Goal: Task Accomplishment & Management: Manage account settings

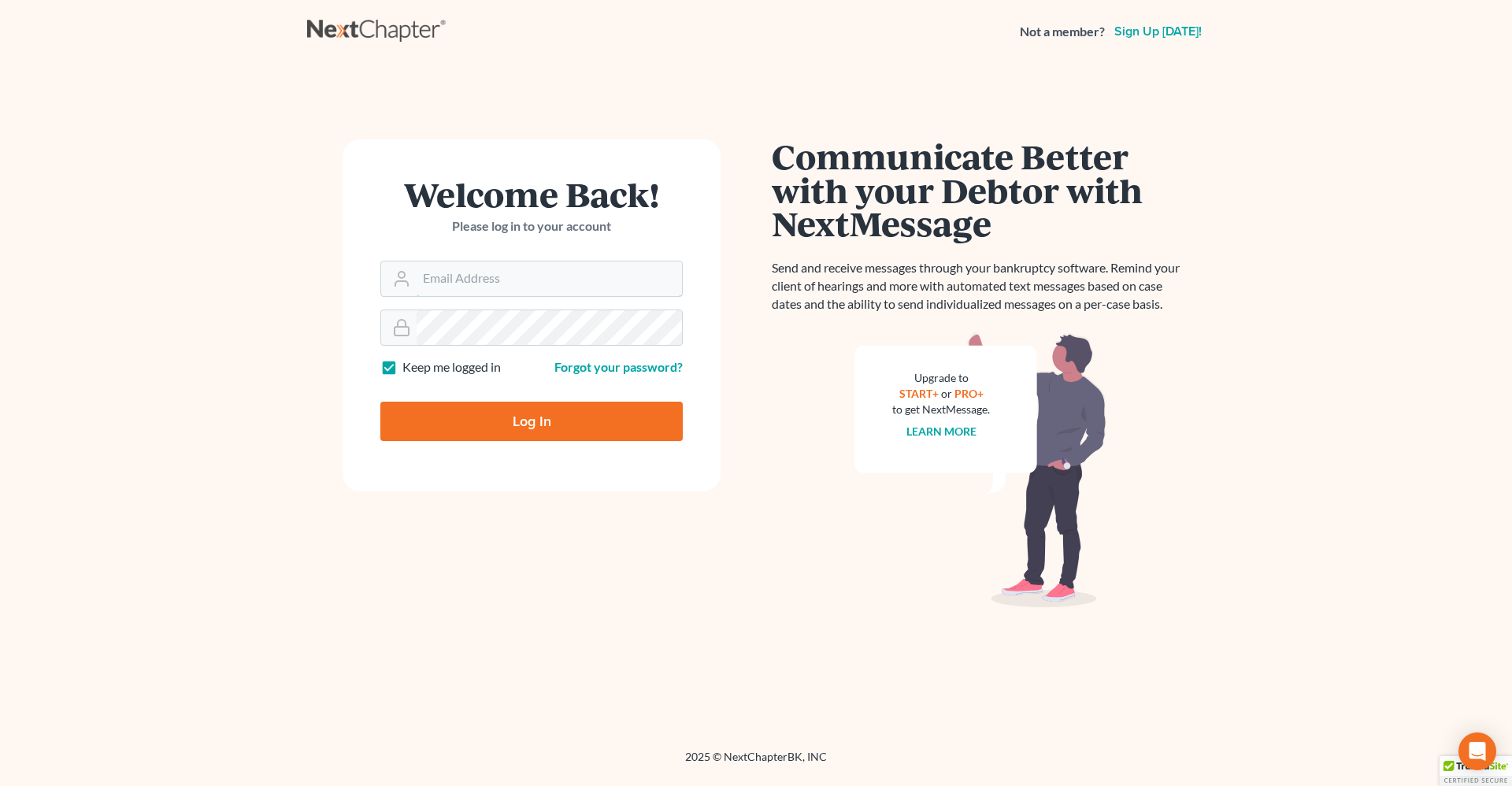
type input "[PERSON_NAME][EMAIL_ADDRESS][DOMAIN_NAME]"
click at [484, 409] on input "Log In" at bounding box center [531, 421] width 302 height 40
type input "Thinking..."
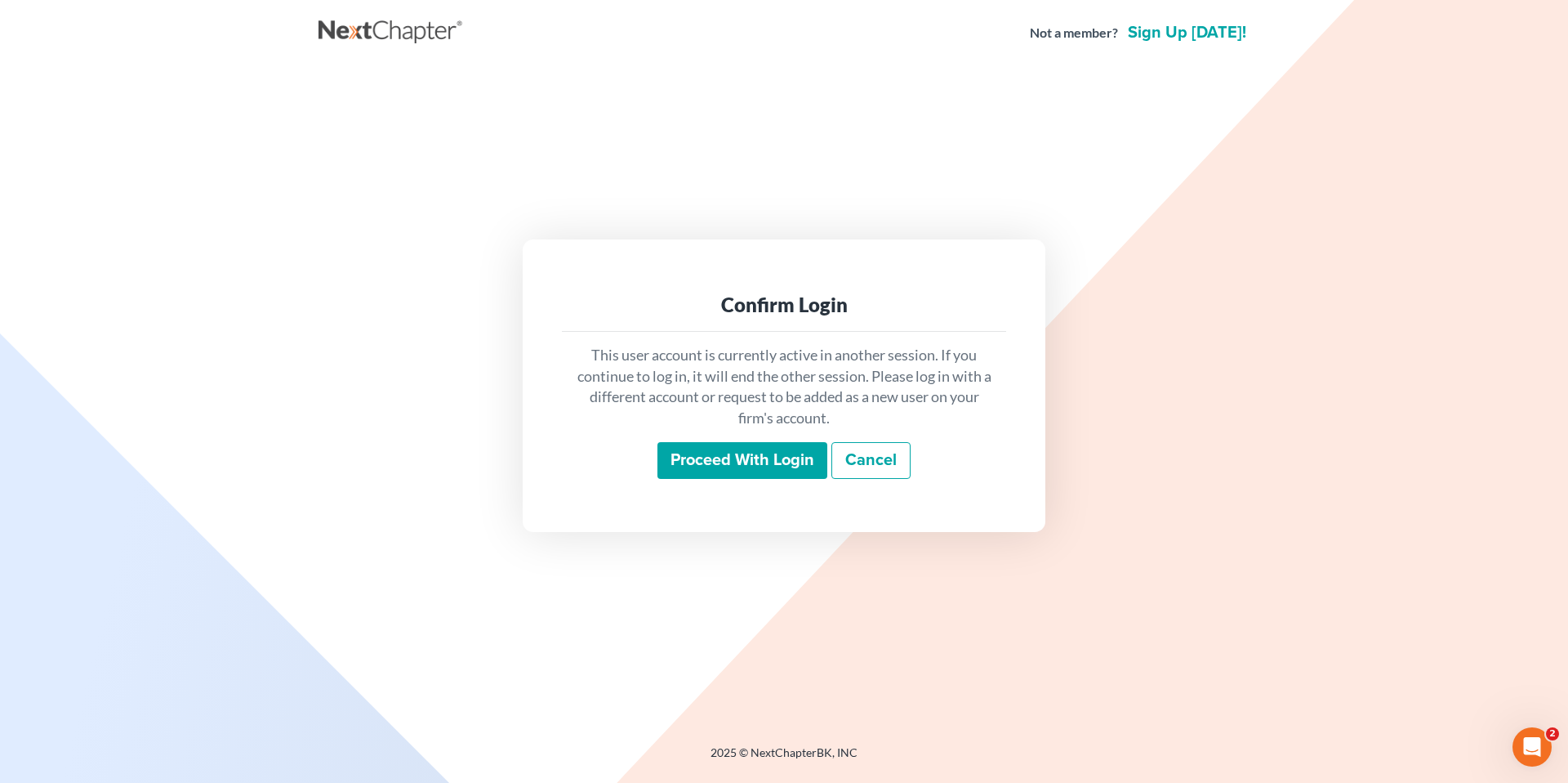
click at [676, 454] on input "Proceed with login" at bounding box center [742, 460] width 170 height 38
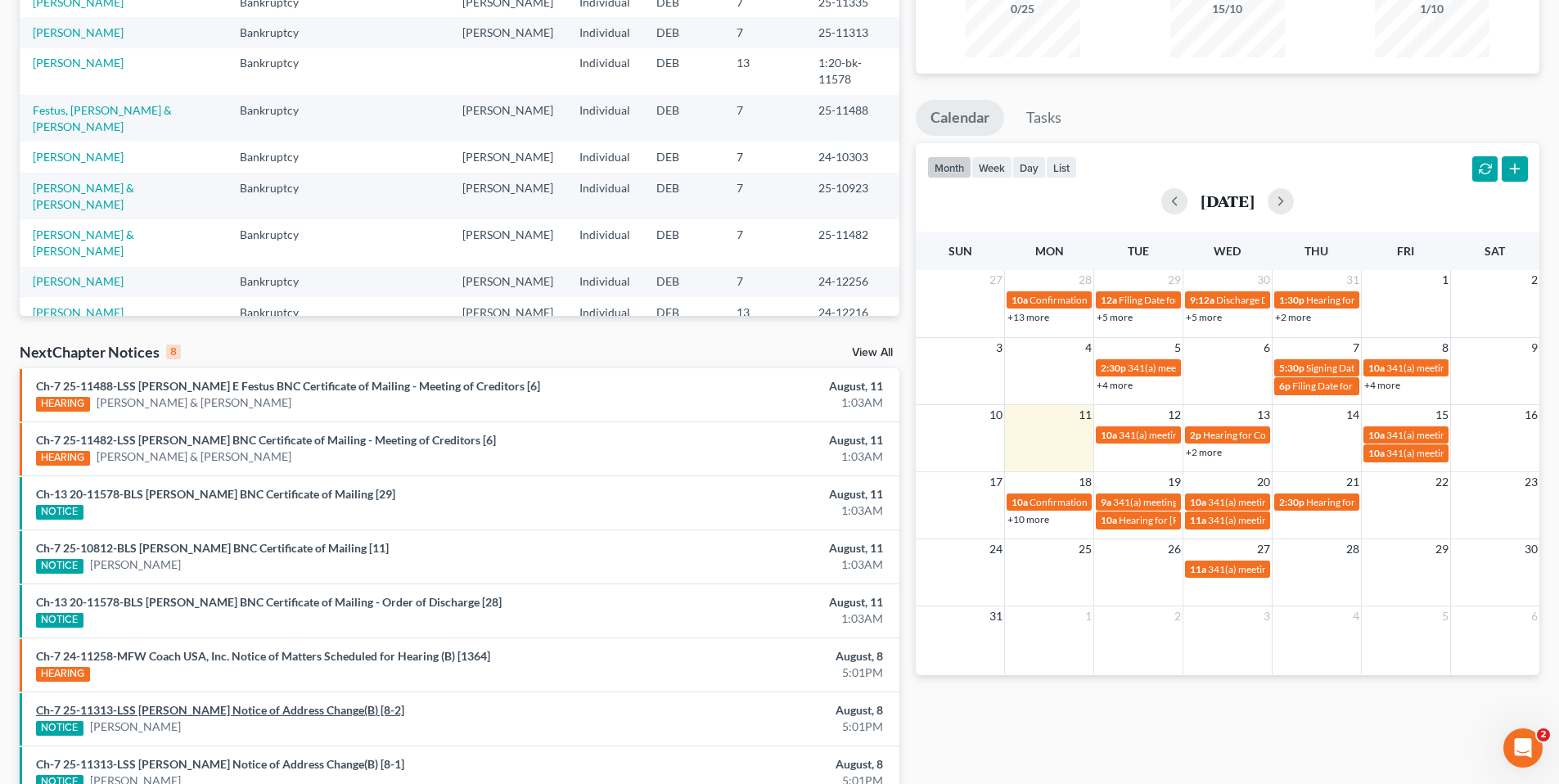
scroll to position [245, 0]
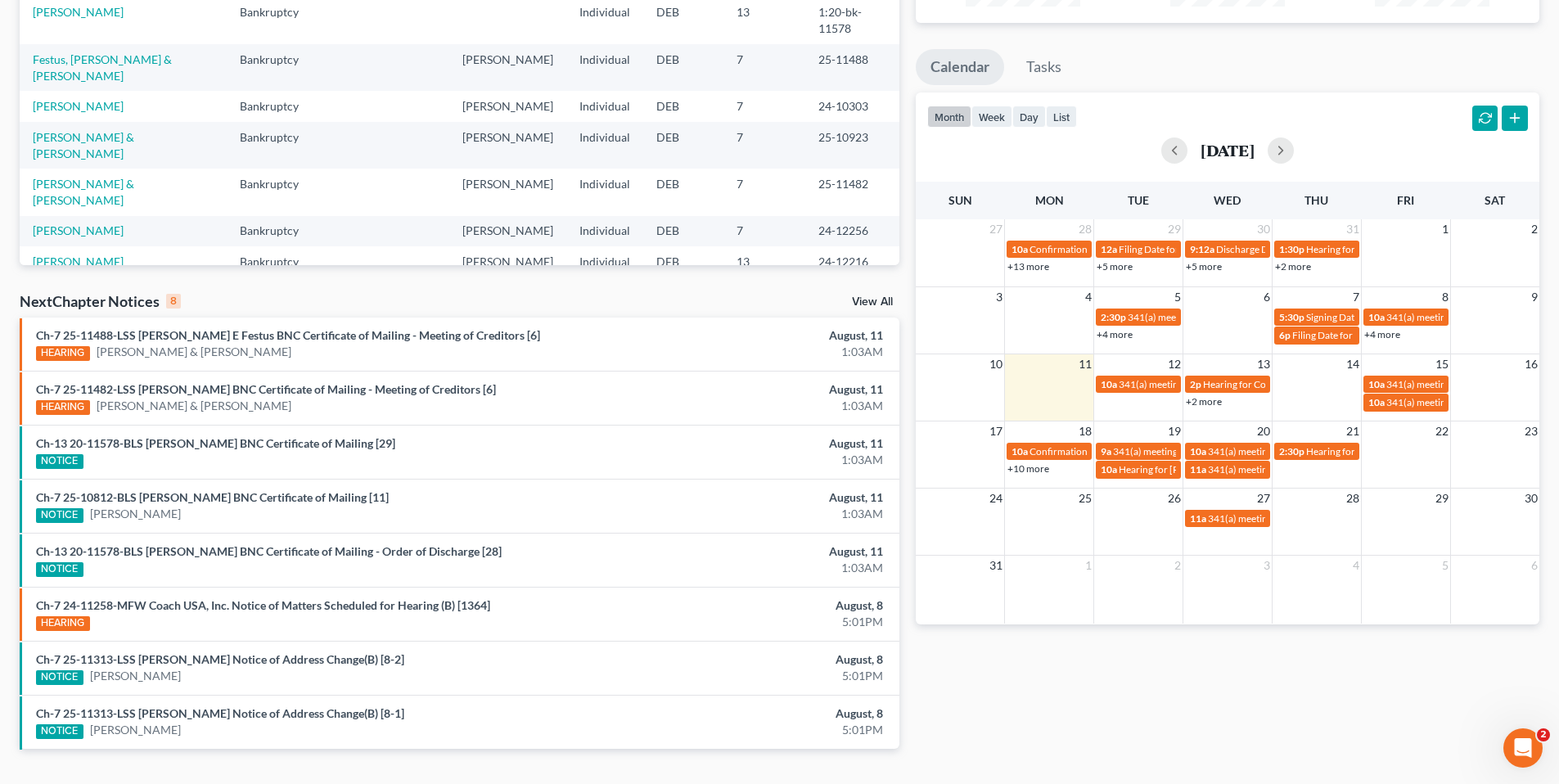
drag, startPoint x: 874, startPoint y: 295, endPoint x: 853, endPoint y: 297, distance: 21.1
click at [873, 296] on div "NextChapter Notices 8 View All" at bounding box center [459, 303] width 880 height 26
click at [883, 299] on link "View All" at bounding box center [873, 302] width 41 height 12
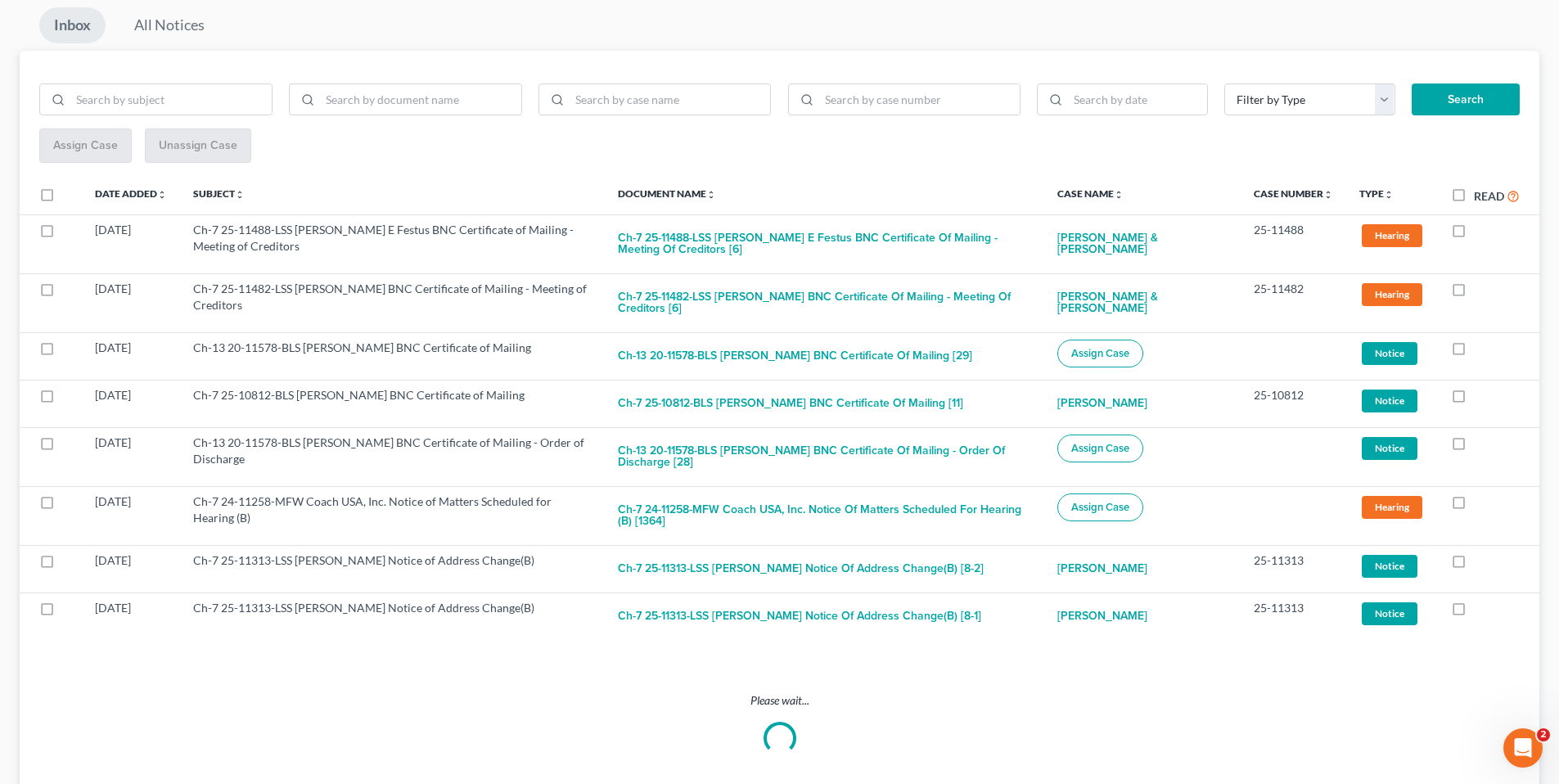
scroll to position [101, 0]
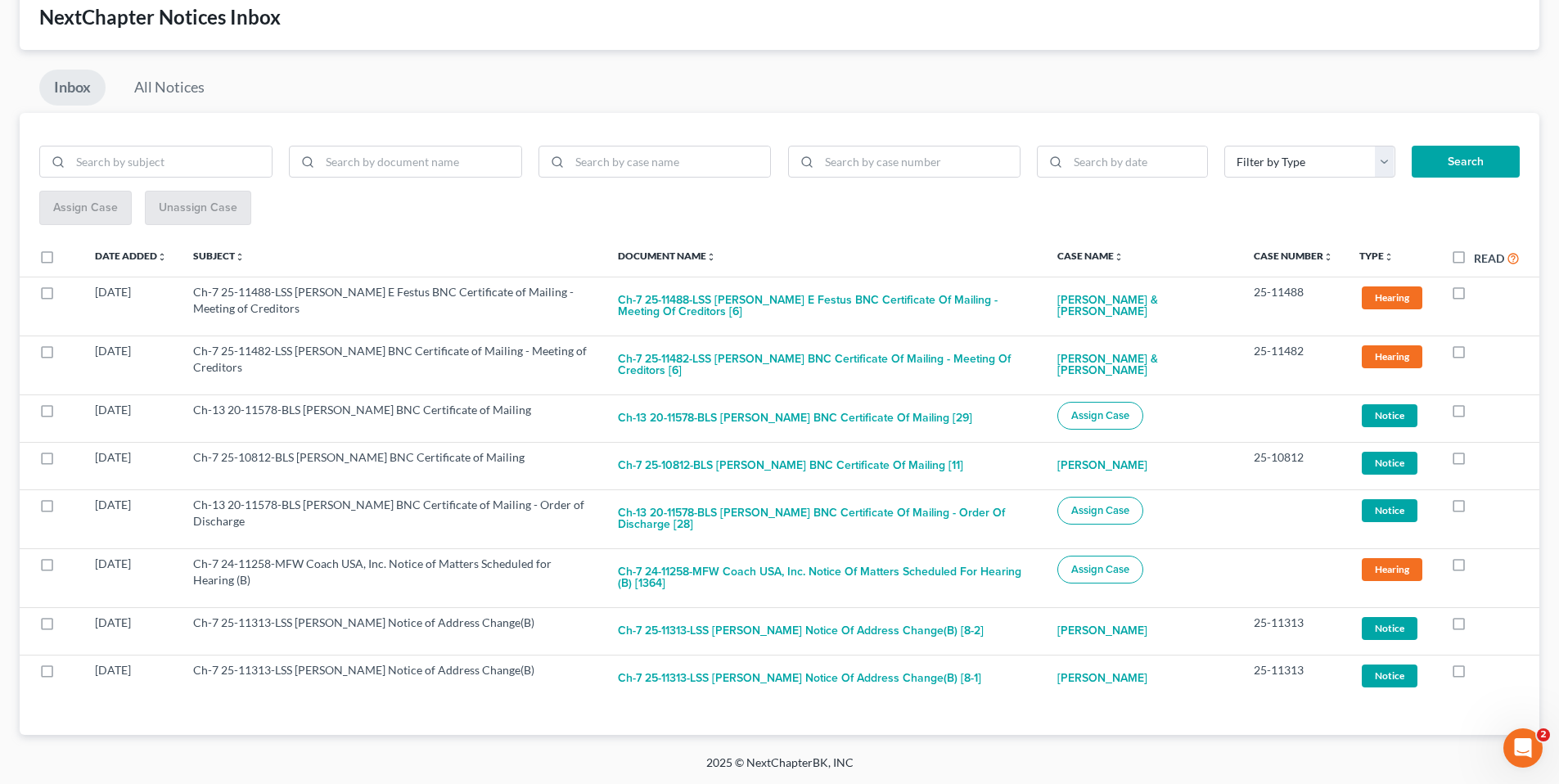
click at [1474, 257] on label "Read" at bounding box center [1496, 258] width 46 height 19
click at [1480, 257] on input "Read" at bounding box center [1486, 254] width 11 height 11
checkbox input "true"
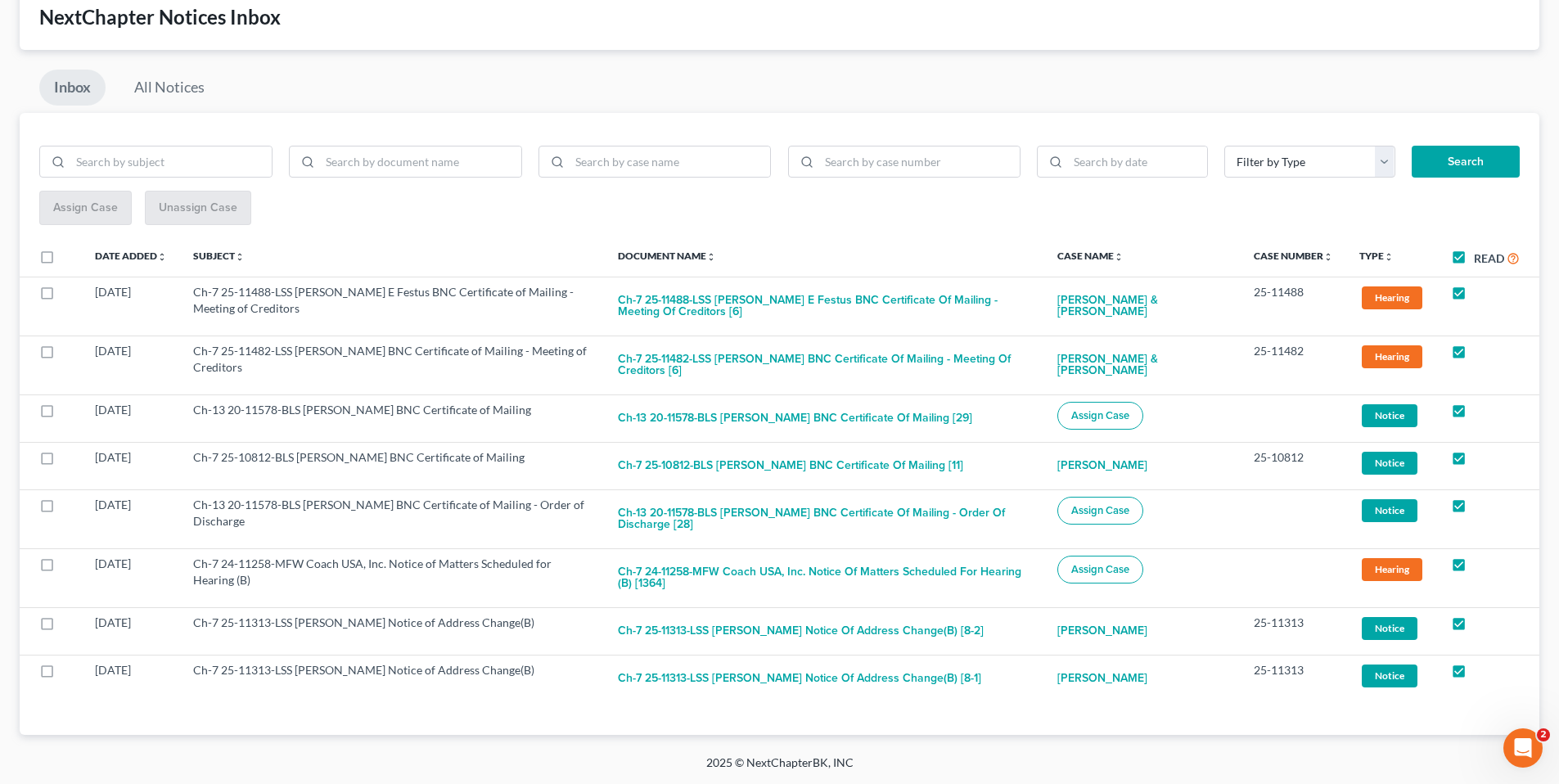
checkbox input "true"
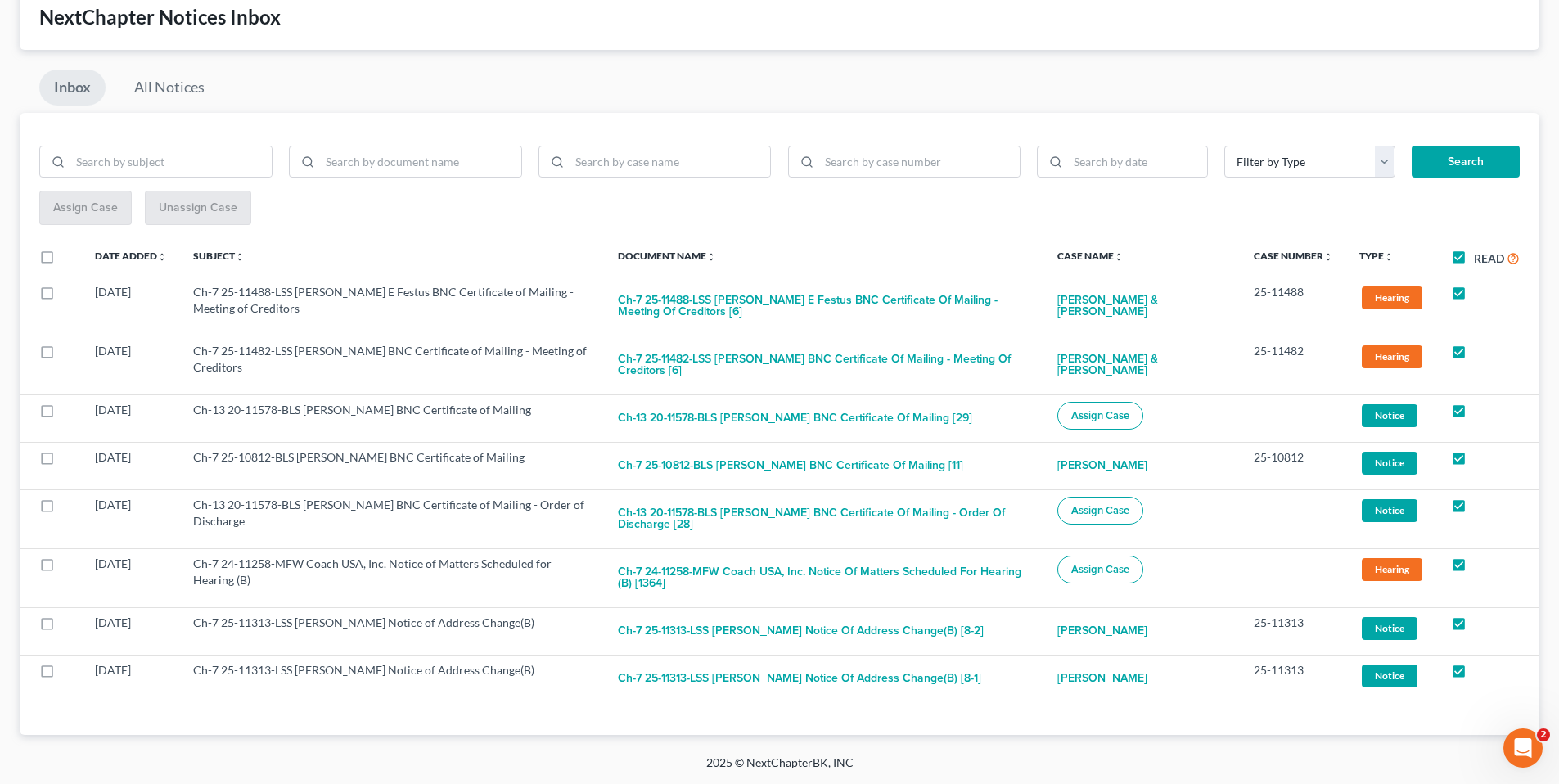
checkbox input "true"
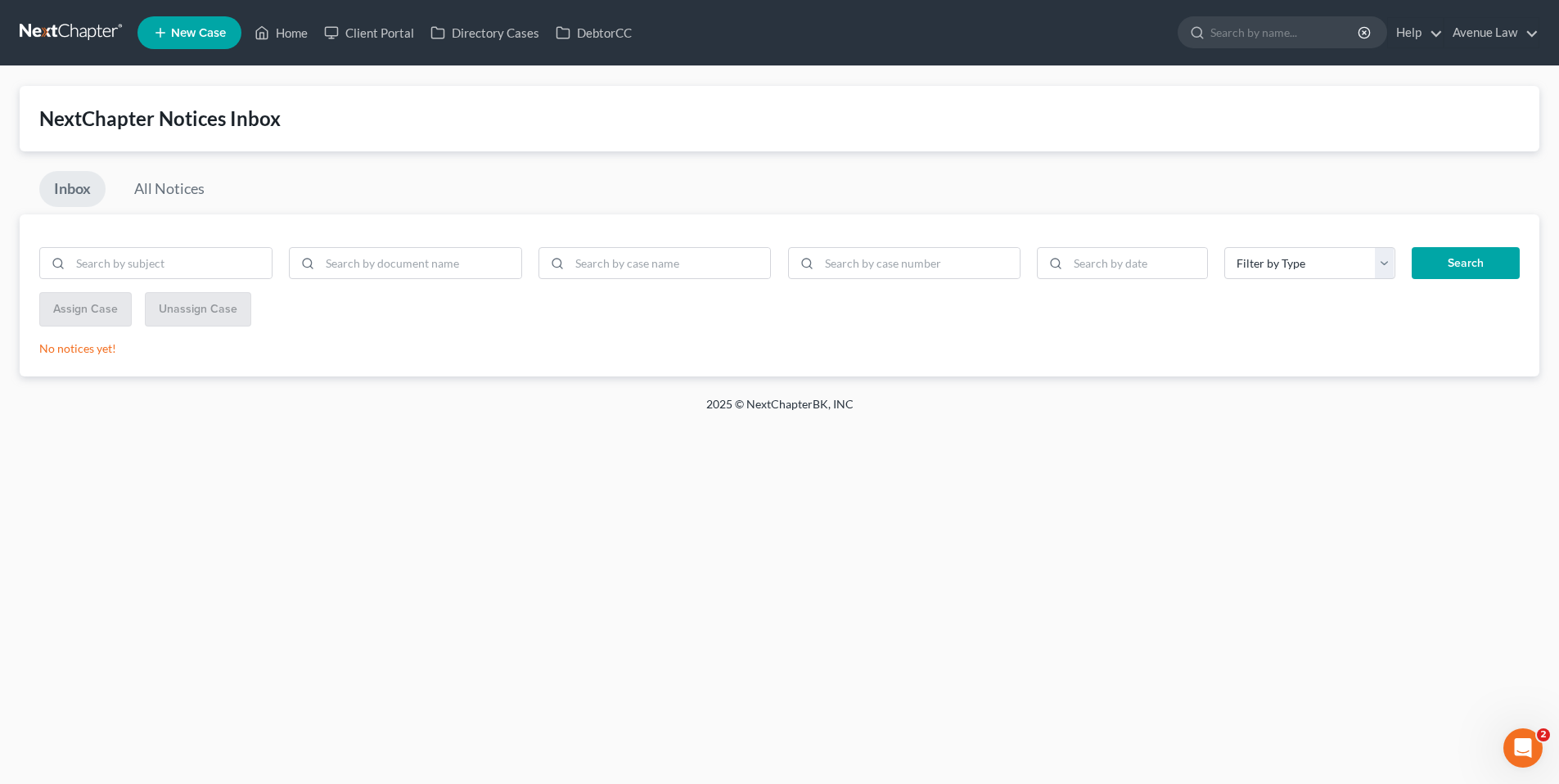
scroll to position [0, 0]
click at [291, 29] on link "Home" at bounding box center [281, 32] width 70 height 30
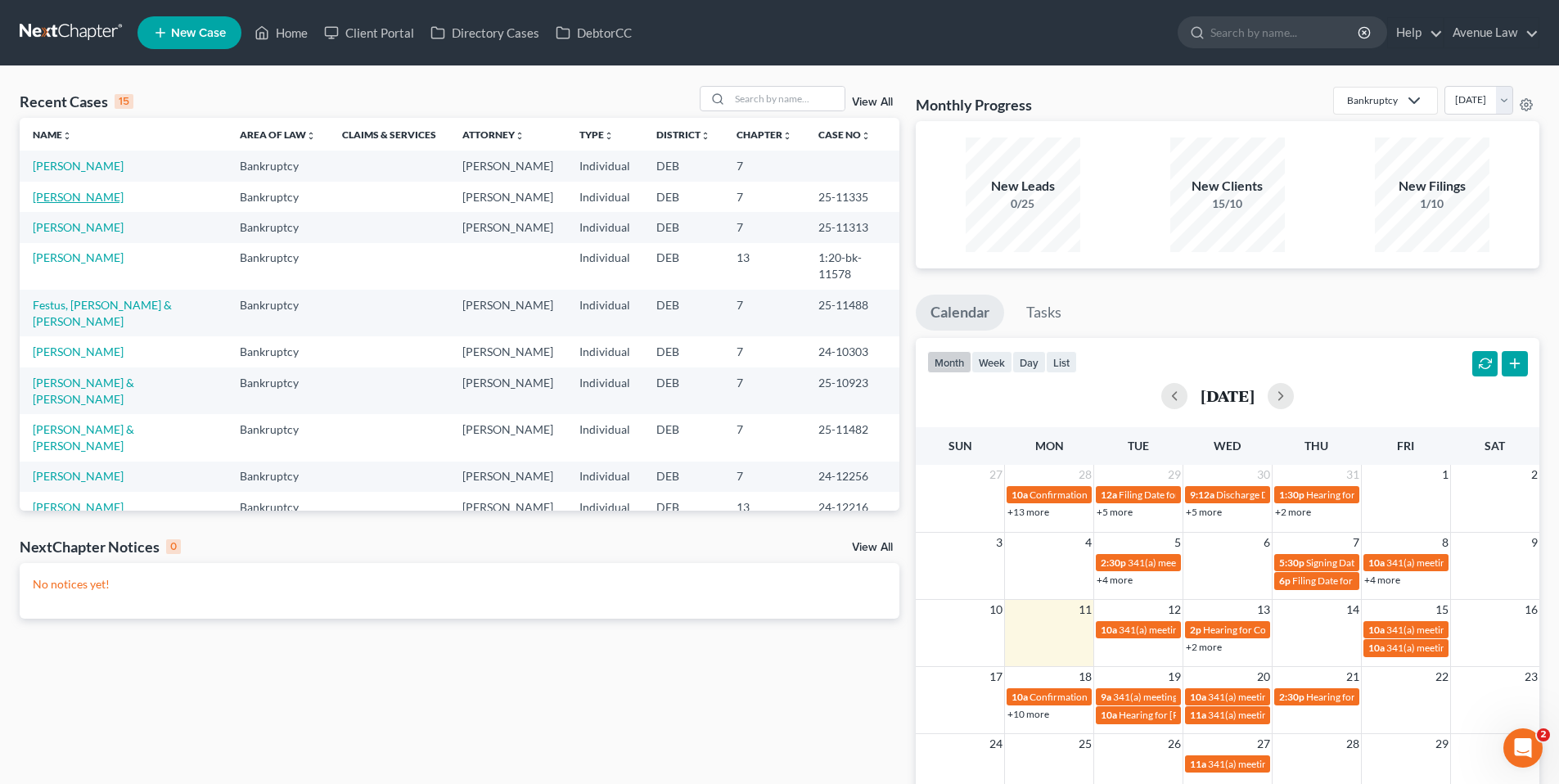
click at [81, 202] on link "[PERSON_NAME]" at bounding box center [78, 197] width 90 height 14
select select "0"
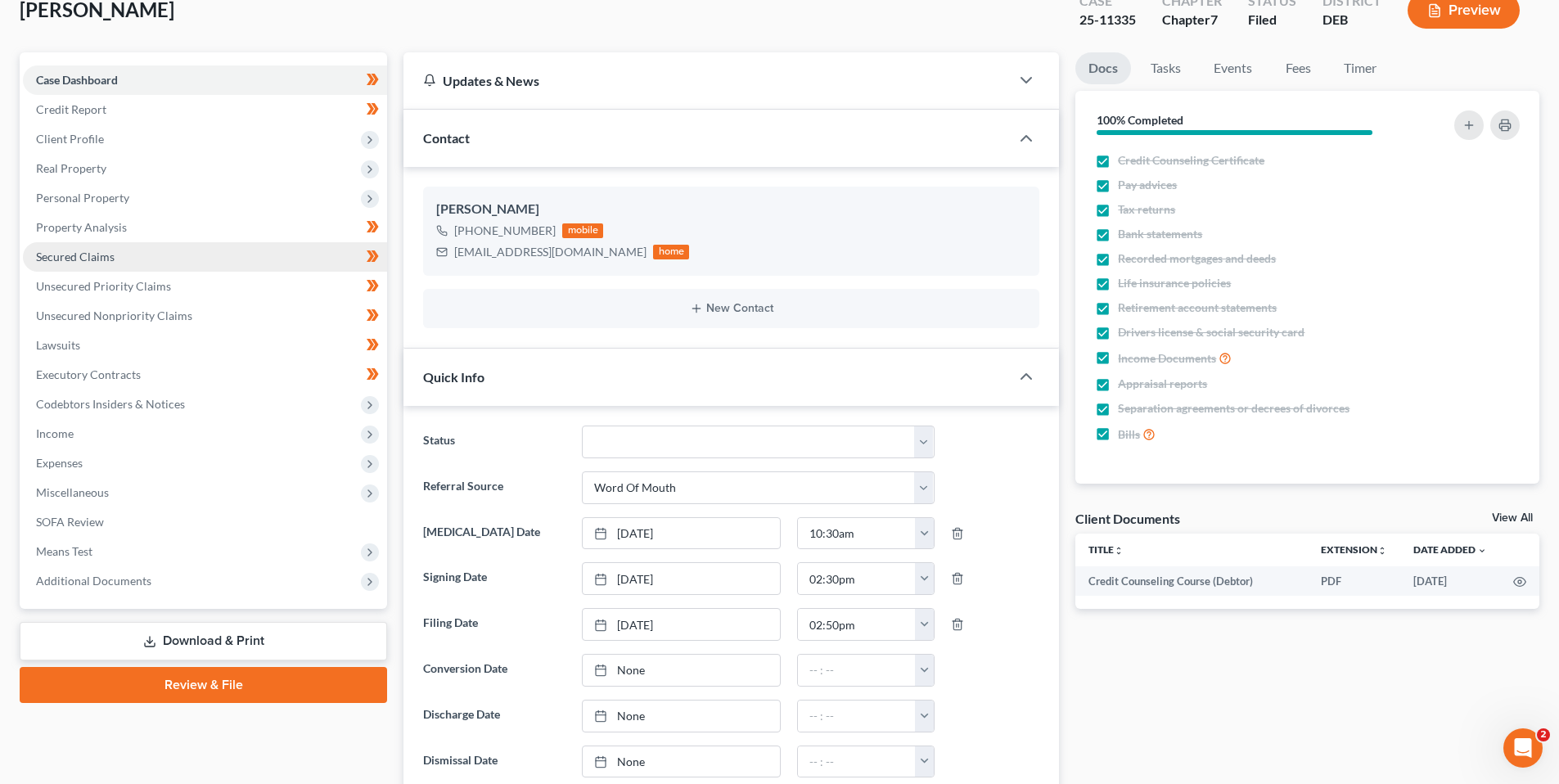
scroll to position [81, 0]
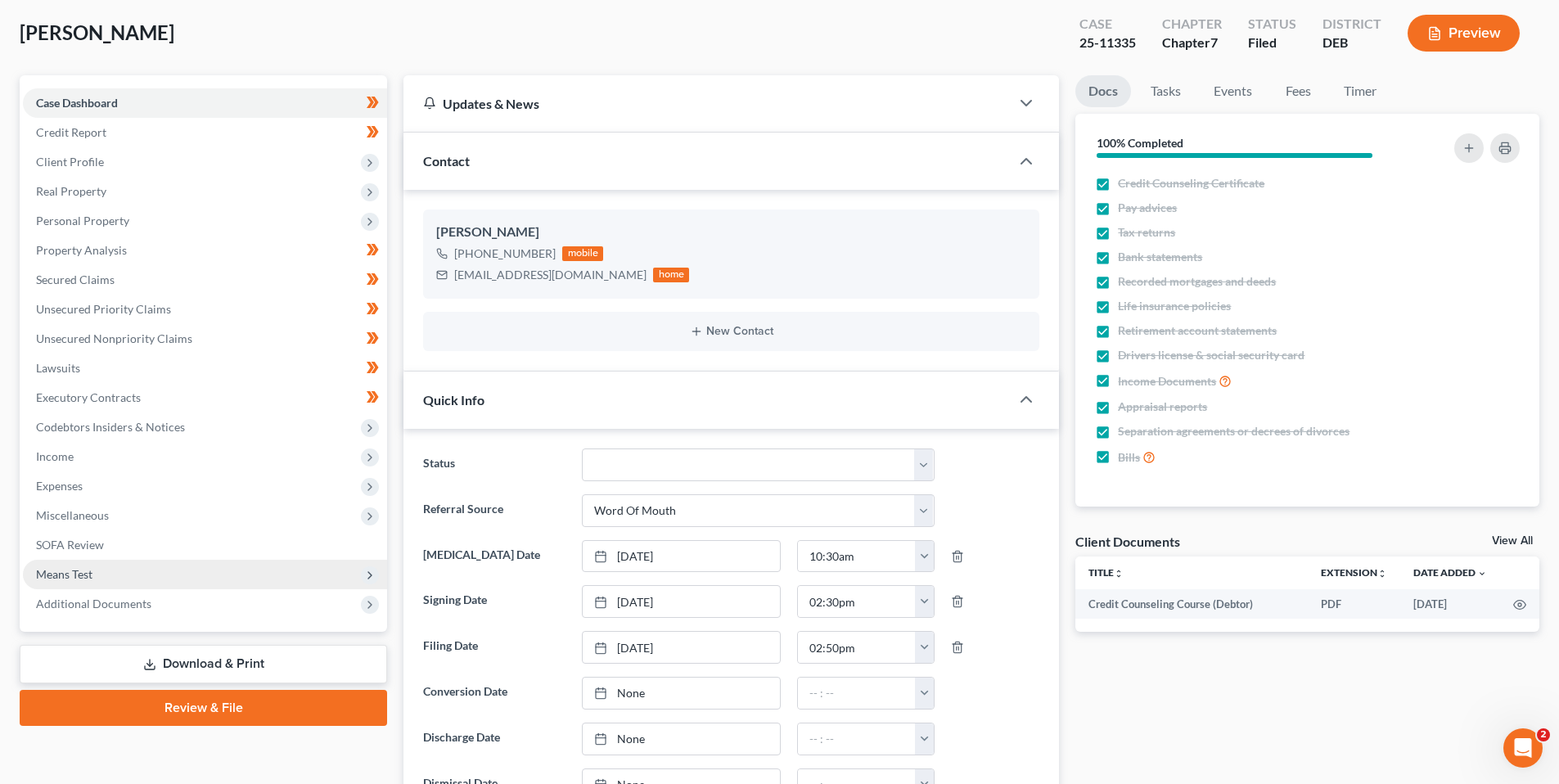
click at [68, 573] on span "Means Test" at bounding box center [64, 574] width 56 height 14
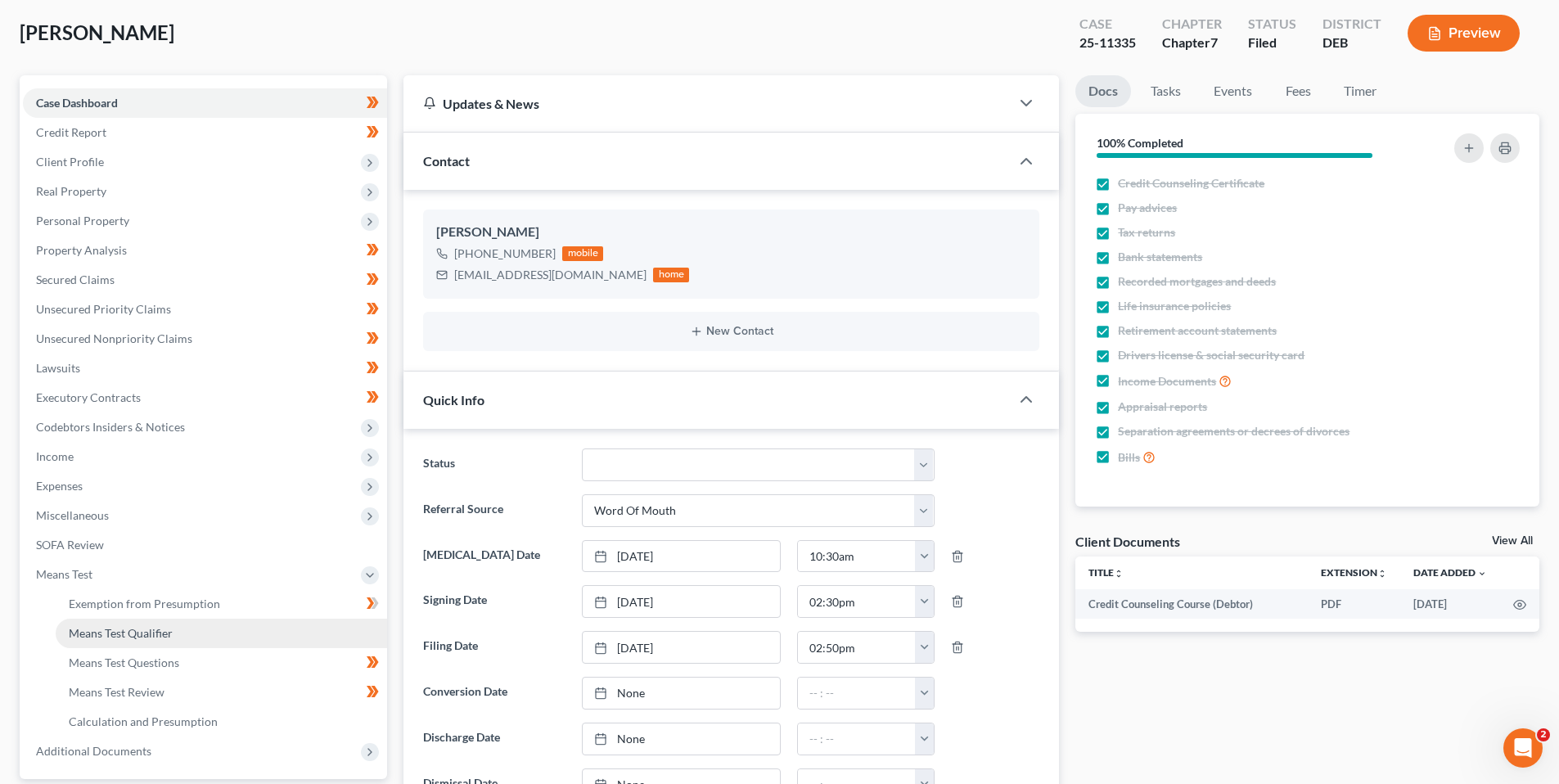
click at [137, 626] on span "Means Test Qualifier" at bounding box center [121, 633] width 104 height 14
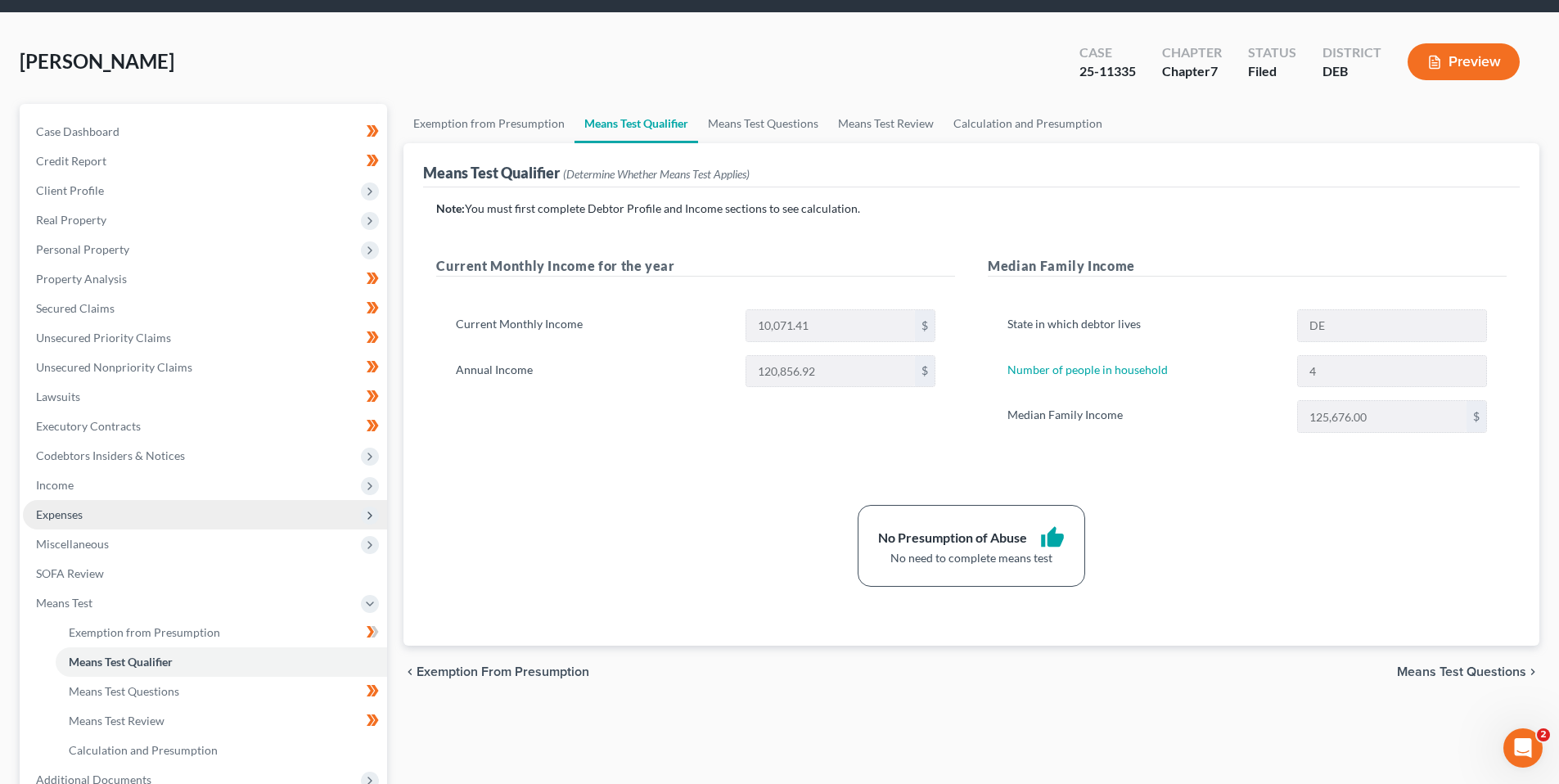
scroll to position [81, 0]
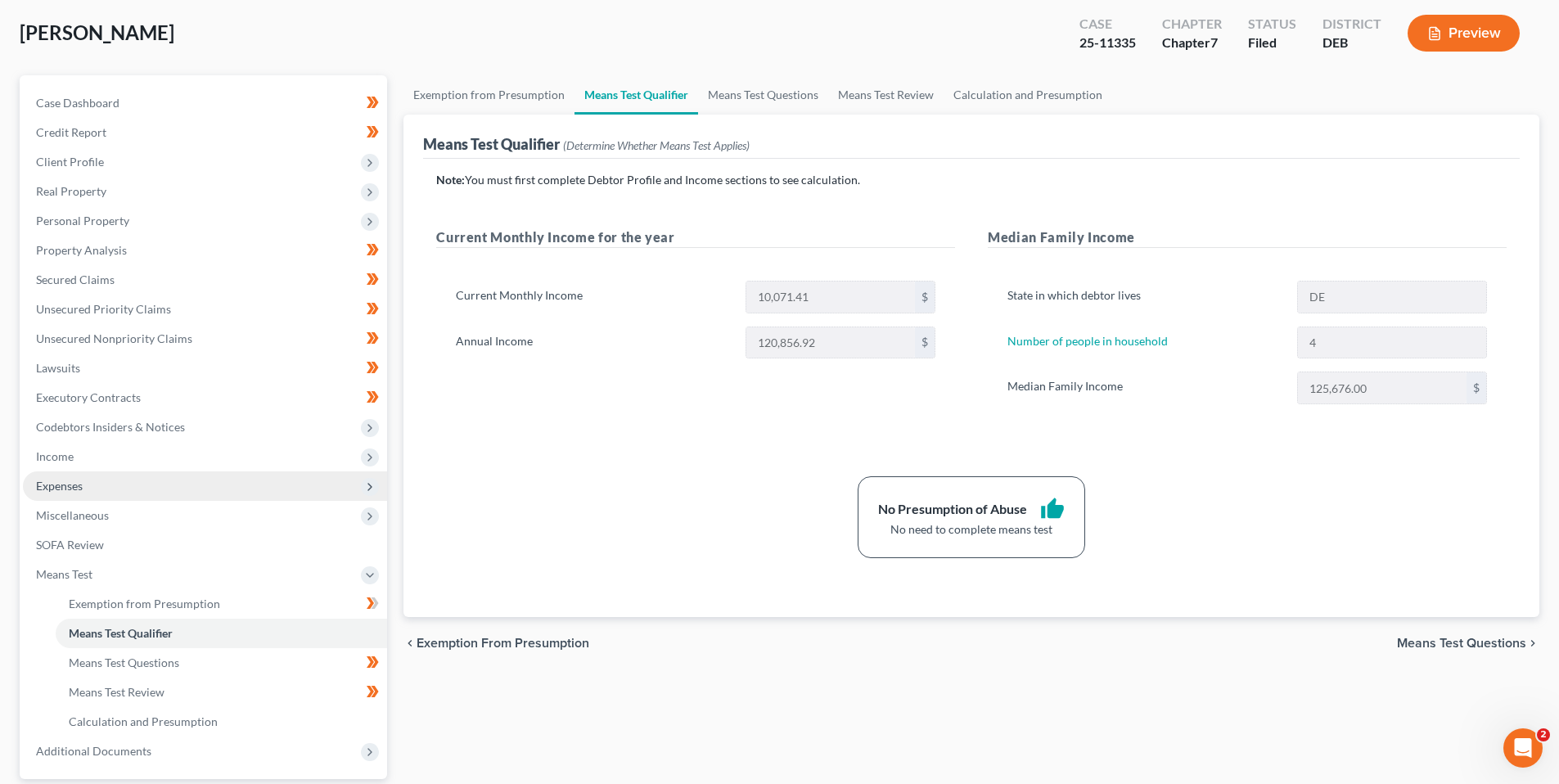
click at [58, 481] on span "Expenses" at bounding box center [59, 486] width 47 height 14
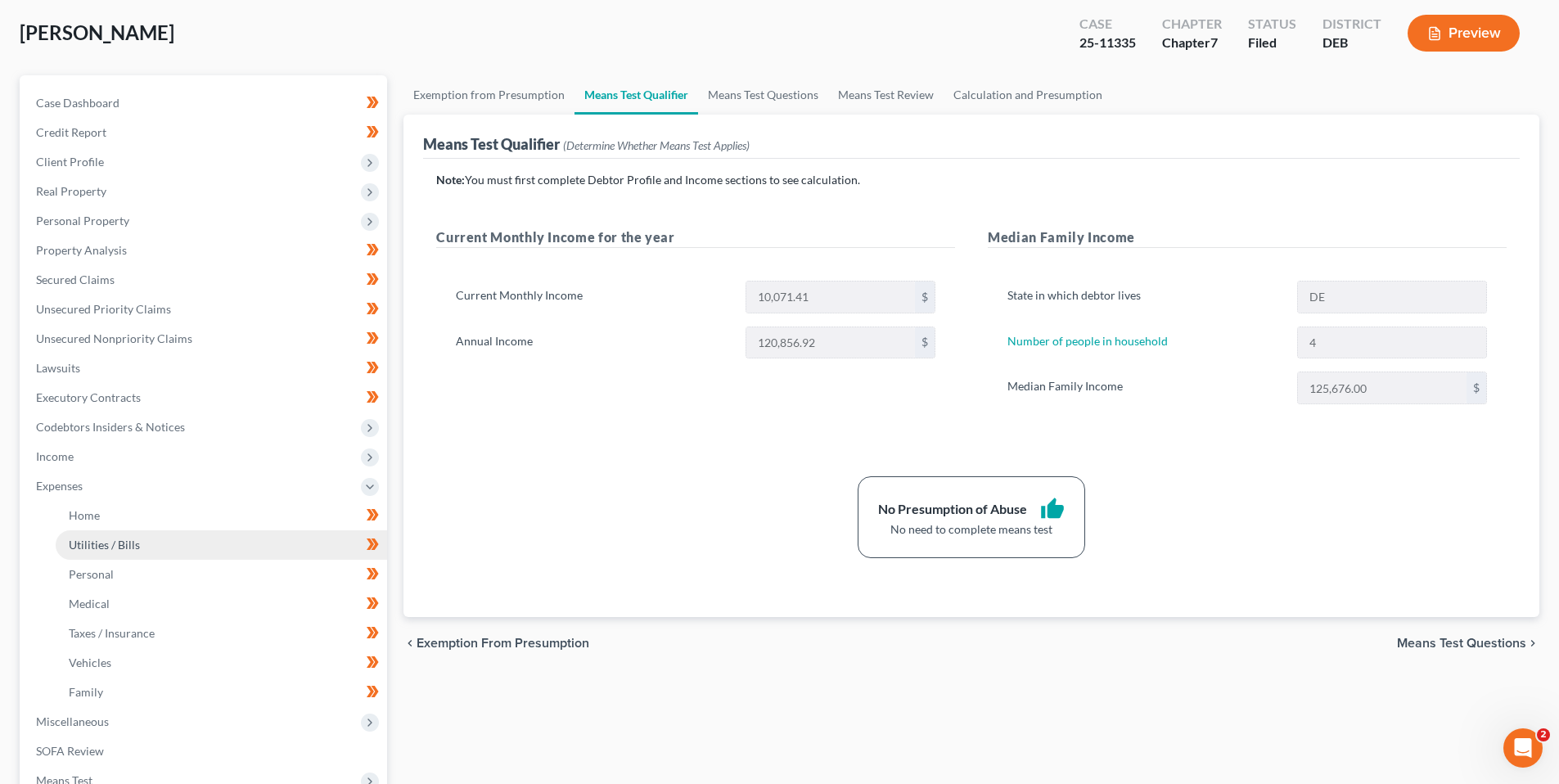
click at [96, 545] on span "Utilities / Bills" at bounding box center [105, 545] width 72 height 14
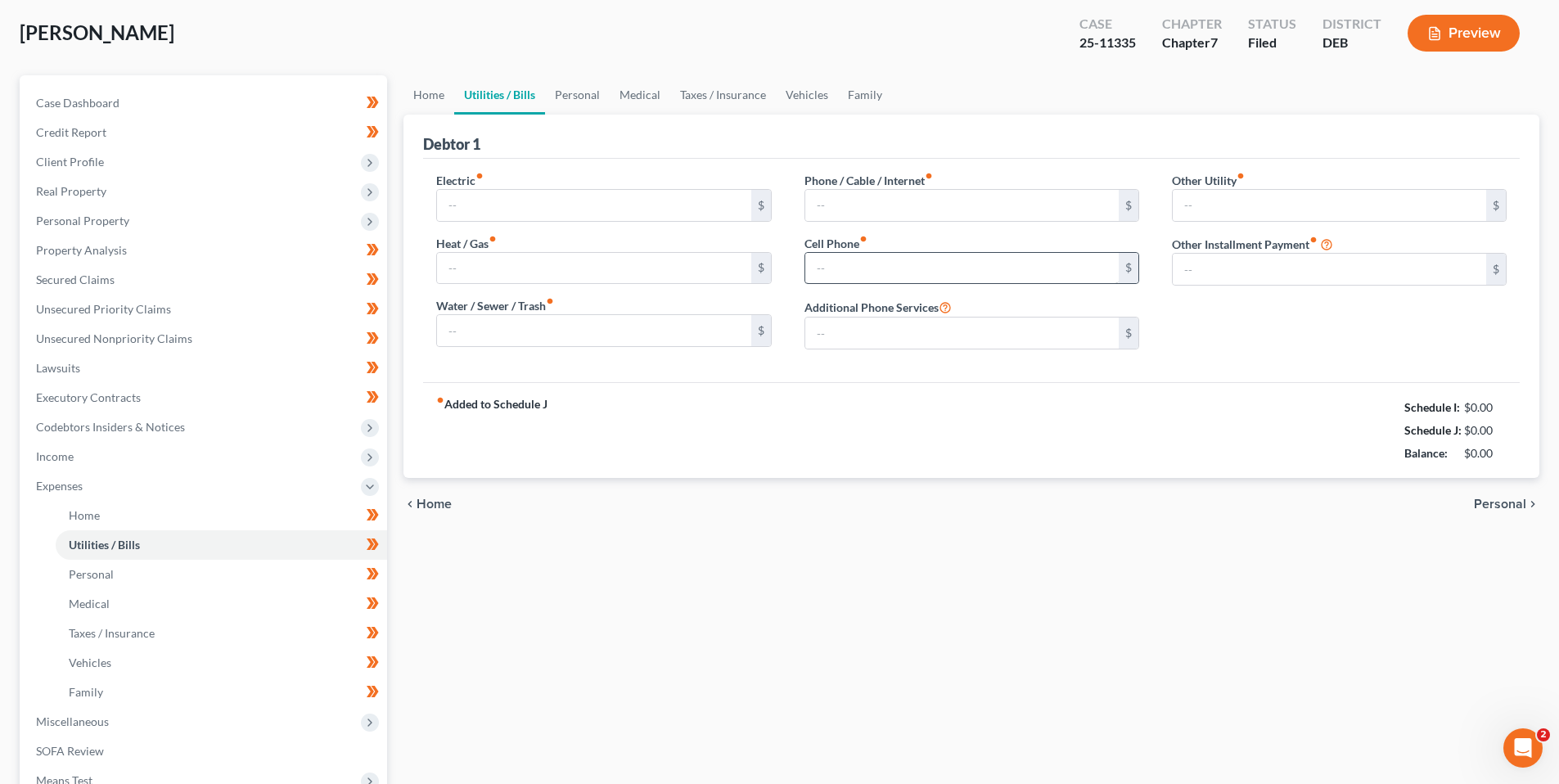
type input "148.47"
type input "34.66"
type input "71.51"
type input "118.00"
type input "181.00"
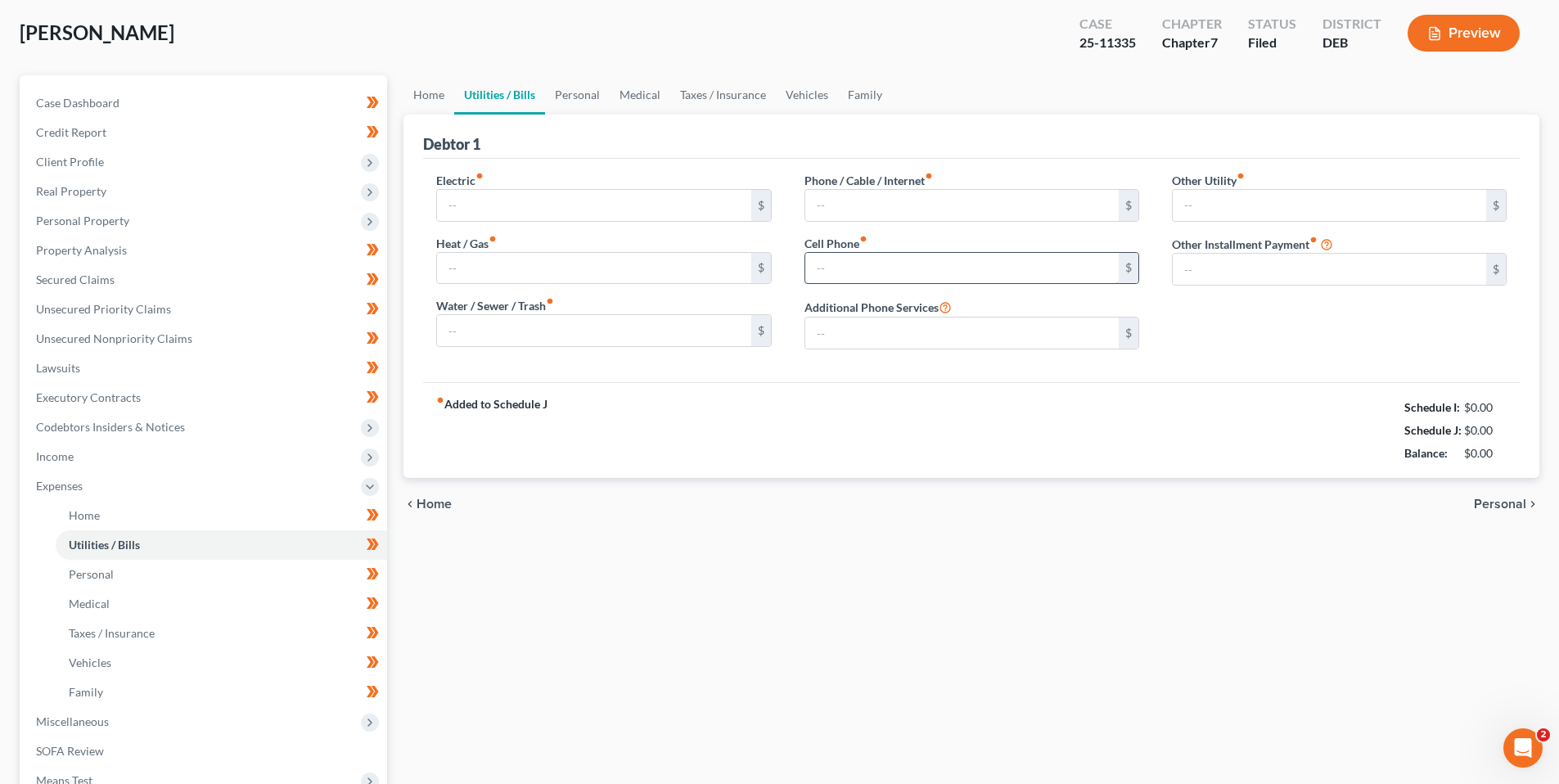
type input "0.00"
type input "102.43"
type input "Sewer"
type input "0.00"
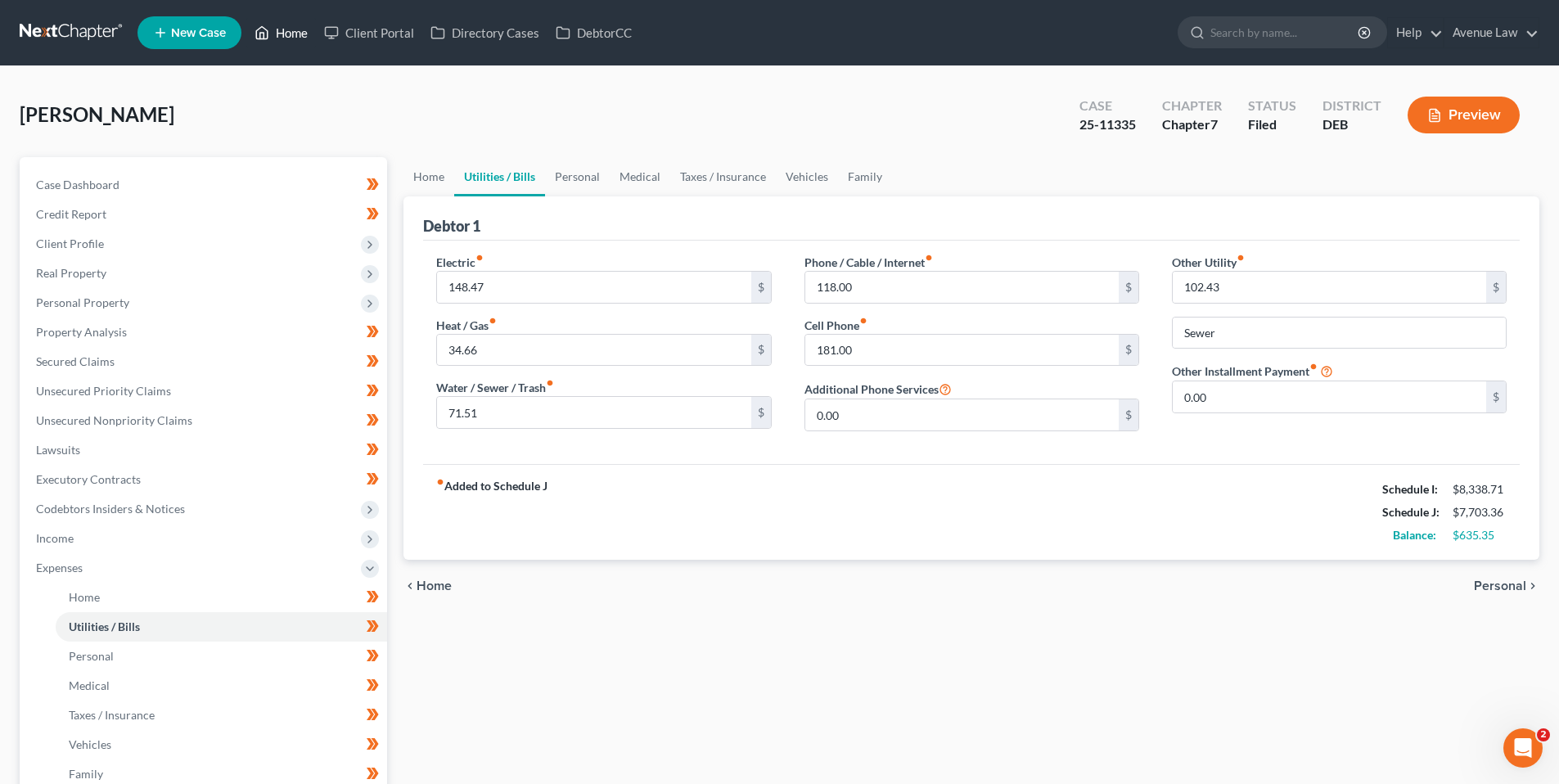
click at [291, 32] on link "Home" at bounding box center [281, 32] width 70 height 30
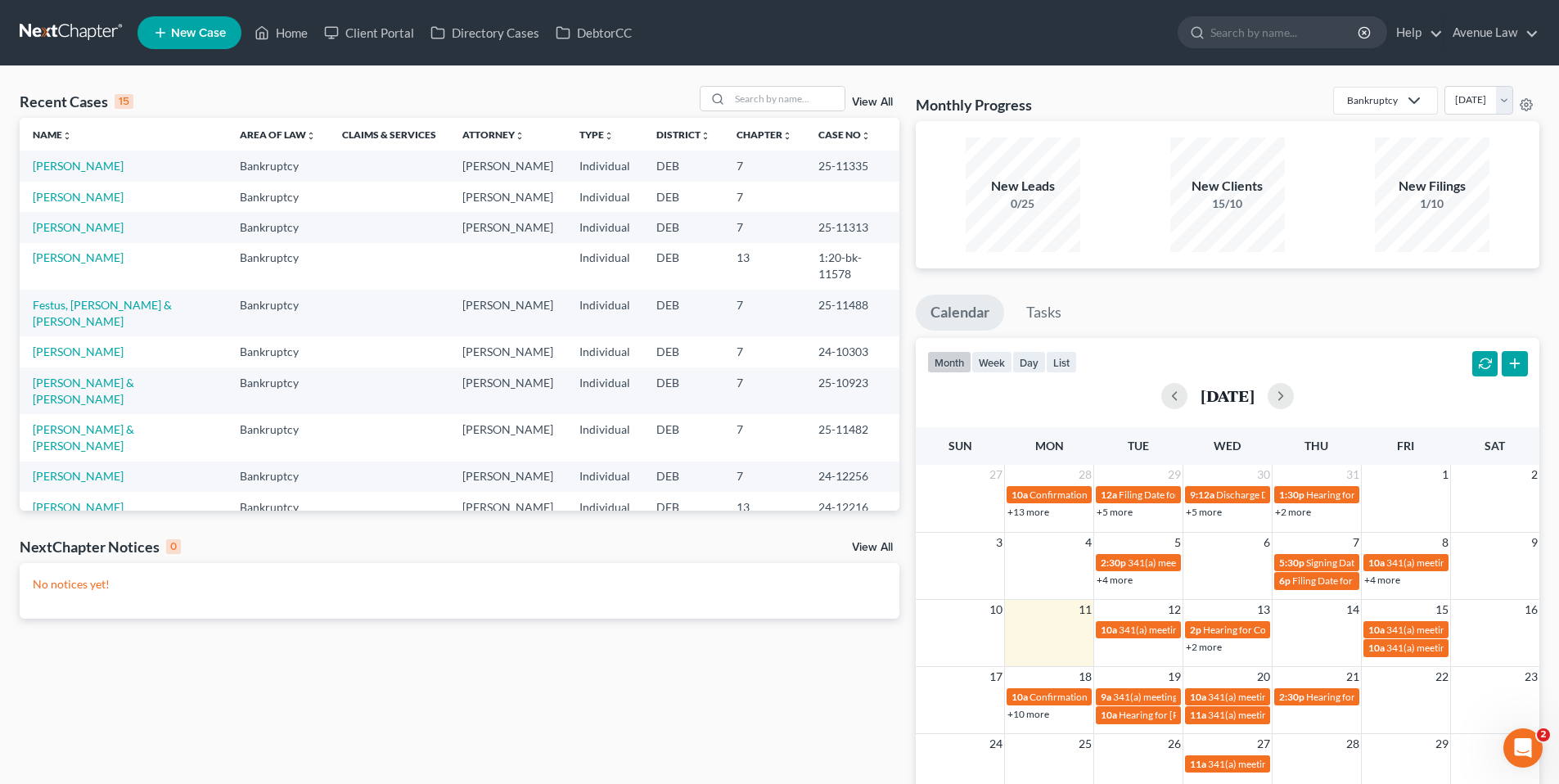
click at [1513, 746] on icon "Open Intercom Messenger" at bounding box center [1523, 748] width 27 height 27
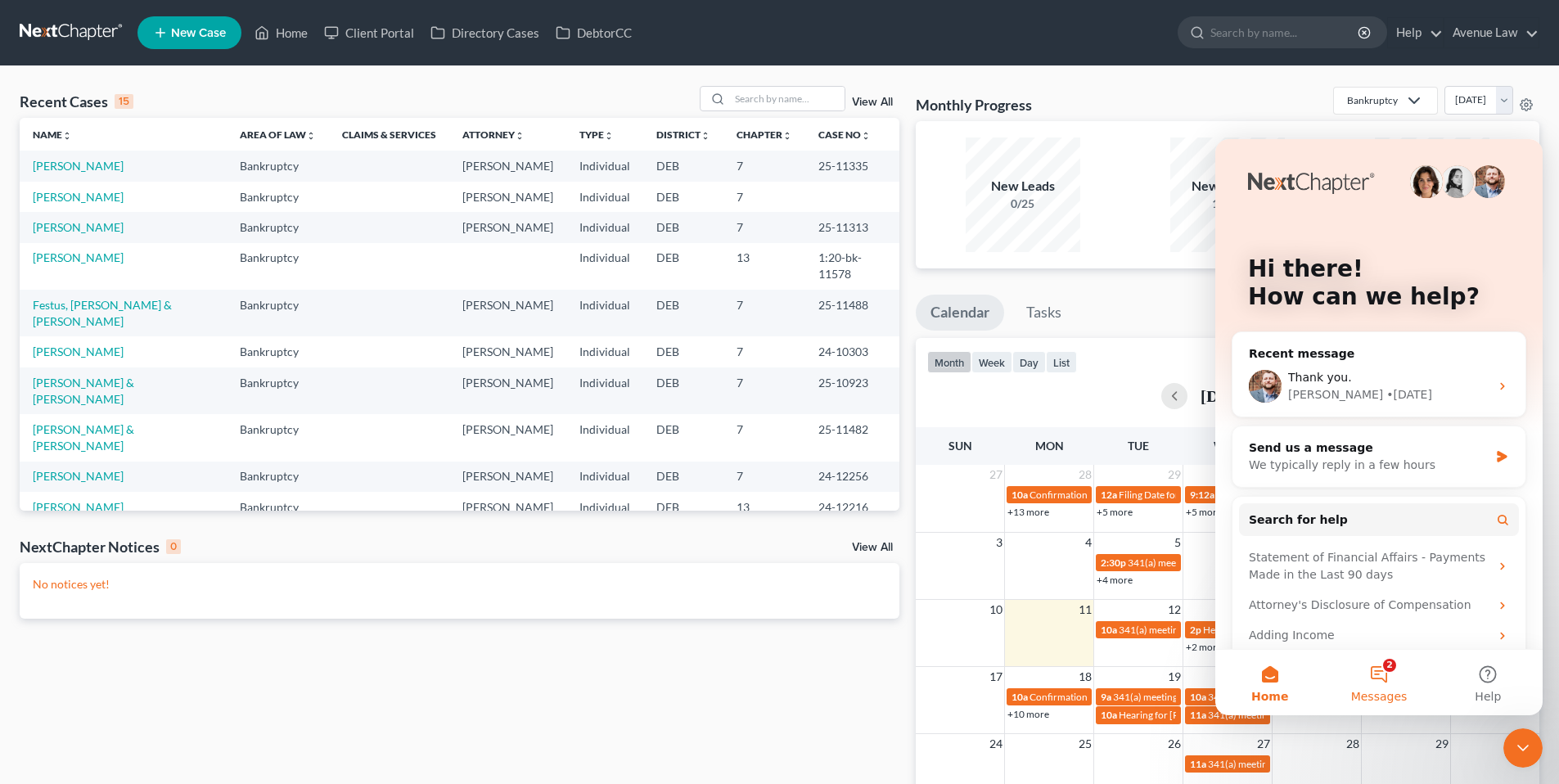
click at [1389, 669] on button "2 Messages" at bounding box center [1379, 682] width 109 height 65
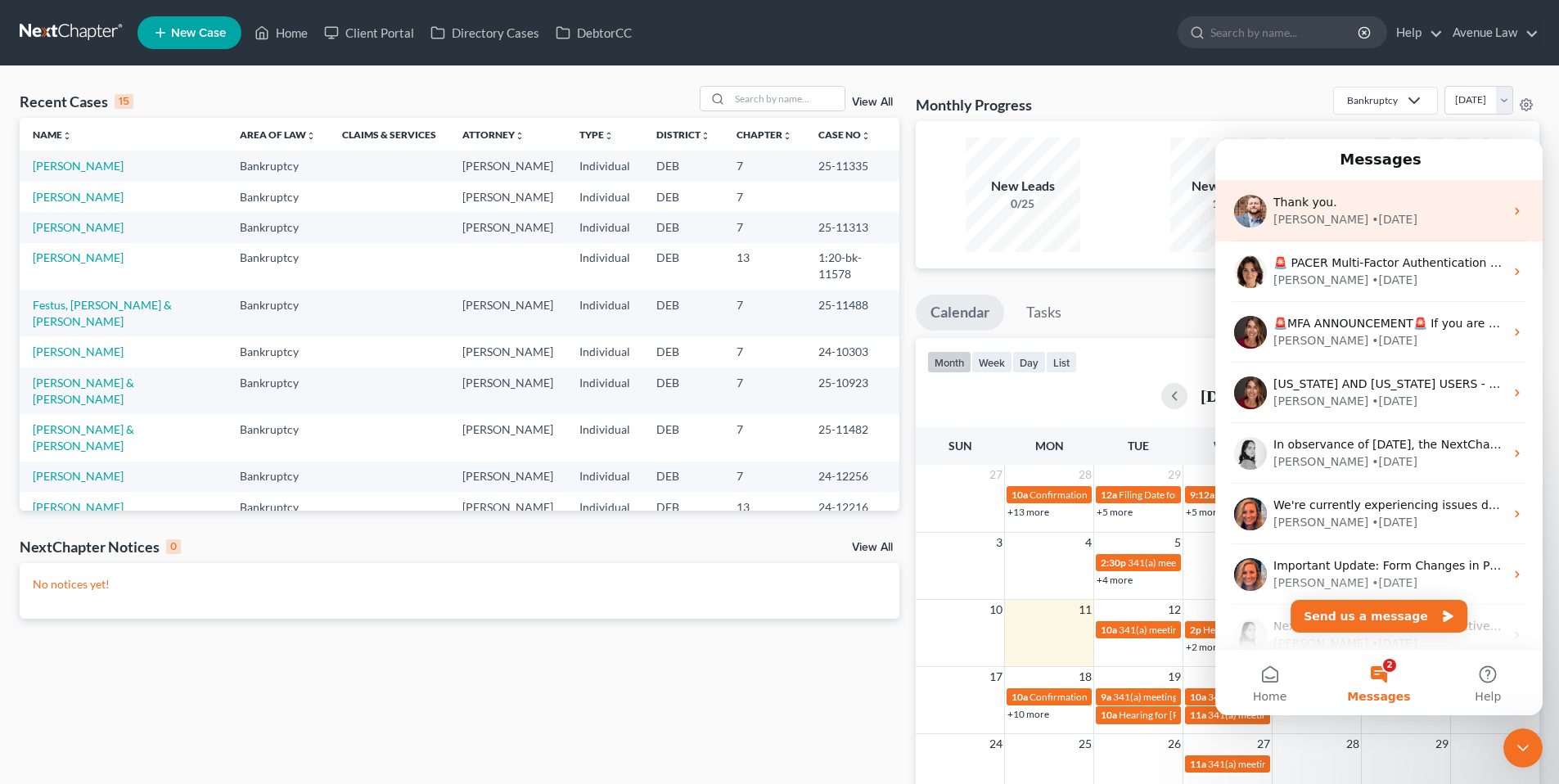
click at [1338, 210] on div "Thank you." at bounding box center [1389, 202] width 231 height 17
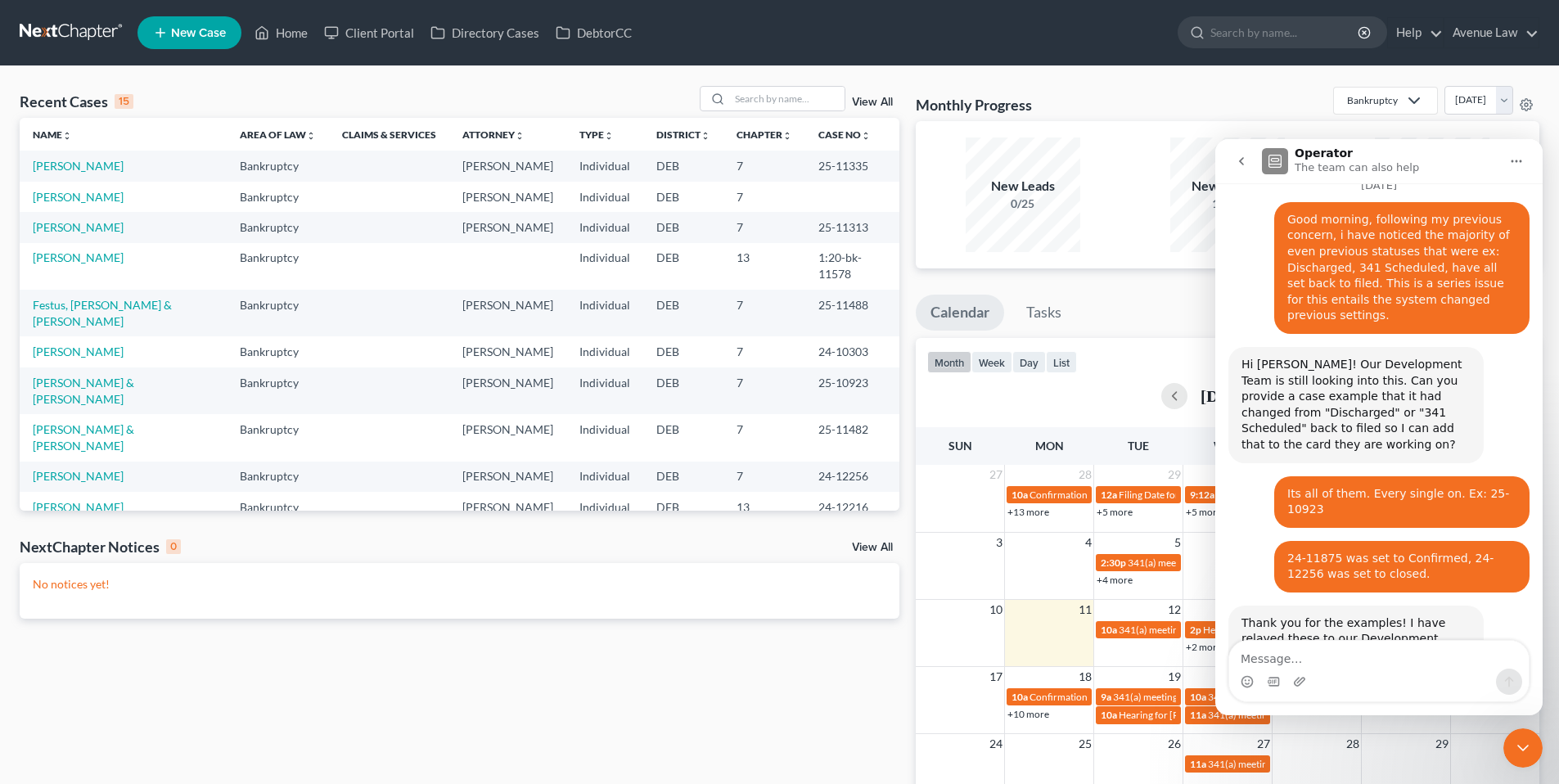
scroll to position [1091, 0]
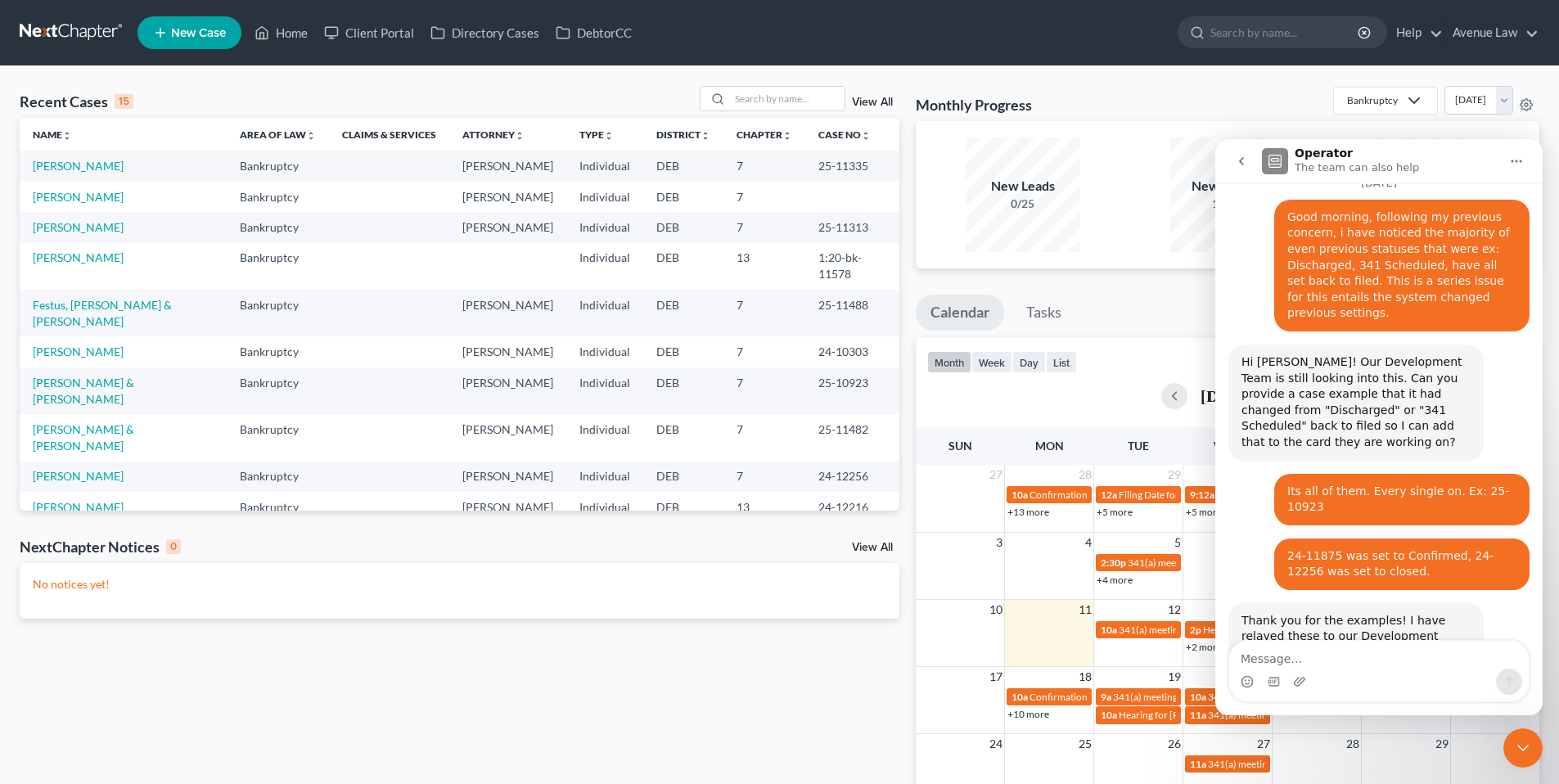
click at [1521, 751] on icon "Close Intercom Messenger" at bounding box center [1523, 747] width 20 height 20
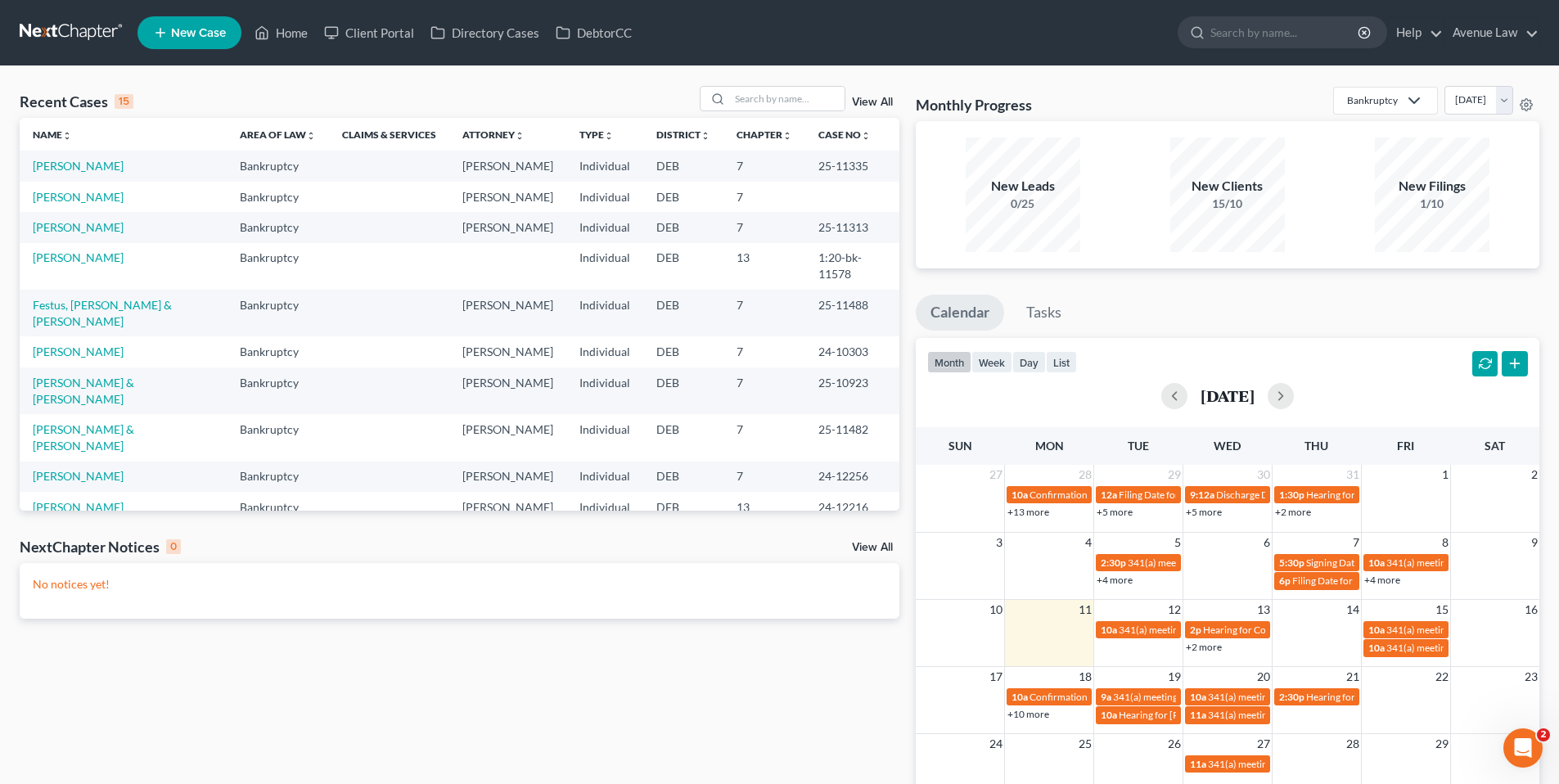
click at [1166, 100] on div "Monthly Progress Bankruptcy Bankruptcy Civil Litigation Commercial Transactions…" at bounding box center [1228, 103] width 623 height 35
click at [771, 100] on input "search" at bounding box center [787, 98] width 115 height 24
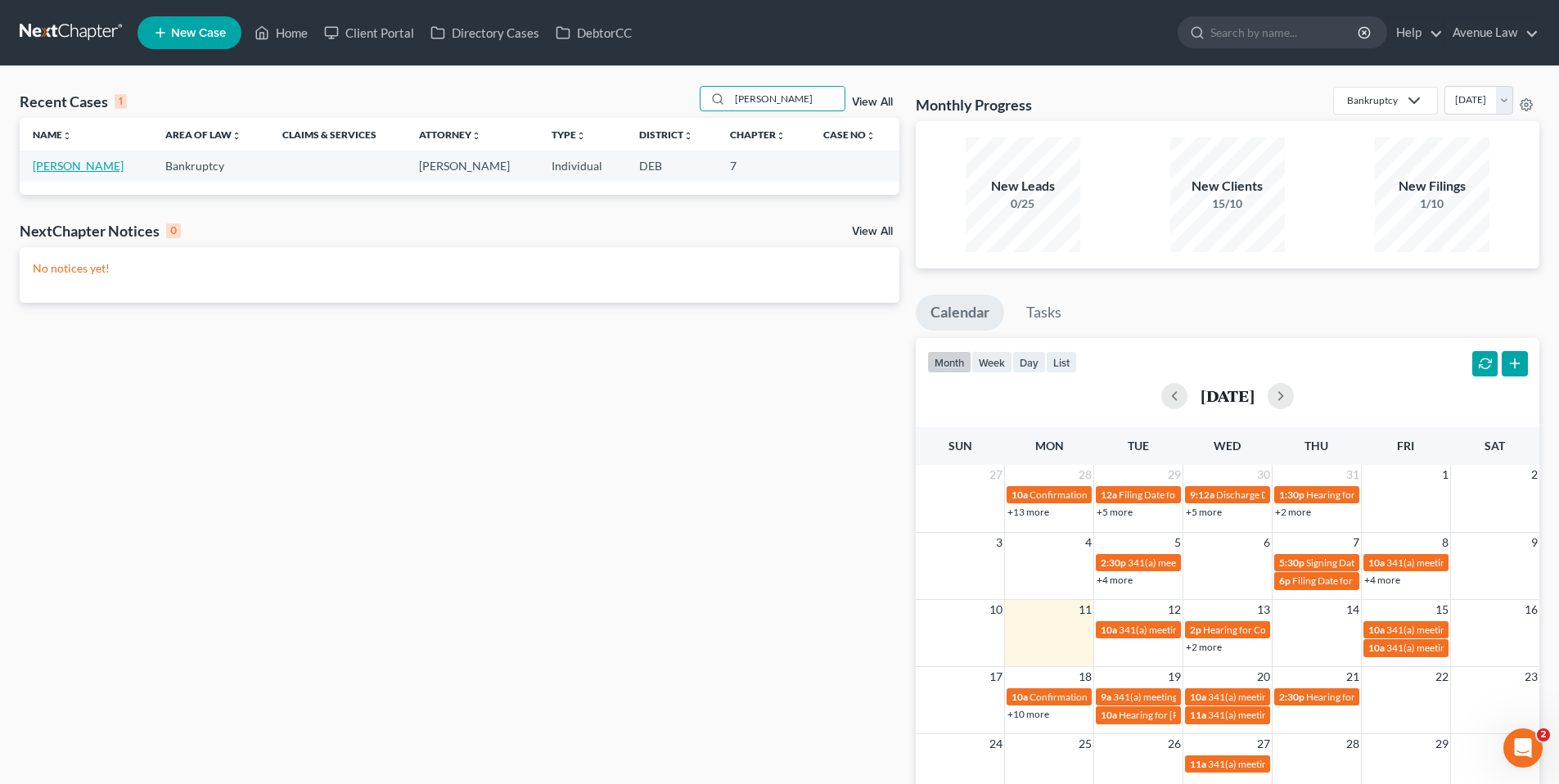
type input "[PERSON_NAME]"
click at [69, 160] on link "[PERSON_NAME]" at bounding box center [78, 166] width 90 height 14
select select "0"
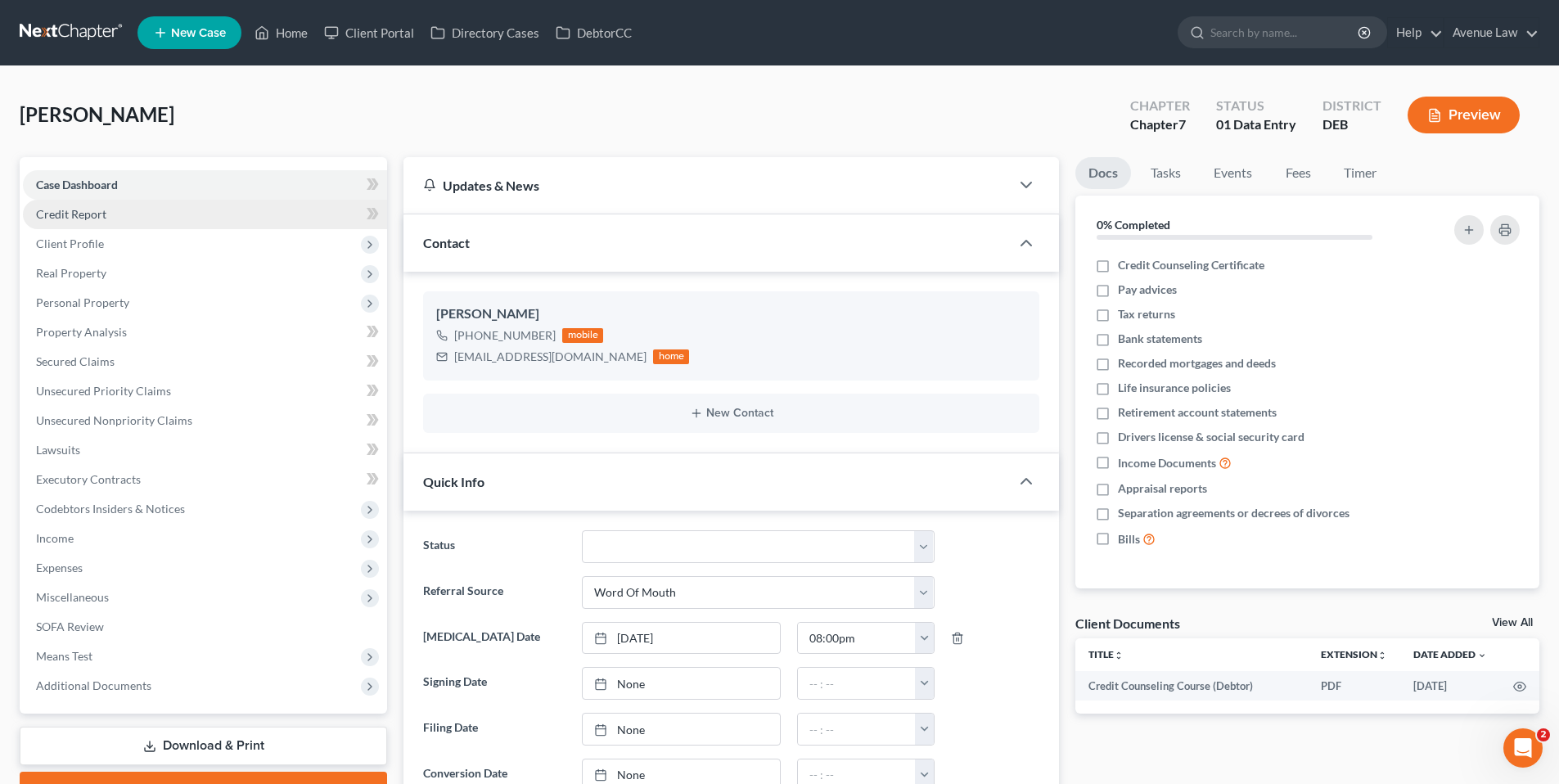
click at [90, 212] on span "Credit Report" at bounding box center [71, 214] width 71 height 14
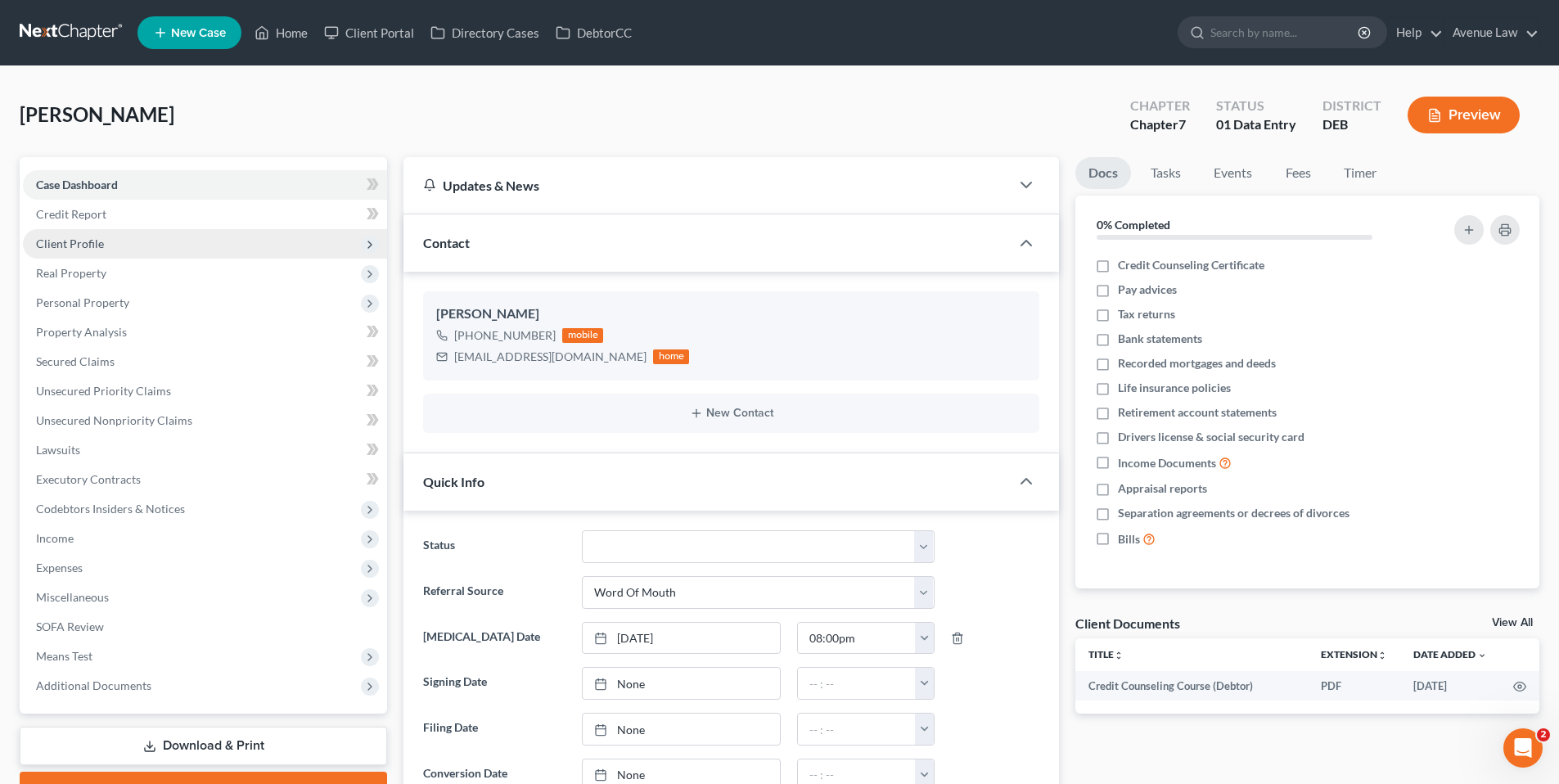
click at [75, 242] on span "Client Profile" at bounding box center [70, 243] width 68 height 14
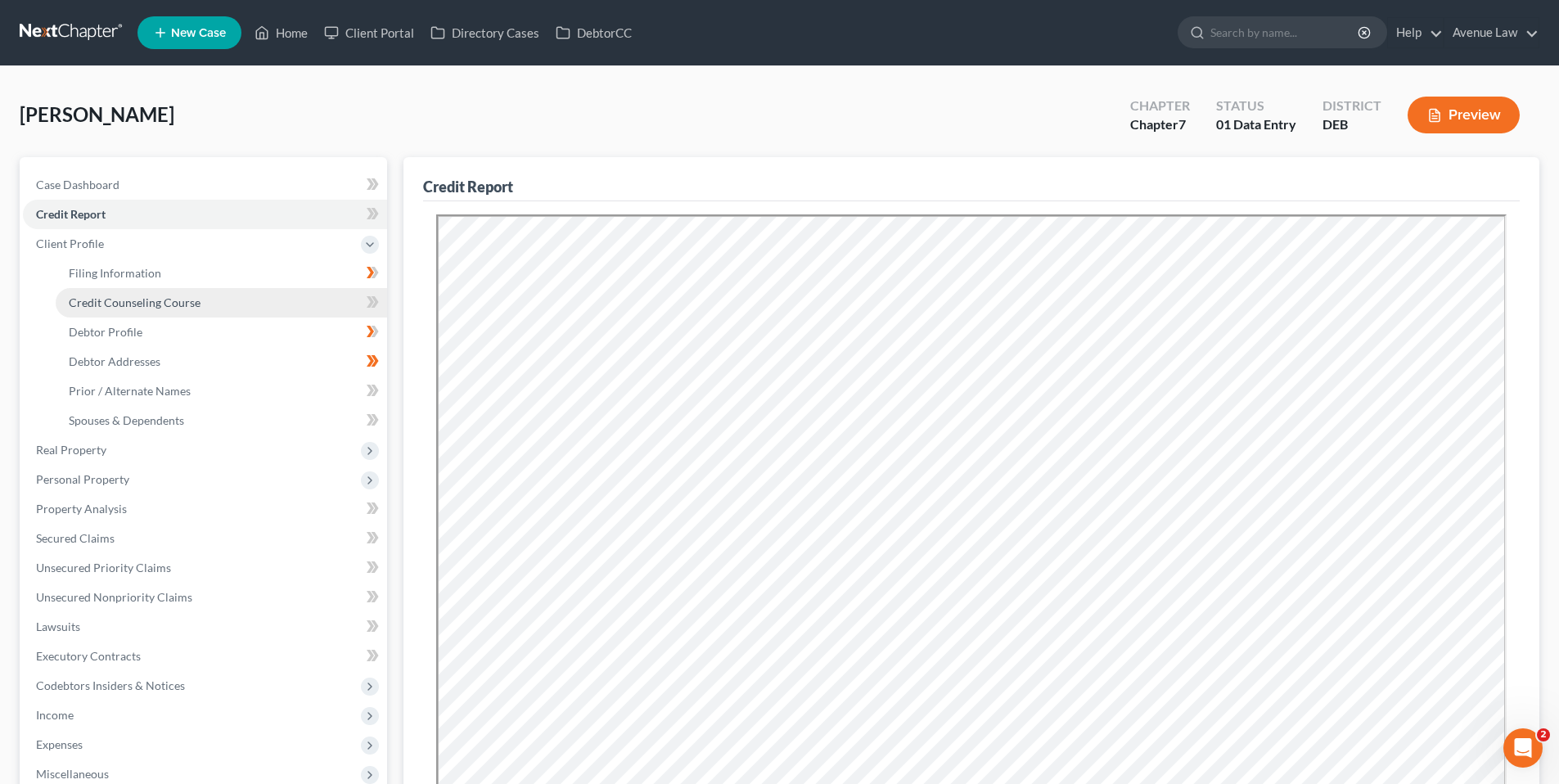
click at [109, 293] on link "Credit Counseling Course" at bounding box center [221, 303] width 331 height 30
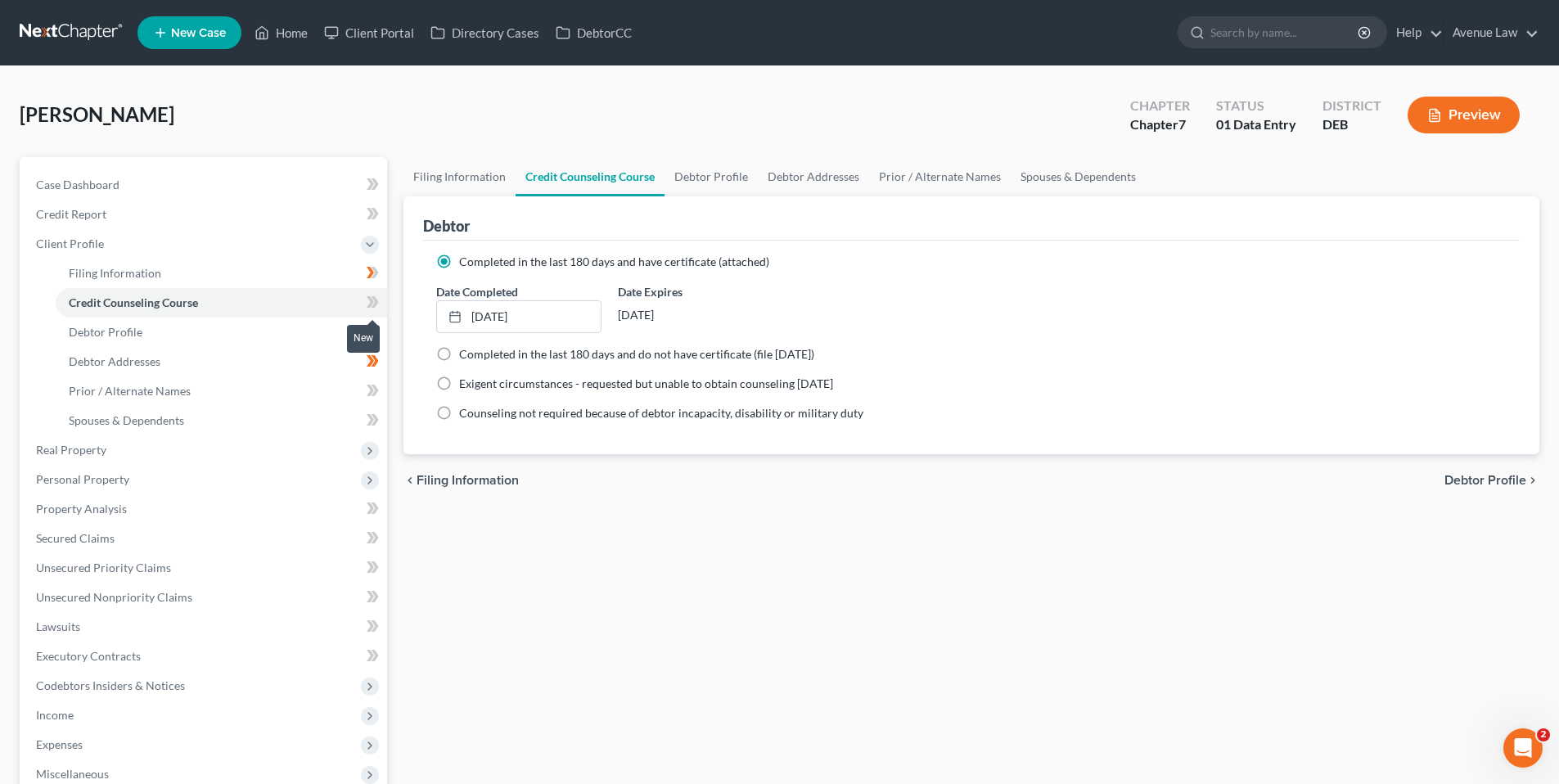
click at [378, 298] on icon at bounding box center [373, 302] width 13 height 21
click at [113, 180] on span "Case Dashboard" at bounding box center [77, 184] width 83 height 14
select select "0"
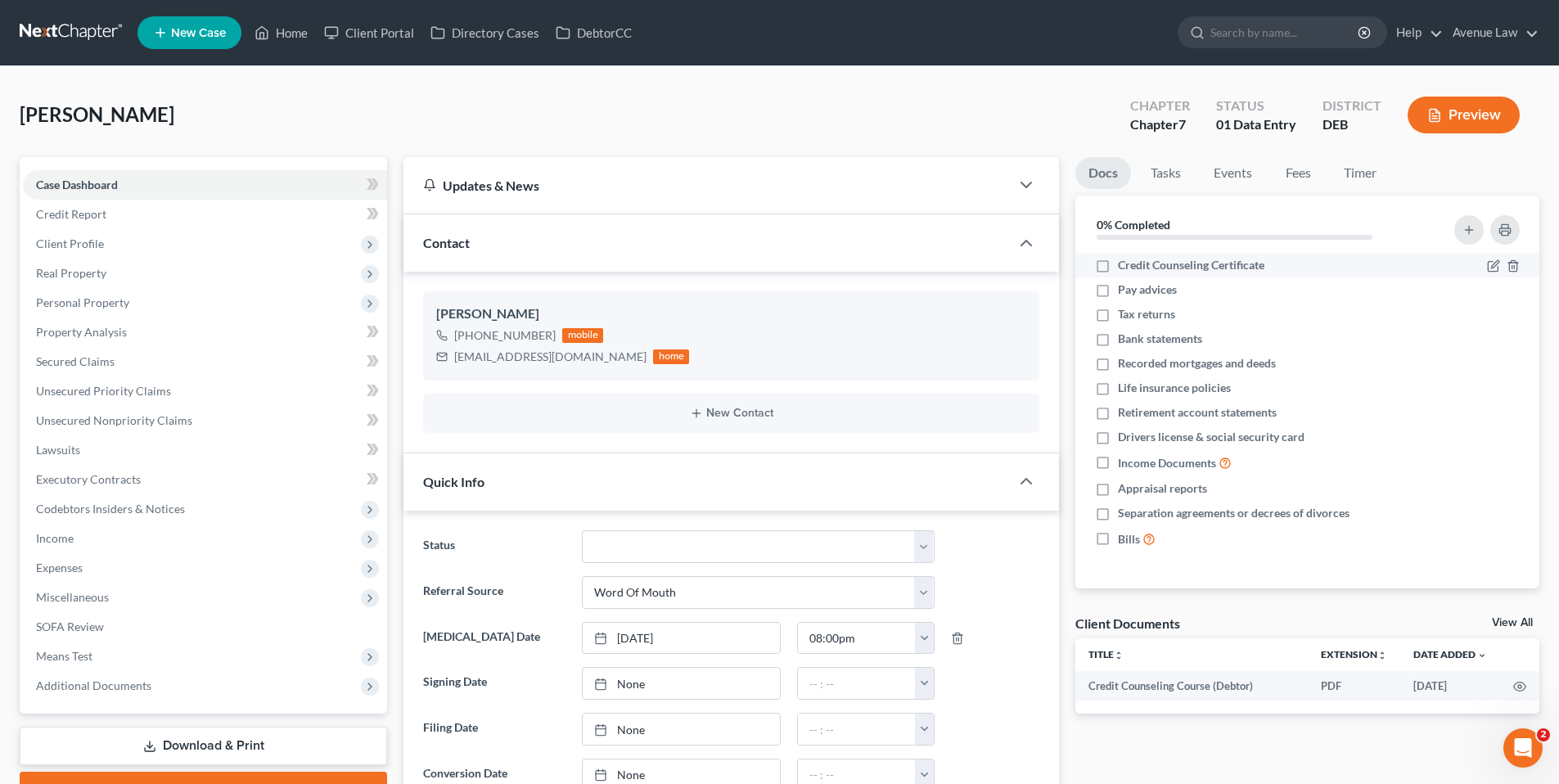
click at [1118, 264] on label "Credit Counseling Certificate" at bounding box center [1192, 265] width 147 height 16
click at [1125, 264] on input "Credit Counseling Certificate" at bounding box center [1130, 262] width 11 height 11
checkbox input "true"
drag, startPoint x: 549, startPoint y: 336, endPoint x: 461, endPoint y: 343, distance: 88.3
click at [461, 343] on div "[PHONE_NUMBER]" at bounding box center [504, 336] width 101 height 16
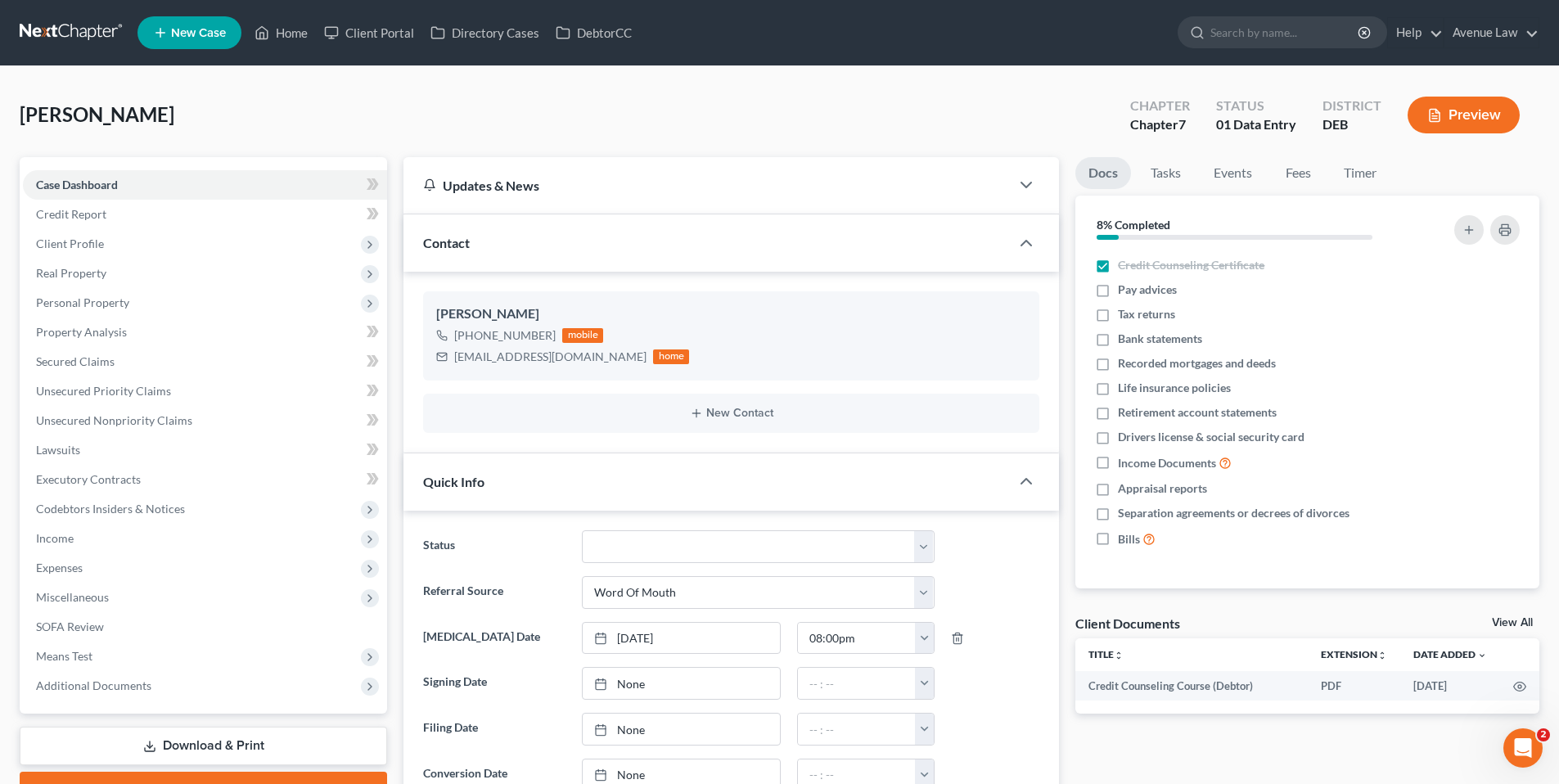
copy div "[PHONE_NUMBER]"
click at [81, 212] on span "Credit Report" at bounding box center [71, 214] width 71 height 14
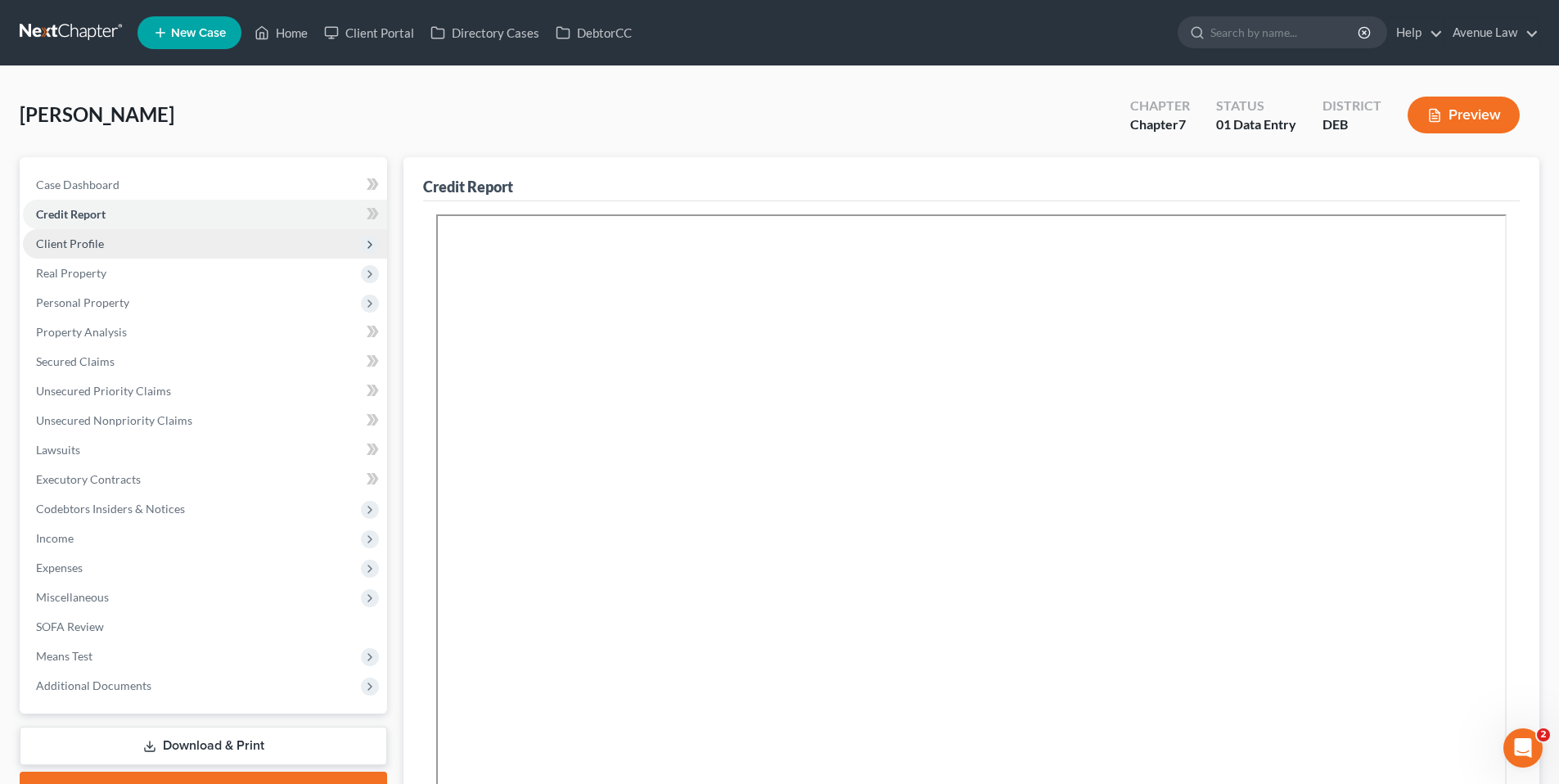
click at [81, 241] on span "Client Profile" at bounding box center [70, 243] width 68 height 14
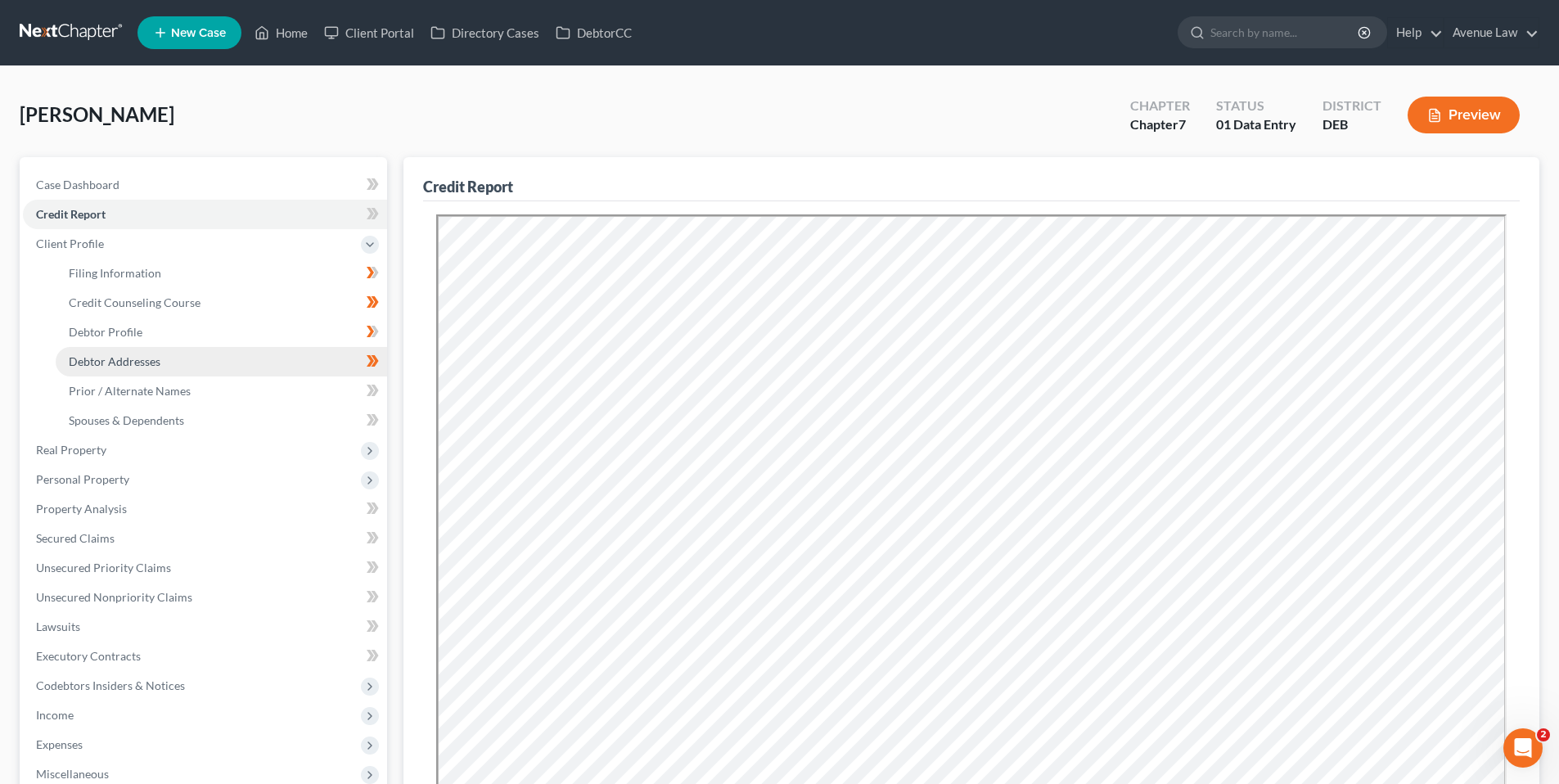
click at [123, 353] on link "Debtor Addresses" at bounding box center [221, 362] width 331 height 30
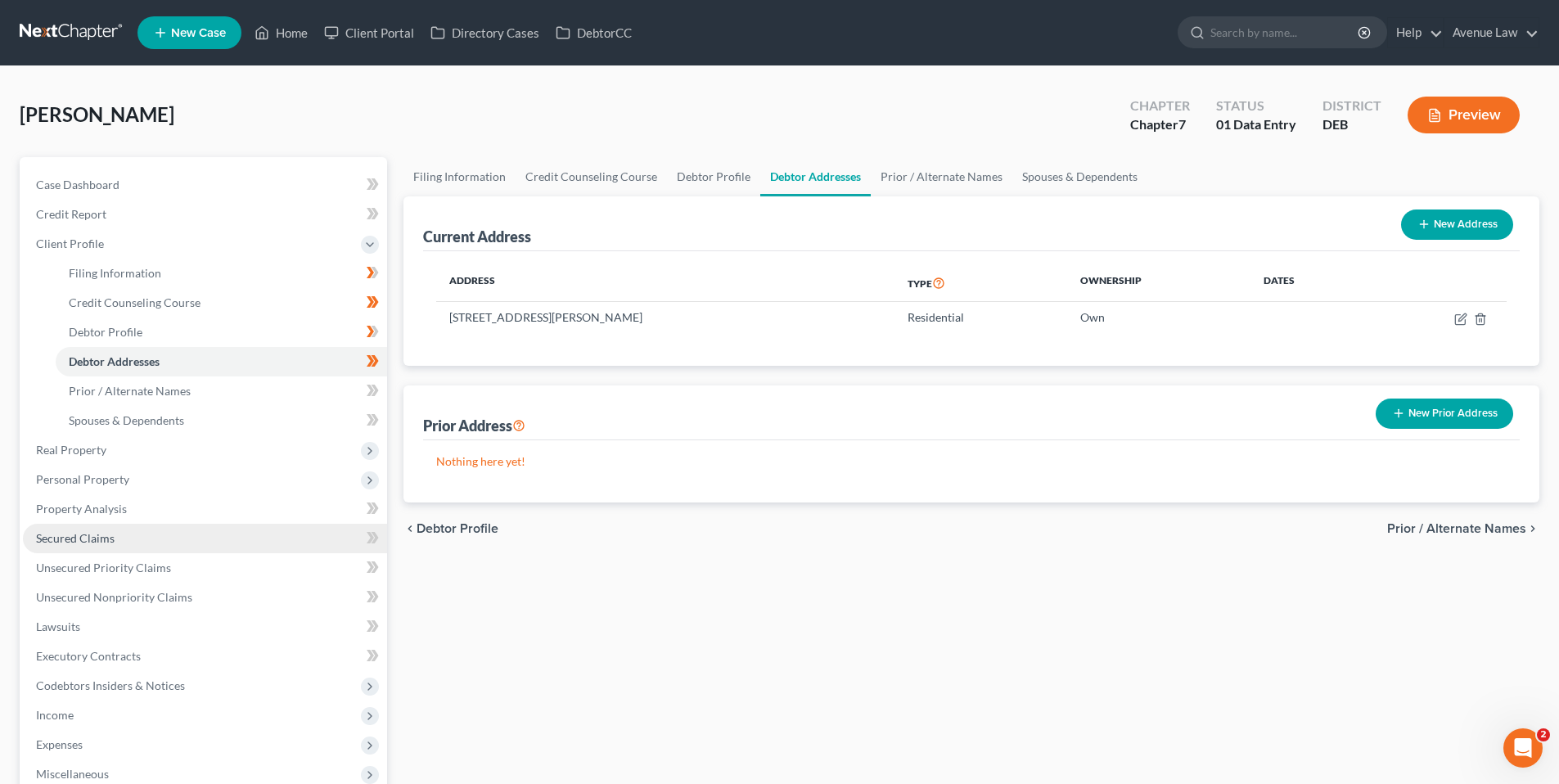
click at [90, 535] on span "Secured Claims" at bounding box center [75, 538] width 79 height 14
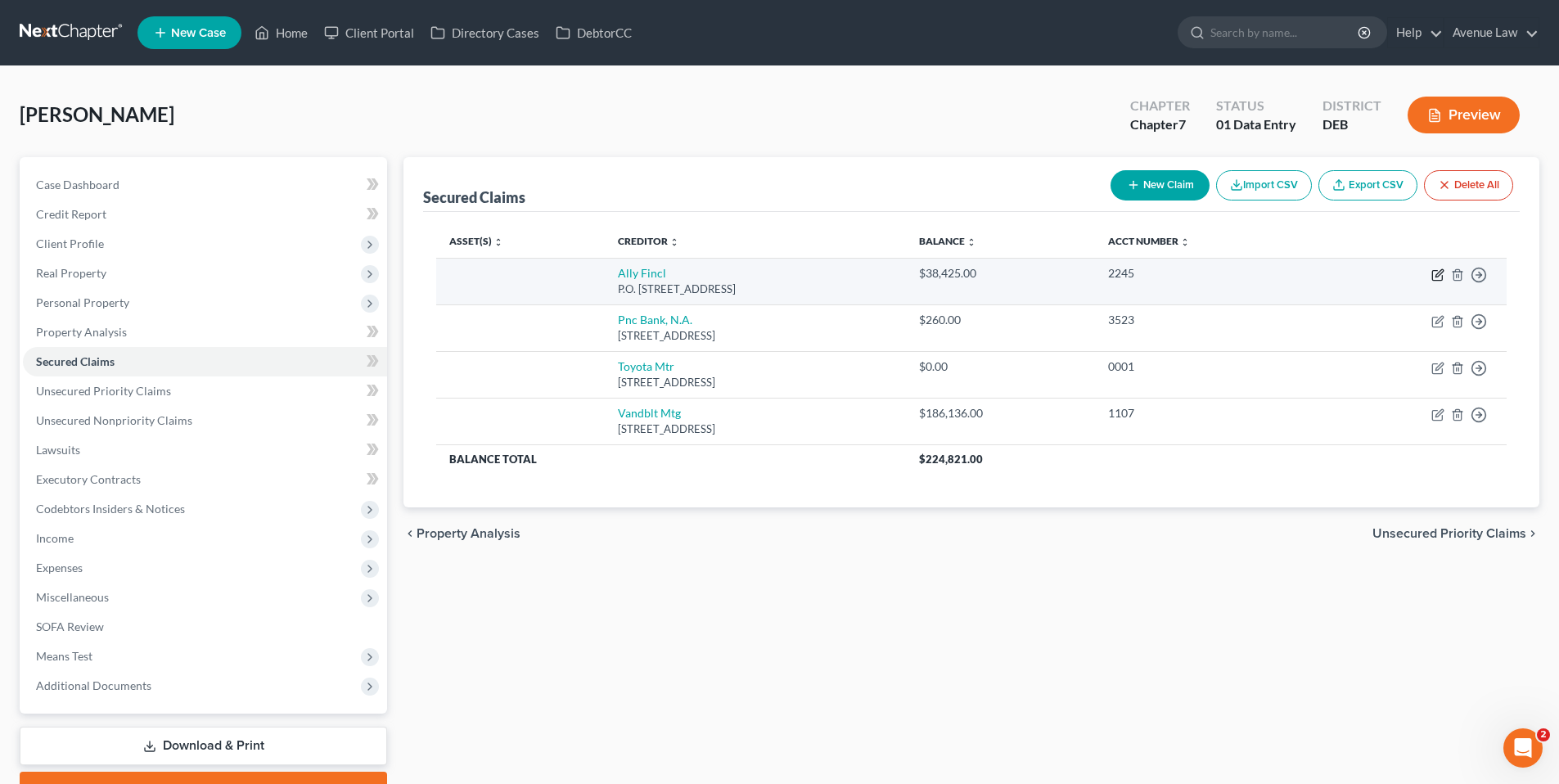
click at [1438, 274] on icon "button" at bounding box center [1438, 275] width 13 height 13
select select "24"
select select "0"
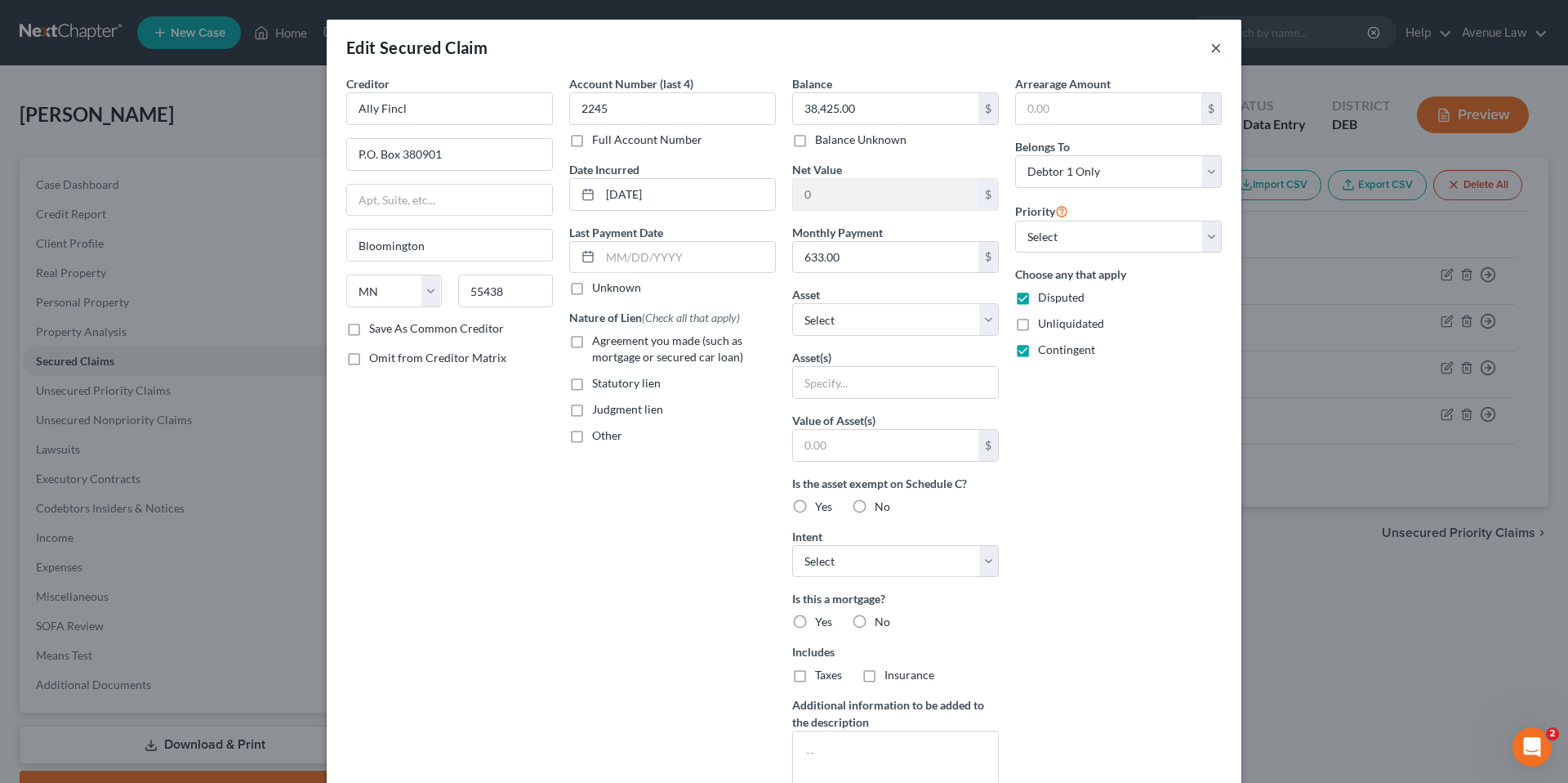
click at [1212, 48] on button "×" at bounding box center [1216, 47] width 12 height 20
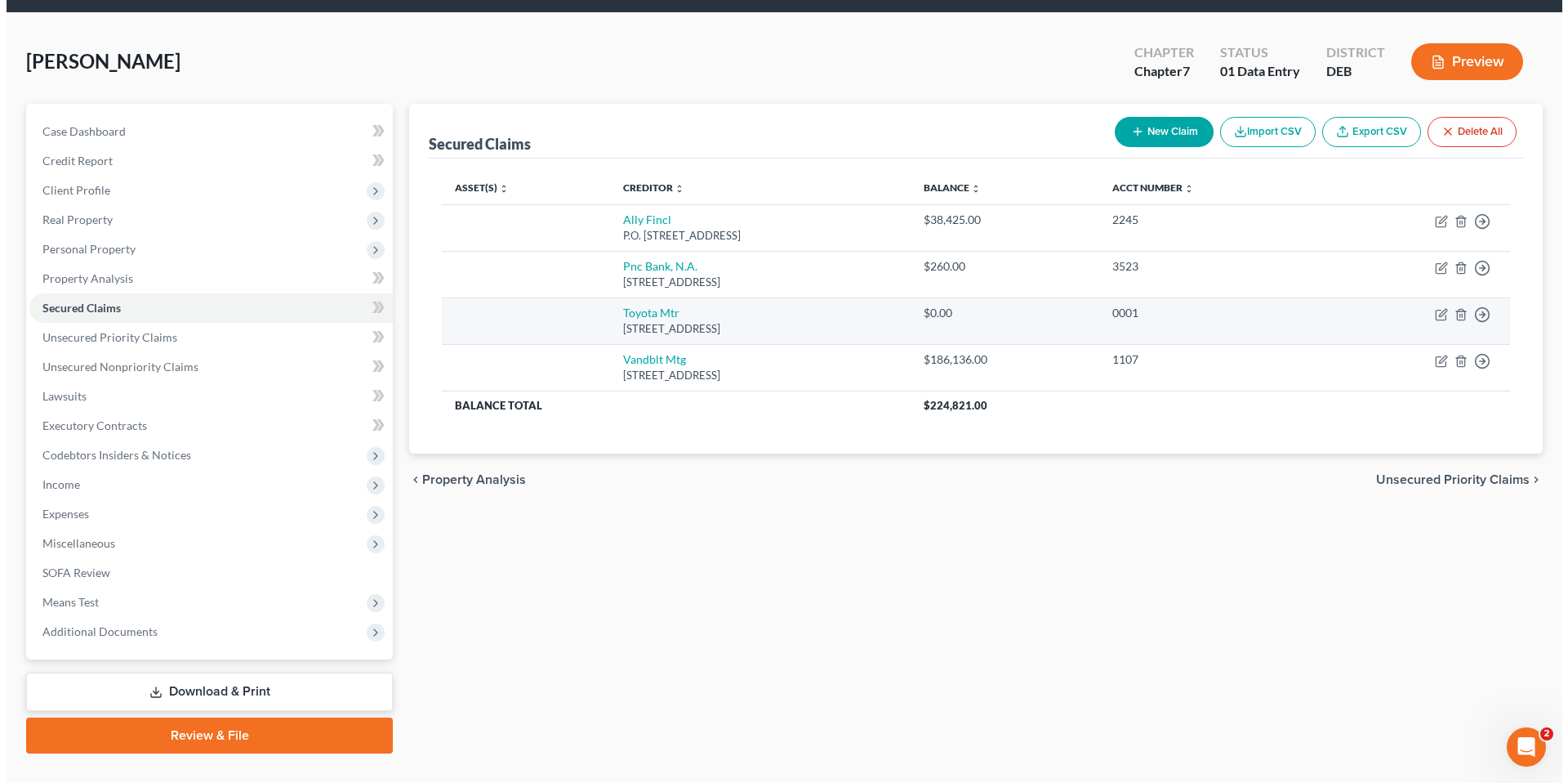
scroll to position [81, 0]
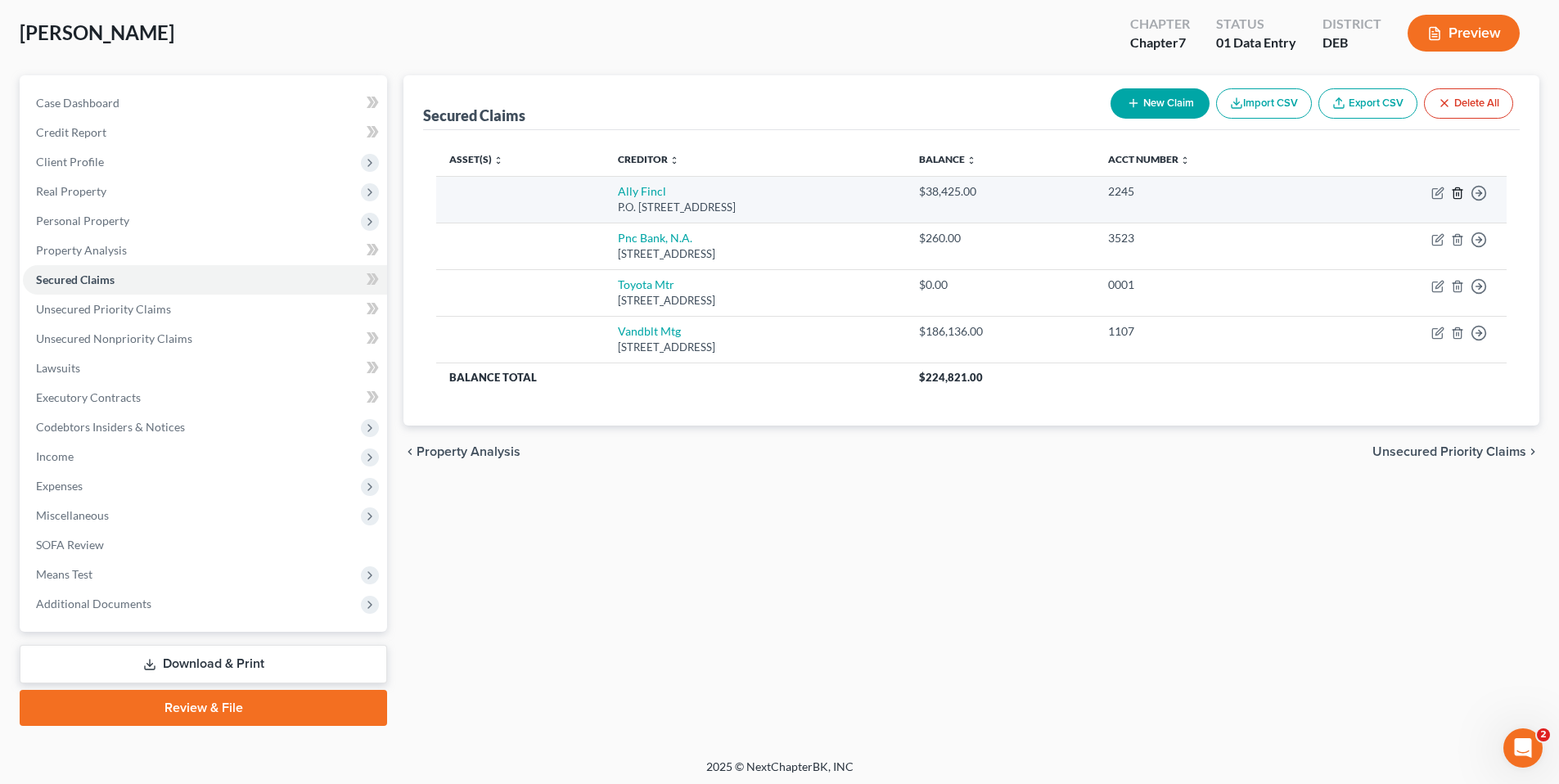
click at [1459, 189] on icon "button" at bounding box center [1458, 192] width 13 height 13
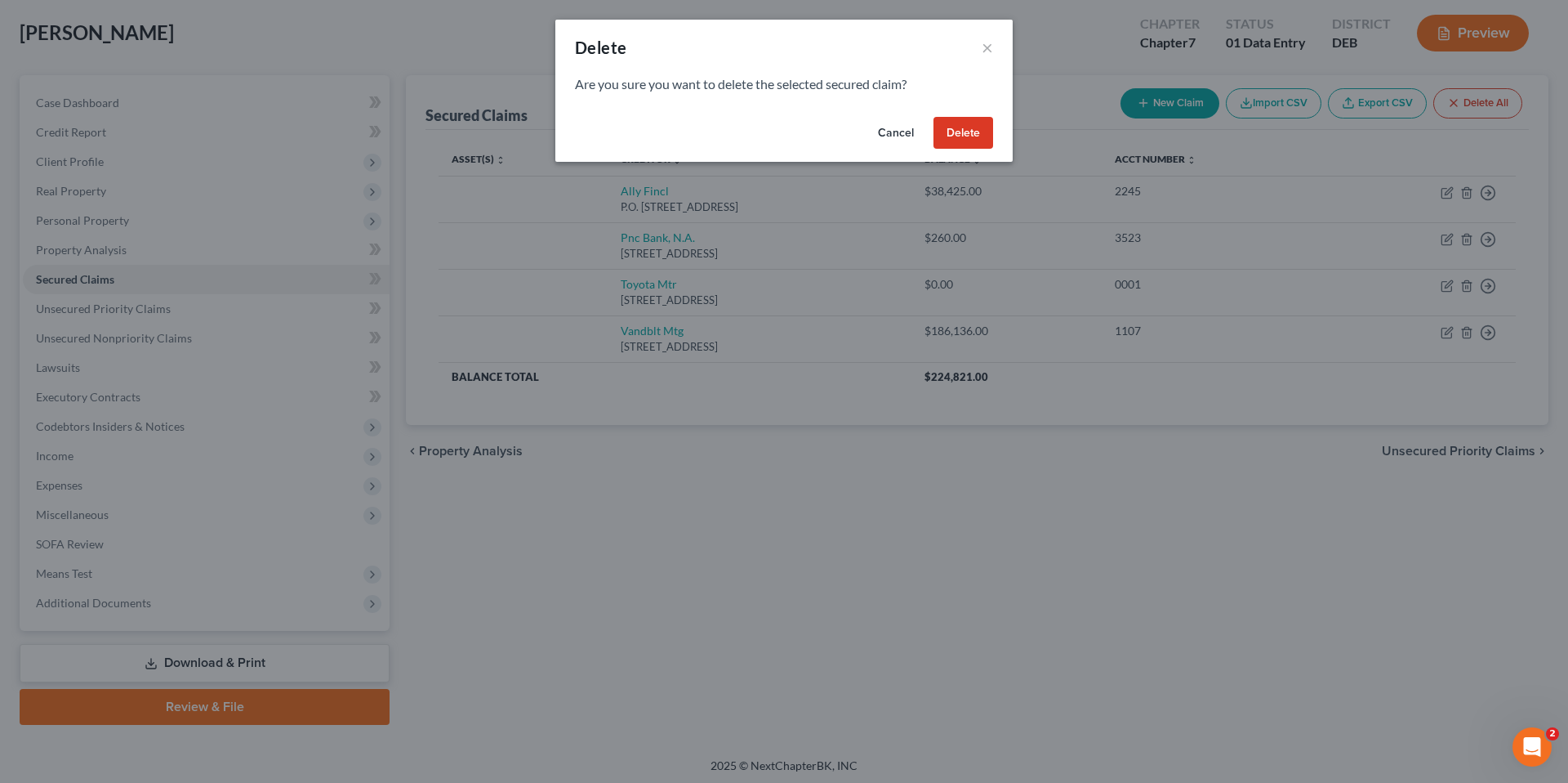
click at [954, 134] on button "Delete" at bounding box center [963, 133] width 60 height 33
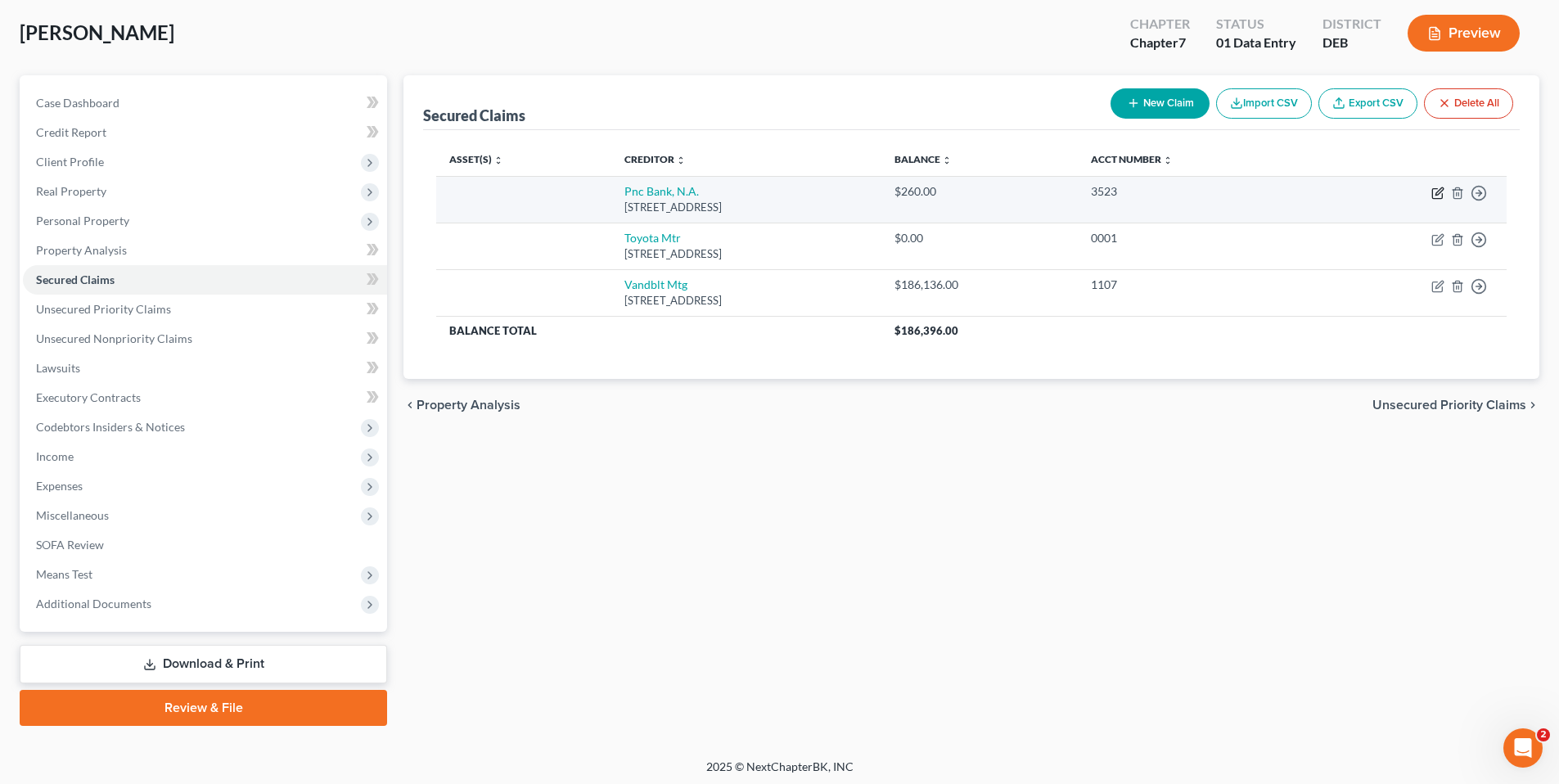
click at [1433, 195] on icon "button" at bounding box center [1437, 193] width 10 height 10
select select "23"
select select "0"
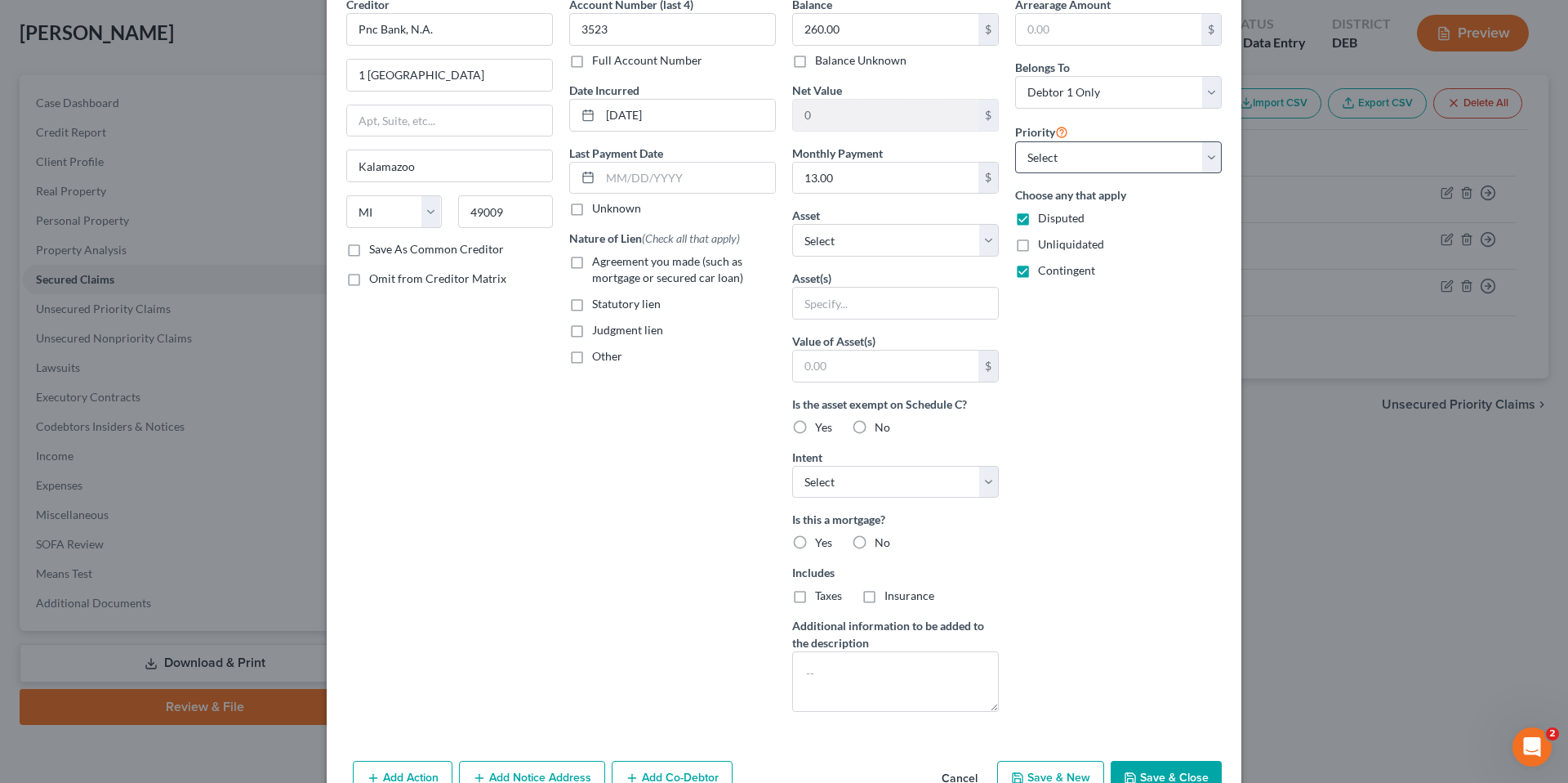
scroll to position [0, 0]
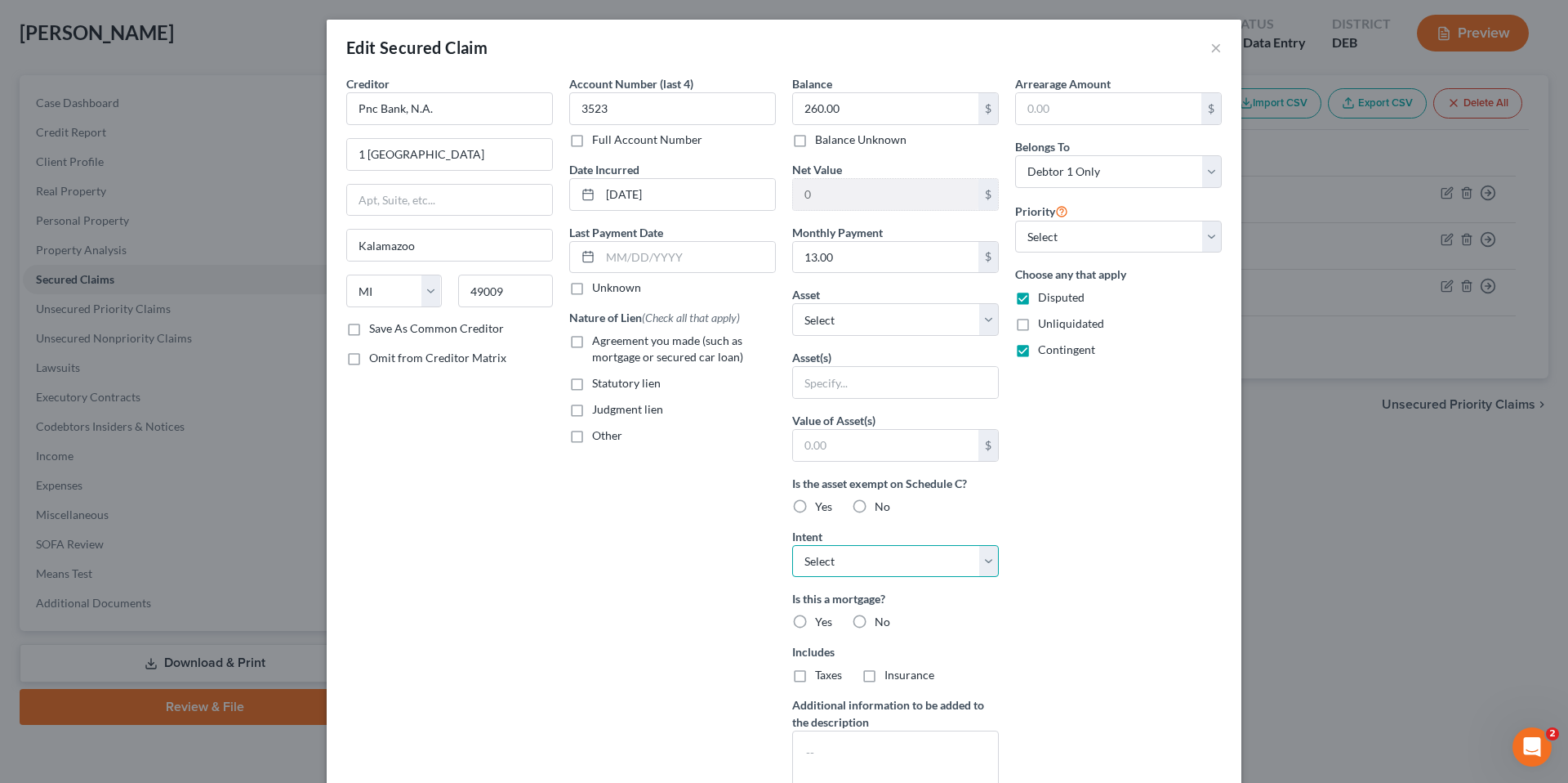
click at [861, 564] on select "Select Surrender Redeem Reaffirm Avoid Other" at bounding box center [895, 561] width 206 height 33
click at [615, 607] on div "Account Number (last 4) 3523 Full Account Number Date Incurred [DATE] Last Paym…" at bounding box center [673, 439] width 223 height 728
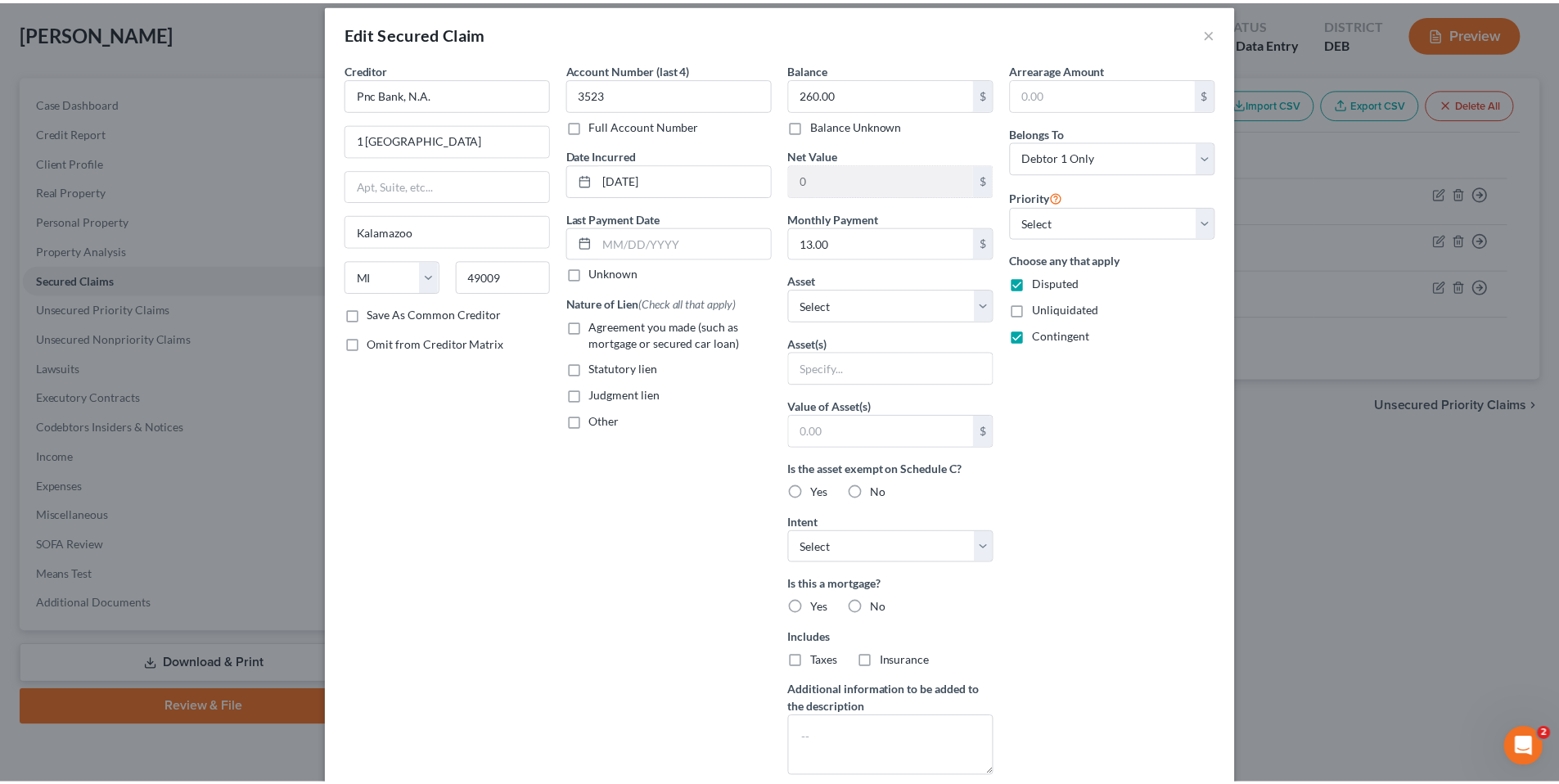
scroll to position [8, 0]
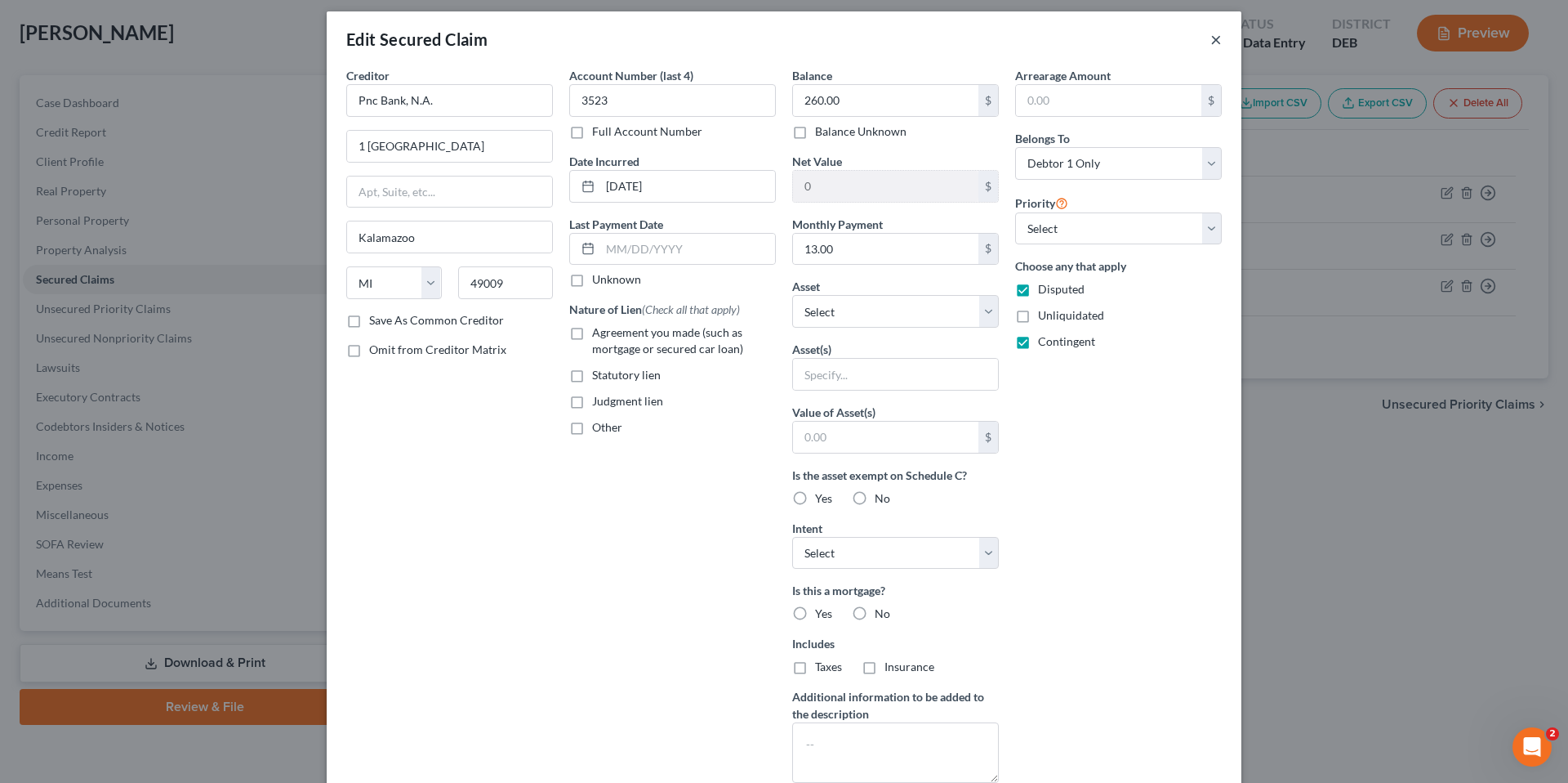
drag, startPoint x: 1212, startPoint y: 41, endPoint x: 1197, endPoint y: 40, distance: 15.0
click at [1212, 41] on button "×" at bounding box center [1216, 39] width 12 height 20
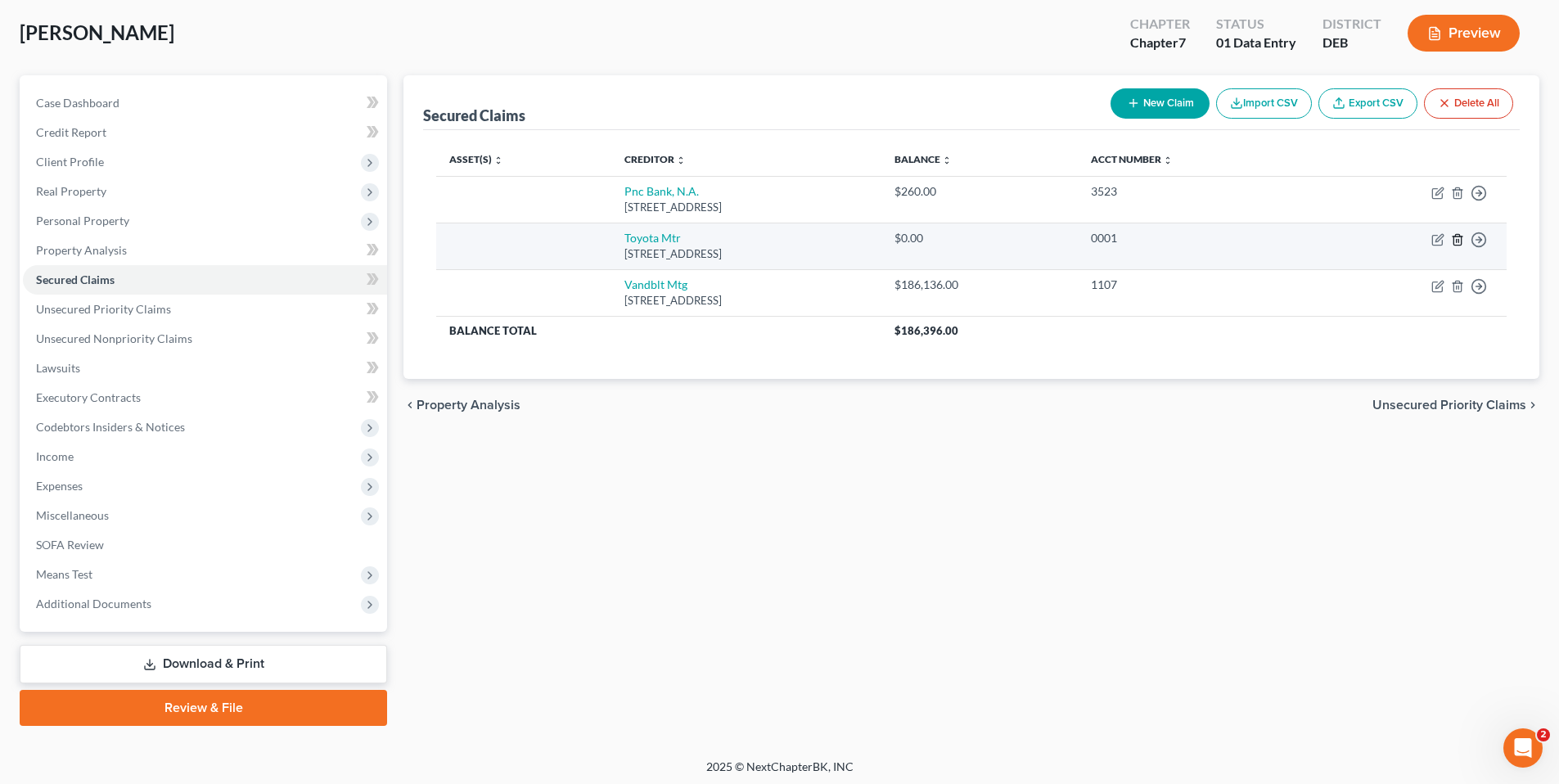
click at [1460, 240] on icon "button" at bounding box center [1458, 240] width 13 height 13
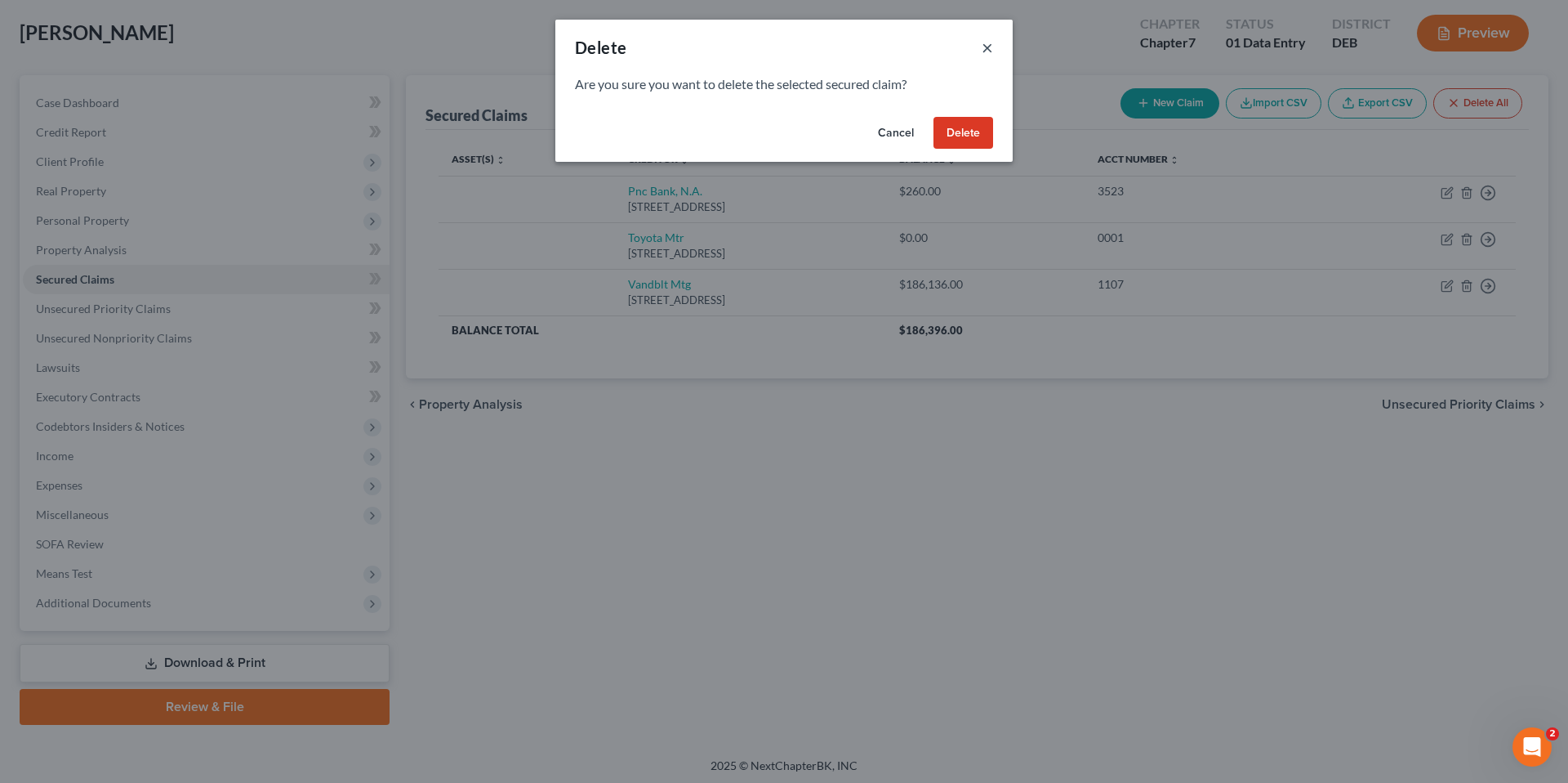
click at [989, 43] on button "×" at bounding box center [987, 47] width 12 height 20
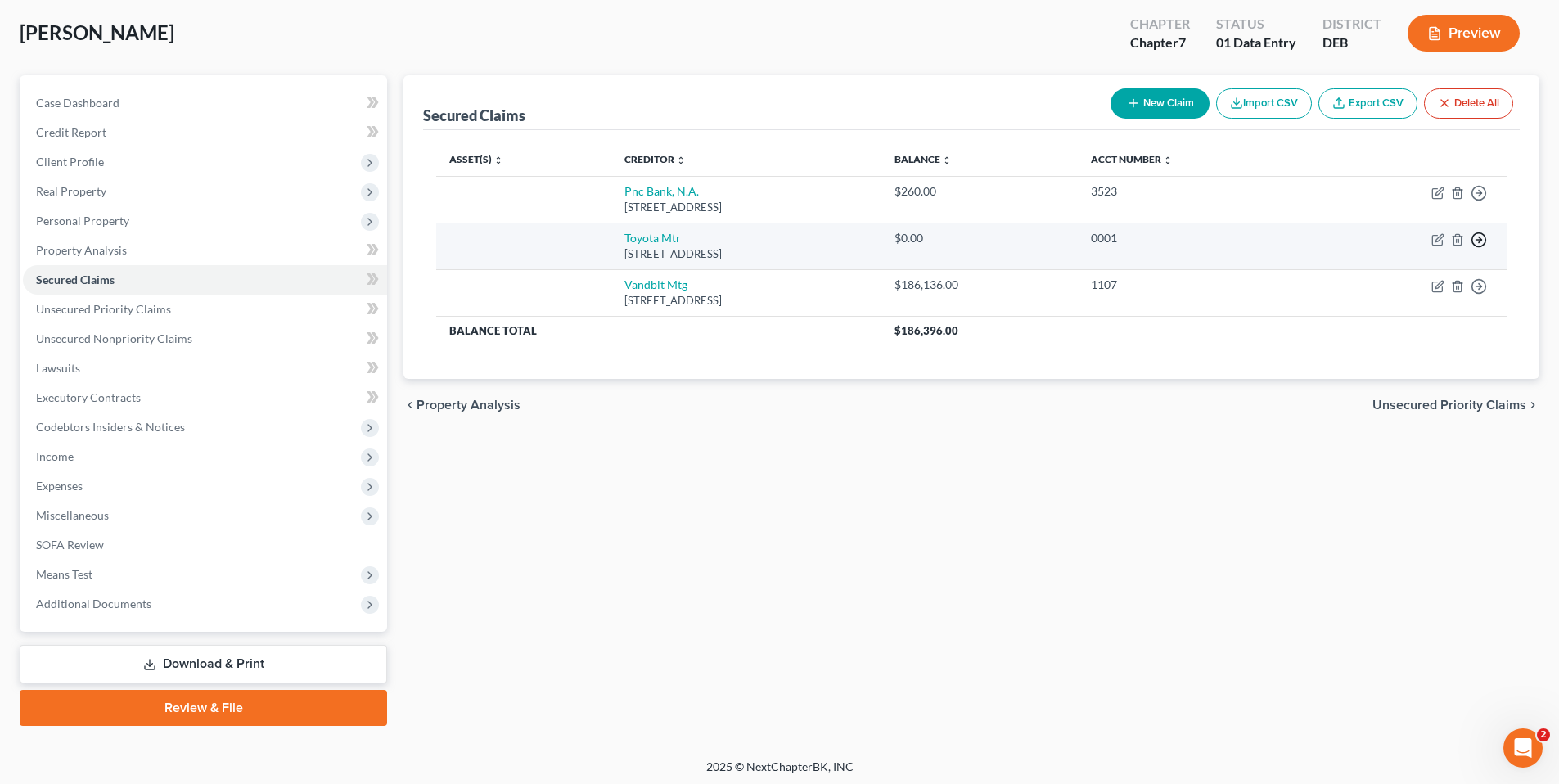
click at [1478, 201] on icon "button" at bounding box center [1479, 193] width 16 height 16
click at [1392, 277] on link "Move to F" at bounding box center [1404, 278] width 137 height 28
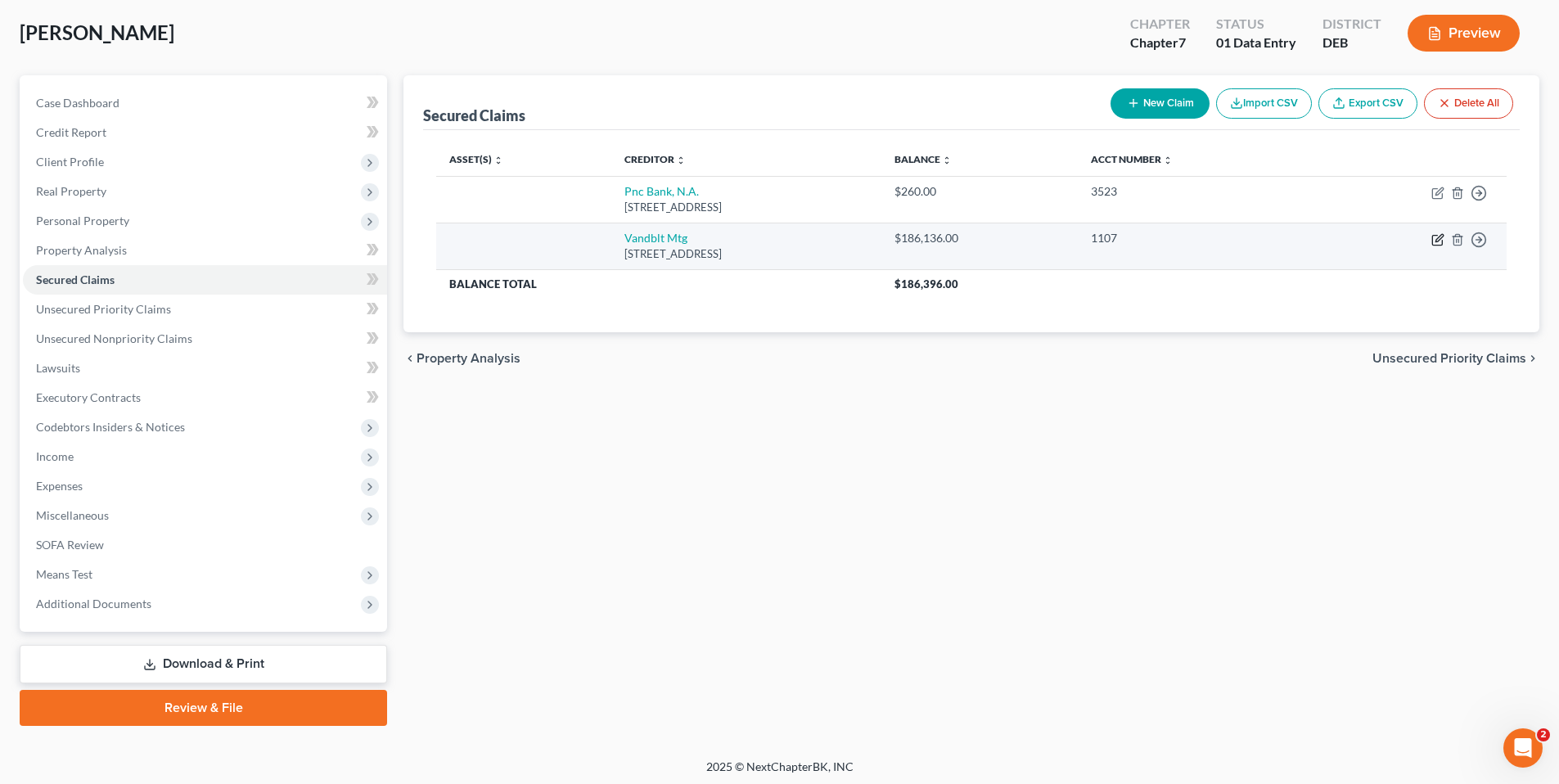
click at [1436, 242] on icon "button" at bounding box center [1439, 237] width 7 height 7
select select "44"
select select "0"
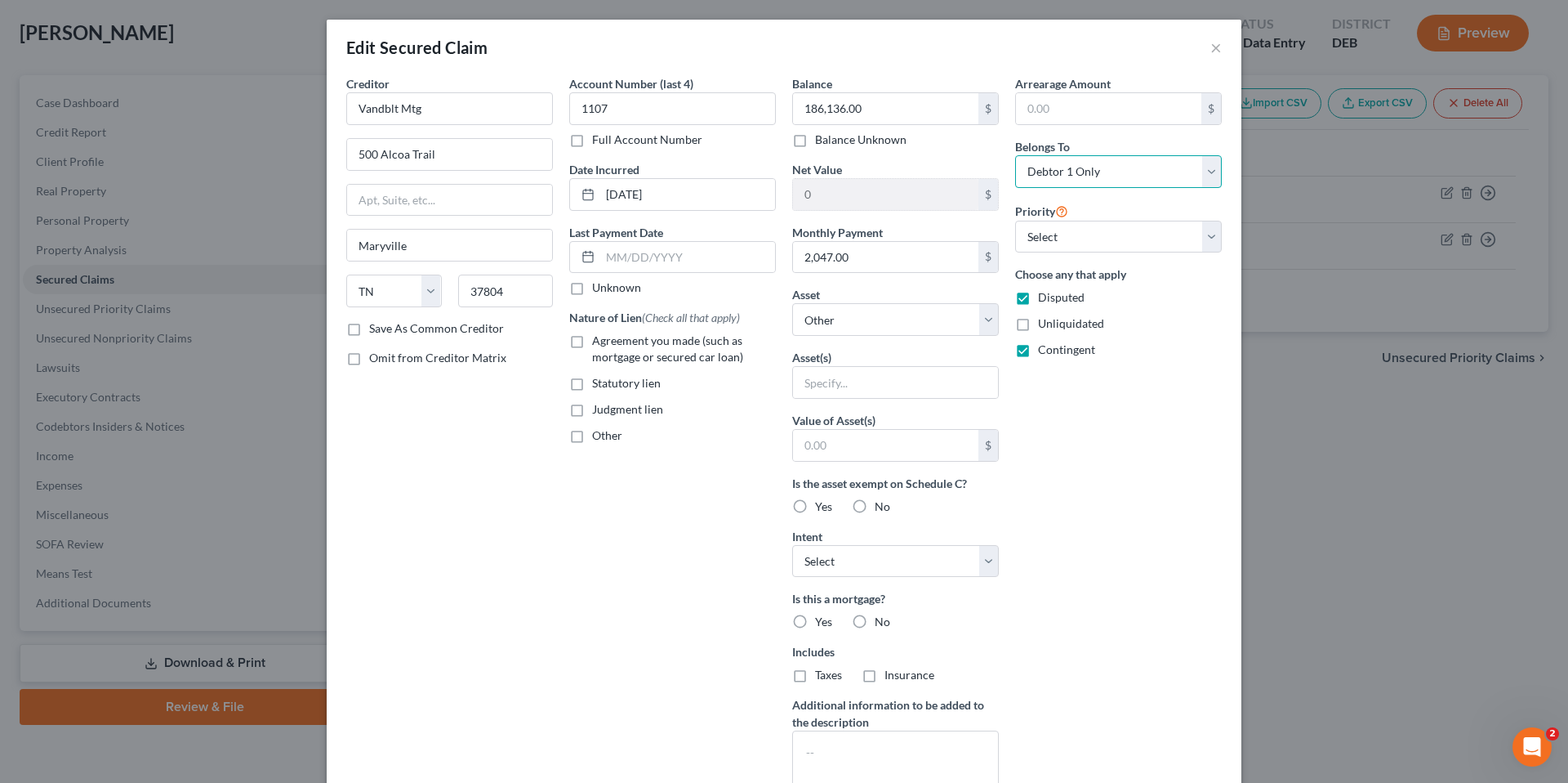
click at [1212, 173] on select "Select Debtor 1 Only Debtor 2 Only Debtor 1 And Debtor 2 Only At Least One Of T…" at bounding box center [1118, 172] width 206 height 33
select select "3"
click at [1015, 156] on select "Select Debtor 1 Only Debtor 2 Only Debtor 1 And Debtor 2 Only At Least One Of T…" at bounding box center [1118, 172] width 206 height 33
click at [684, 533] on div "Account Number (last 4) 1107 Full Account Number Date Incurred [DATE] Last Paym…" at bounding box center [673, 439] width 223 height 728
click at [1211, 45] on button "×" at bounding box center [1216, 47] width 12 height 20
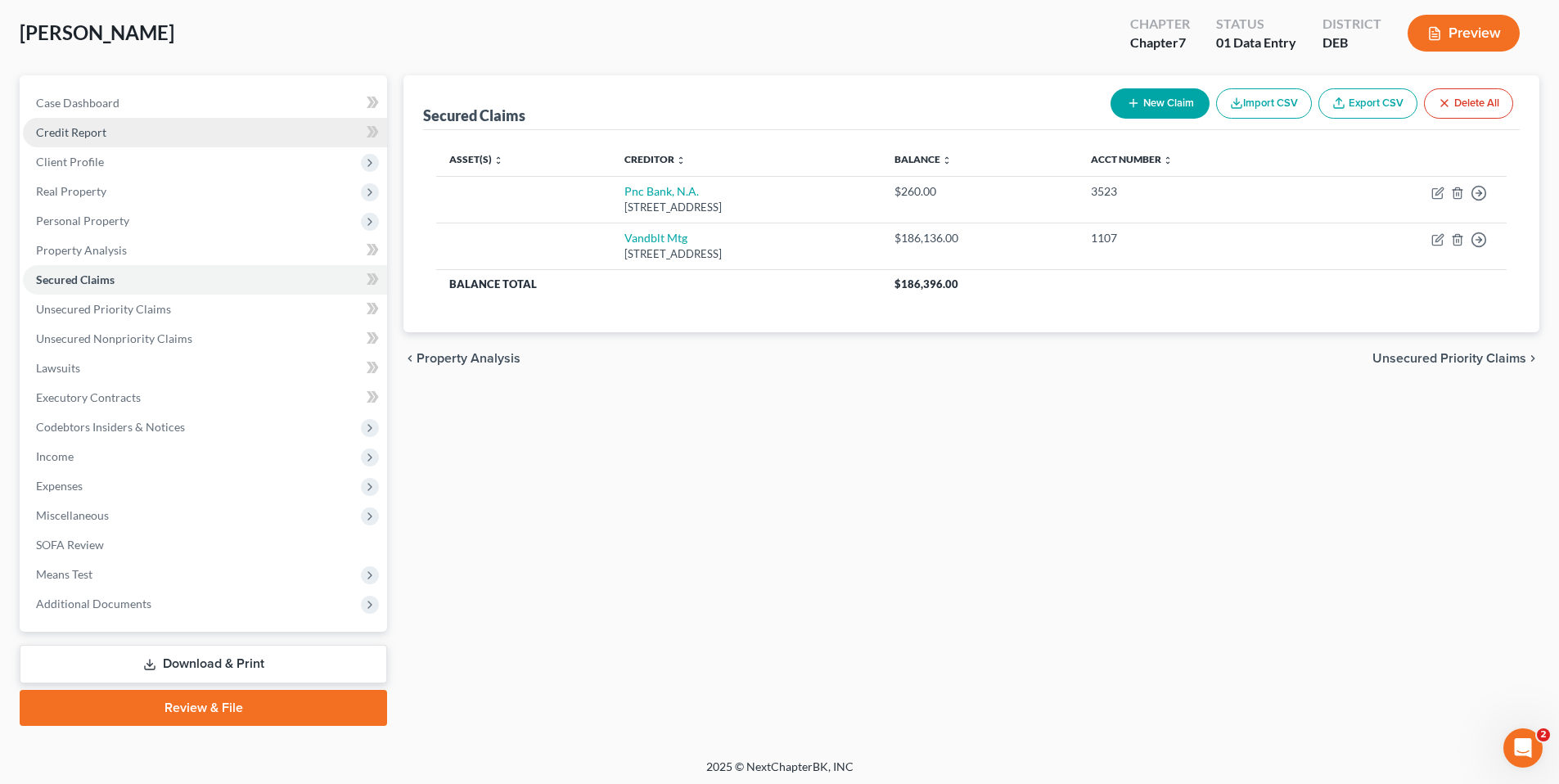
click at [72, 134] on span "Credit Report" at bounding box center [71, 132] width 71 height 14
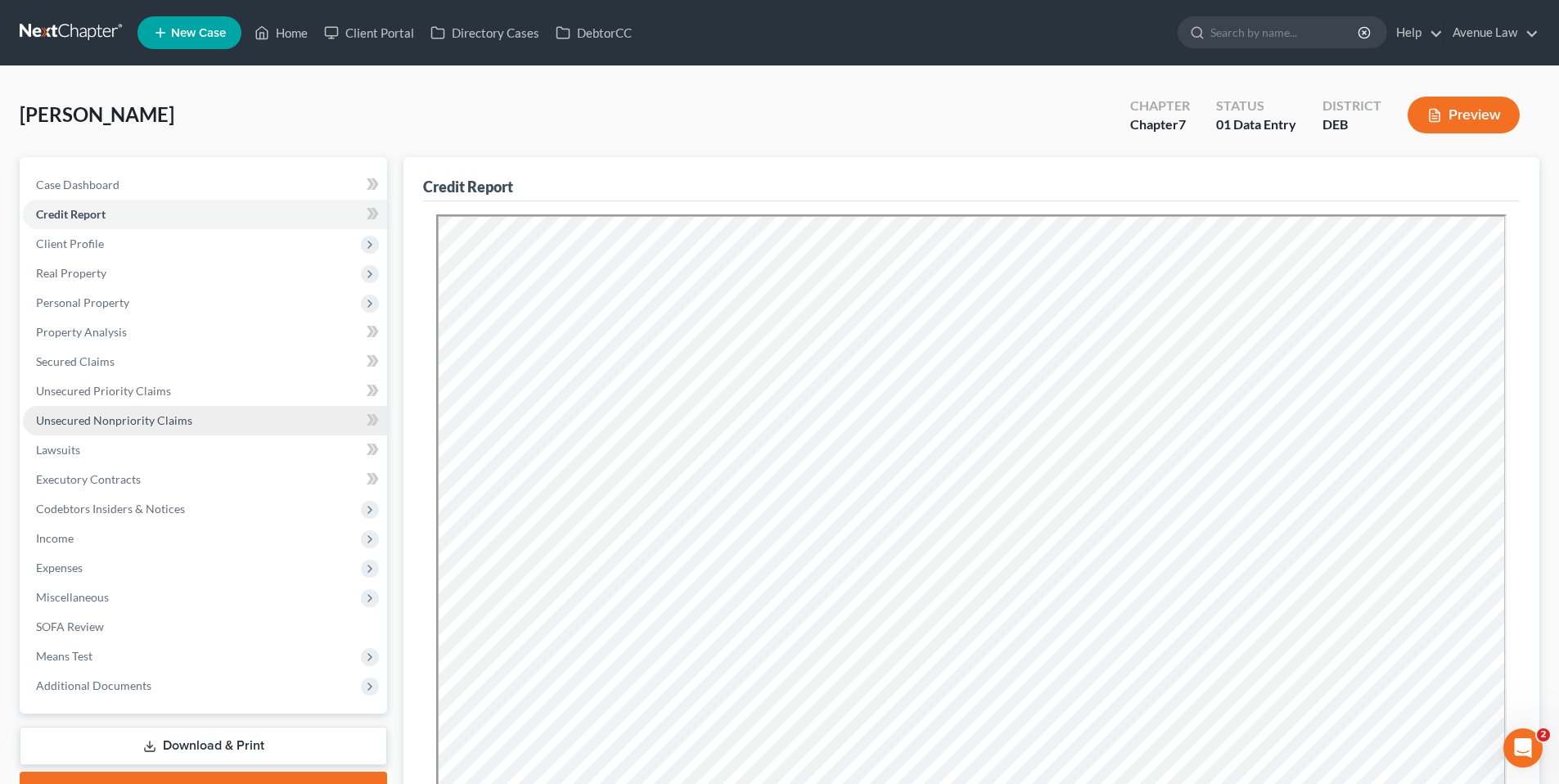
click at [111, 417] on span "Unsecured Nonpriority Claims" at bounding box center [114, 421] width 157 height 14
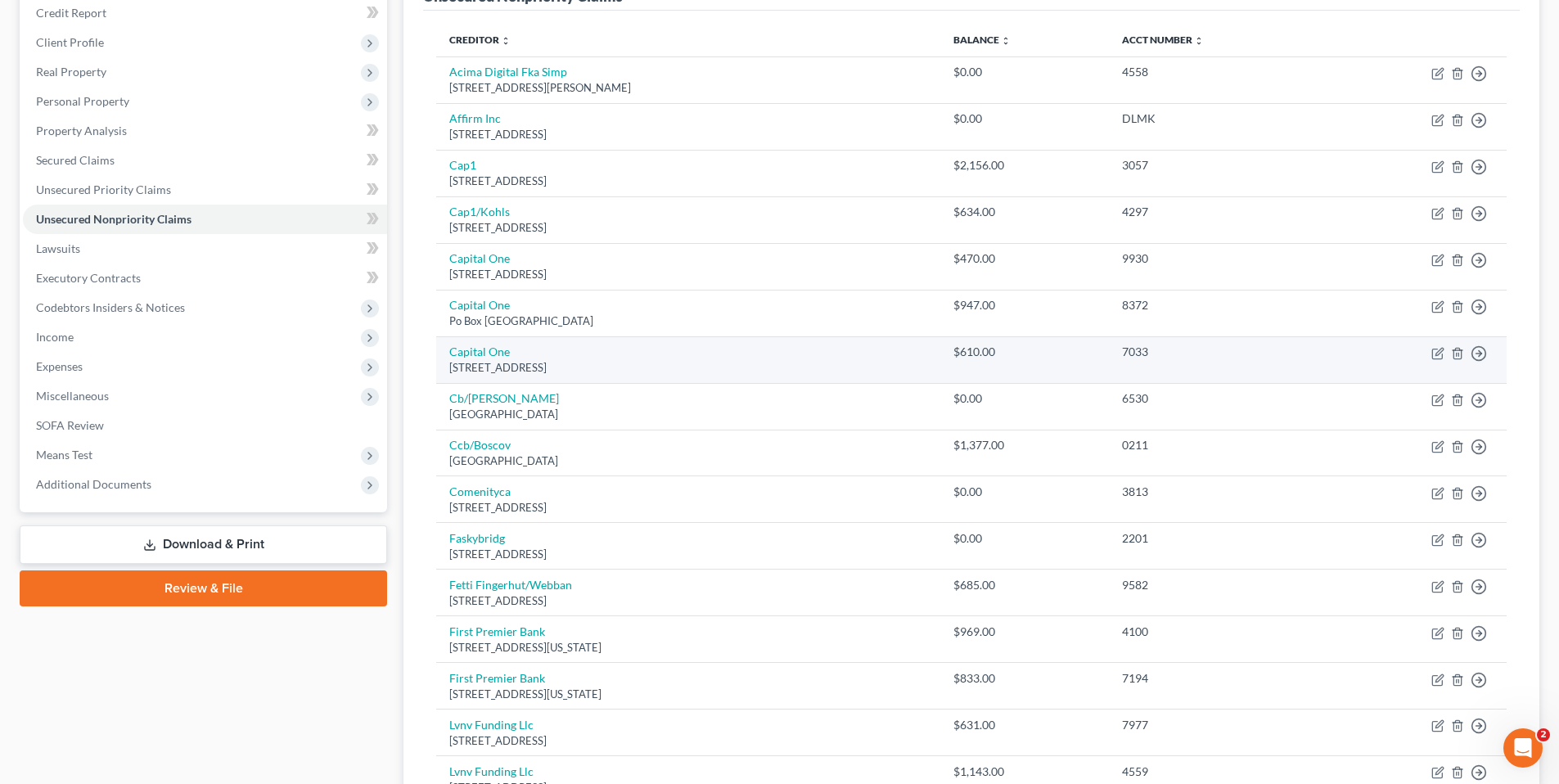
scroll to position [164, 0]
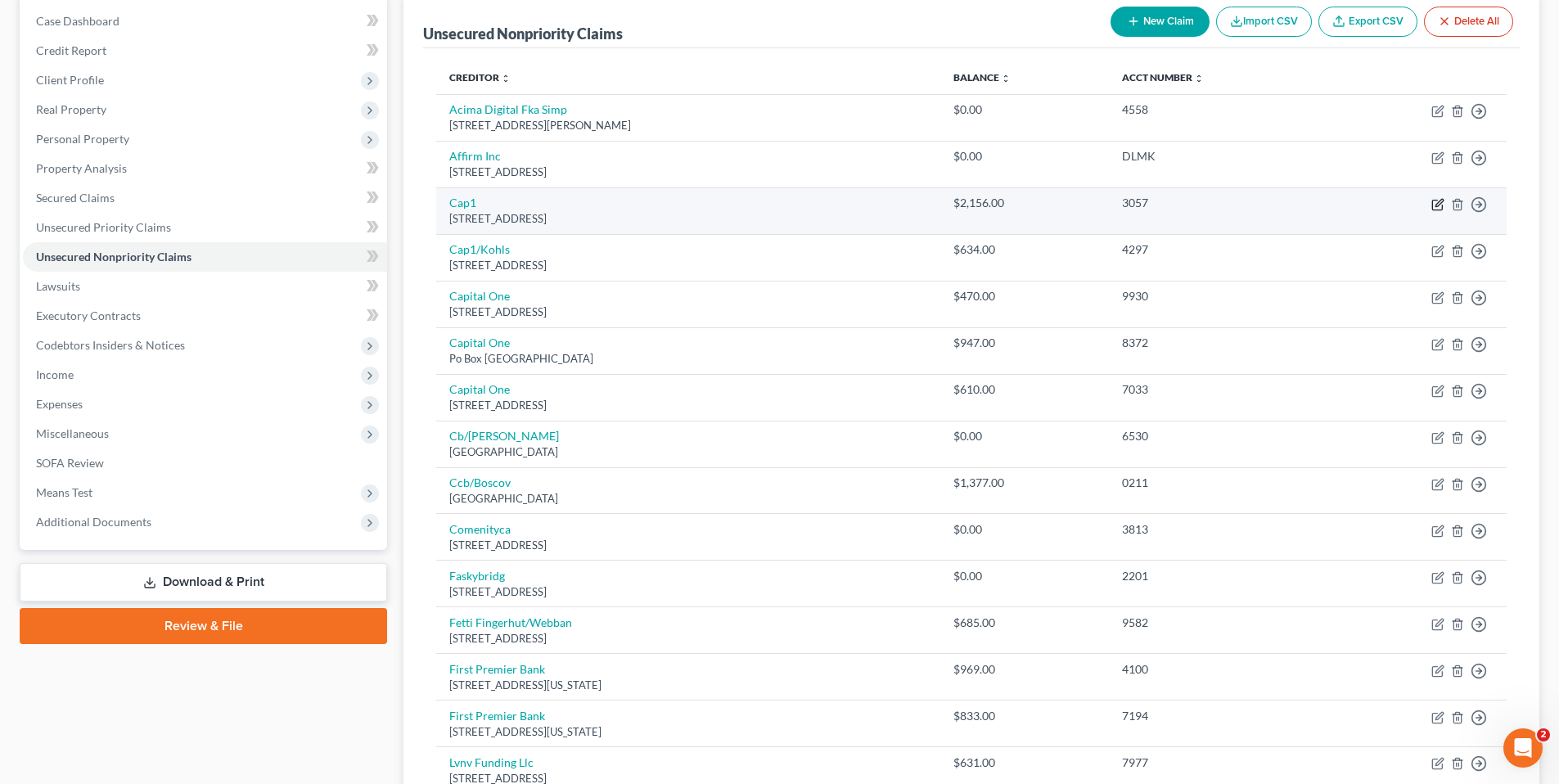
click at [1437, 204] on icon "button" at bounding box center [1439, 202] width 7 height 7
select select "46"
select select "2"
select select "0"
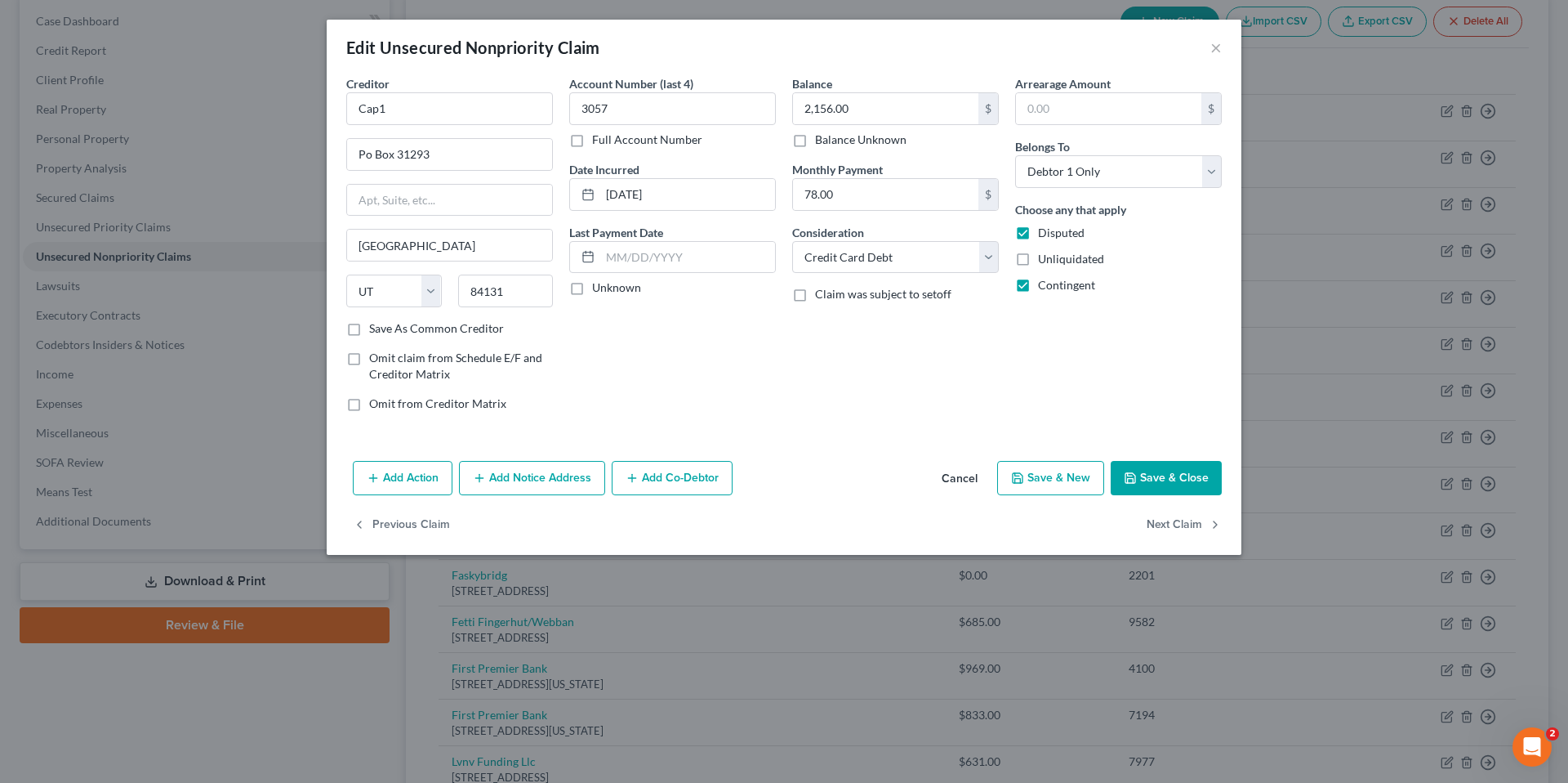
click at [1153, 481] on button "Save & Close" at bounding box center [1166, 478] width 111 height 34
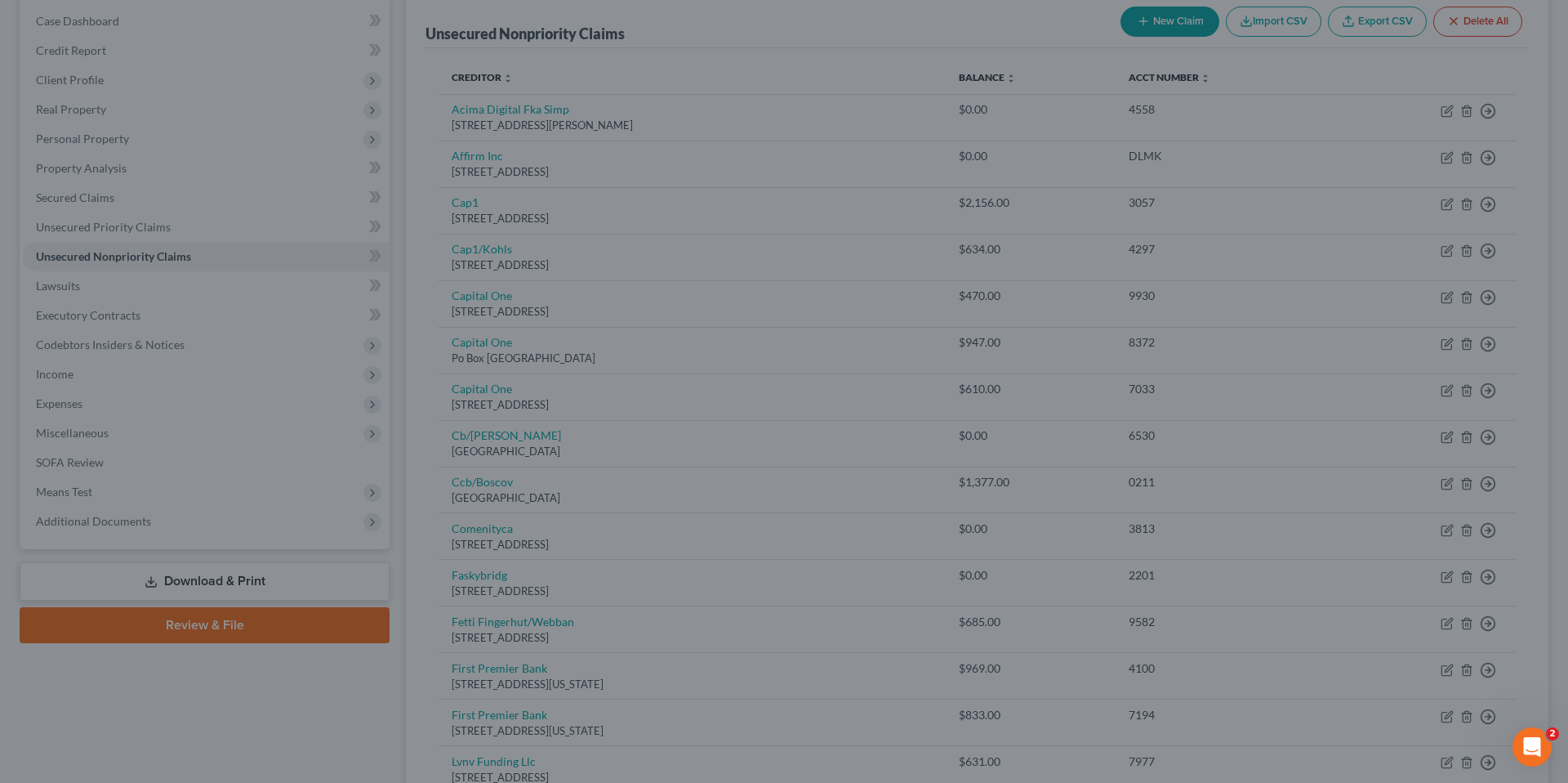
type input "0"
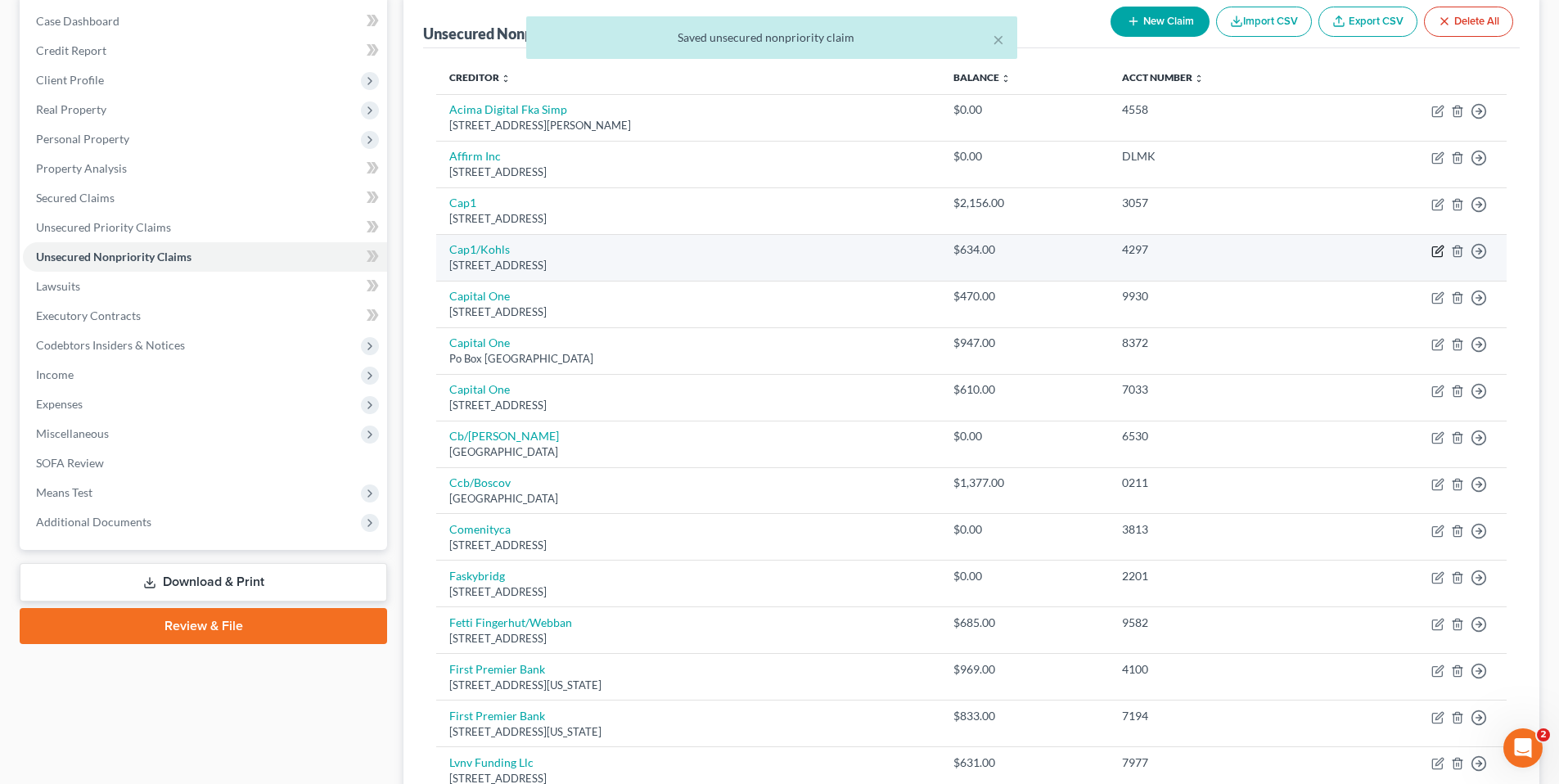
click at [1434, 248] on icon "button" at bounding box center [1438, 251] width 13 height 13
select select "52"
select select "1"
select select "0"
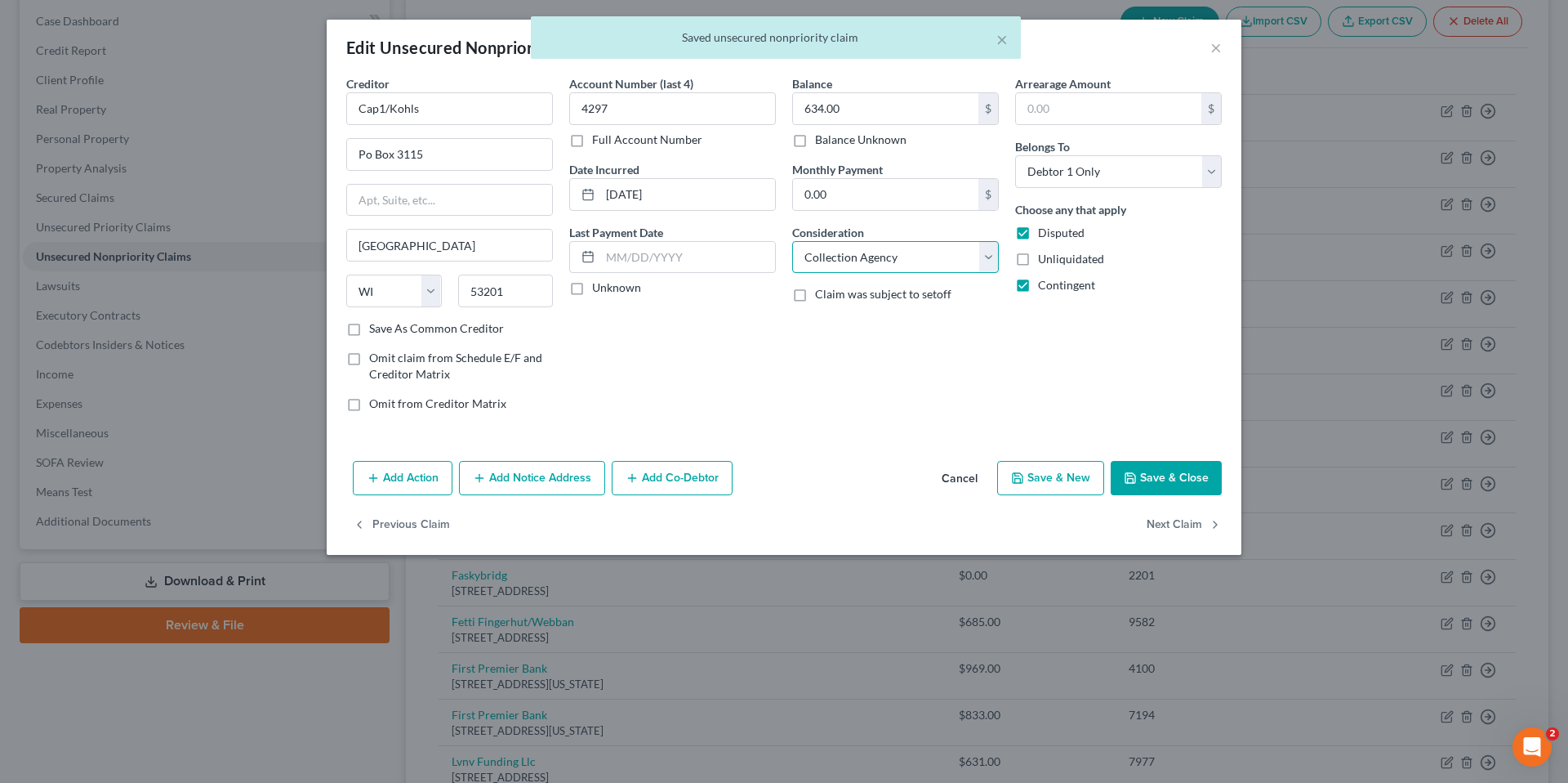
click at [993, 253] on select "Select Cable / Satellite Services Collection Agency Credit Card Debt Debt Couns…" at bounding box center [895, 257] width 206 height 33
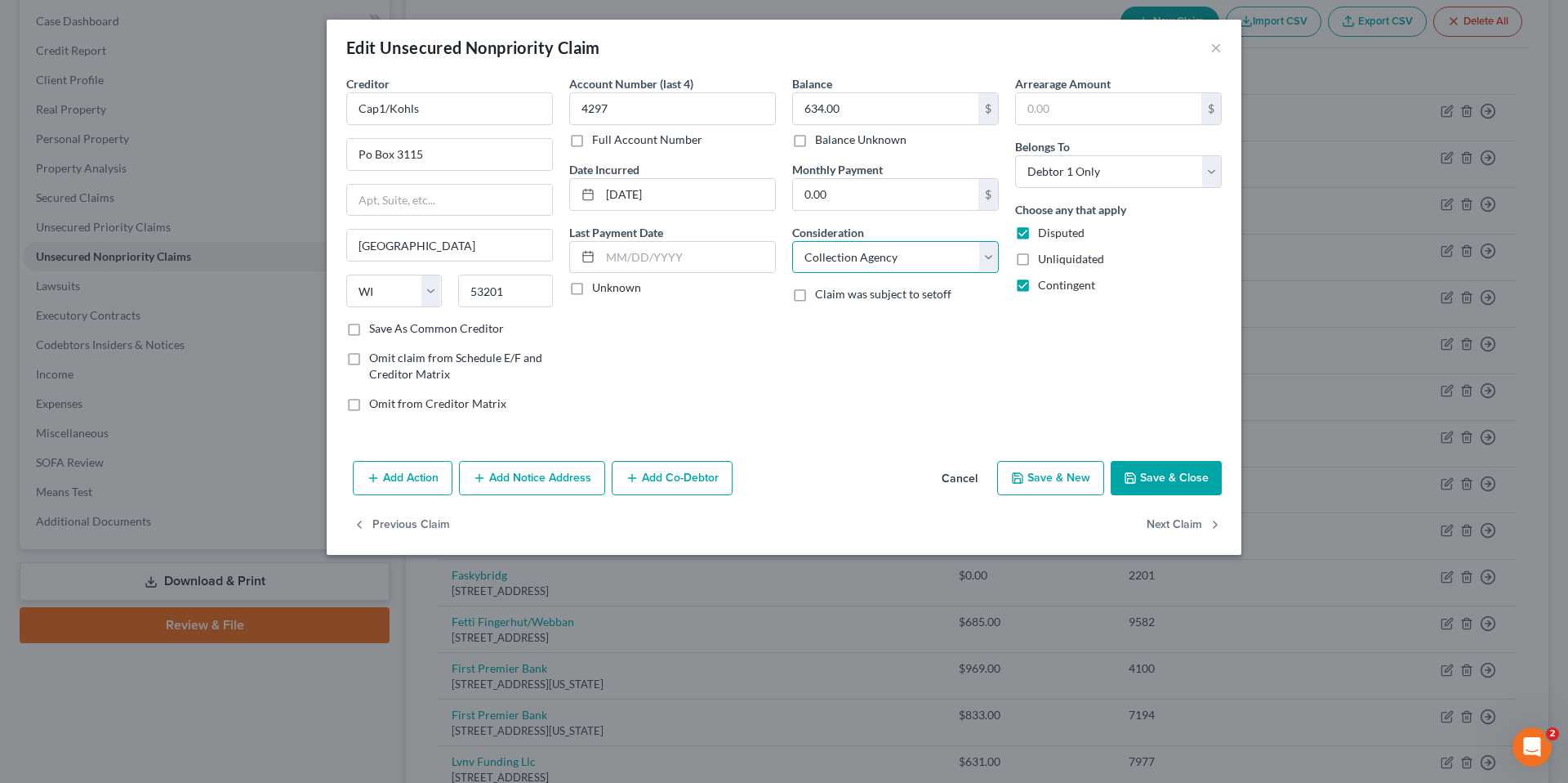
select select "2"
click at [792, 241] on select "Select Cable / Satellite Services Collection Agency Credit Card Debt Debt Couns…" at bounding box center [895, 257] width 206 height 33
click at [1186, 476] on button "Save & Close" at bounding box center [1166, 478] width 111 height 34
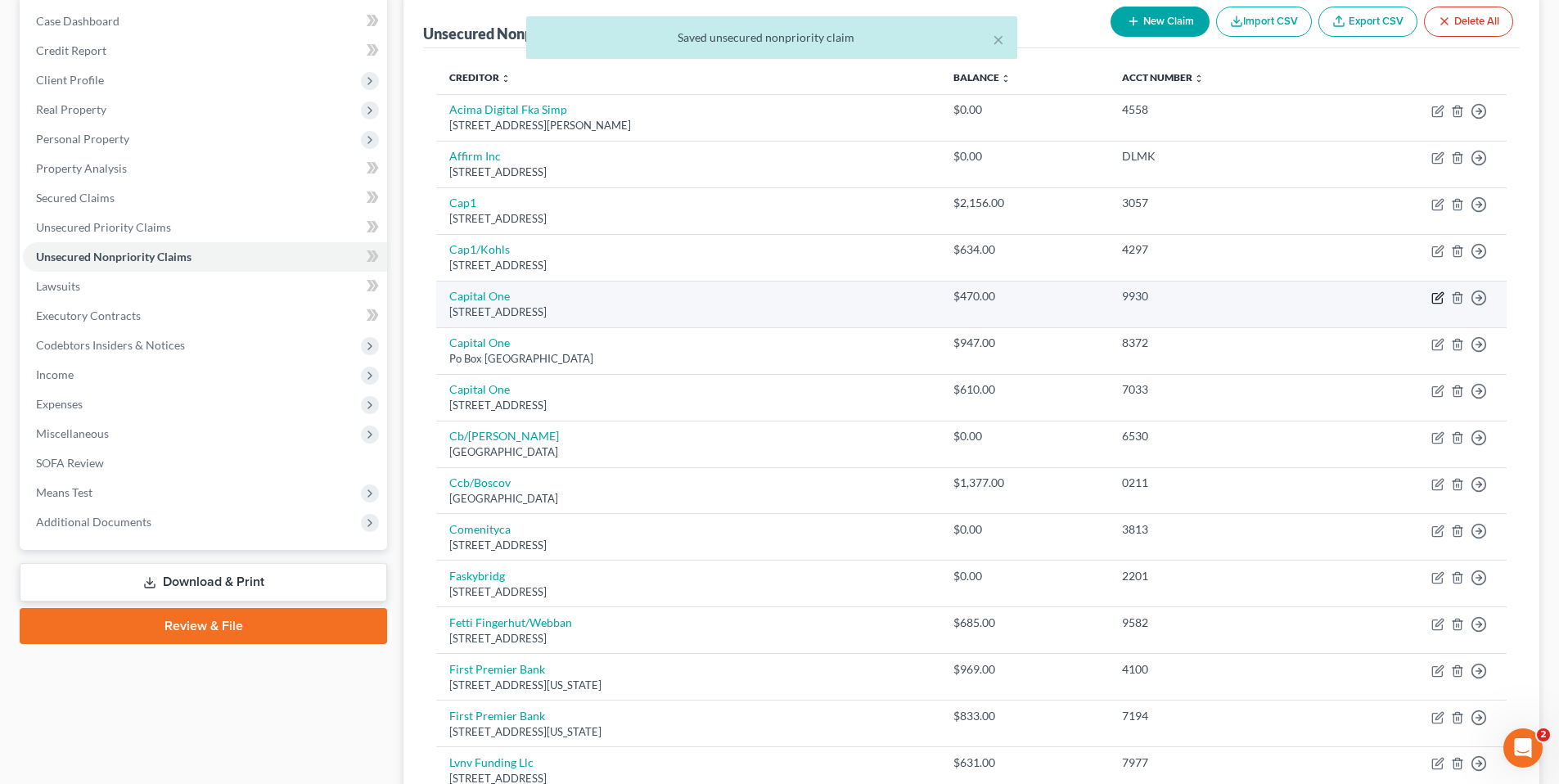
click at [1436, 296] on icon "button" at bounding box center [1438, 297] width 13 height 13
select select "48"
select select "2"
select select "0"
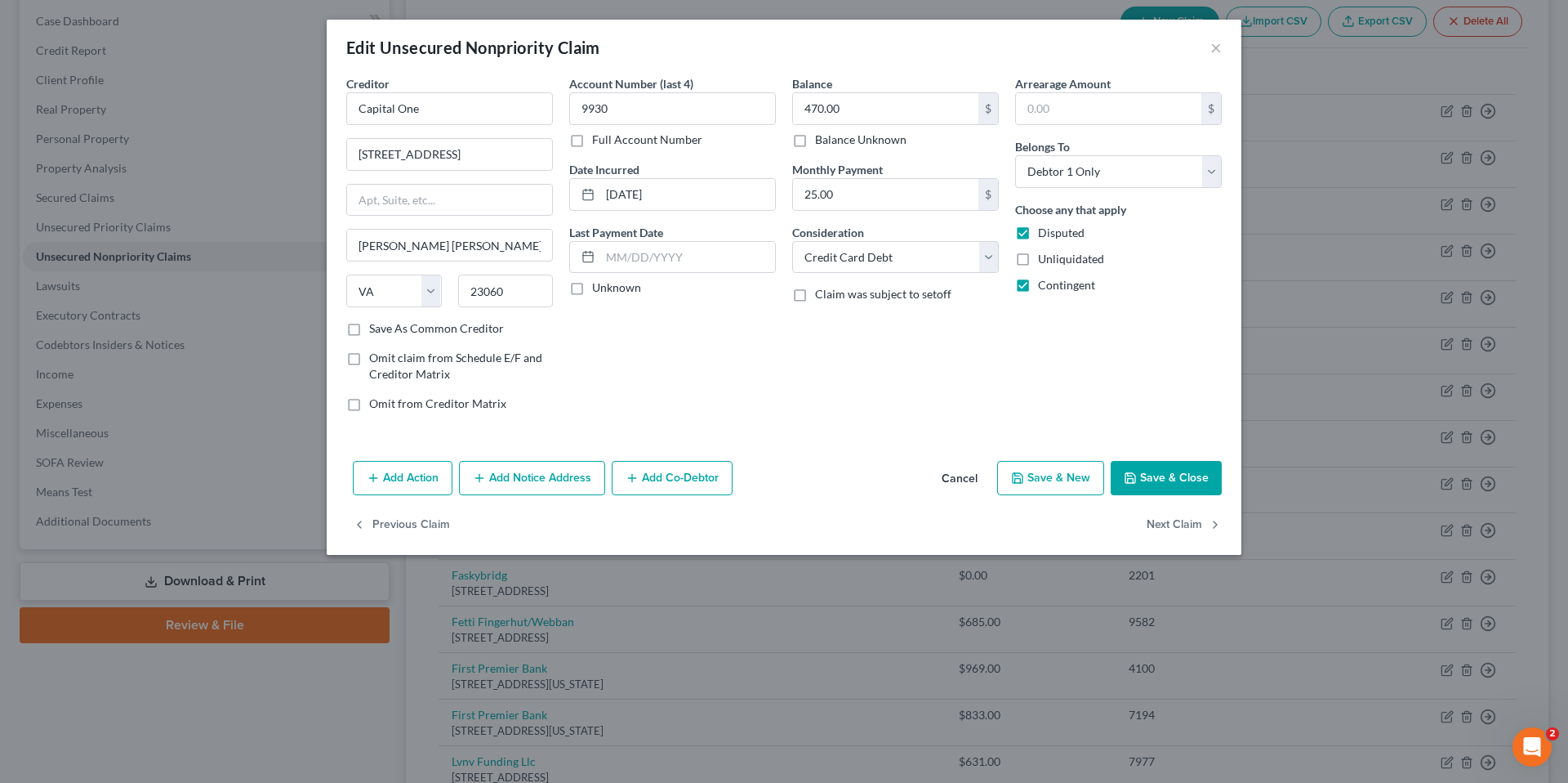
click at [1134, 466] on button "Save & Close" at bounding box center [1166, 478] width 111 height 34
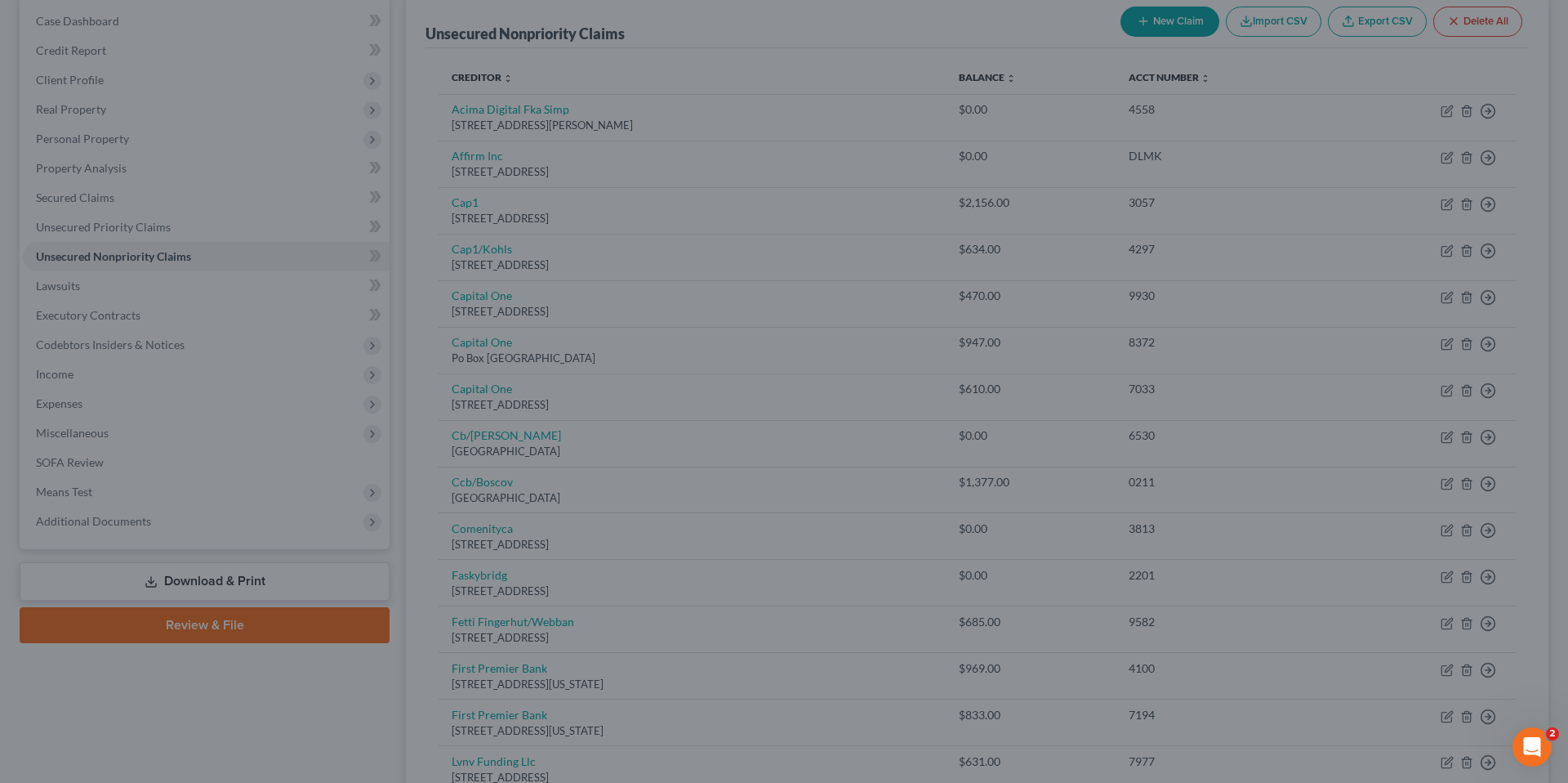
type input "0"
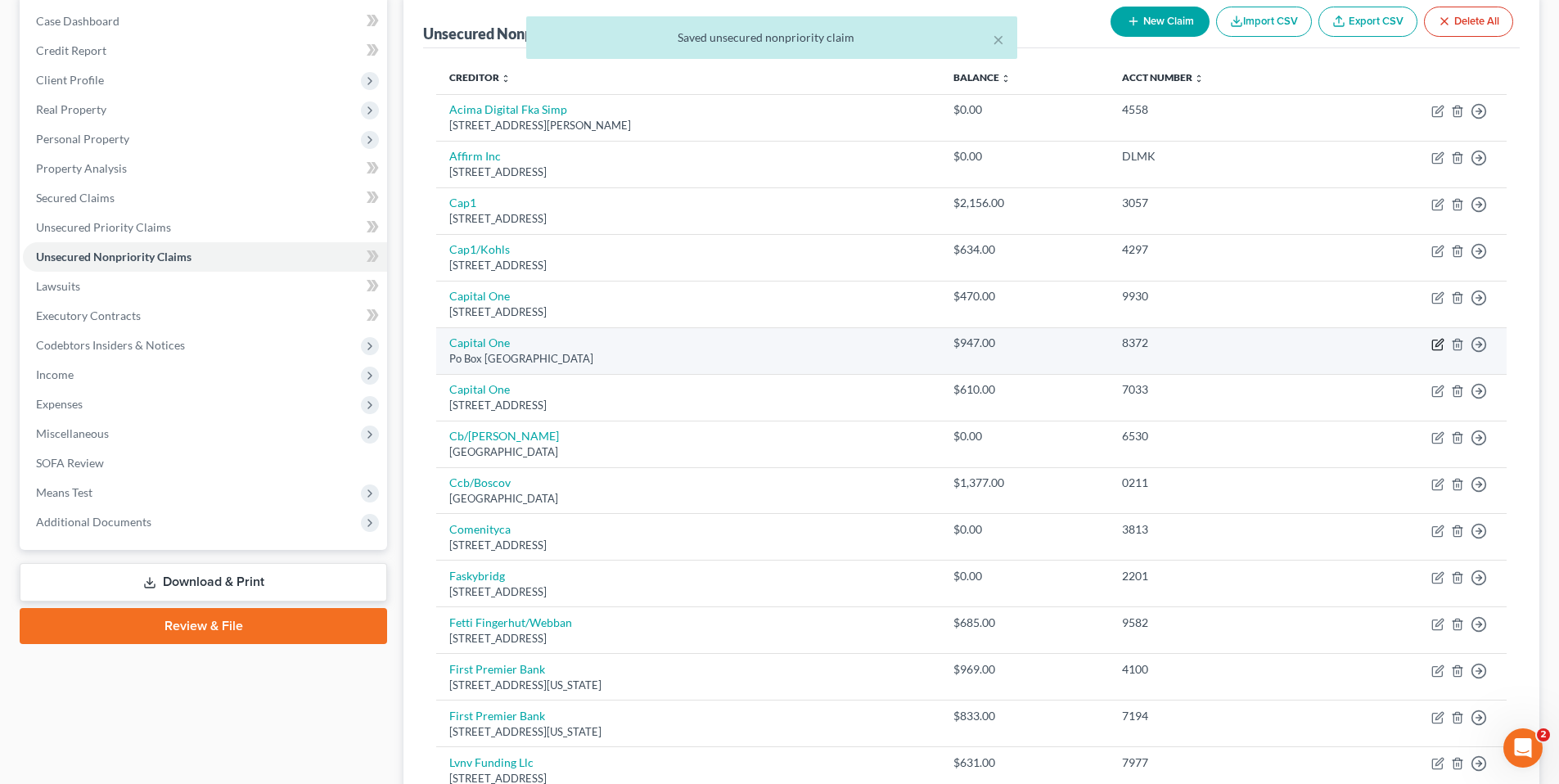
click at [1443, 343] on icon "button" at bounding box center [1438, 344] width 13 height 13
select select "48"
select select "2"
select select "0"
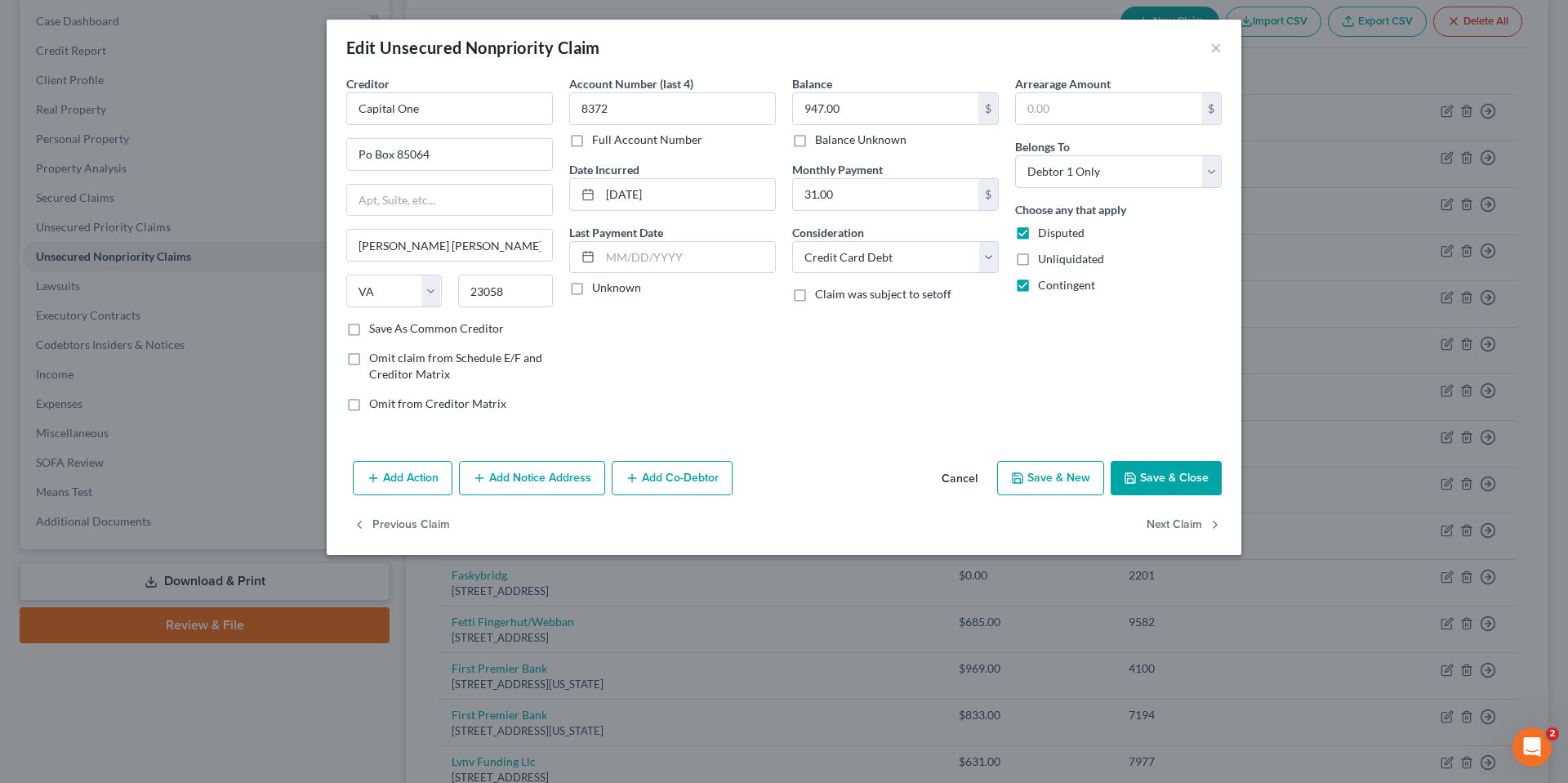
click at [1166, 484] on button "Save & Close" at bounding box center [1166, 478] width 111 height 34
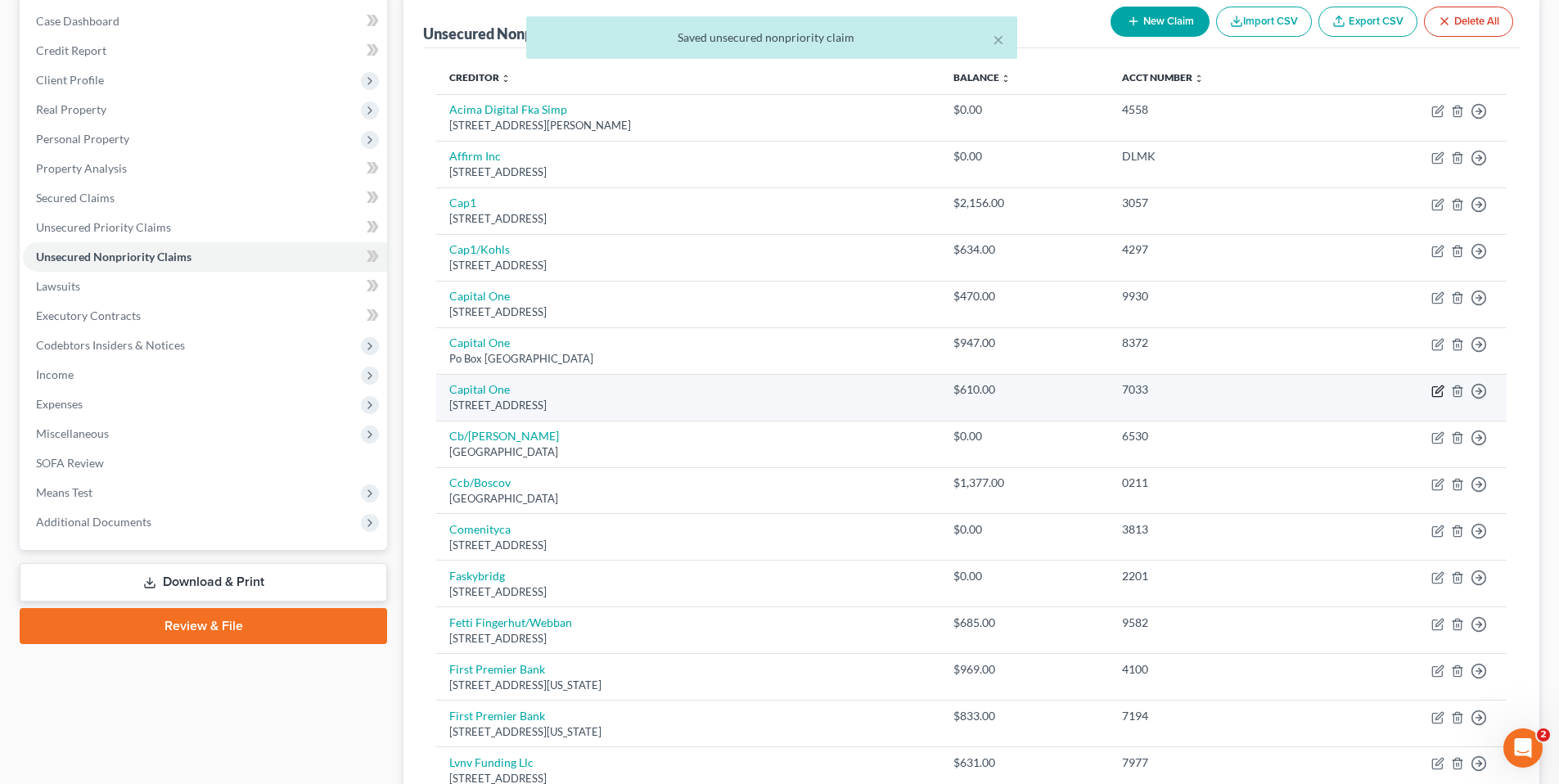
click at [1439, 386] on icon "button" at bounding box center [1438, 391] width 13 height 13
select select "48"
select select "2"
select select "0"
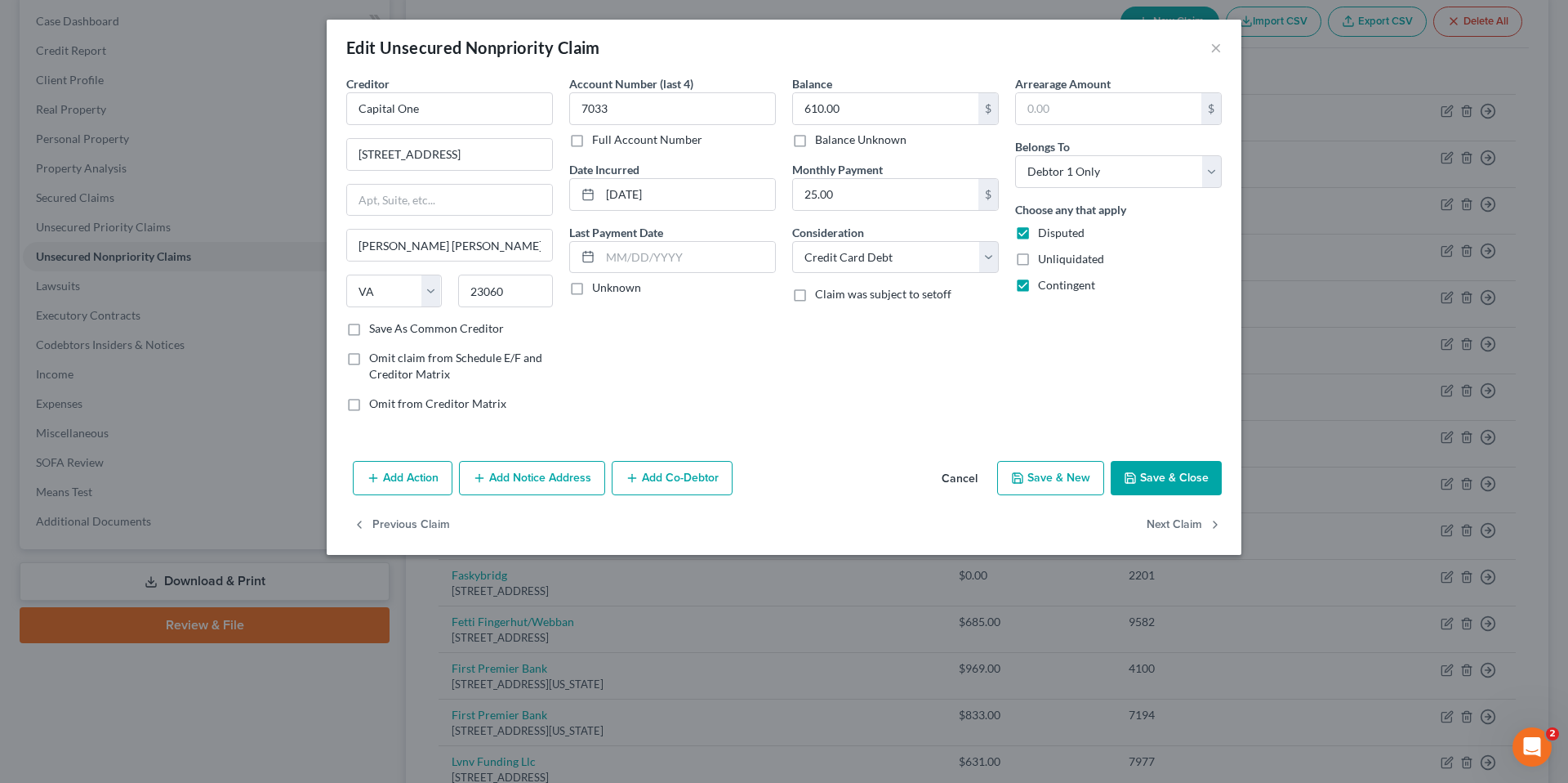
click at [1161, 480] on button "Save & Close" at bounding box center [1166, 478] width 111 height 34
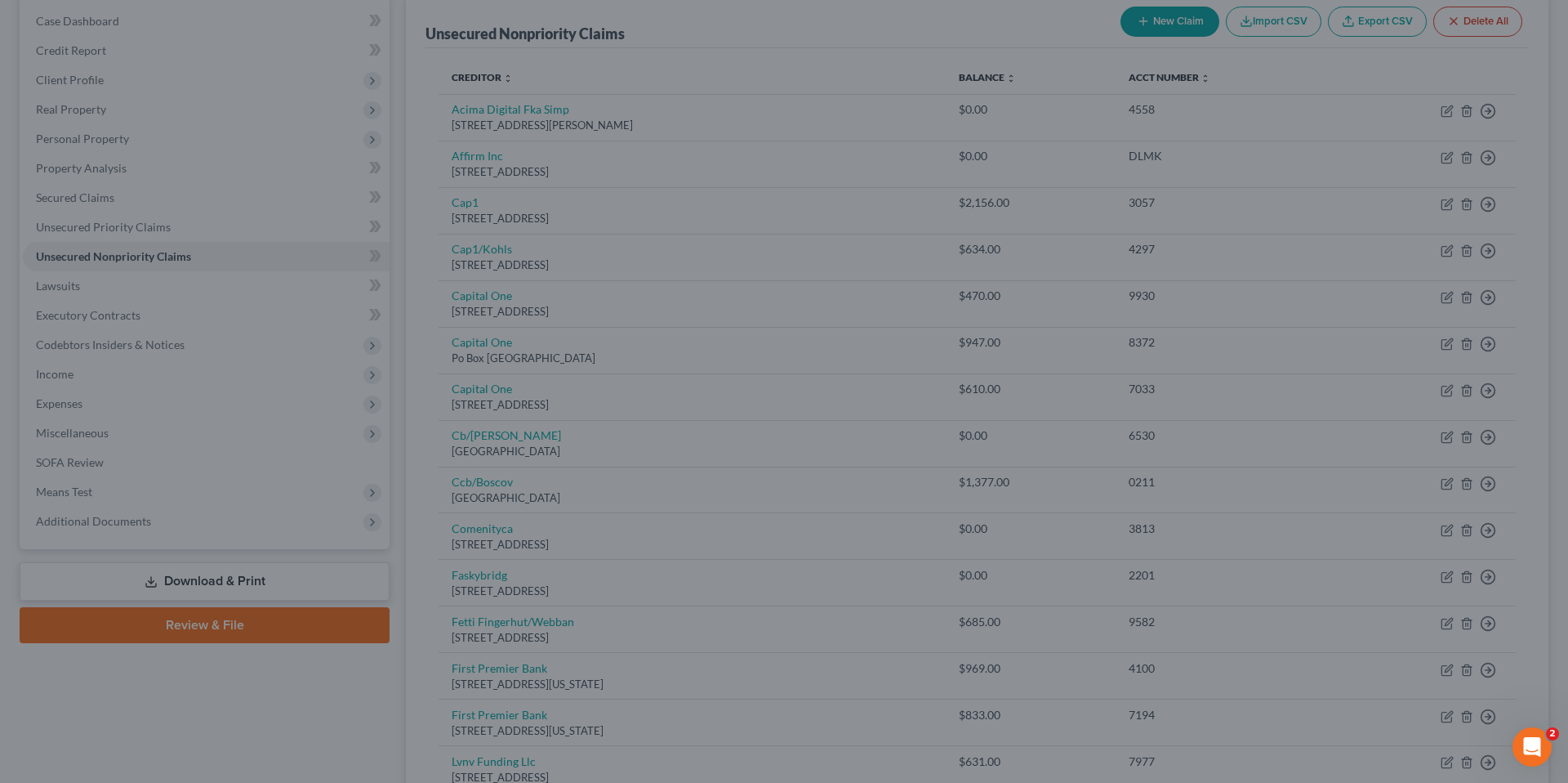
type input "0"
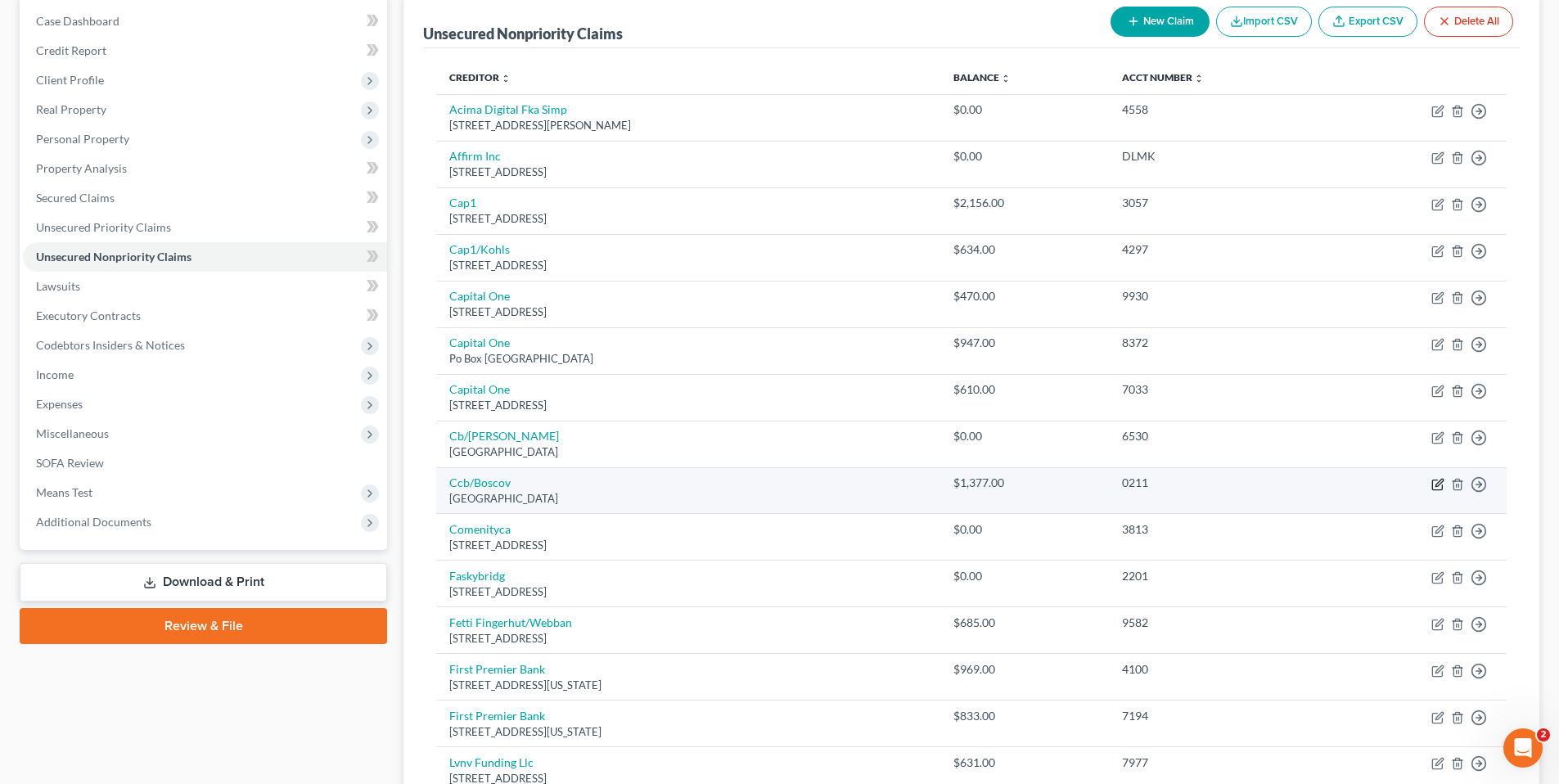
click at [1434, 484] on icon "button" at bounding box center [1438, 484] width 13 height 13
select select "36"
select select "2"
select select "0"
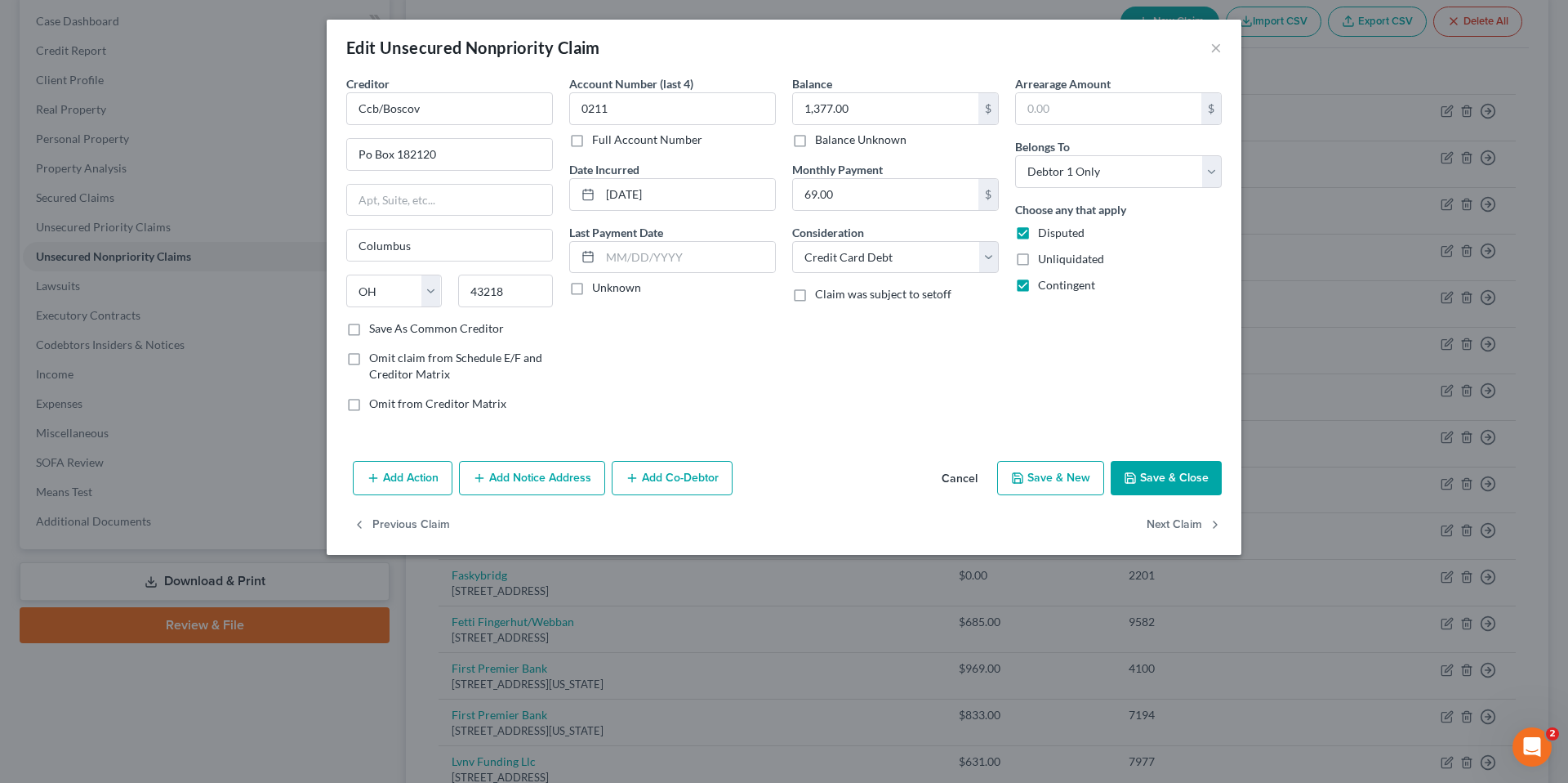
click at [1173, 474] on button "Save & Close" at bounding box center [1166, 478] width 111 height 34
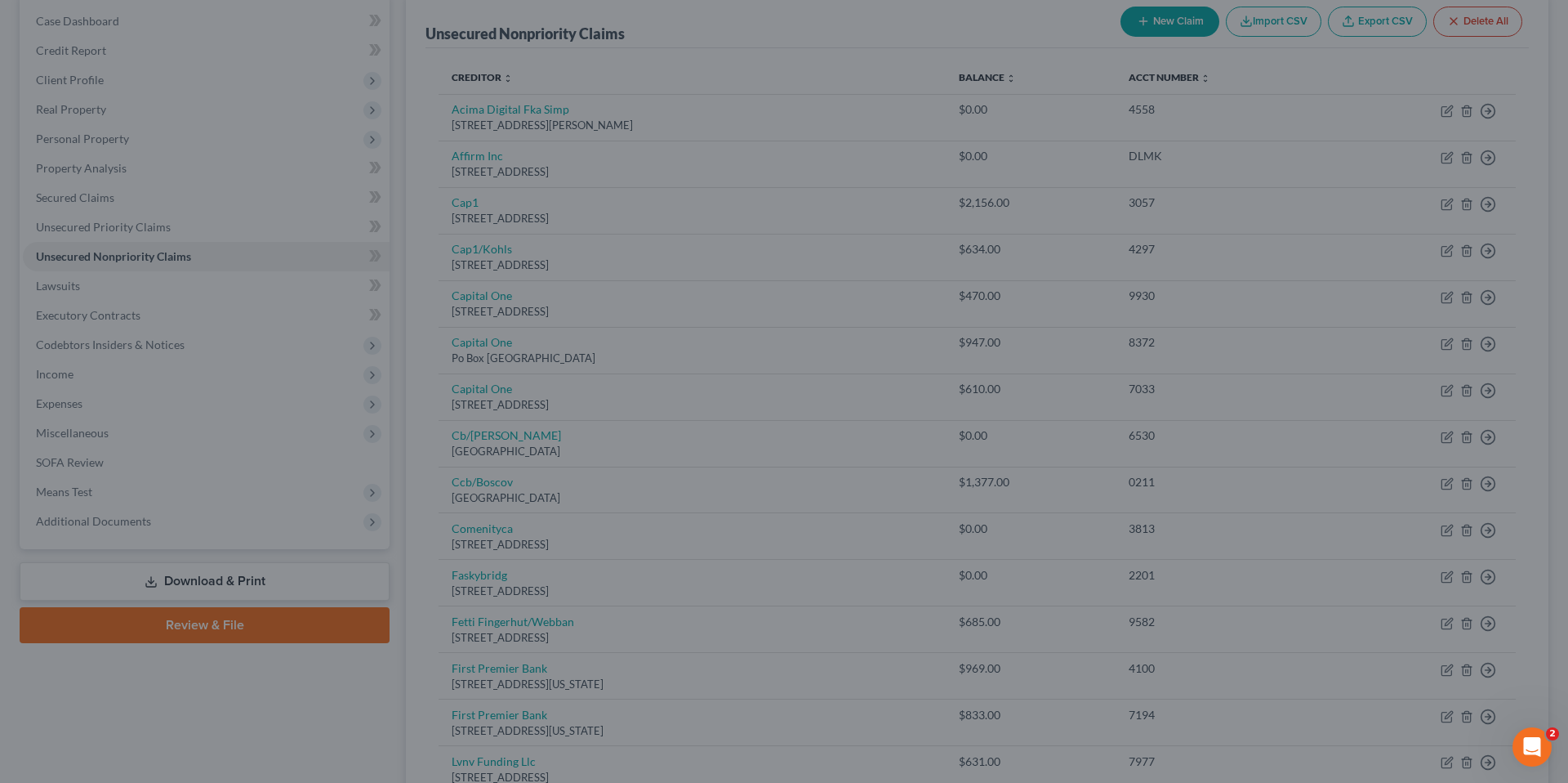
type input "0"
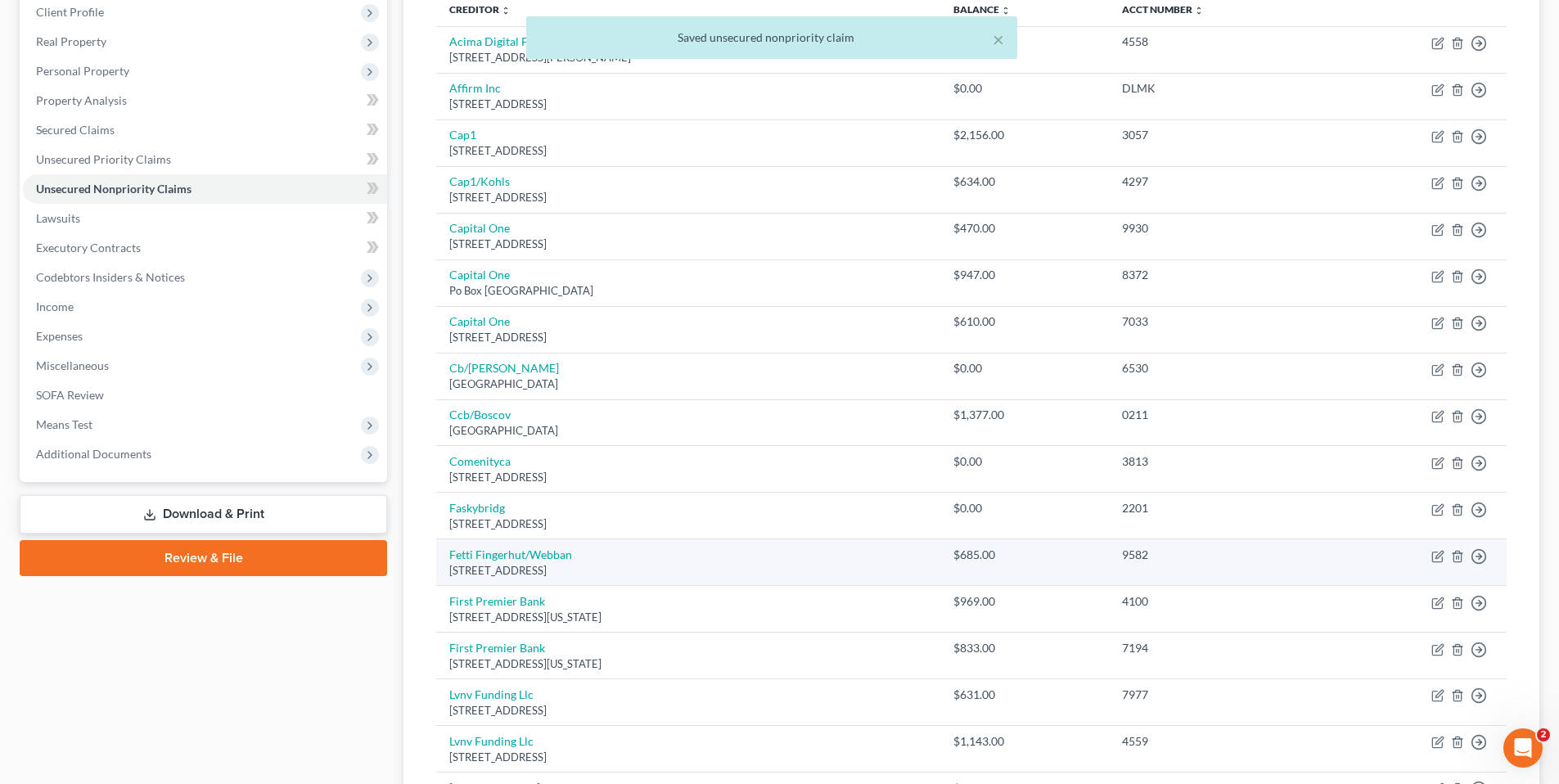
scroll to position [328, 0]
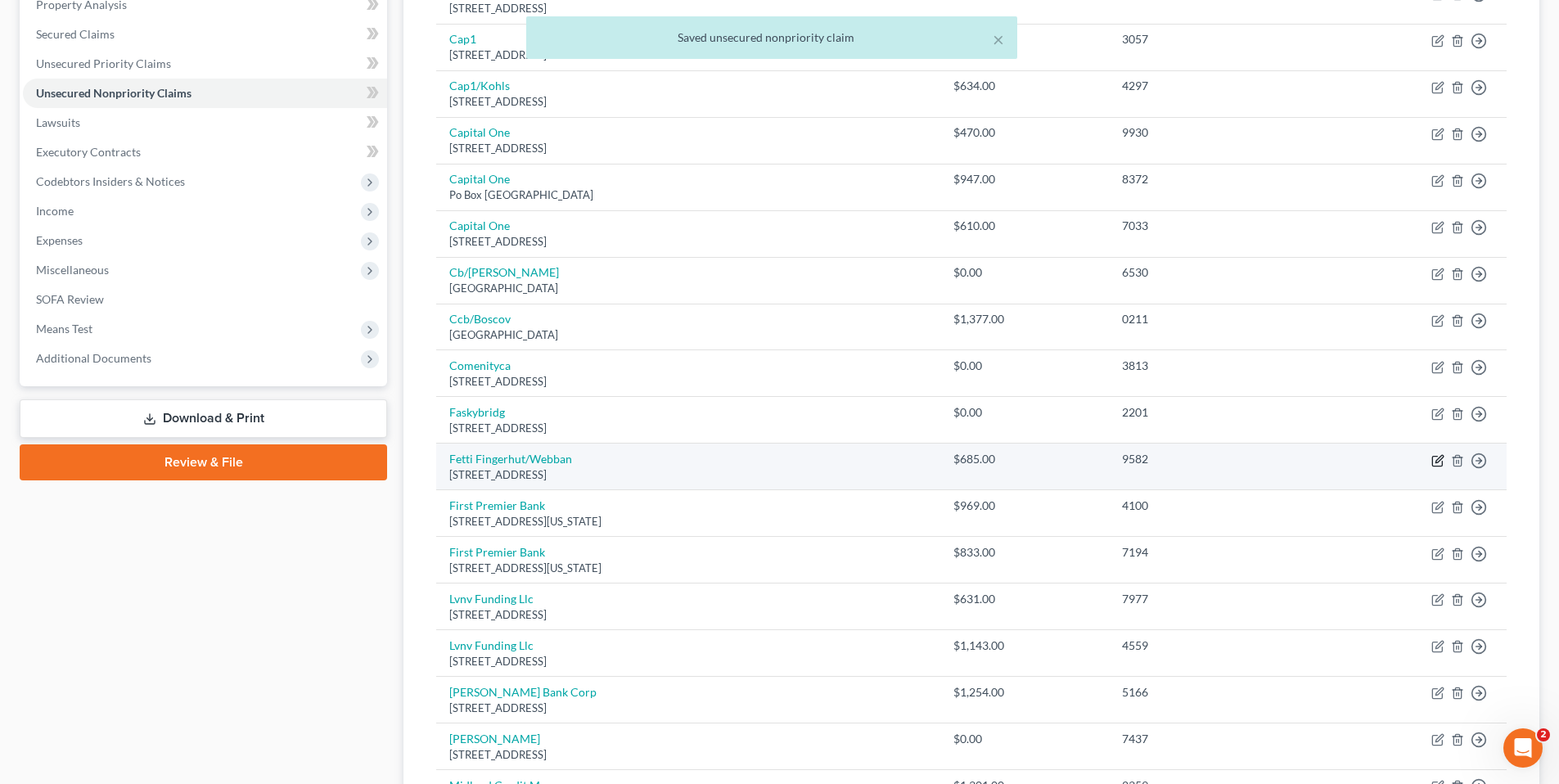
click at [1437, 462] on icon "button" at bounding box center [1439, 458] width 7 height 7
select select "24"
select select "2"
select select "0"
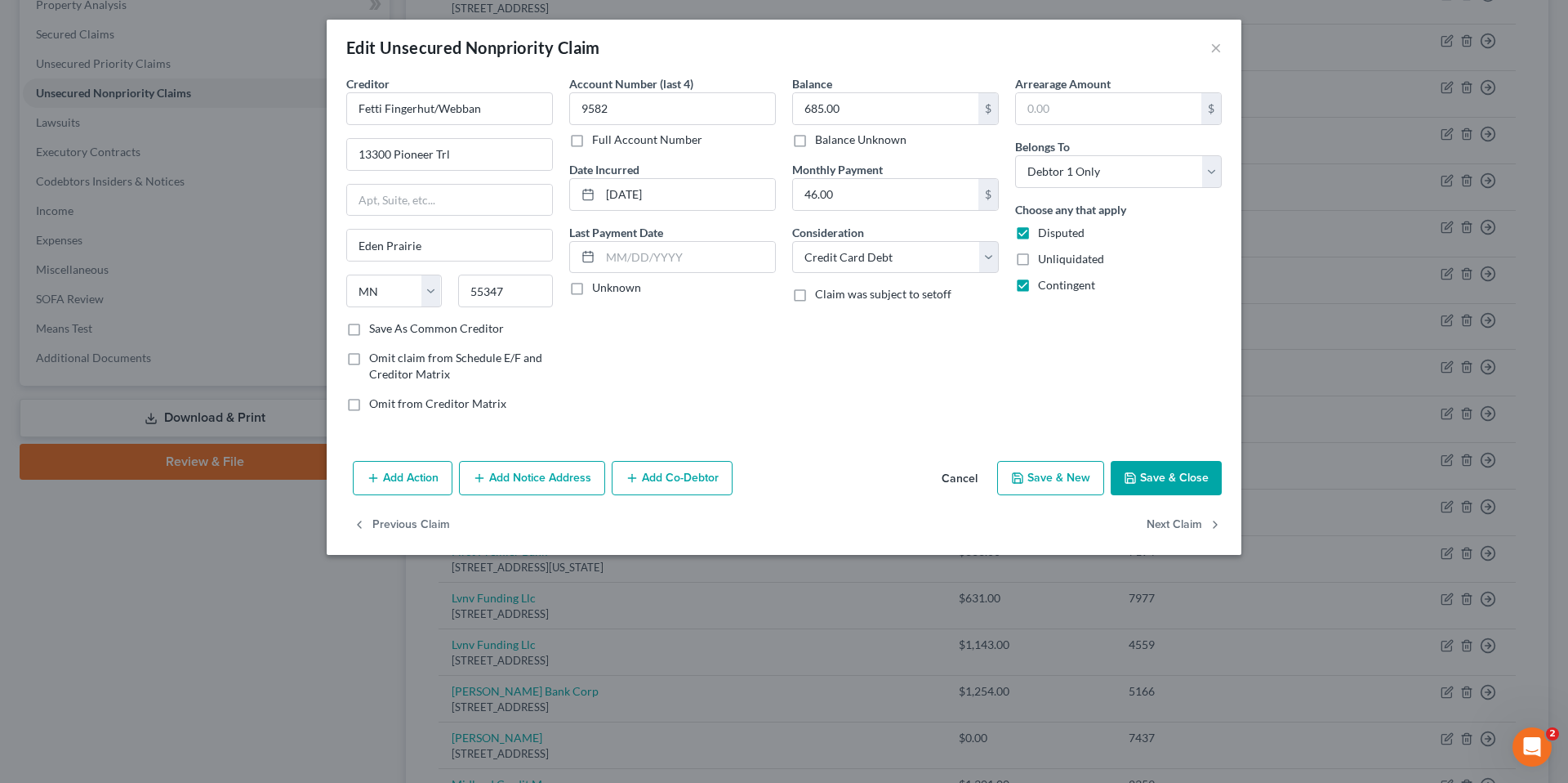
click at [1149, 477] on button "Save & Close" at bounding box center [1166, 478] width 111 height 34
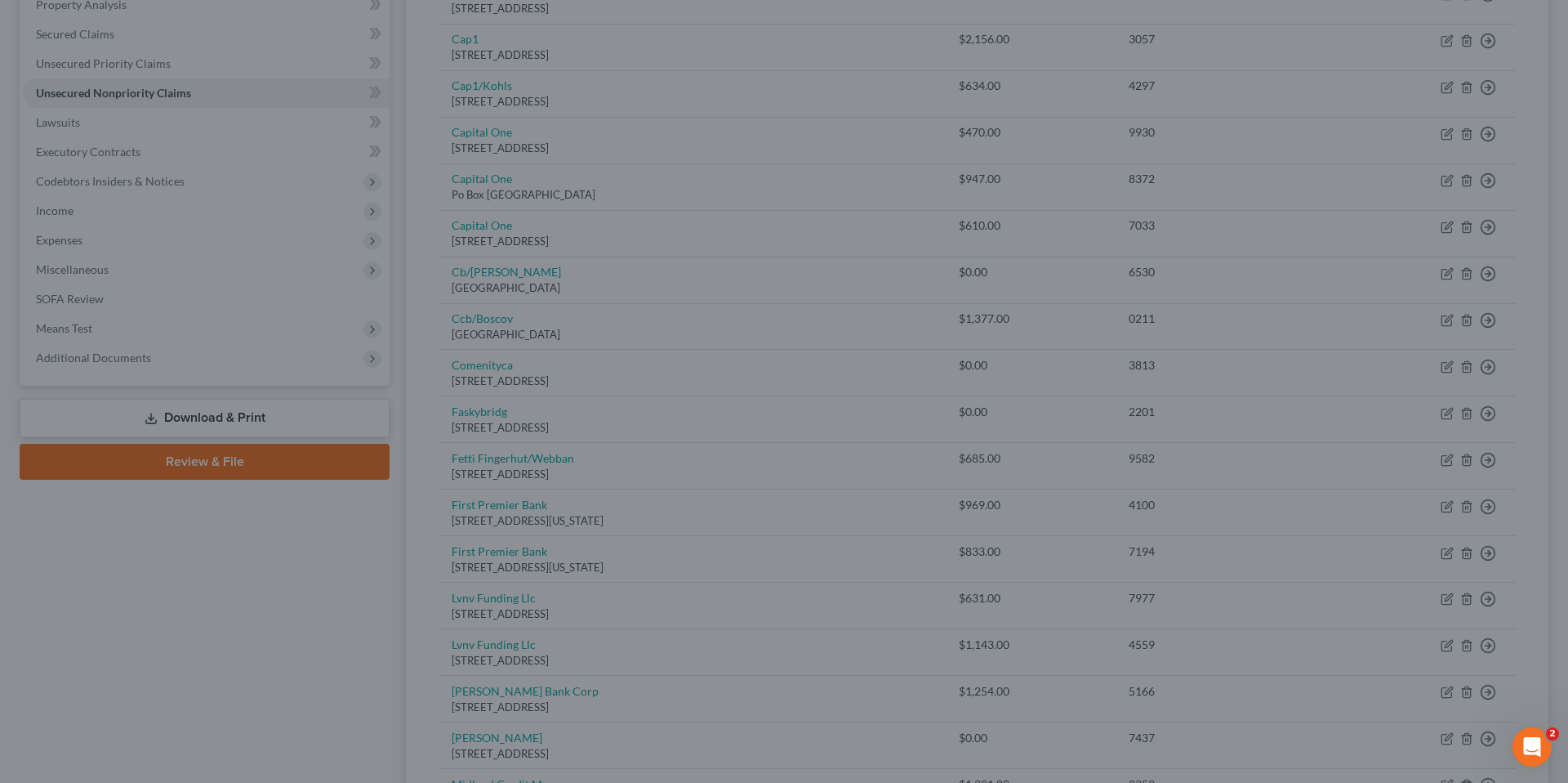
type input "0"
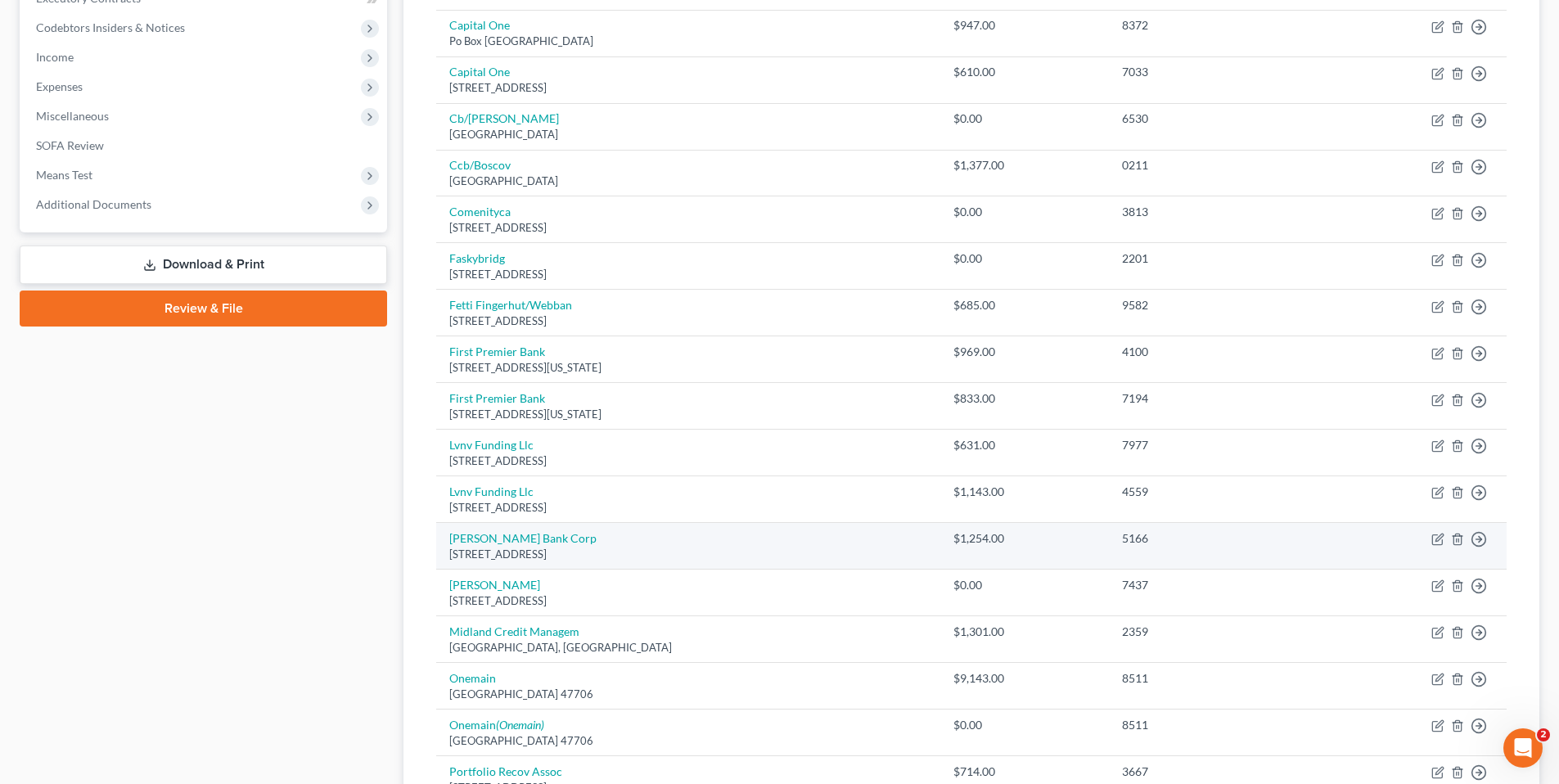
scroll to position [490, 0]
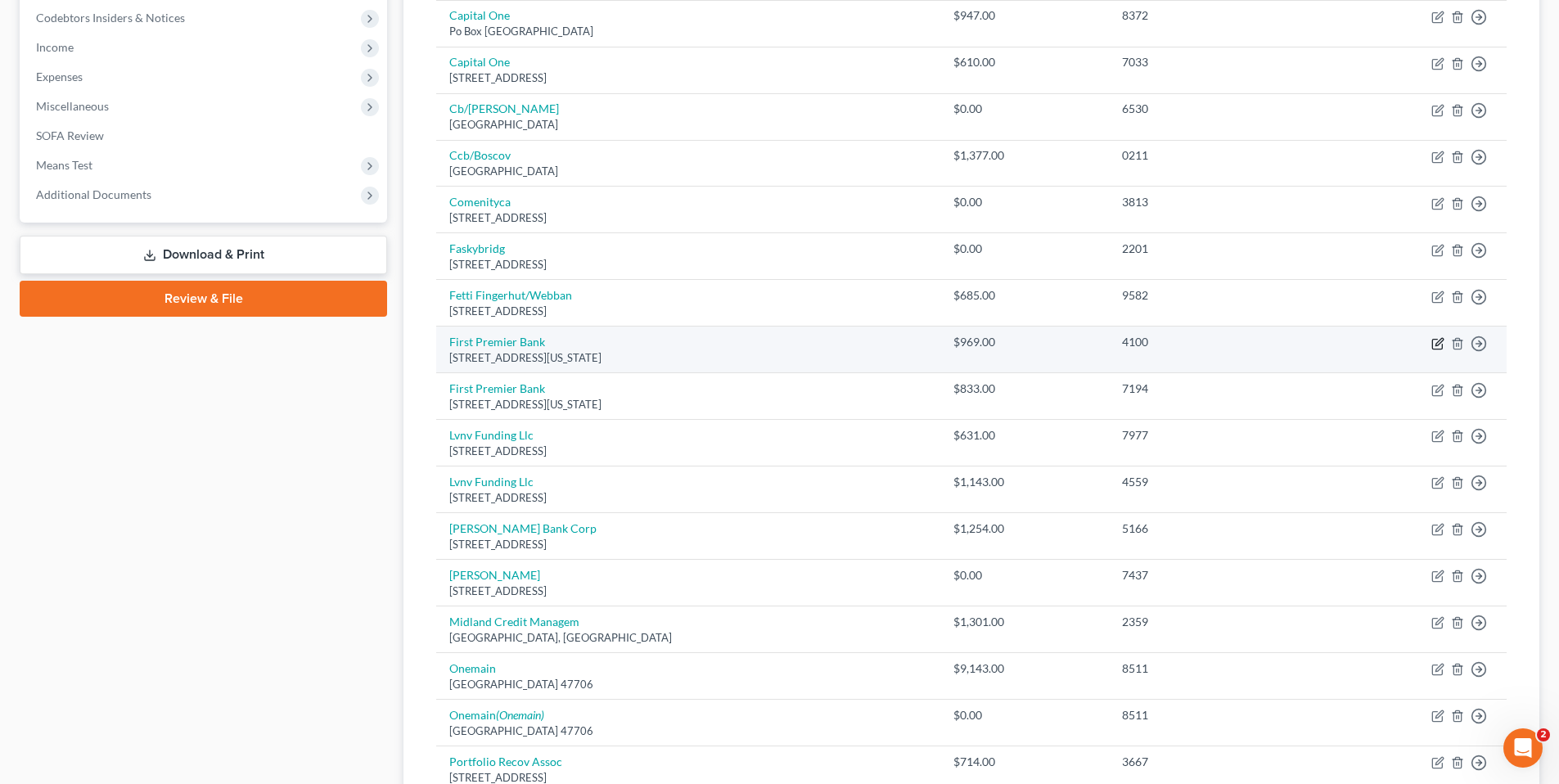
click at [1441, 345] on icon "button" at bounding box center [1438, 344] width 13 height 13
select select "43"
select select "2"
select select "0"
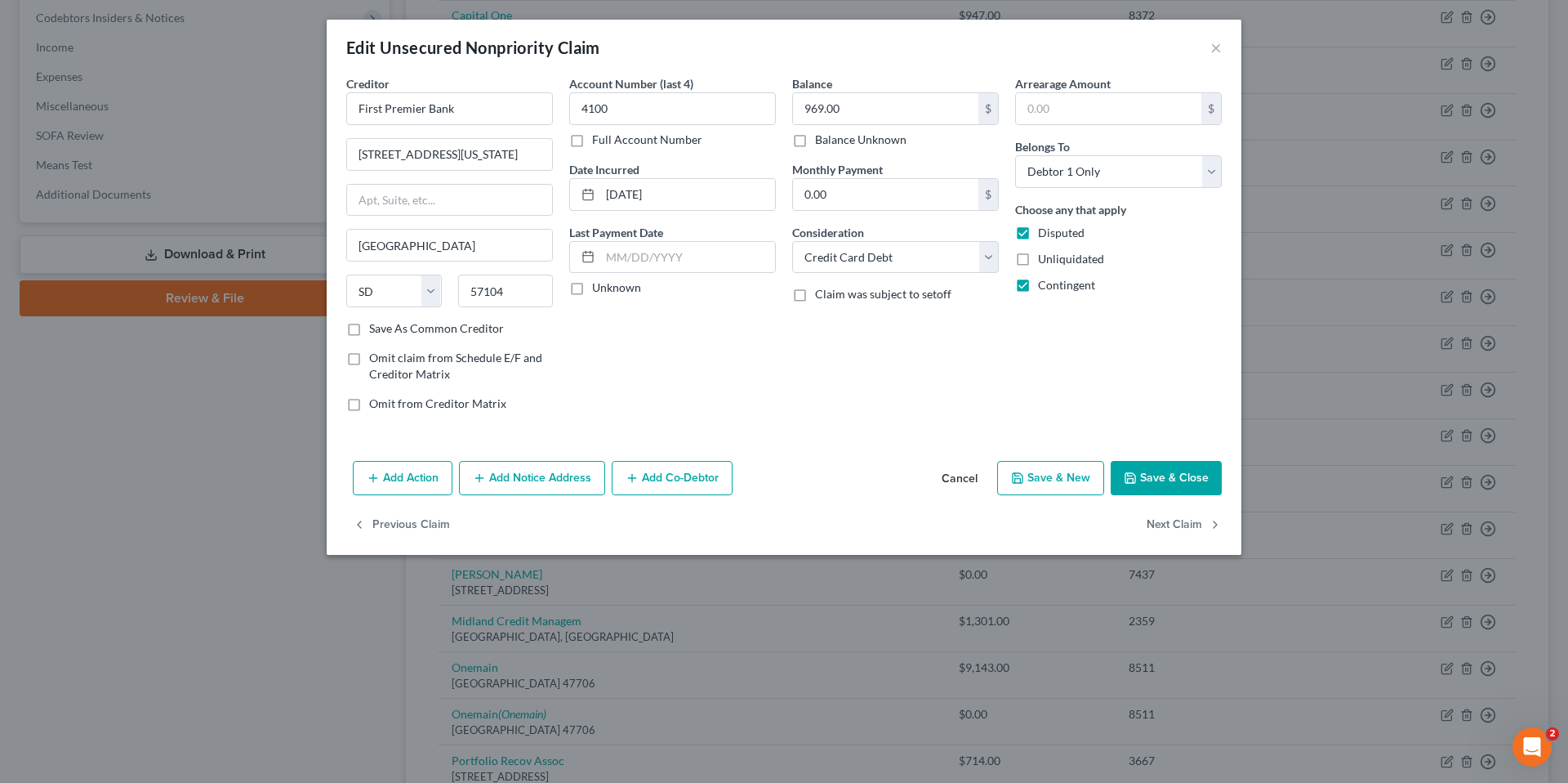
drag, startPoint x: 1136, startPoint y: 470, endPoint x: 1143, endPoint y: 457, distance: 14.8
click at [1136, 473] on icon "button" at bounding box center [1130, 477] width 13 height 13
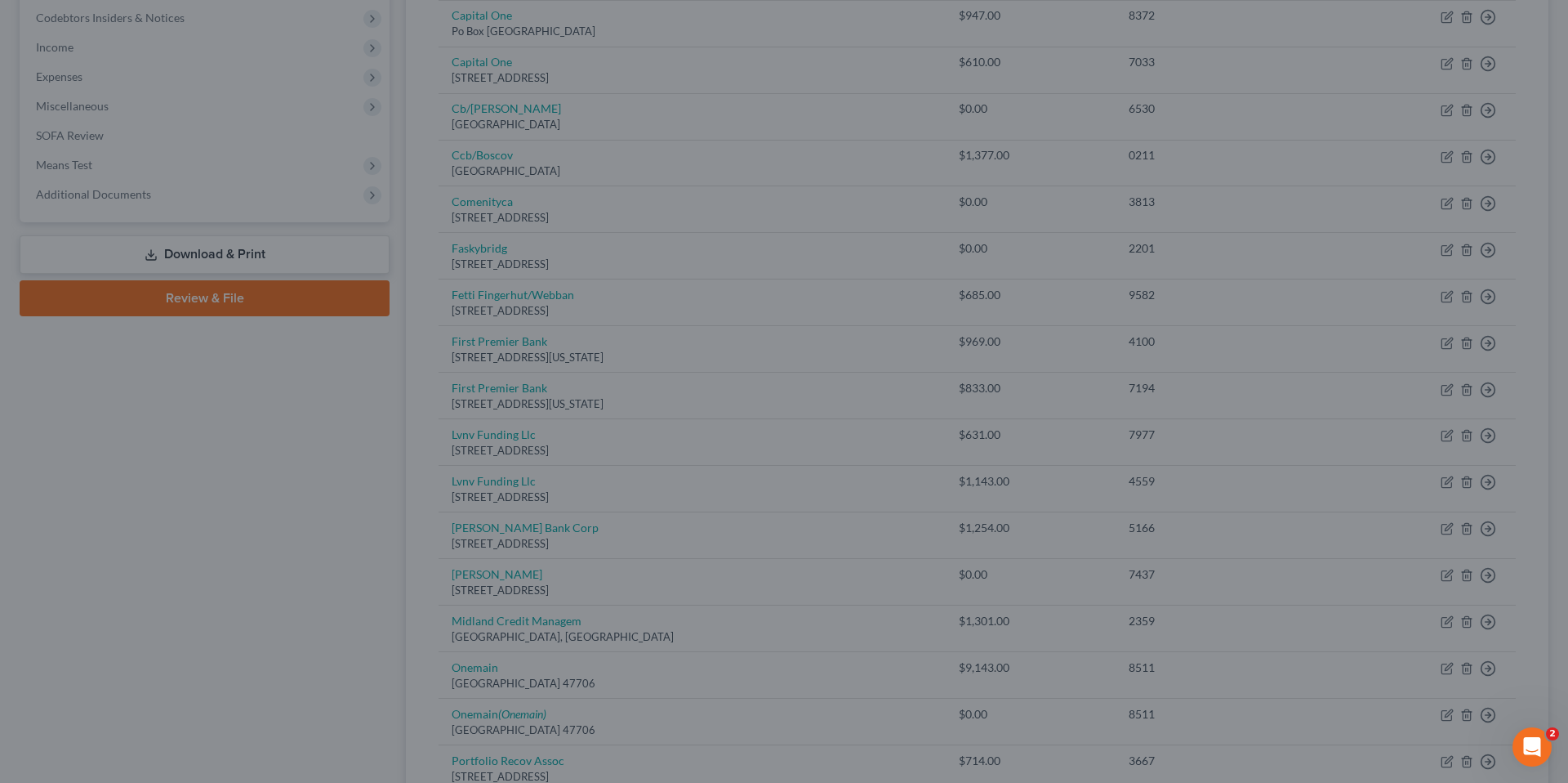
type input "0"
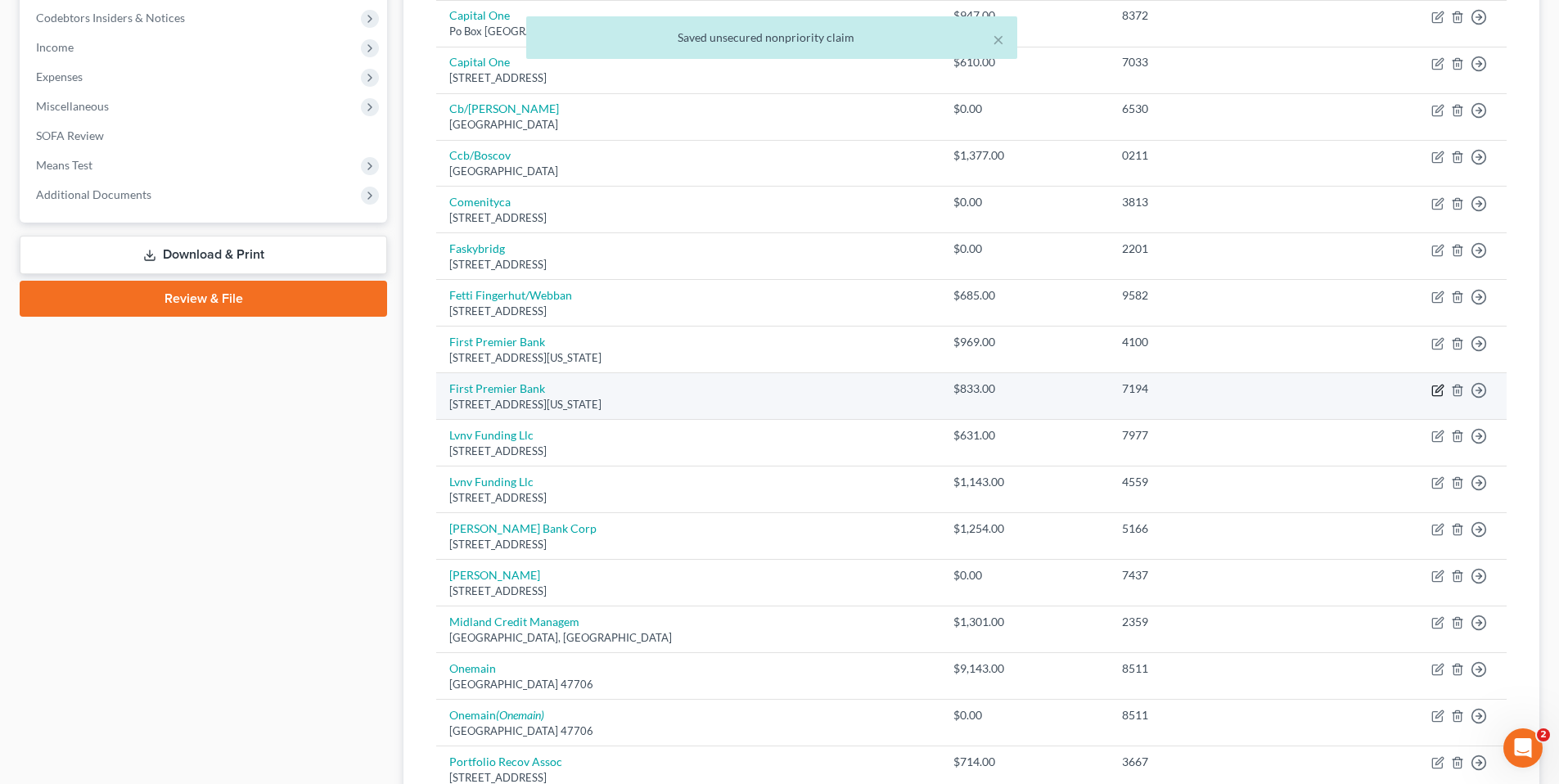
click at [1435, 388] on icon "button" at bounding box center [1438, 390] width 13 height 13
select select "43"
select select "2"
select select "0"
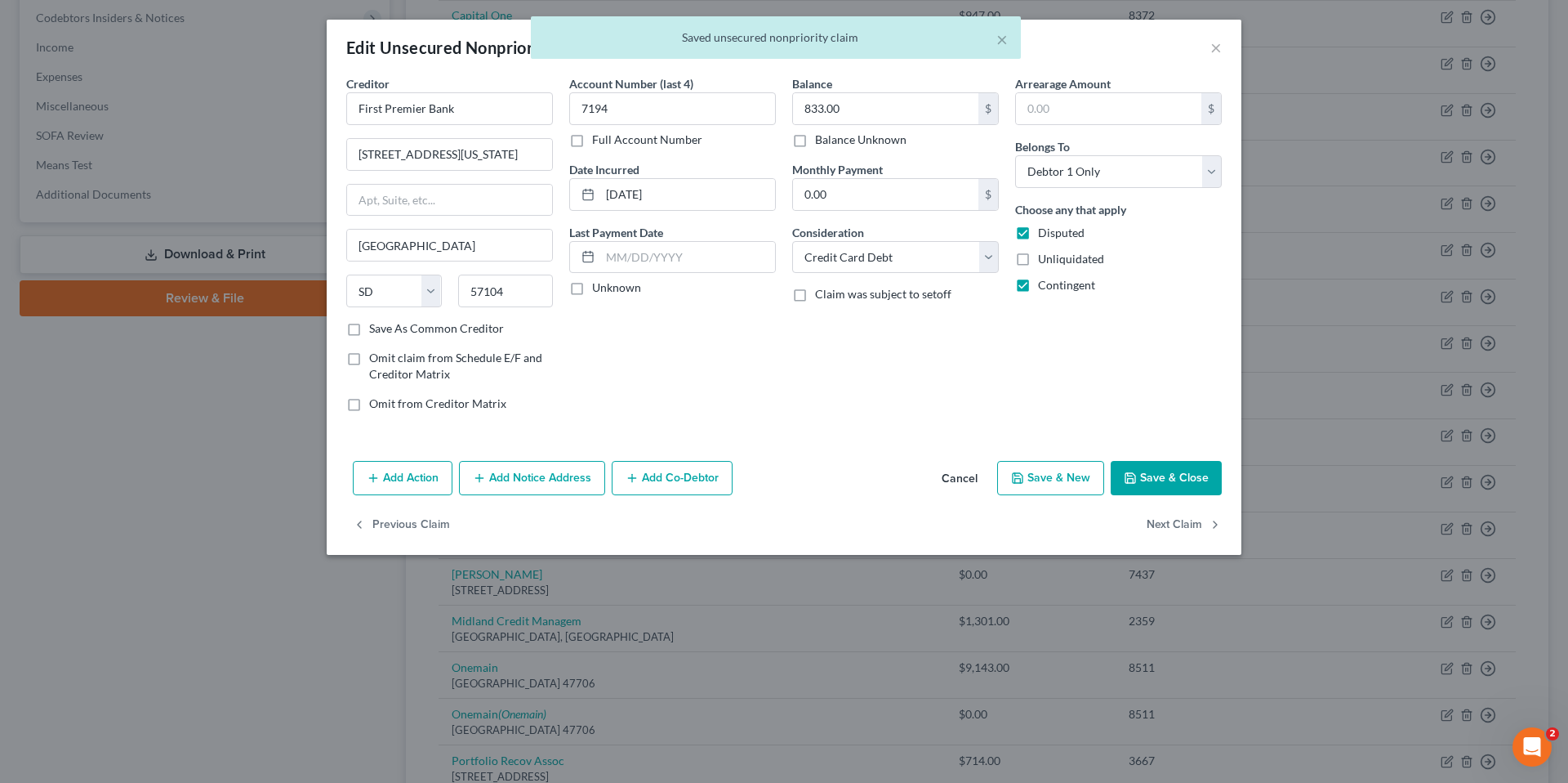
click at [1156, 476] on button "Save & Close" at bounding box center [1166, 478] width 111 height 34
type input "0"
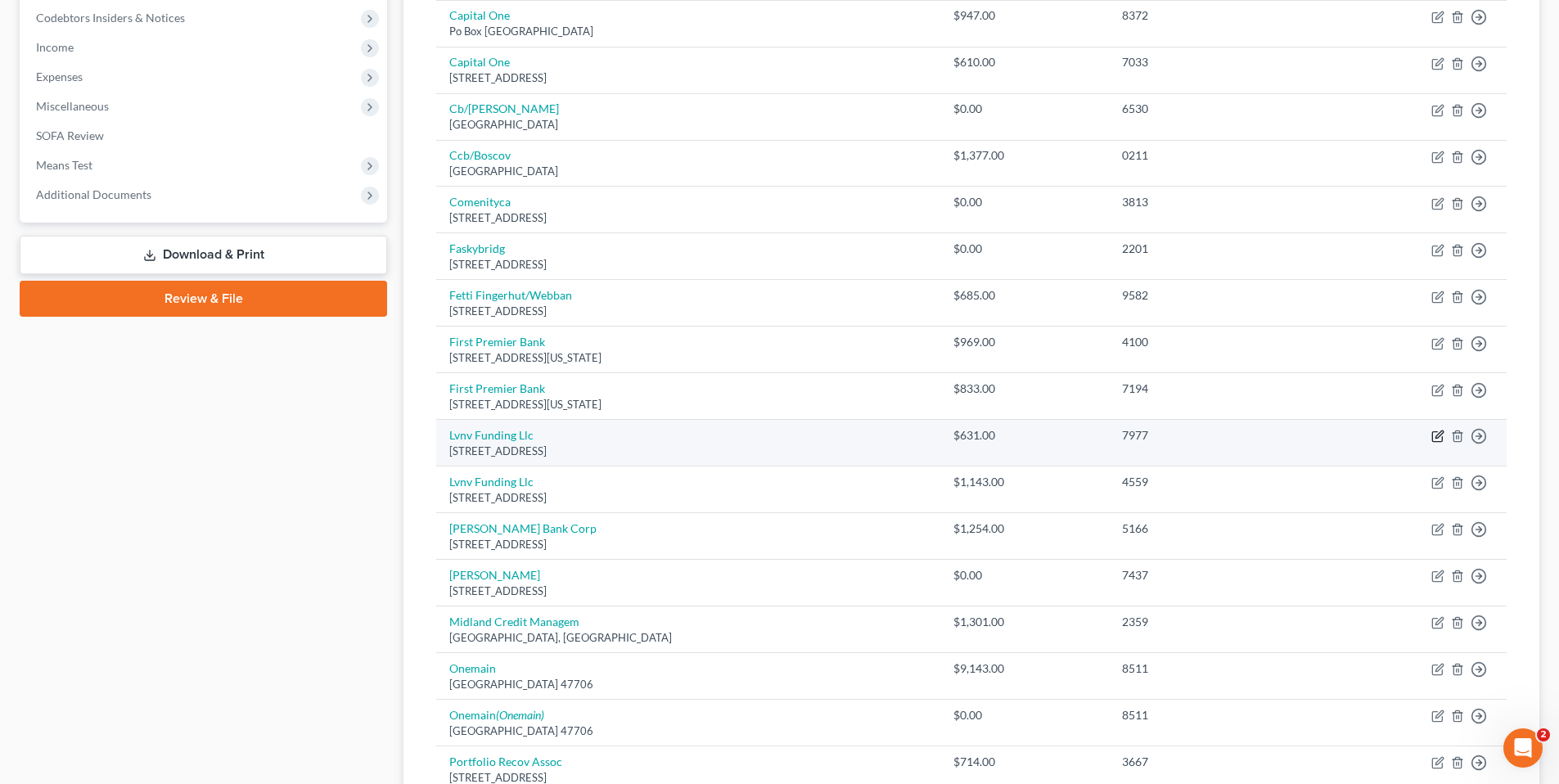
click at [1439, 433] on icon "button" at bounding box center [1439, 435] width 7 height 7
select select "42"
select select "0"
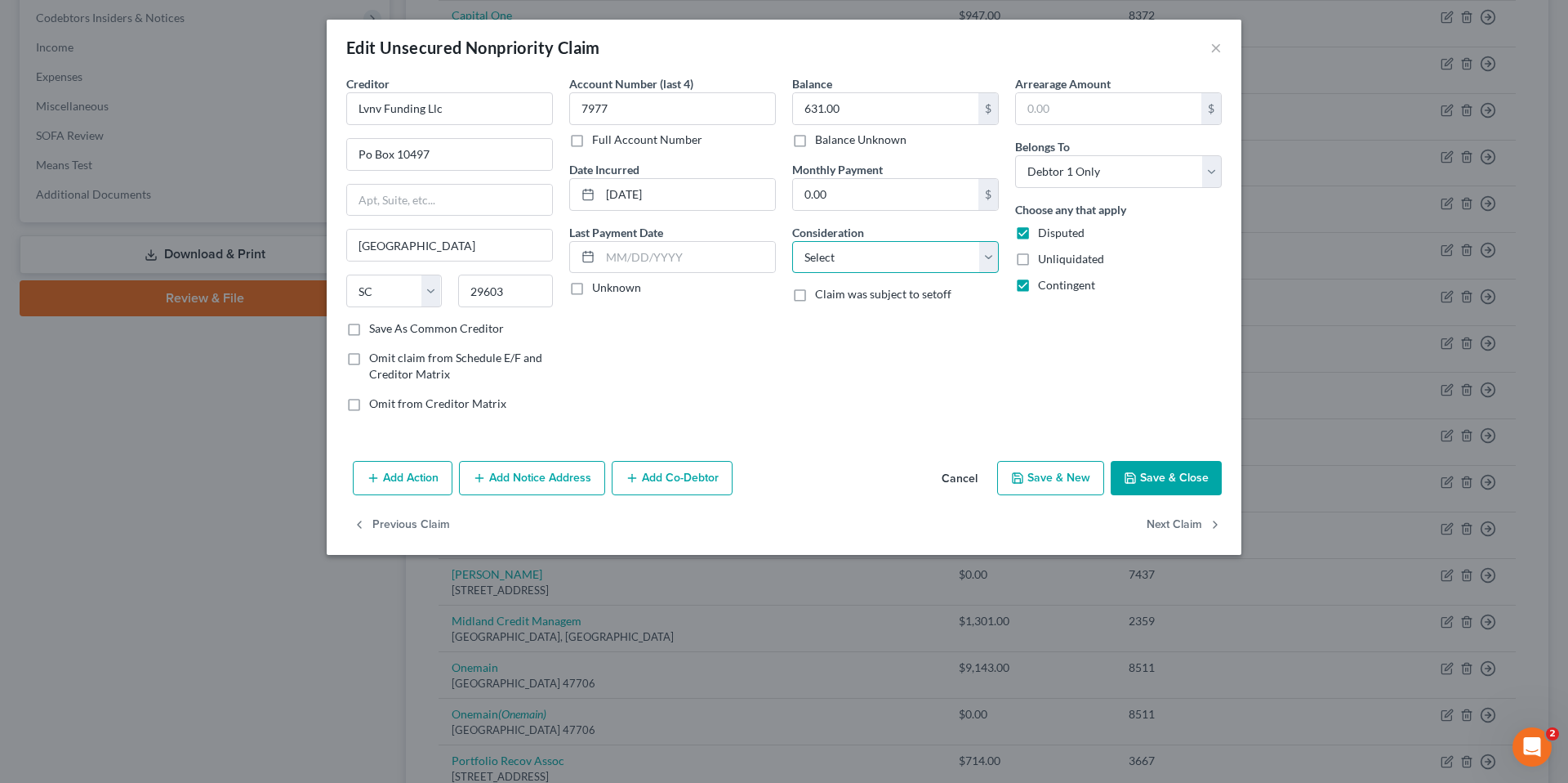
click at [988, 261] on select "Select Cable / Satellite Services Collection Agency Credit Card Debt Debt Couns…" at bounding box center [895, 257] width 206 height 33
select select "1"
click at [792, 241] on select "Select Cable / Satellite Services Collection Agency Credit Card Debt Debt Couns…" at bounding box center [895, 257] width 206 height 33
click at [1151, 474] on button "Save & Close" at bounding box center [1166, 478] width 111 height 34
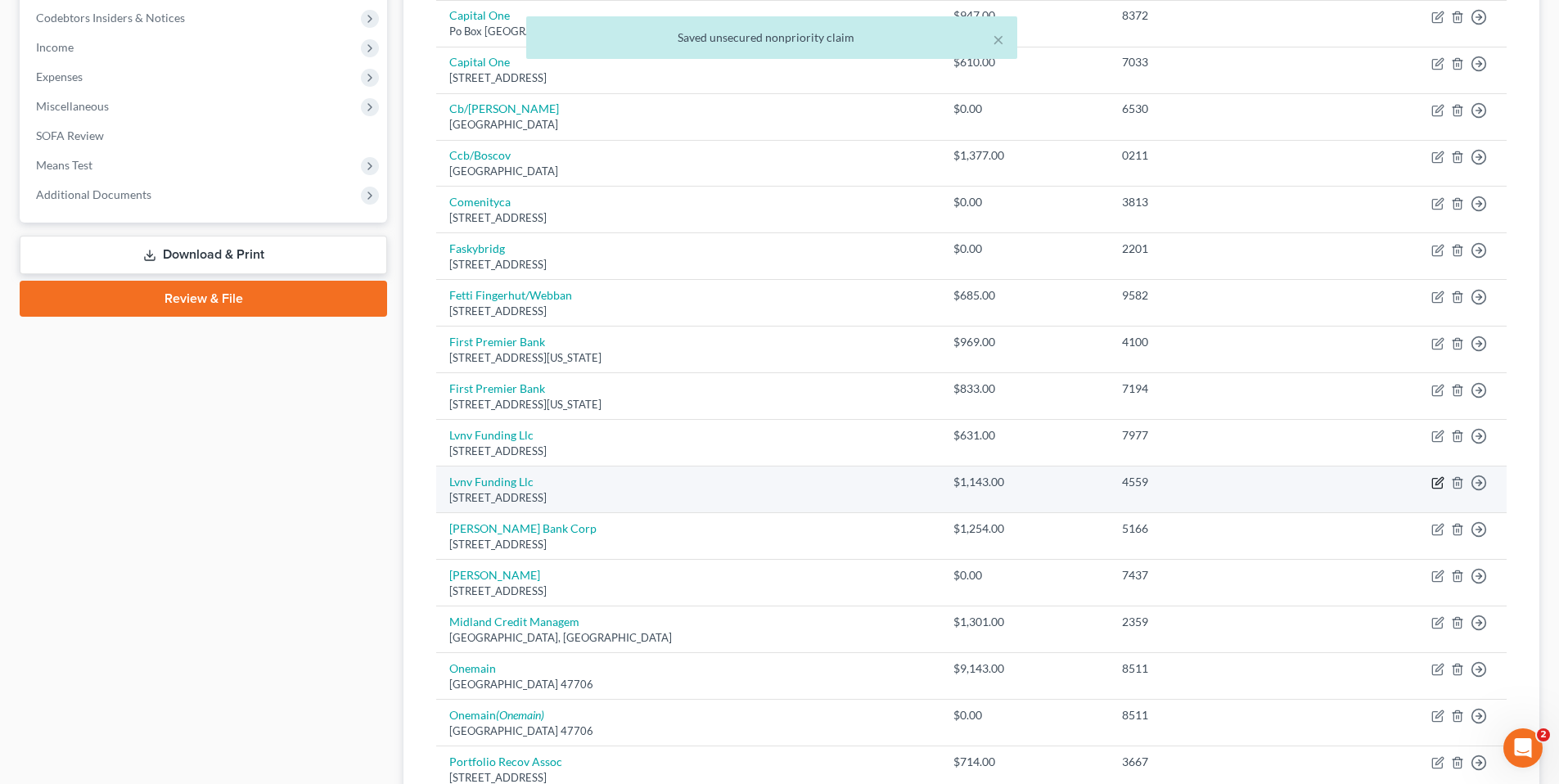
click at [1435, 478] on icon "button" at bounding box center [1438, 482] width 13 height 13
select select "42"
select select "0"
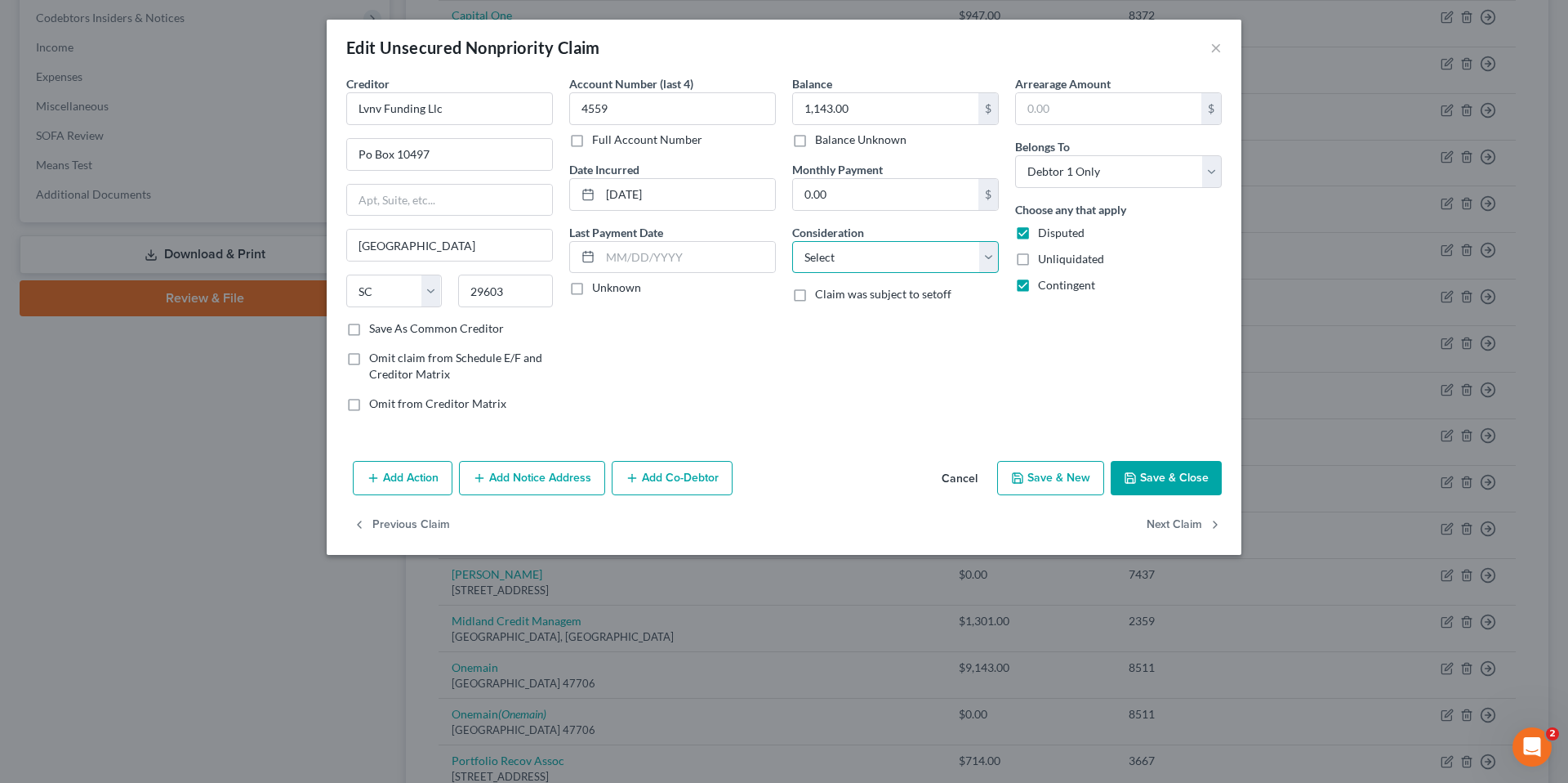
click at [990, 265] on select "Select Cable / Satellite Services Collection Agency Credit Card Debt Debt Couns…" at bounding box center [895, 257] width 206 height 33
select select "1"
click at [792, 241] on select "Select Cable / Satellite Services Collection Agency Credit Card Debt Debt Couns…" at bounding box center [895, 257] width 206 height 33
click at [1181, 470] on button "Save & Close" at bounding box center [1166, 478] width 111 height 34
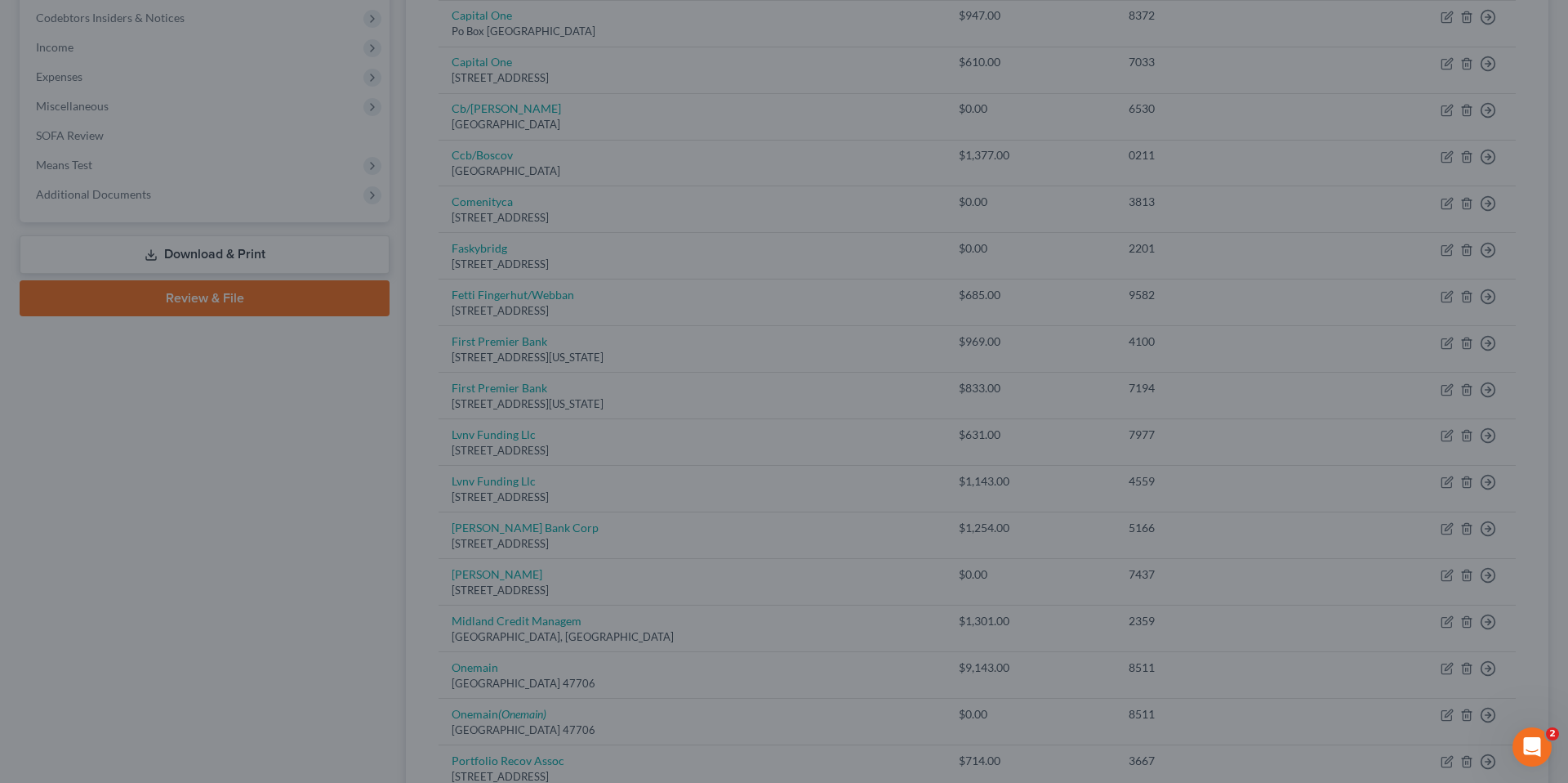
type input "0"
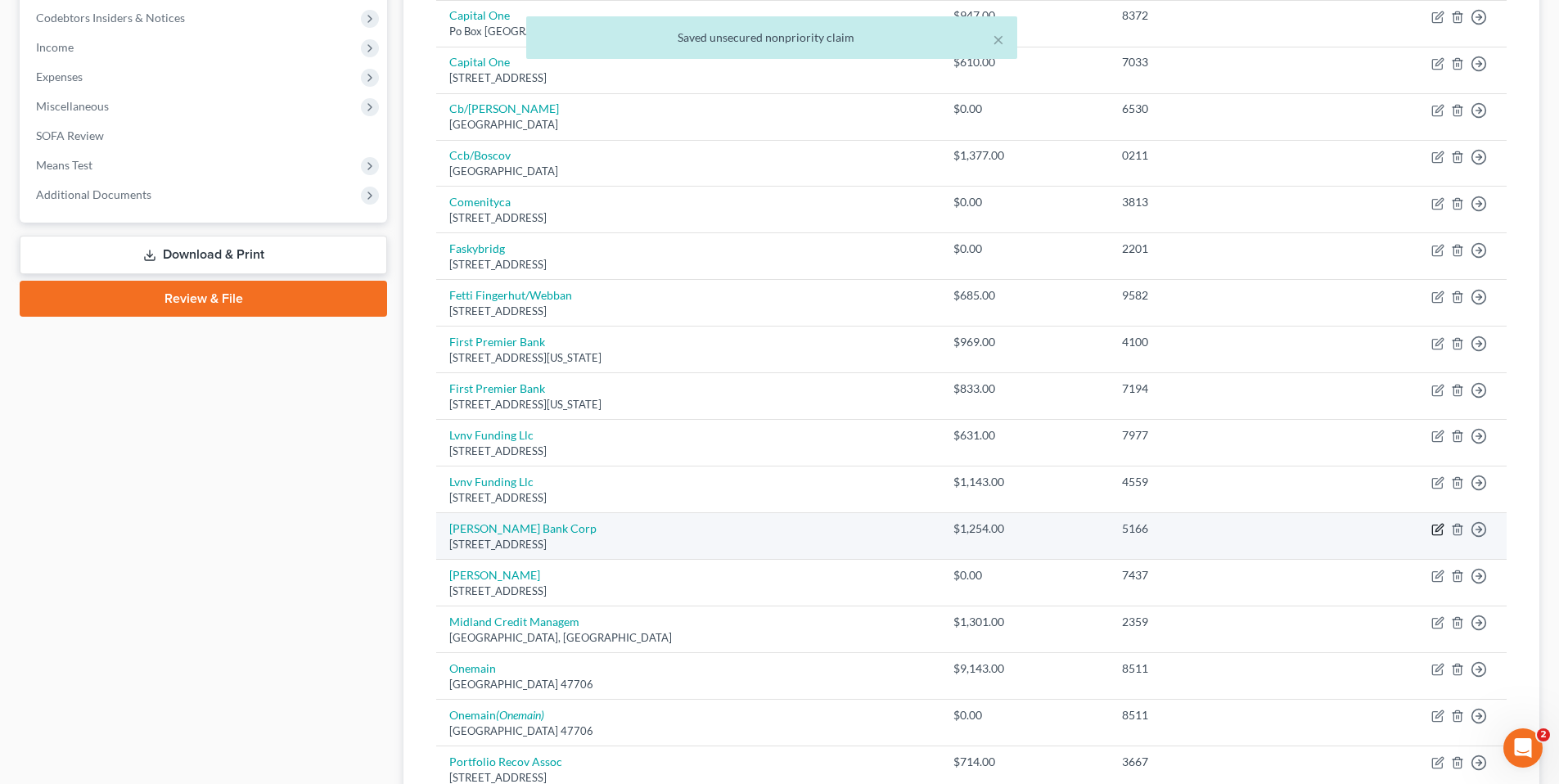
click at [1434, 525] on icon "button" at bounding box center [1437, 530] width 10 height 10
select select "35"
select select "2"
select select "0"
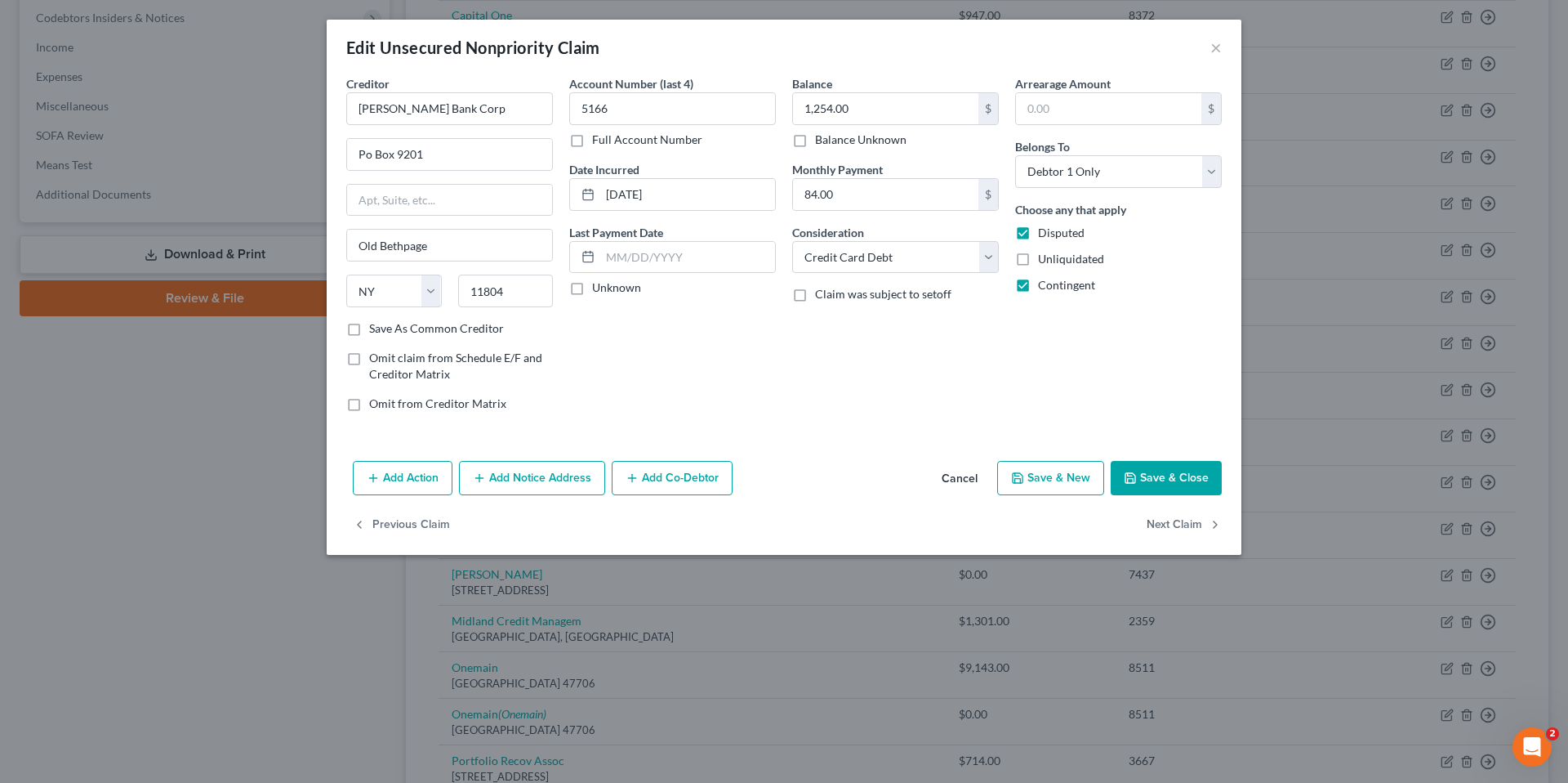
click at [1153, 473] on button "Save & Close" at bounding box center [1166, 478] width 111 height 34
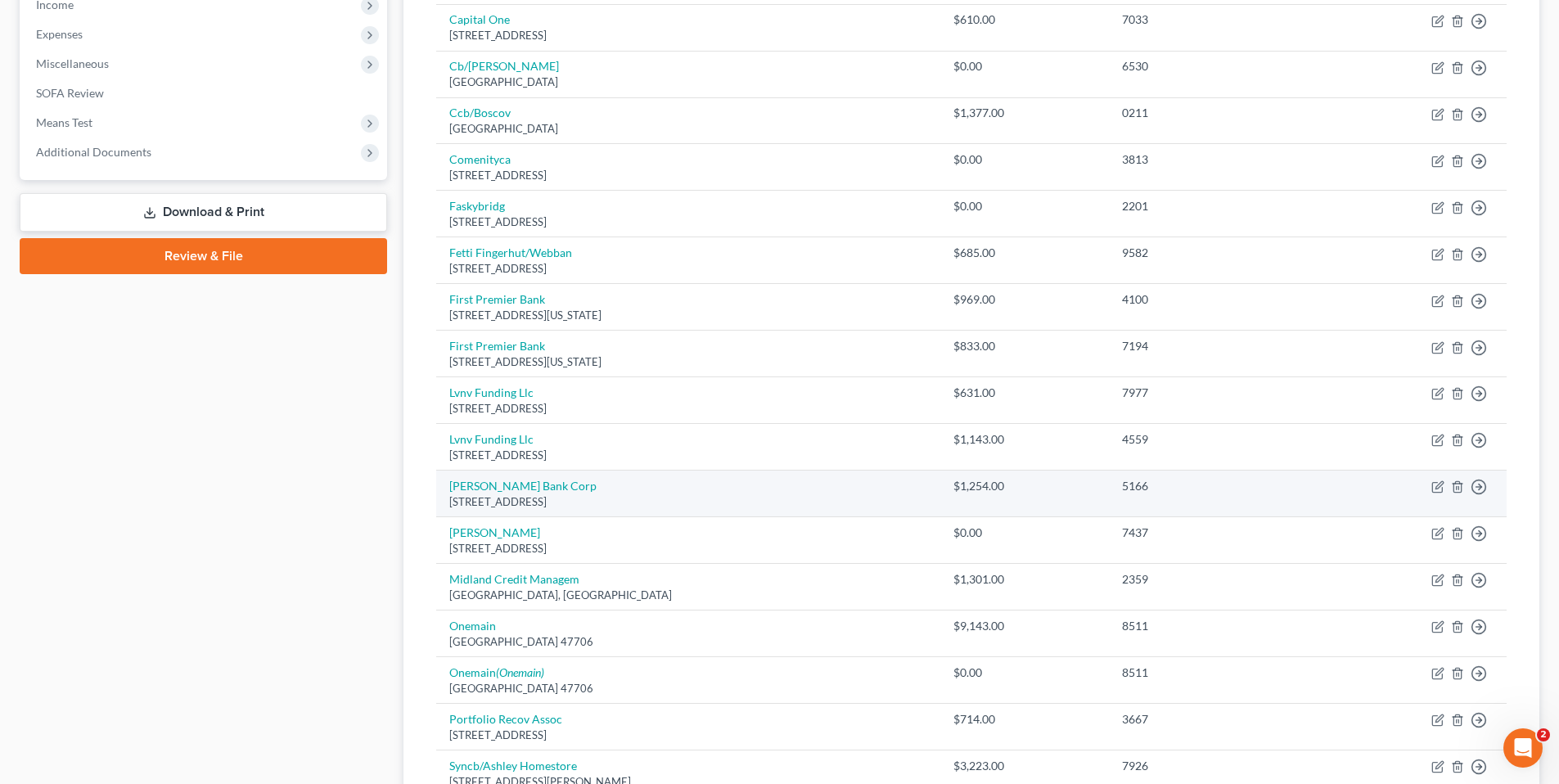
scroll to position [573, 0]
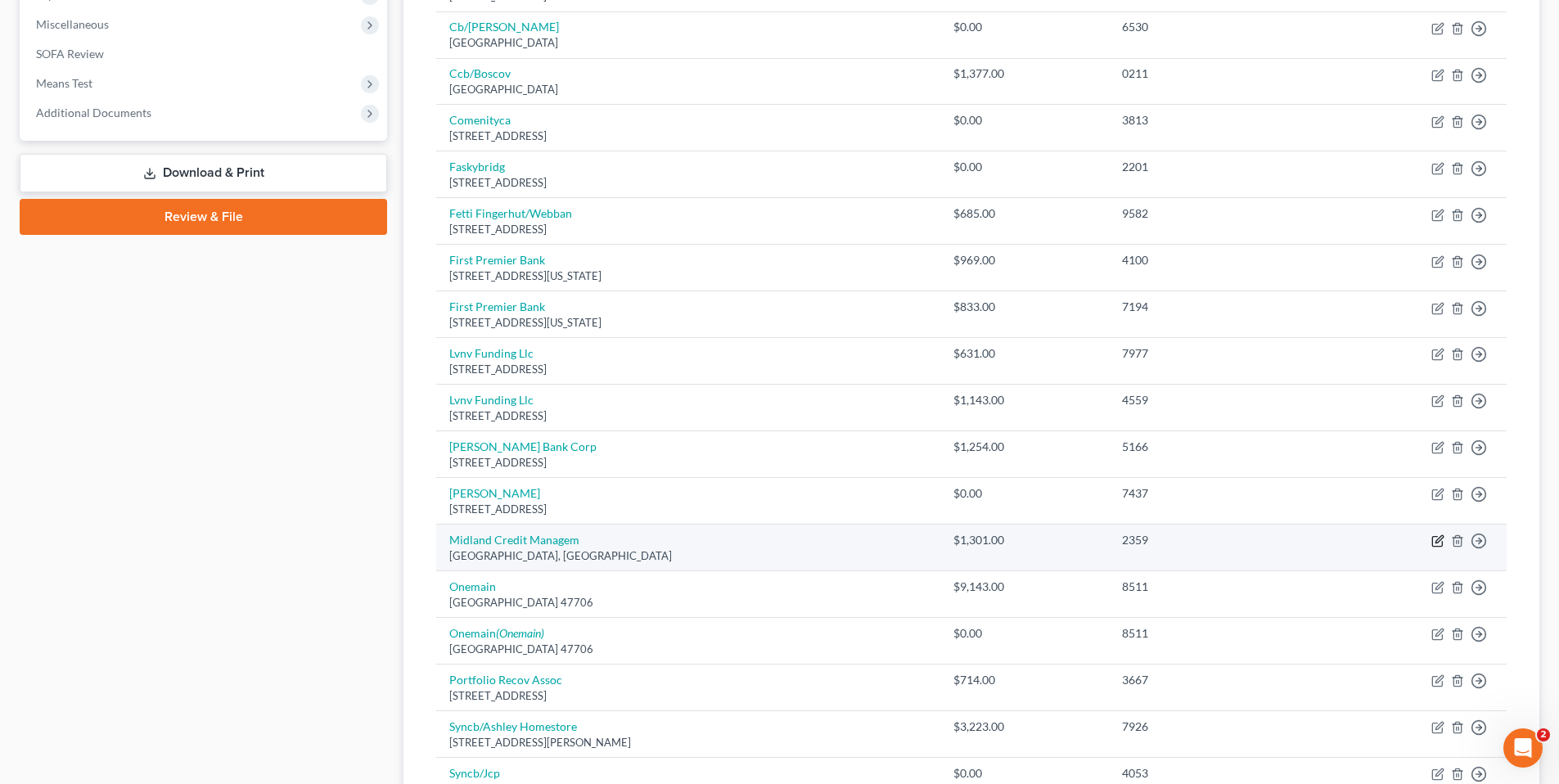
click at [1438, 540] on icon "button" at bounding box center [1438, 541] width 13 height 13
select select "4"
select select "0"
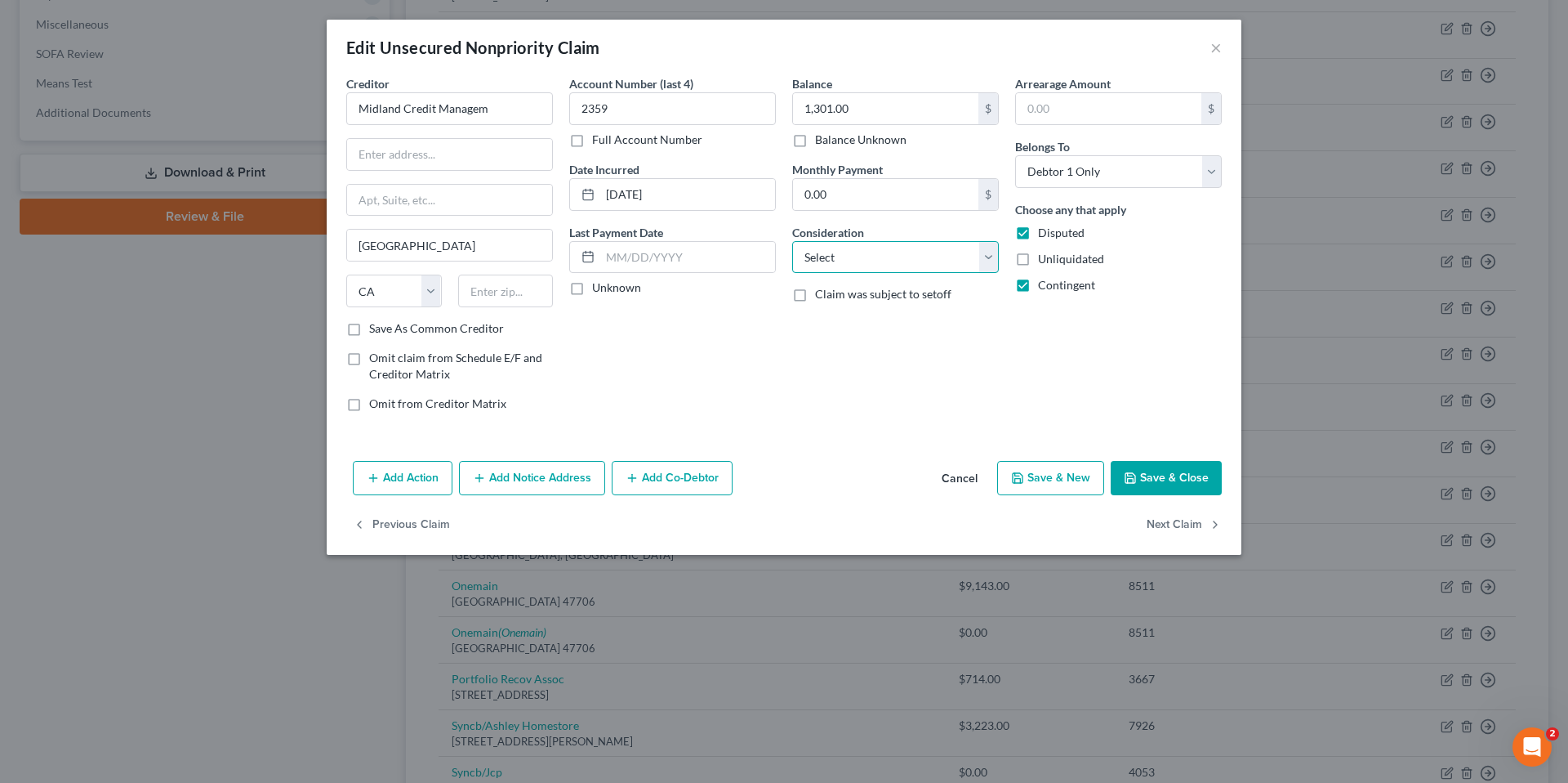
click at [986, 257] on select "Select Cable / Satellite Services Collection Agency Credit Card Debt Debt Couns…" at bounding box center [895, 257] width 206 height 33
select select "1"
click at [792, 241] on select "Select Cable / Satellite Services Collection Agency Credit Card Debt Debt Couns…" at bounding box center [895, 257] width 206 height 33
click at [1170, 470] on button "Save & Close" at bounding box center [1166, 478] width 111 height 34
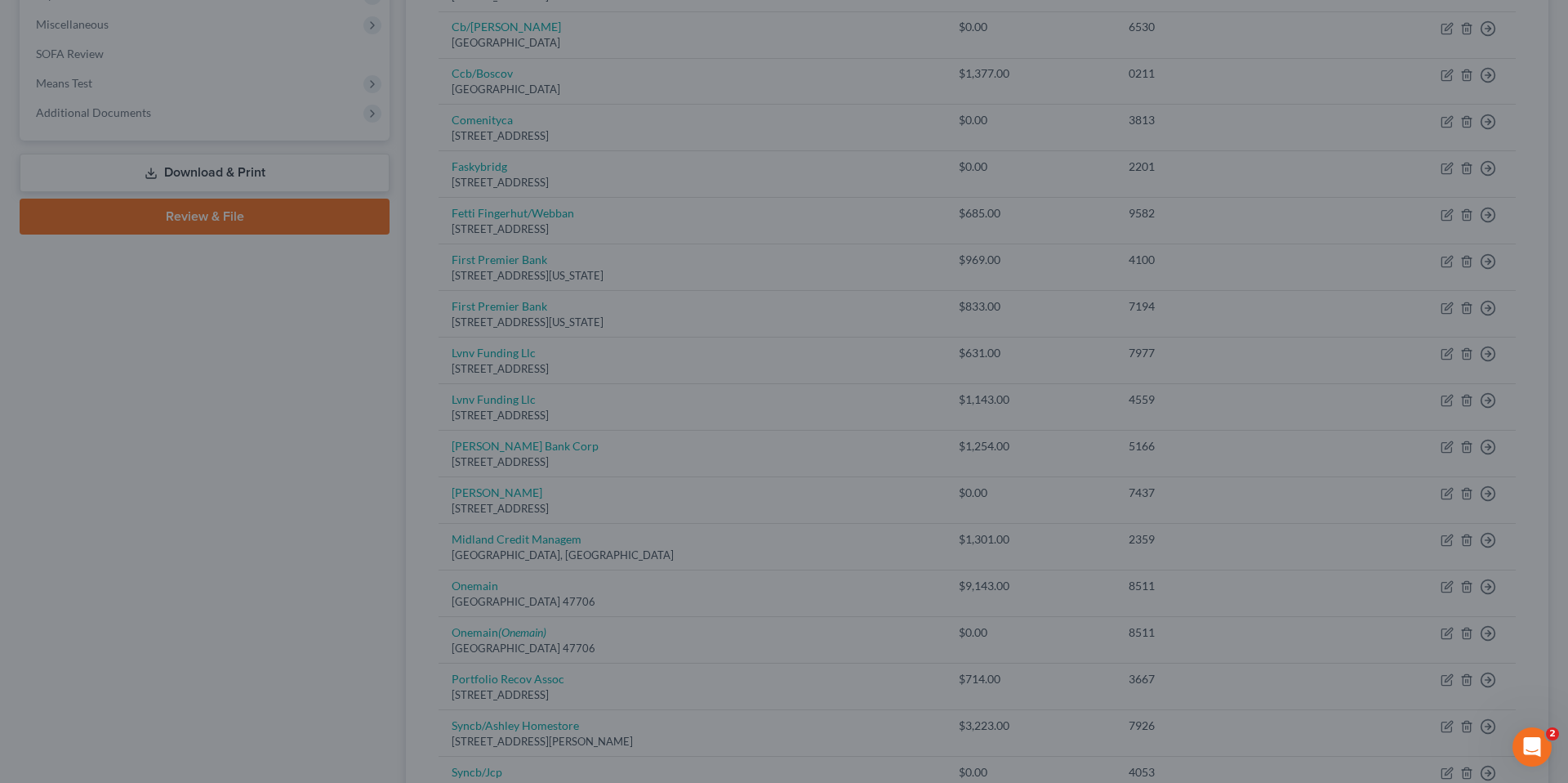
type input "0"
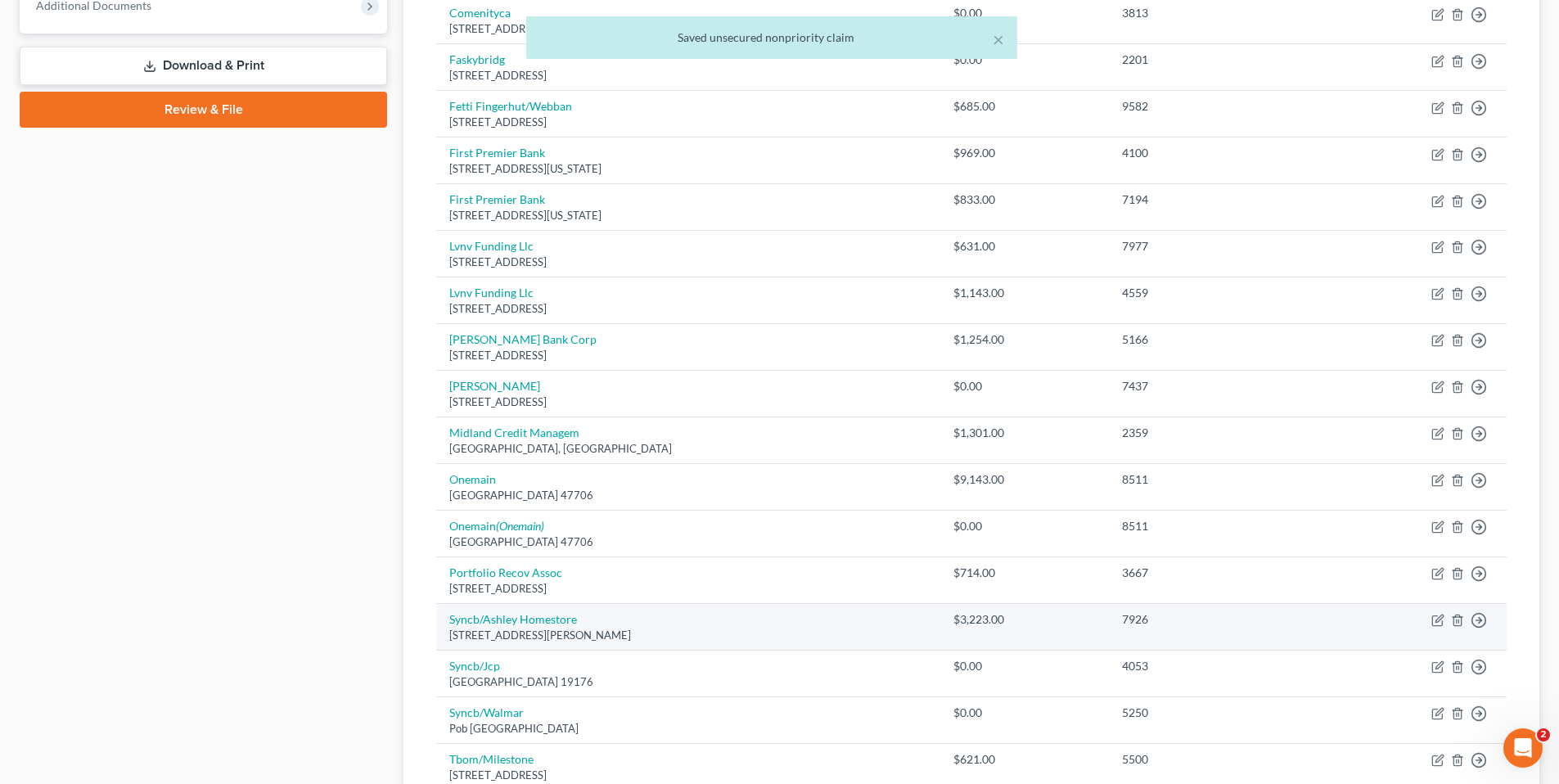
scroll to position [737, 0]
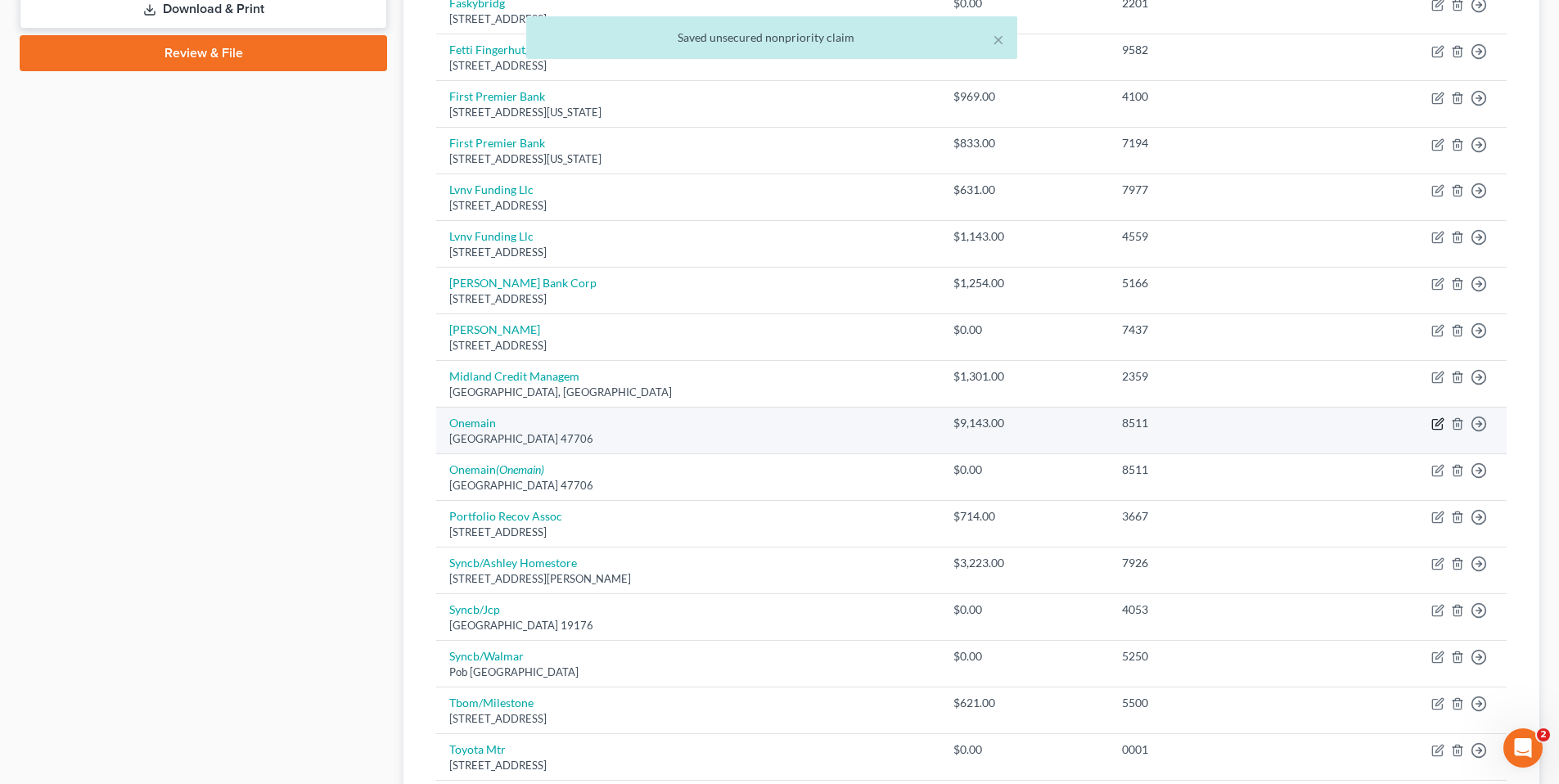
click at [1439, 423] on icon "button" at bounding box center [1438, 423] width 13 height 13
select select "15"
select select "0"
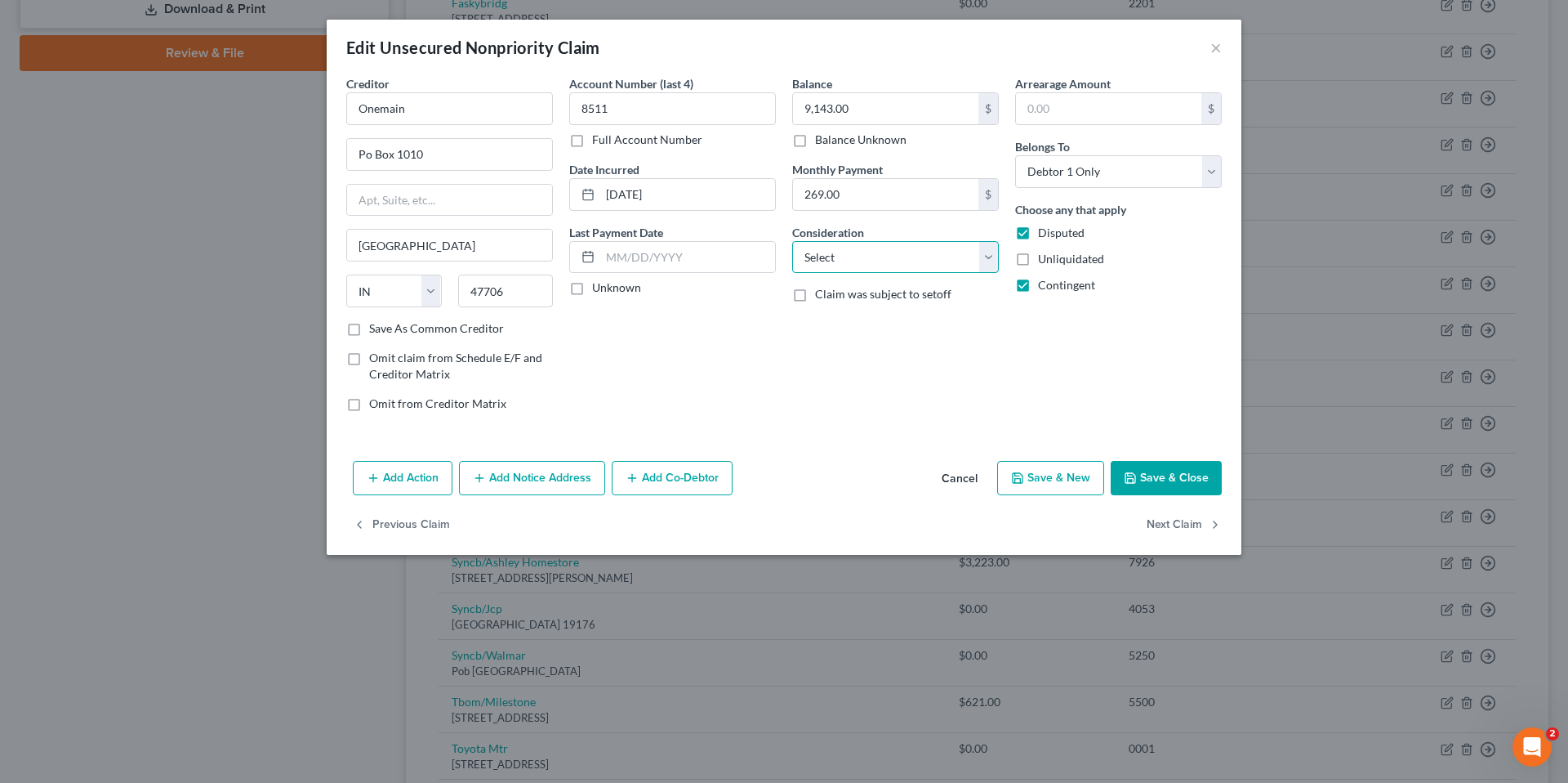
click at [988, 259] on select "Select Cable / Satellite Services Collection Agency Credit Card Debt Debt Couns…" at bounding box center [895, 257] width 206 height 33
select select "10"
click at [792, 241] on select "Select Cable / Satellite Services Collection Agency Credit Card Debt Debt Couns…" at bounding box center [895, 257] width 206 height 33
click at [1148, 470] on button "Save & Close" at bounding box center [1166, 478] width 111 height 34
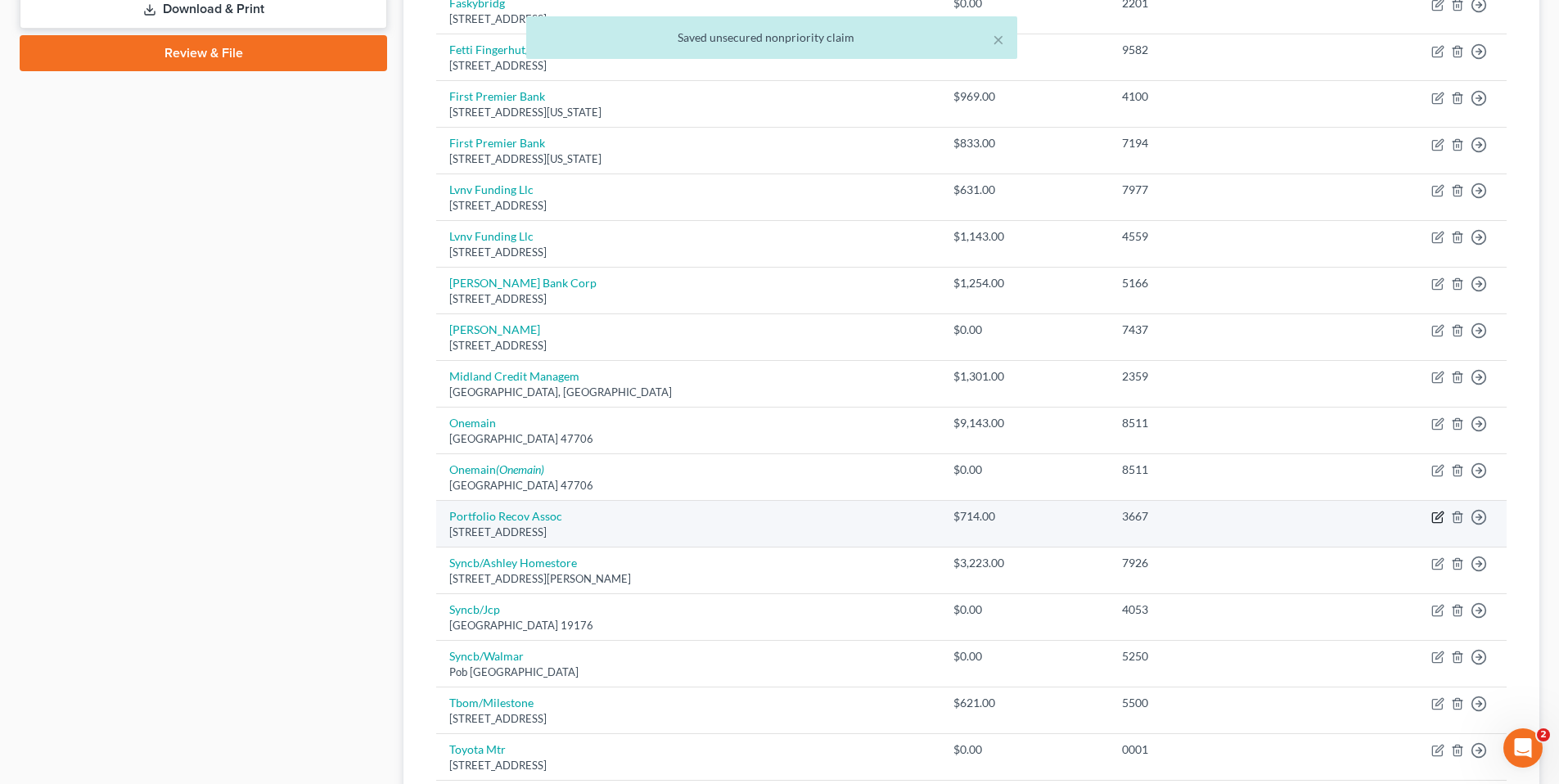
click at [1436, 515] on icon "button" at bounding box center [1438, 516] width 13 height 13
select select "48"
select select "0"
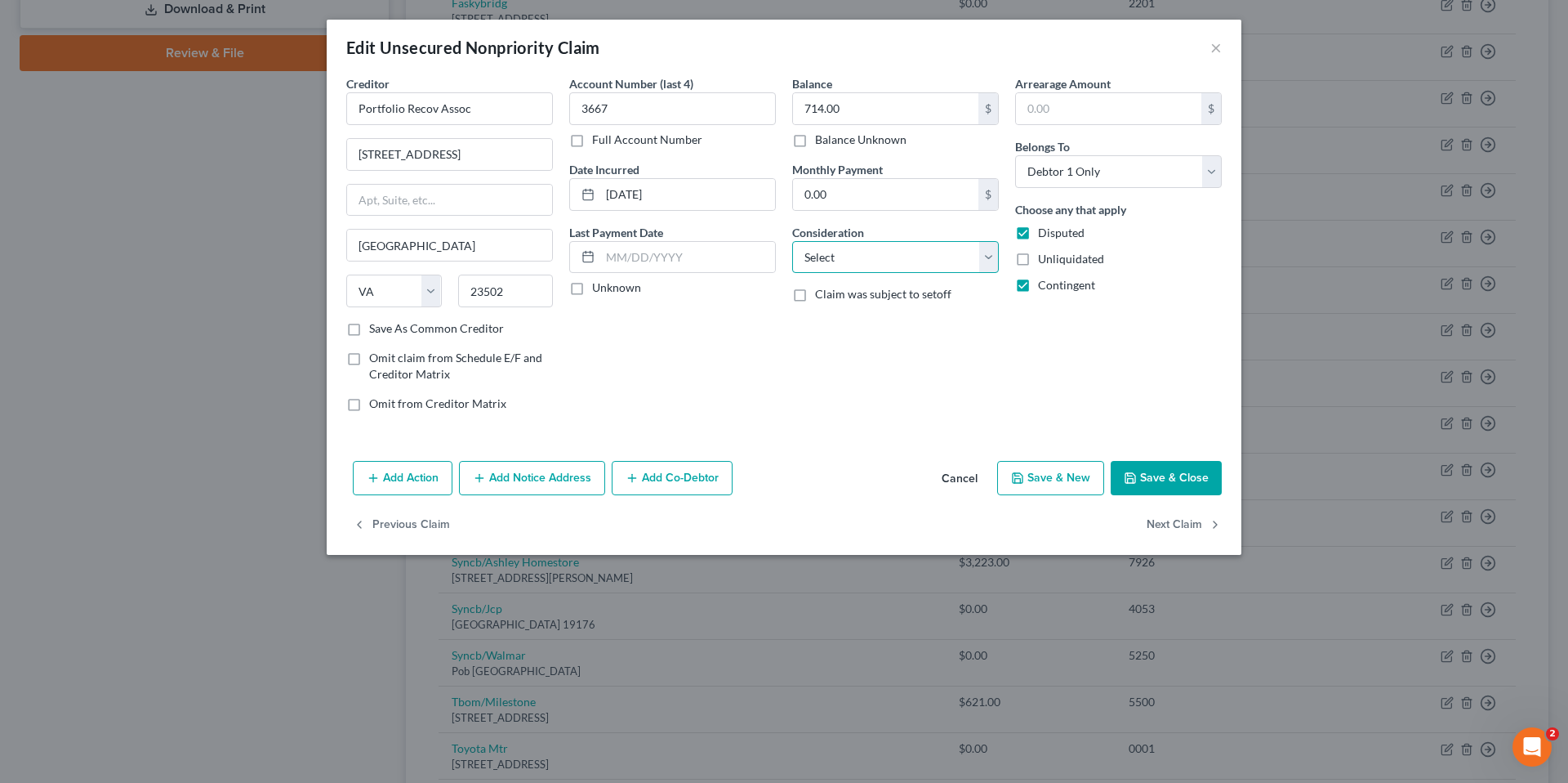
click at [993, 257] on select "Select Cable / Satellite Services Collection Agency Credit Card Debt Debt Couns…" at bounding box center [895, 257] width 206 height 33
select select "1"
click at [792, 241] on select "Select Cable / Satellite Services Collection Agency Credit Card Debt Debt Couns…" at bounding box center [895, 257] width 206 height 33
click at [1169, 475] on button "Save & Close" at bounding box center [1166, 478] width 111 height 34
type input "0"
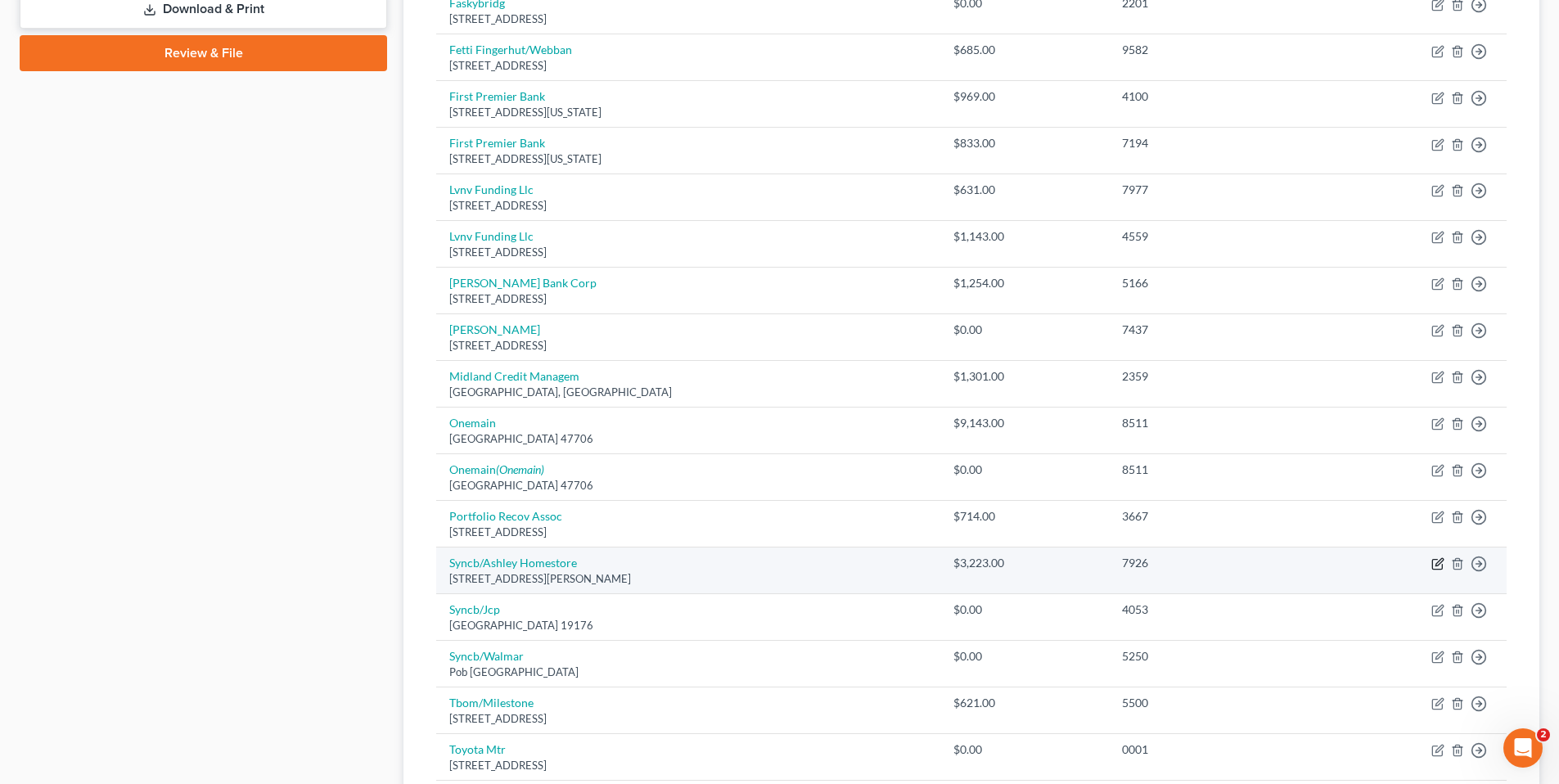
click at [1439, 562] on icon "button" at bounding box center [1439, 561] width 7 height 7
select select "36"
select select "2"
select select "0"
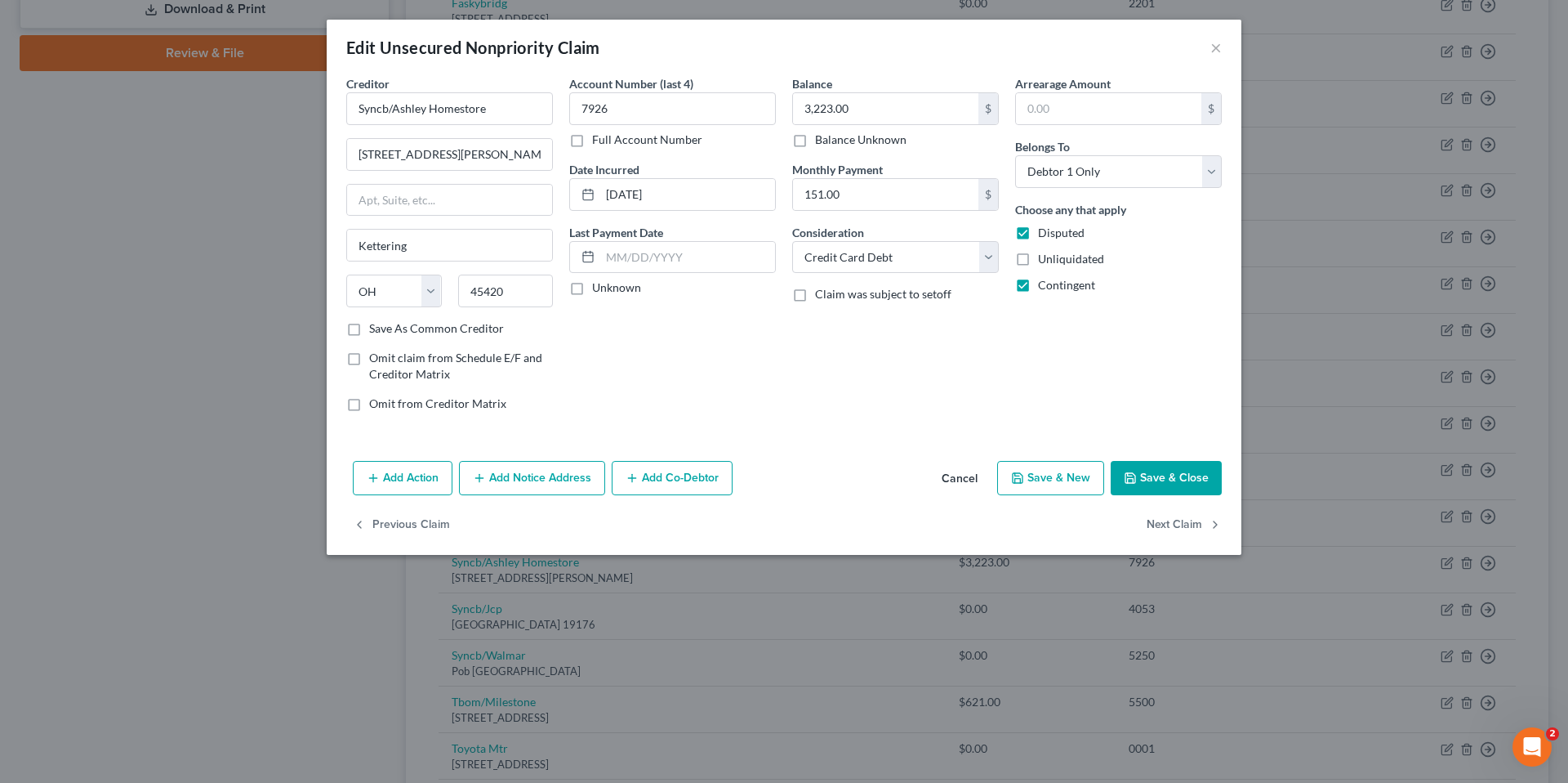
click at [1154, 477] on button "Save & Close" at bounding box center [1166, 478] width 111 height 34
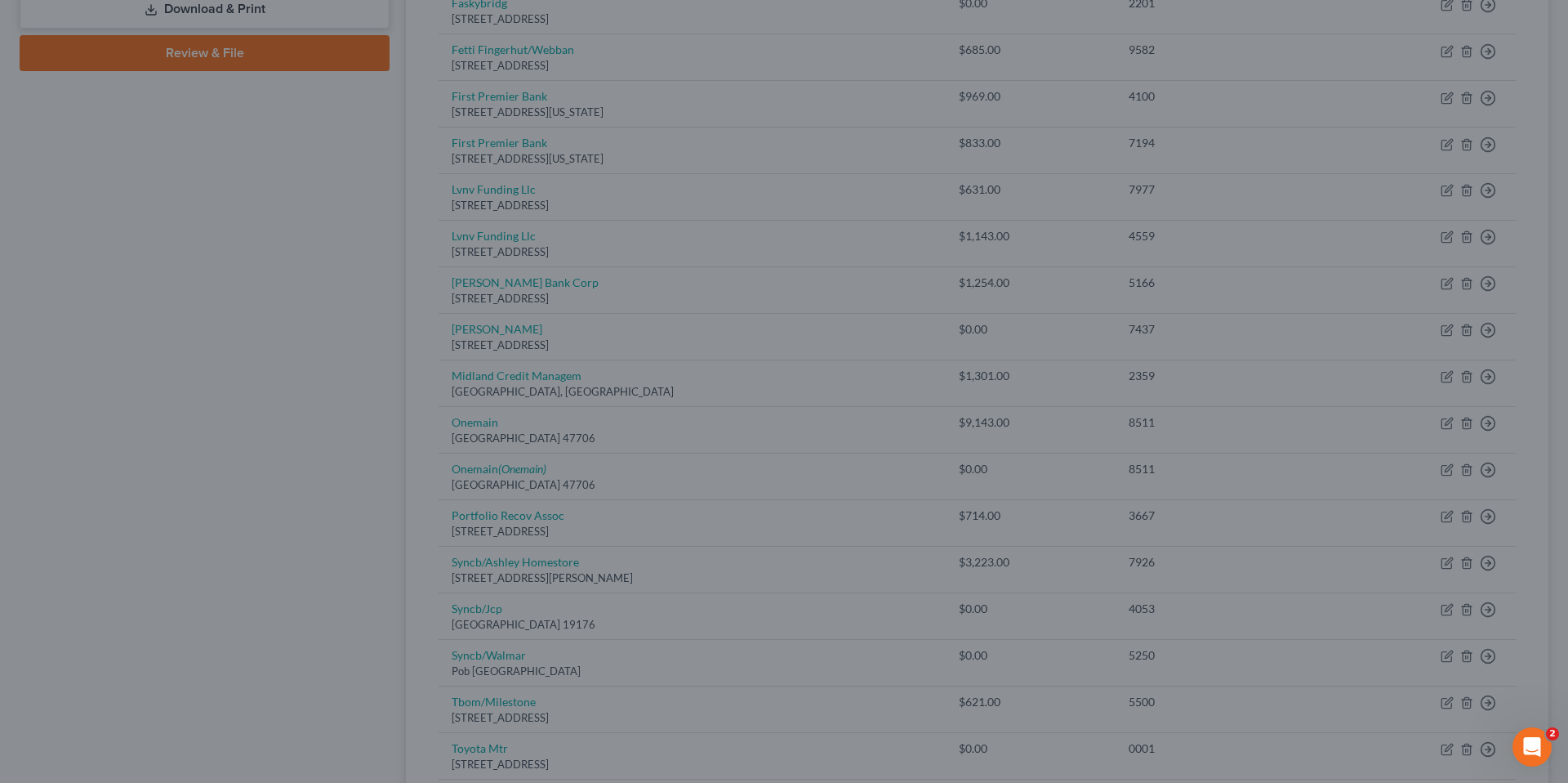
type input "0"
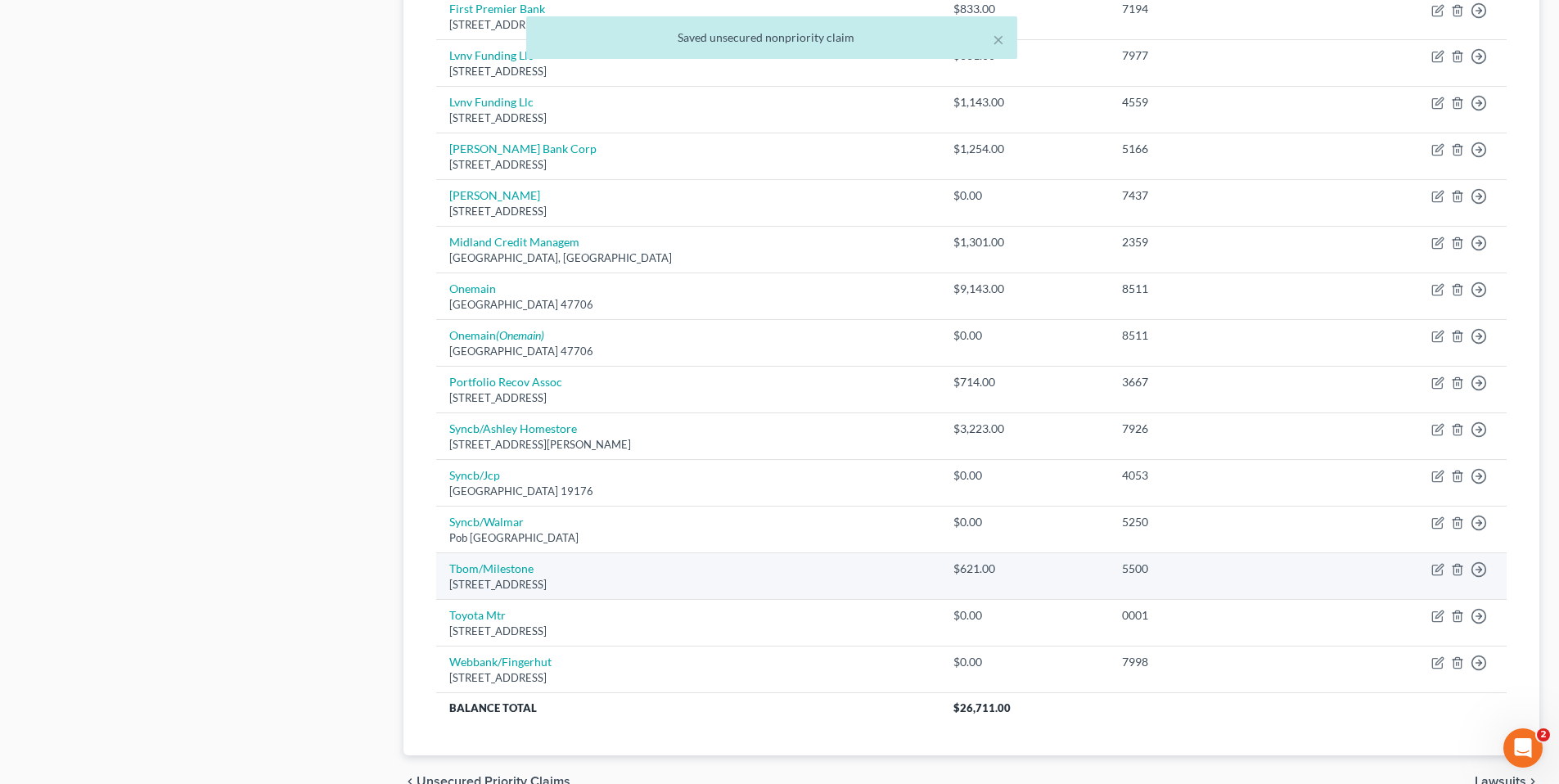
scroll to position [899, 0]
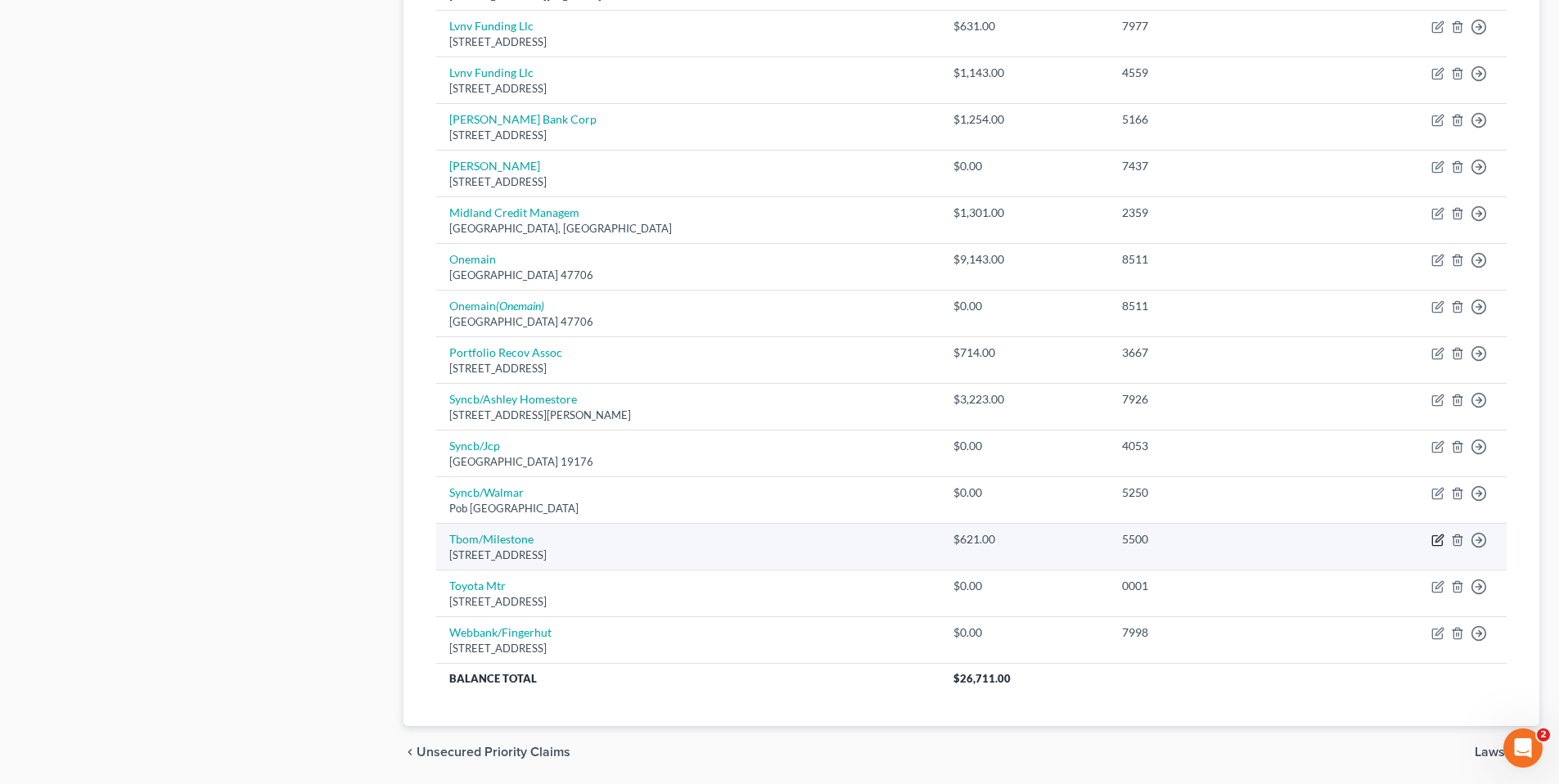
click at [1443, 541] on icon "button" at bounding box center [1437, 541] width 10 height 10
select select "38"
select select "2"
select select "0"
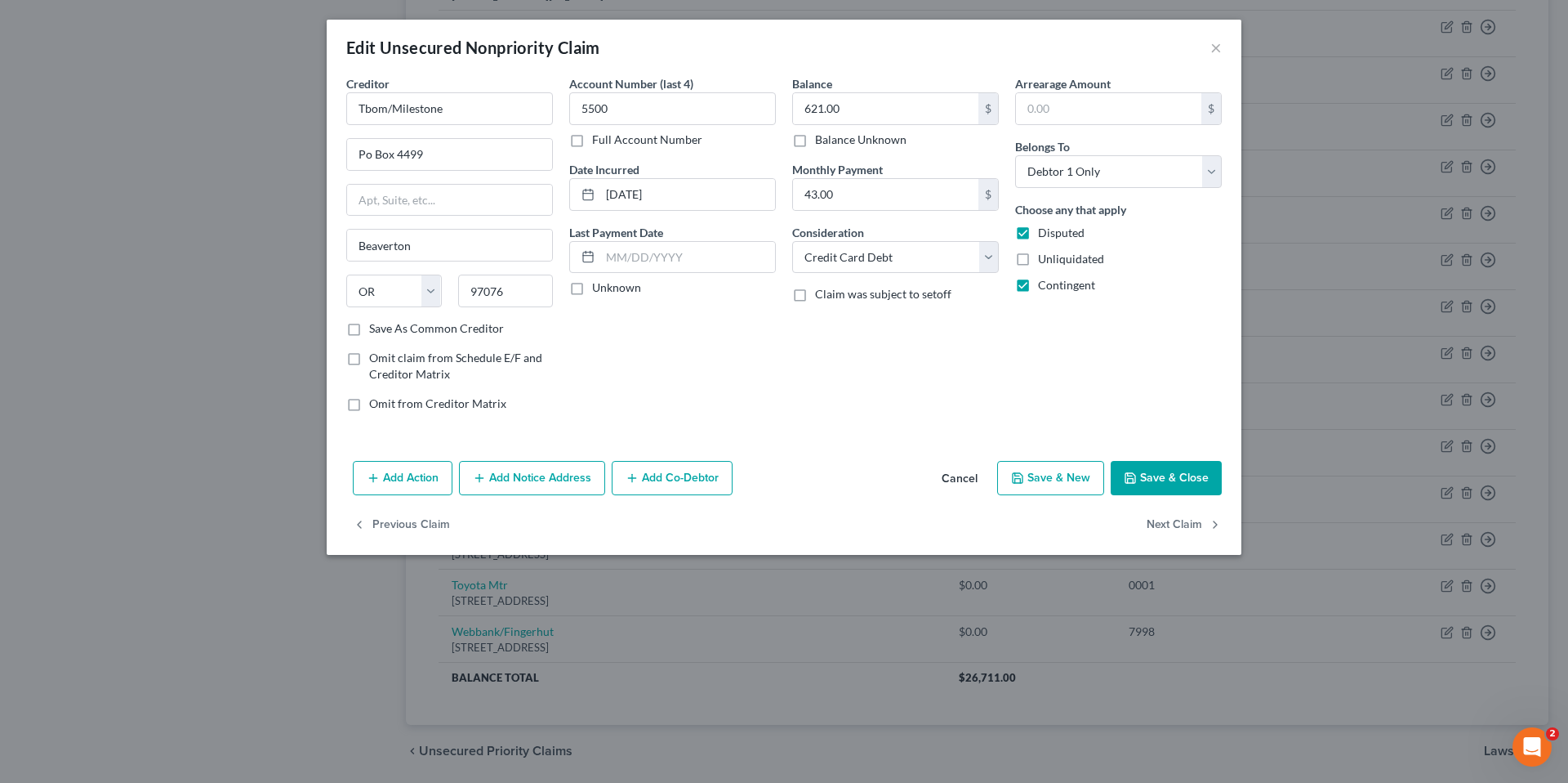
click at [1136, 467] on button "Save & Close" at bounding box center [1166, 478] width 111 height 34
type input "0"
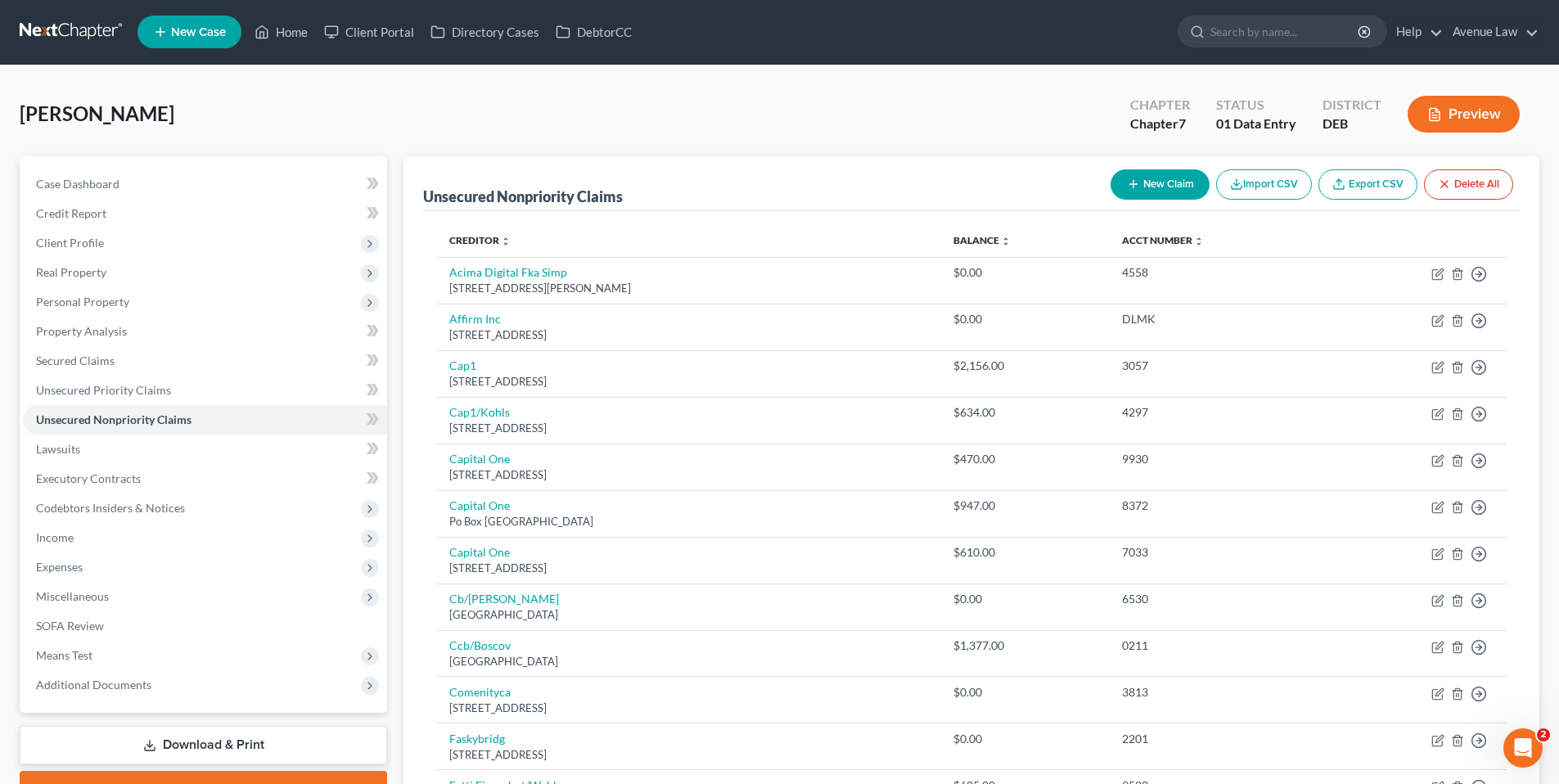
scroll to position [0, 0]
click at [365, 414] on span at bounding box center [373, 422] width 29 height 24
click at [293, 38] on link "Home" at bounding box center [281, 32] width 70 height 30
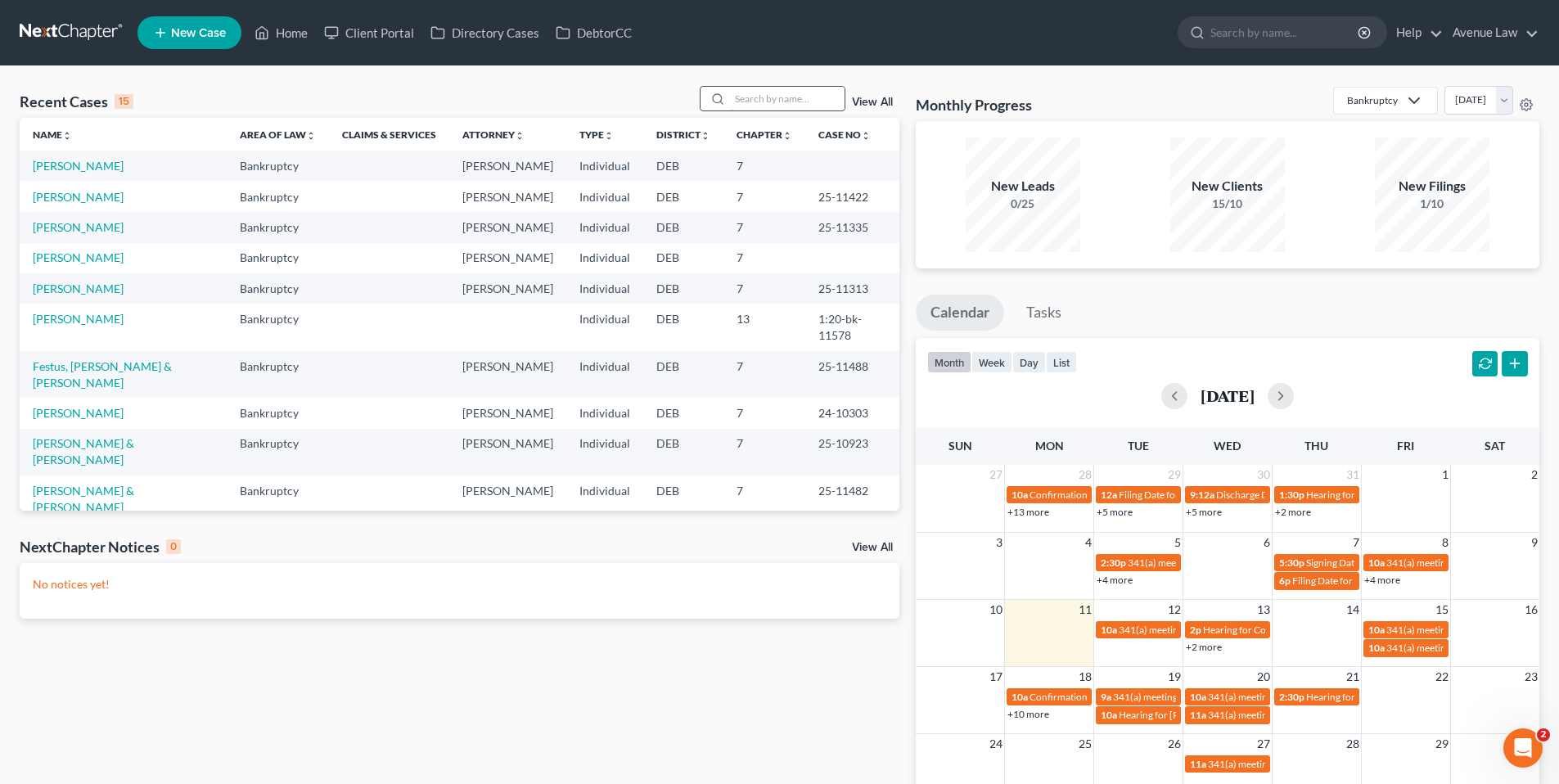
click at [776, 96] on input "search" at bounding box center [787, 98] width 115 height 24
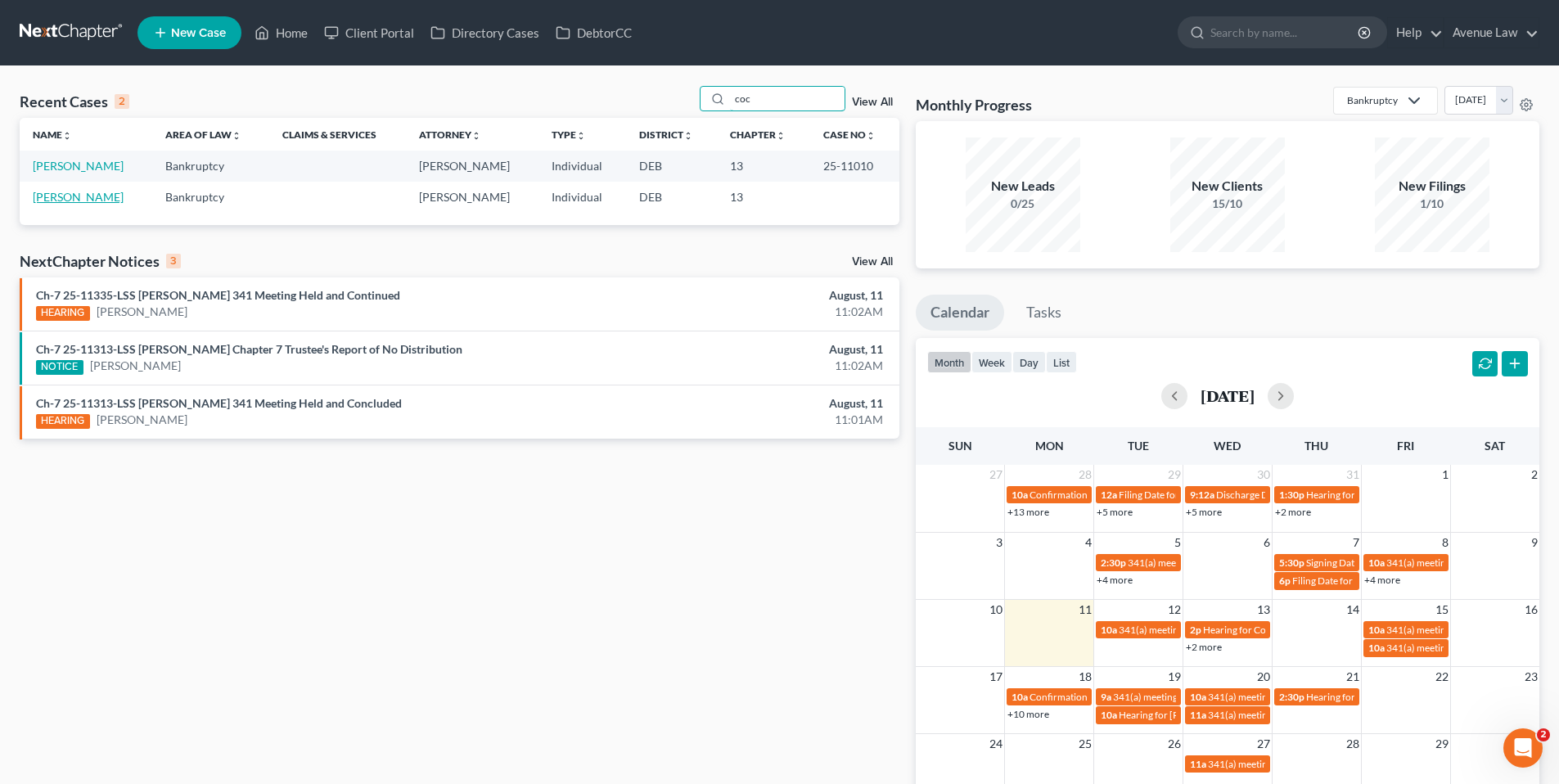
type input "coc"
click at [115, 195] on link "[PERSON_NAME]" at bounding box center [78, 197] width 90 height 14
select select "0"
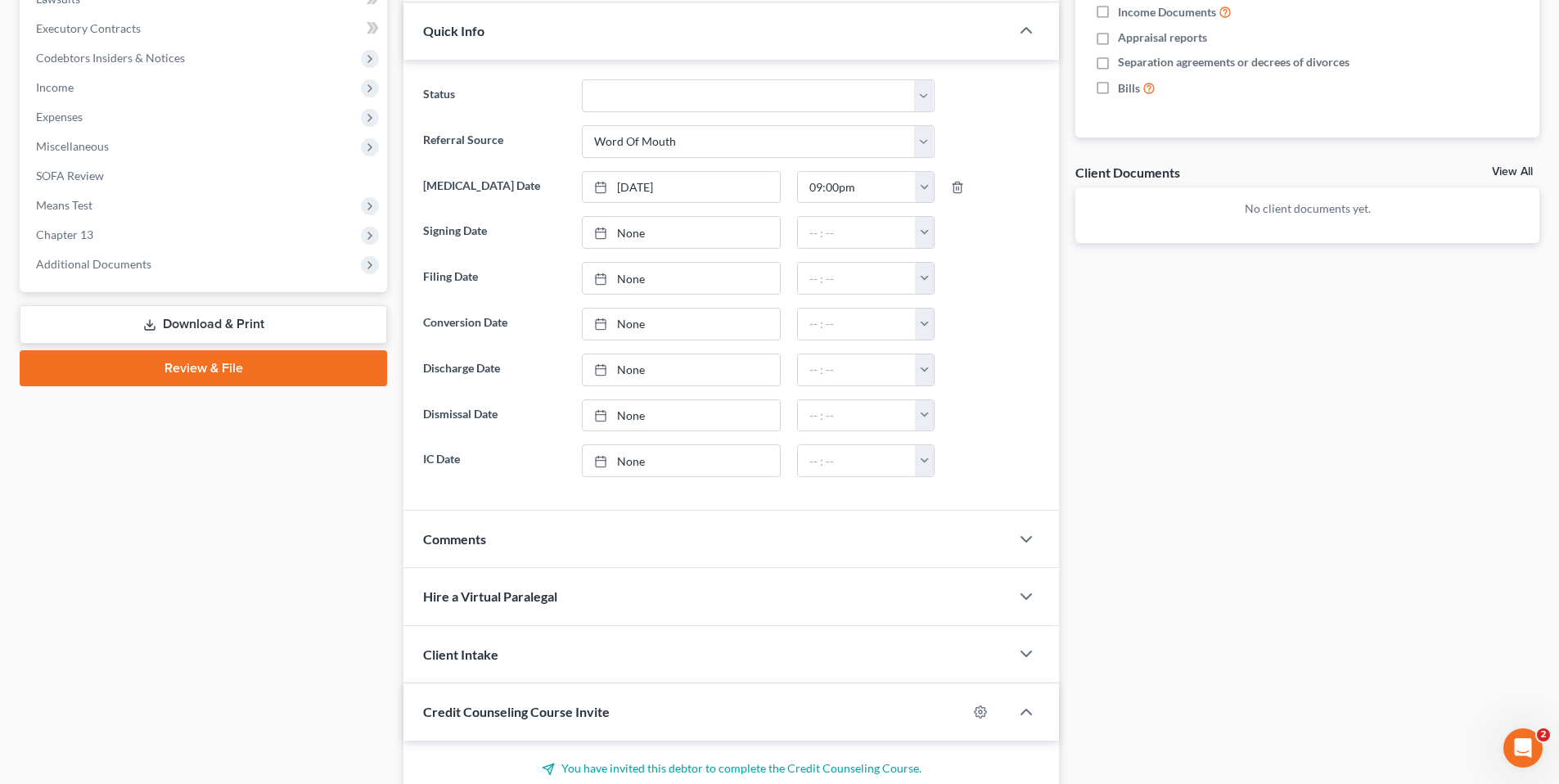
scroll to position [573, 0]
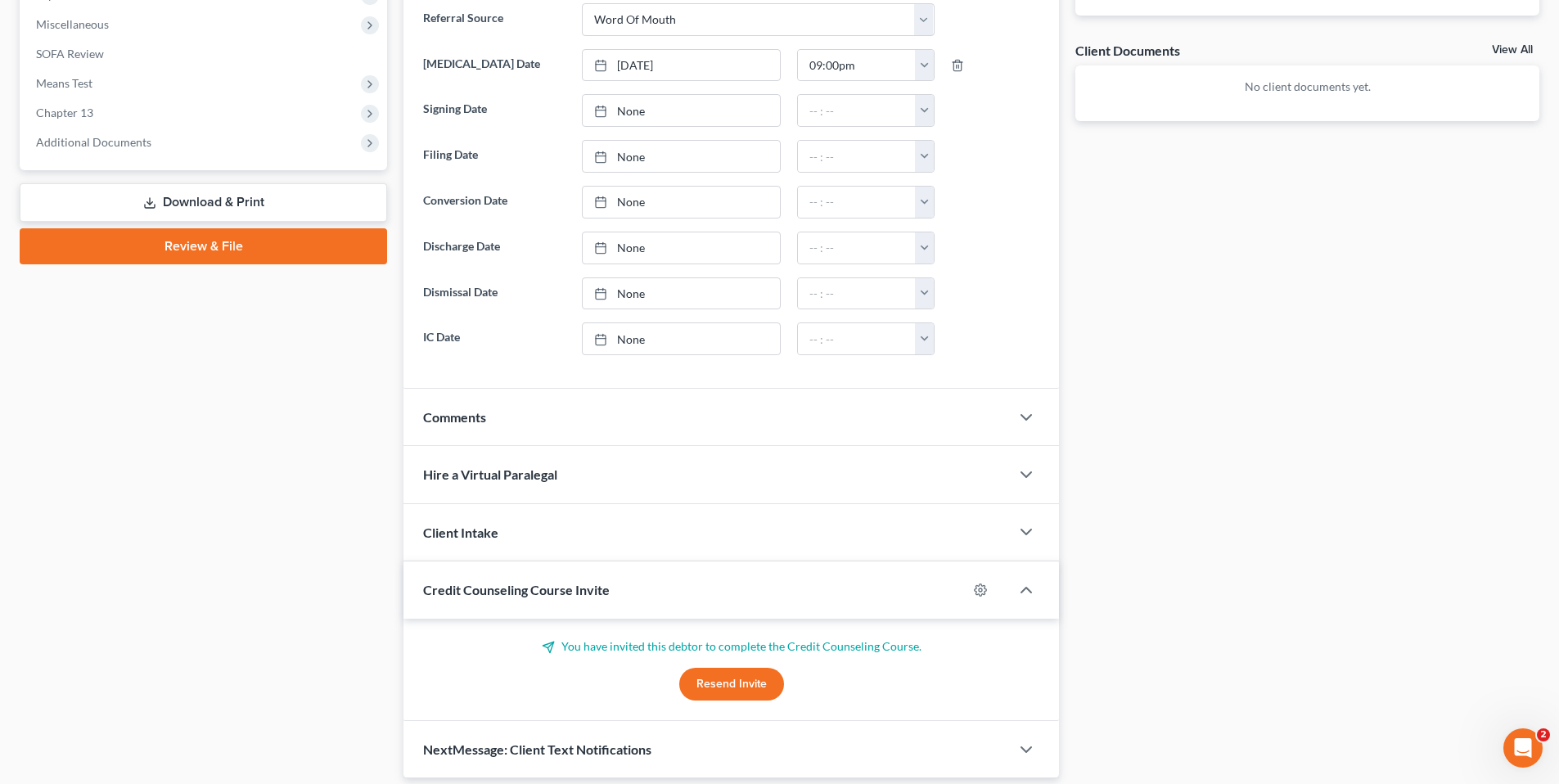
click at [718, 675] on button "Resend Invite" at bounding box center [732, 684] width 105 height 33
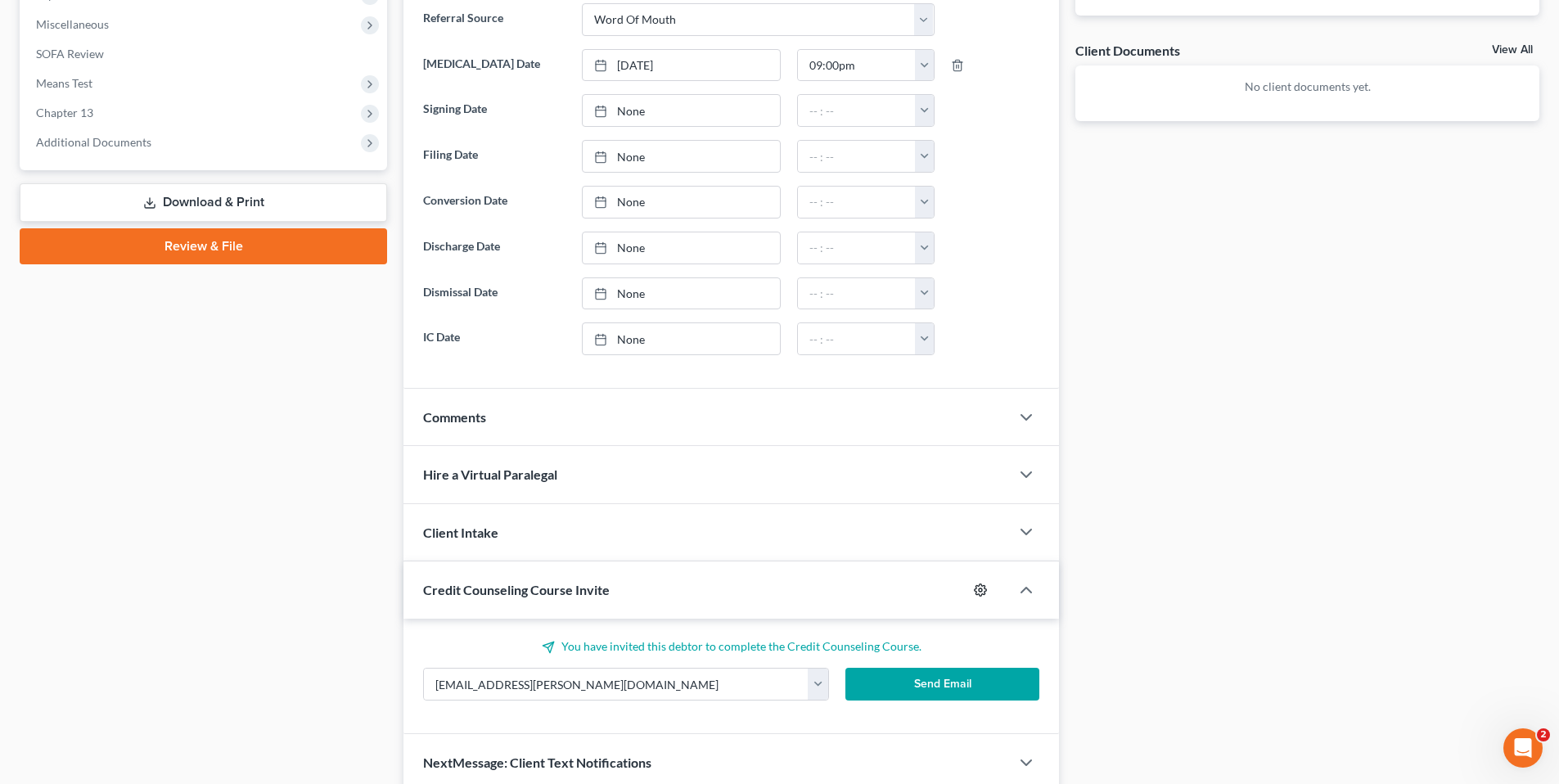
click at [979, 586] on icon "button" at bounding box center [981, 590] width 13 height 13
select select "1"
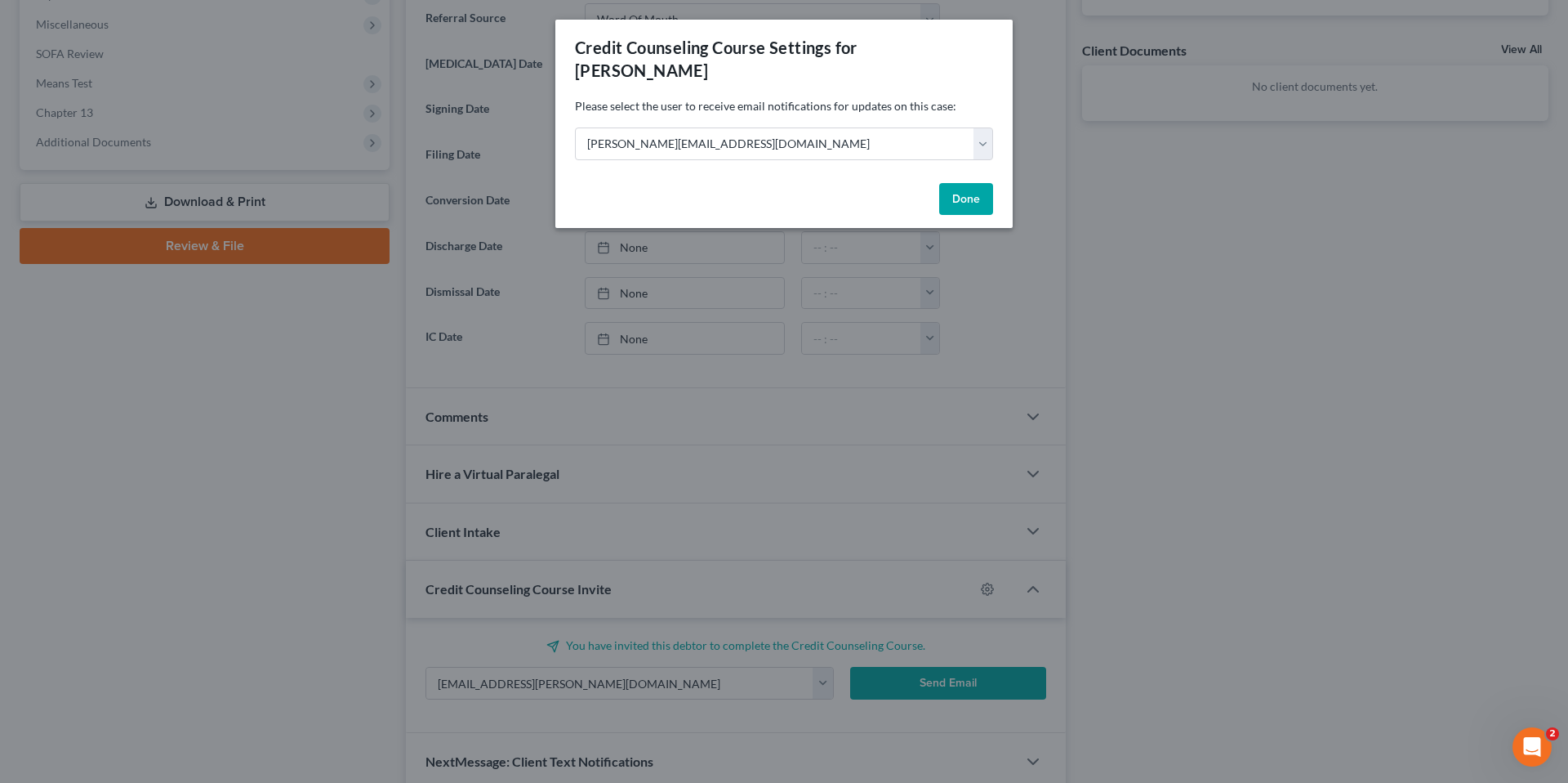
click at [968, 195] on button "Done" at bounding box center [966, 199] width 54 height 33
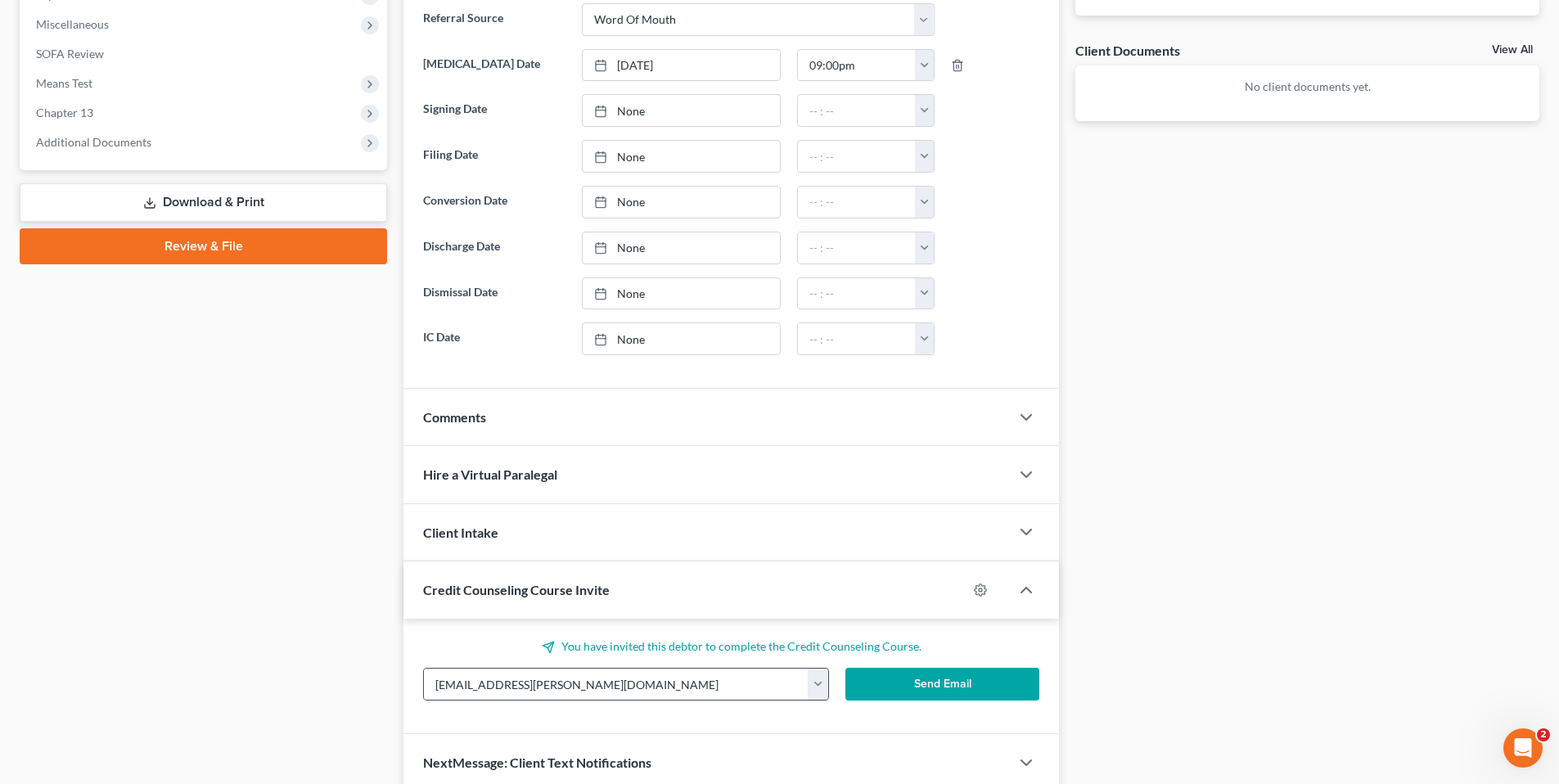
click at [820, 682] on button "button" at bounding box center [818, 684] width 21 height 31
click at [844, 722] on link "[EMAIL_ADDRESS][PERSON_NAME][DOMAIN_NAME]" at bounding box center [964, 720] width 314 height 28
click at [876, 682] on button "Send Email" at bounding box center [943, 684] width 195 height 33
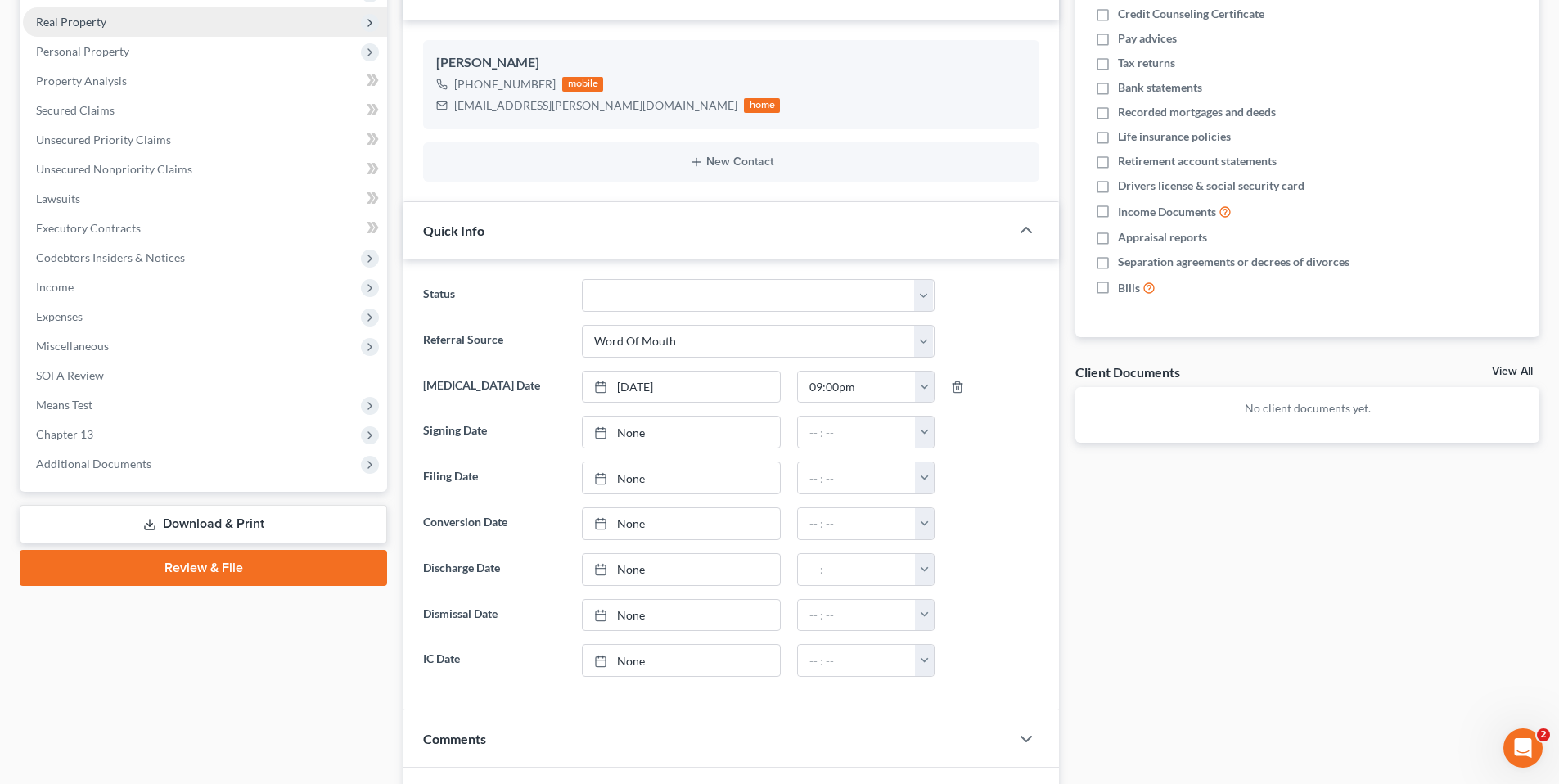
scroll to position [0, 0]
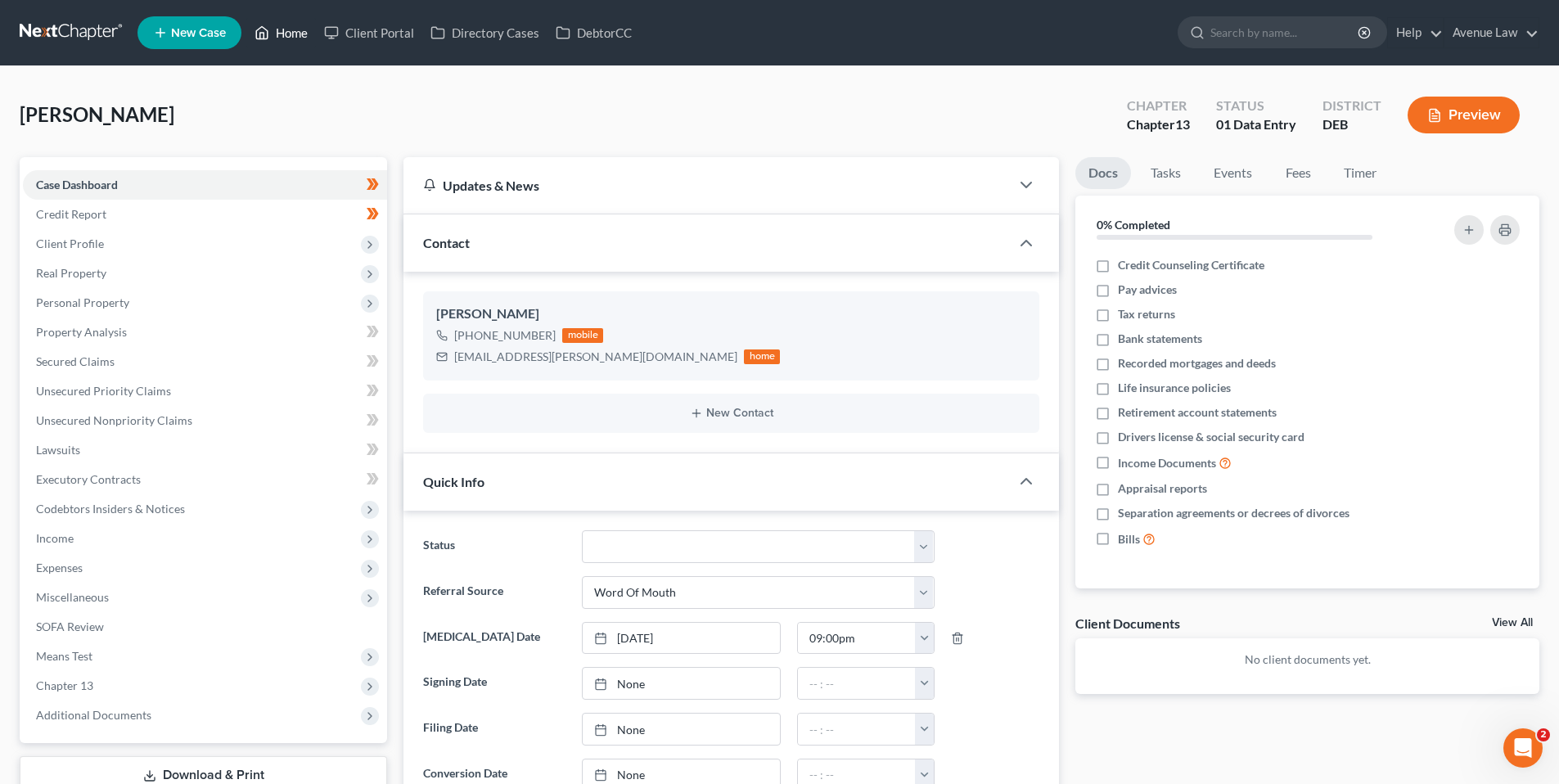
click at [280, 26] on link "Home" at bounding box center [281, 32] width 70 height 30
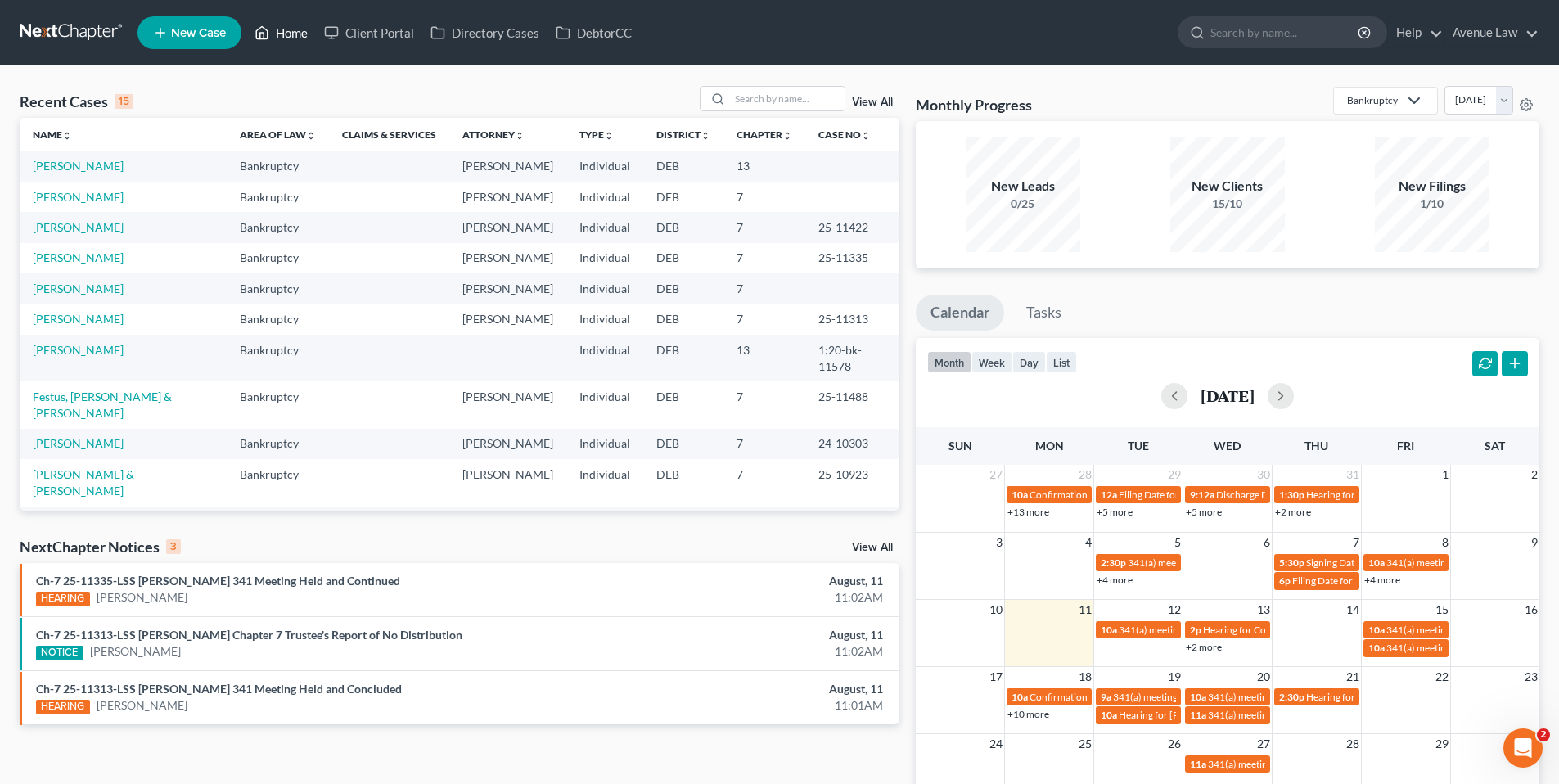
drag, startPoint x: 300, startPoint y: 38, endPoint x: 258, endPoint y: 37, distance: 42.0
click at [300, 38] on link "Home" at bounding box center [281, 32] width 70 height 30
click at [864, 541] on div "NextChapter Notices 3 View All" at bounding box center [459, 550] width 880 height 26
click at [775, 98] on input "search" at bounding box center [787, 98] width 115 height 24
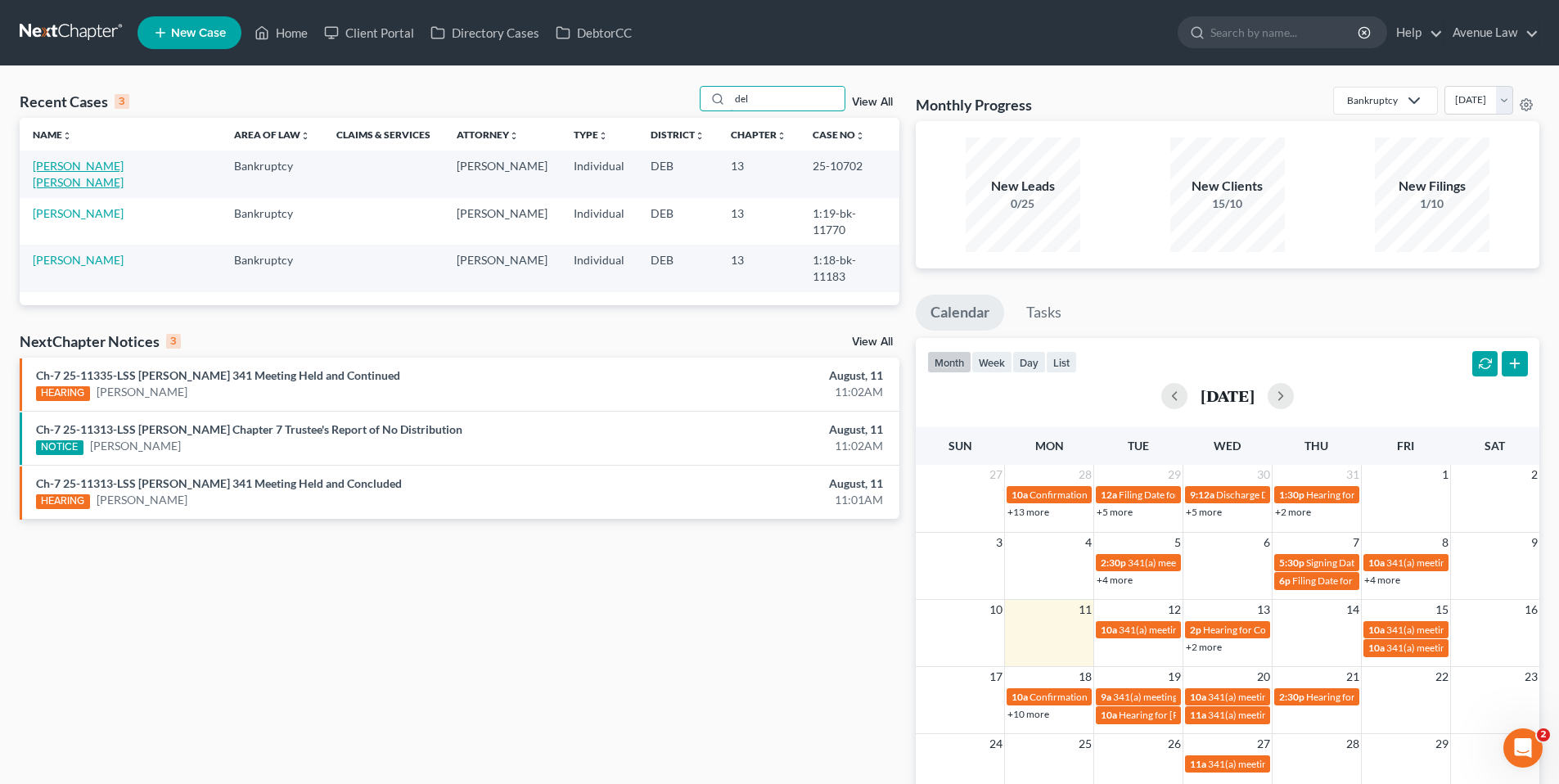
type input "del"
click at [101, 165] on link "[PERSON_NAME] [PERSON_NAME]" at bounding box center [78, 174] width 90 height 30
select select "0"
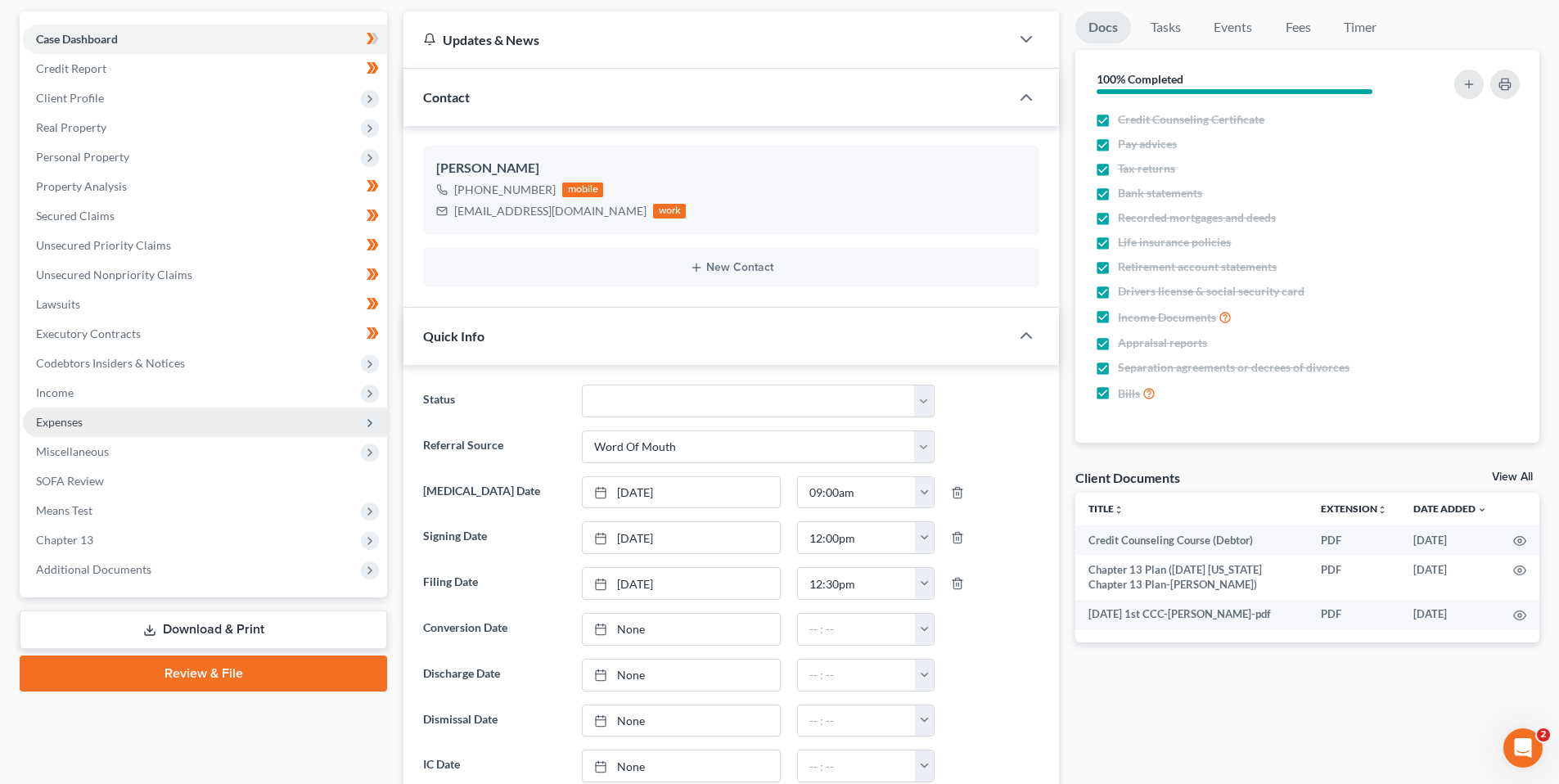
scroll to position [164, 0]
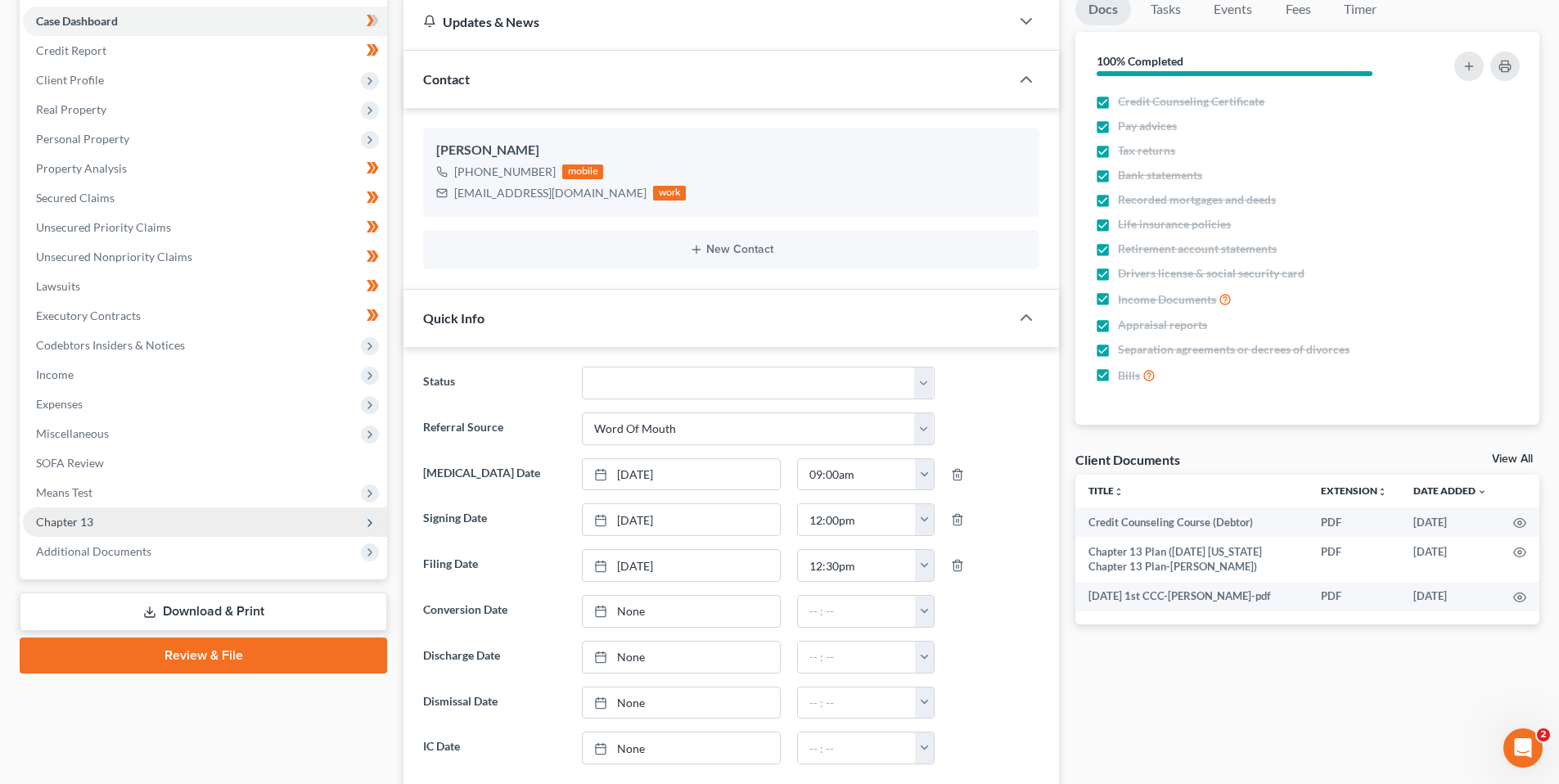
click at [83, 513] on span "Chapter 13" at bounding box center [205, 522] width 364 height 30
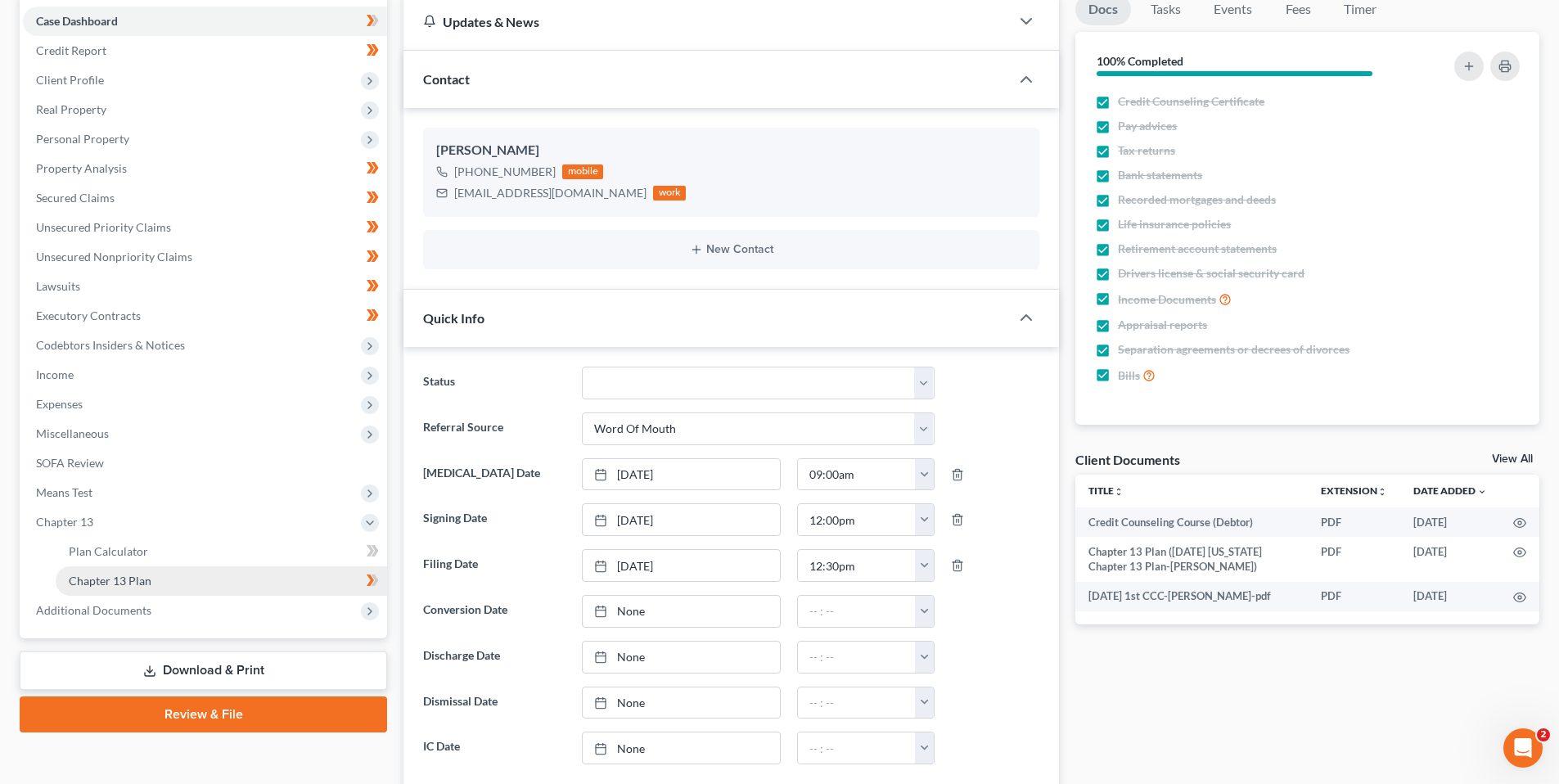
click at [127, 580] on span "Chapter 13 Plan" at bounding box center [110, 581] width 82 height 14
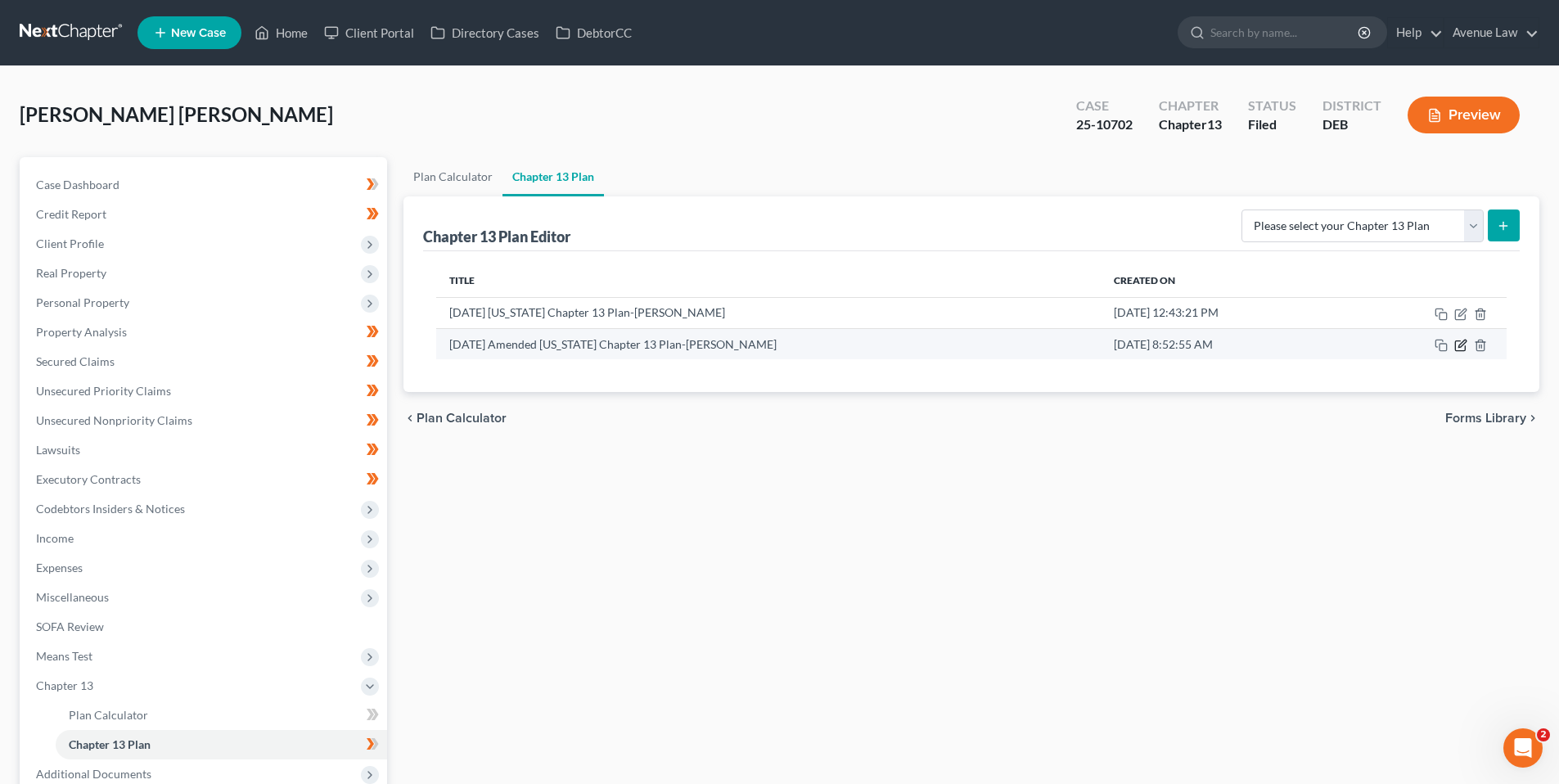
click at [1461, 345] on icon "button" at bounding box center [1460, 345] width 13 height 13
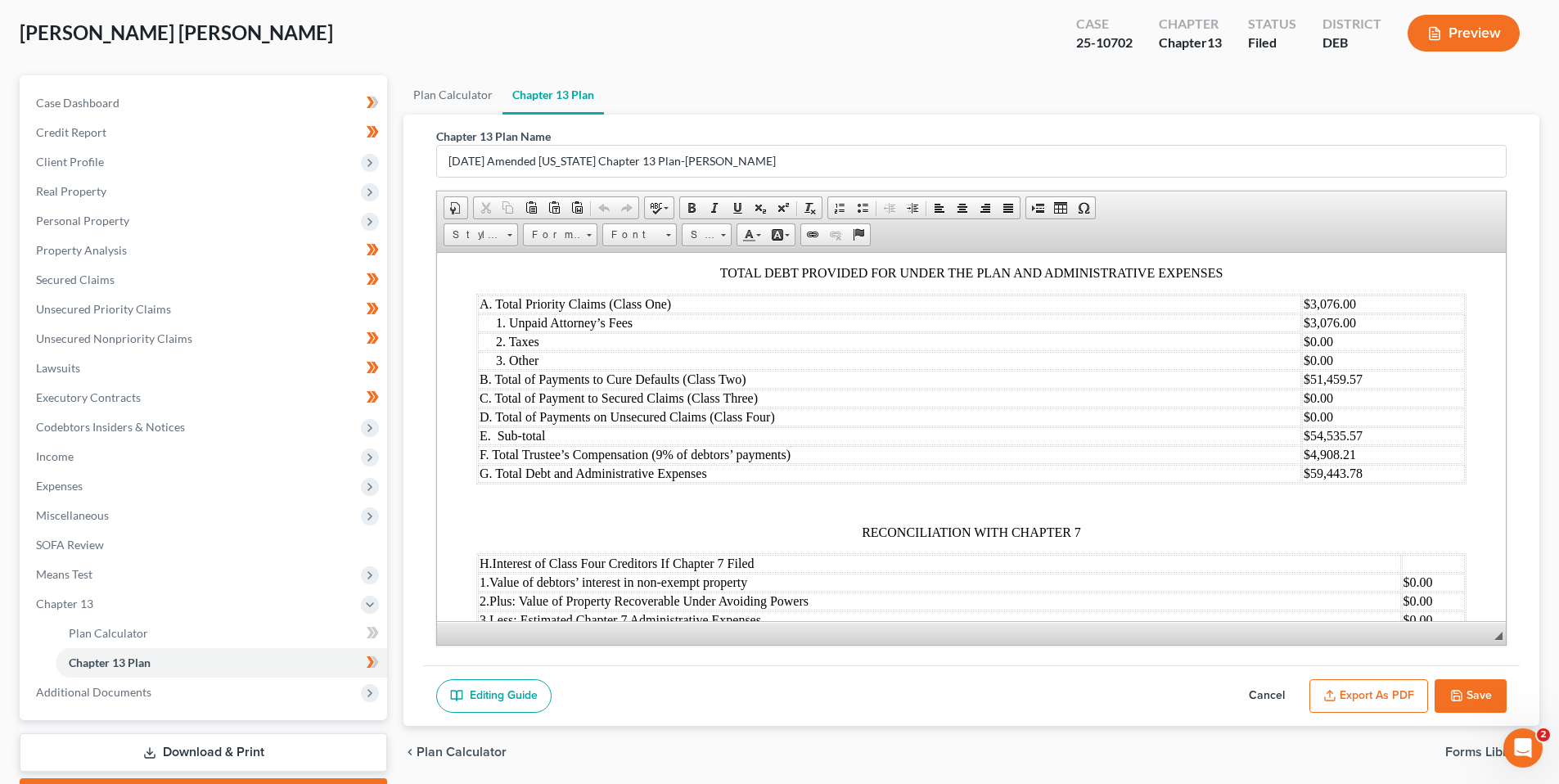
scroll to position [1800, 0]
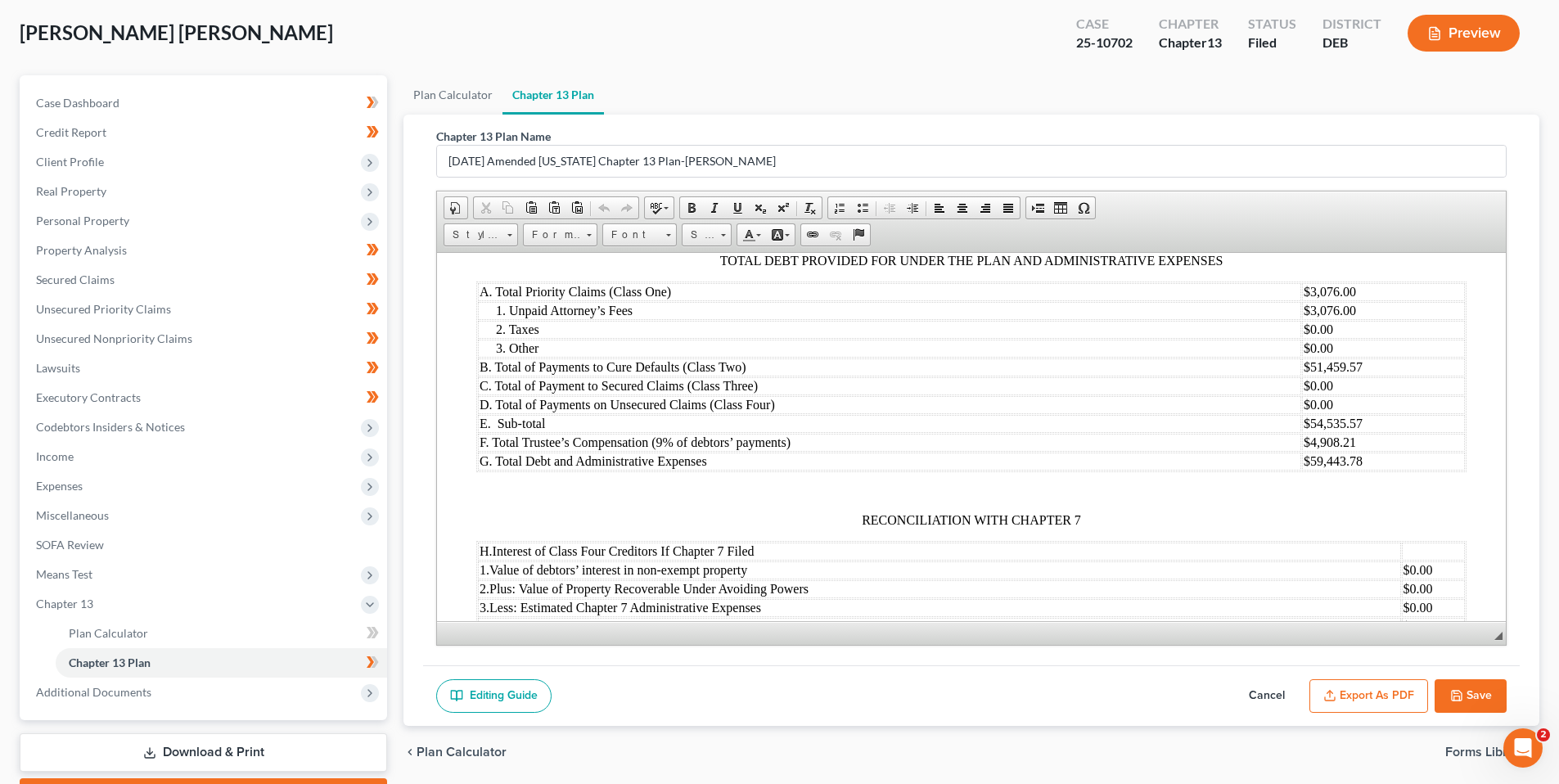
drag, startPoint x: 1275, startPoint y: 694, endPoint x: 1043, endPoint y: 643, distance: 237.5
click at [1275, 694] on button "Cancel" at bounding box center [1267, 696] width 72 height 34
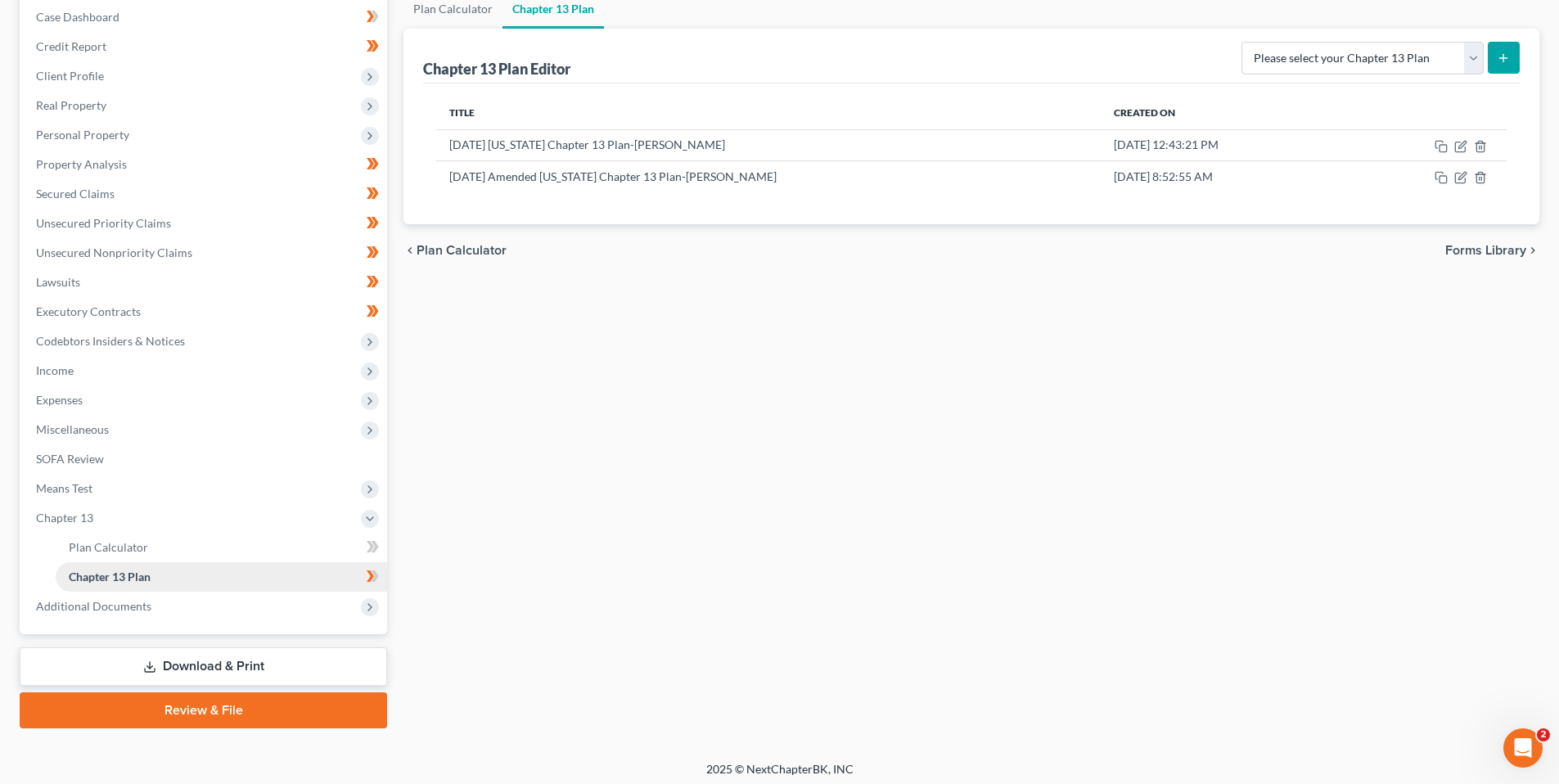
scroll to position [175, 0]
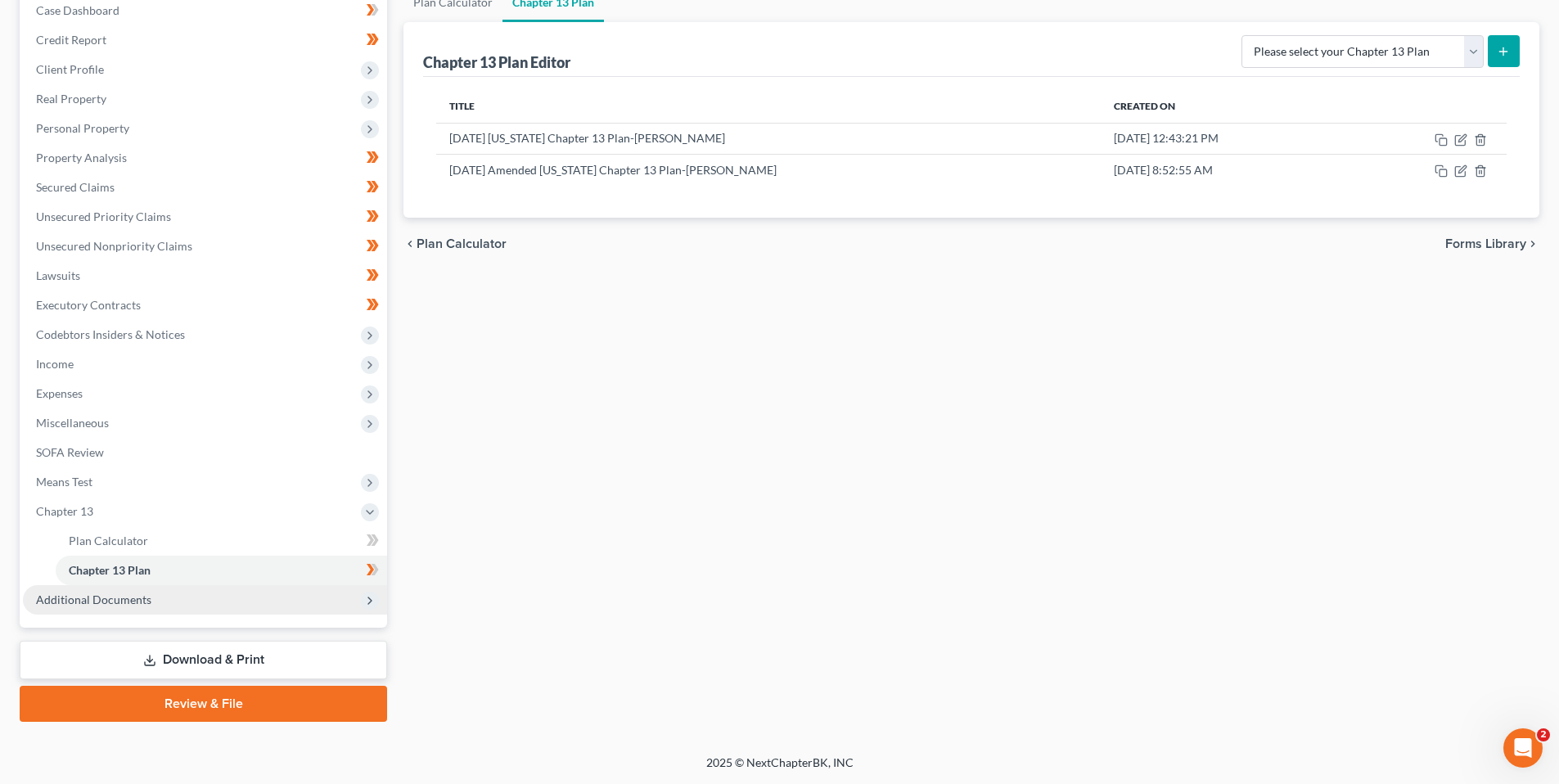
click at [140, 593] on span "Additional Documents" at bounding box center [93, 600] width 116 height 14
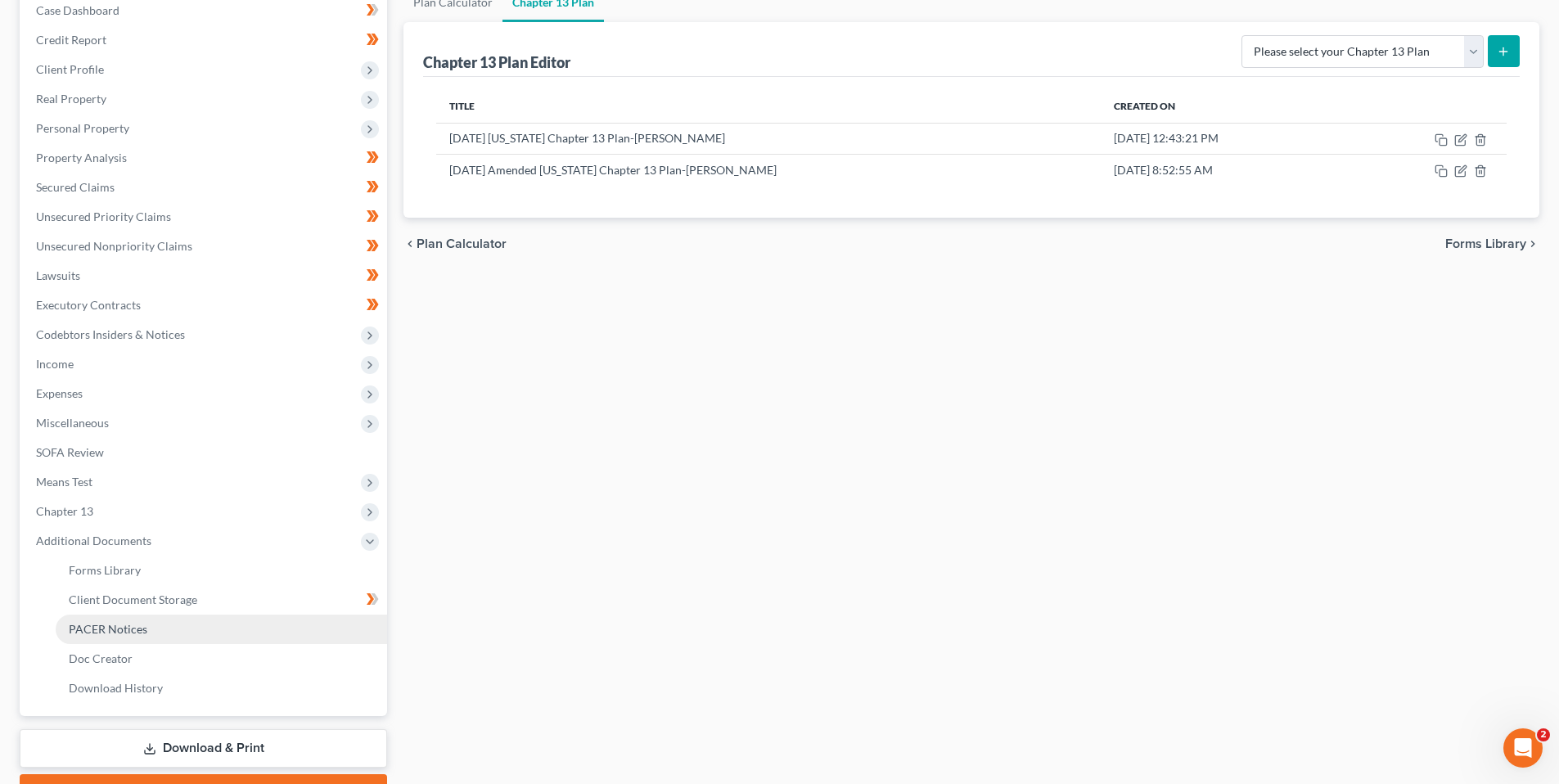
drag, startPoint x: 136, startPoint y: 622, endPoint x: 410, endPoint y: 538, distance: 286.6
click at [137, 622] on span "PACER Notices" at bounding box center [108, 629] width 79 height 14
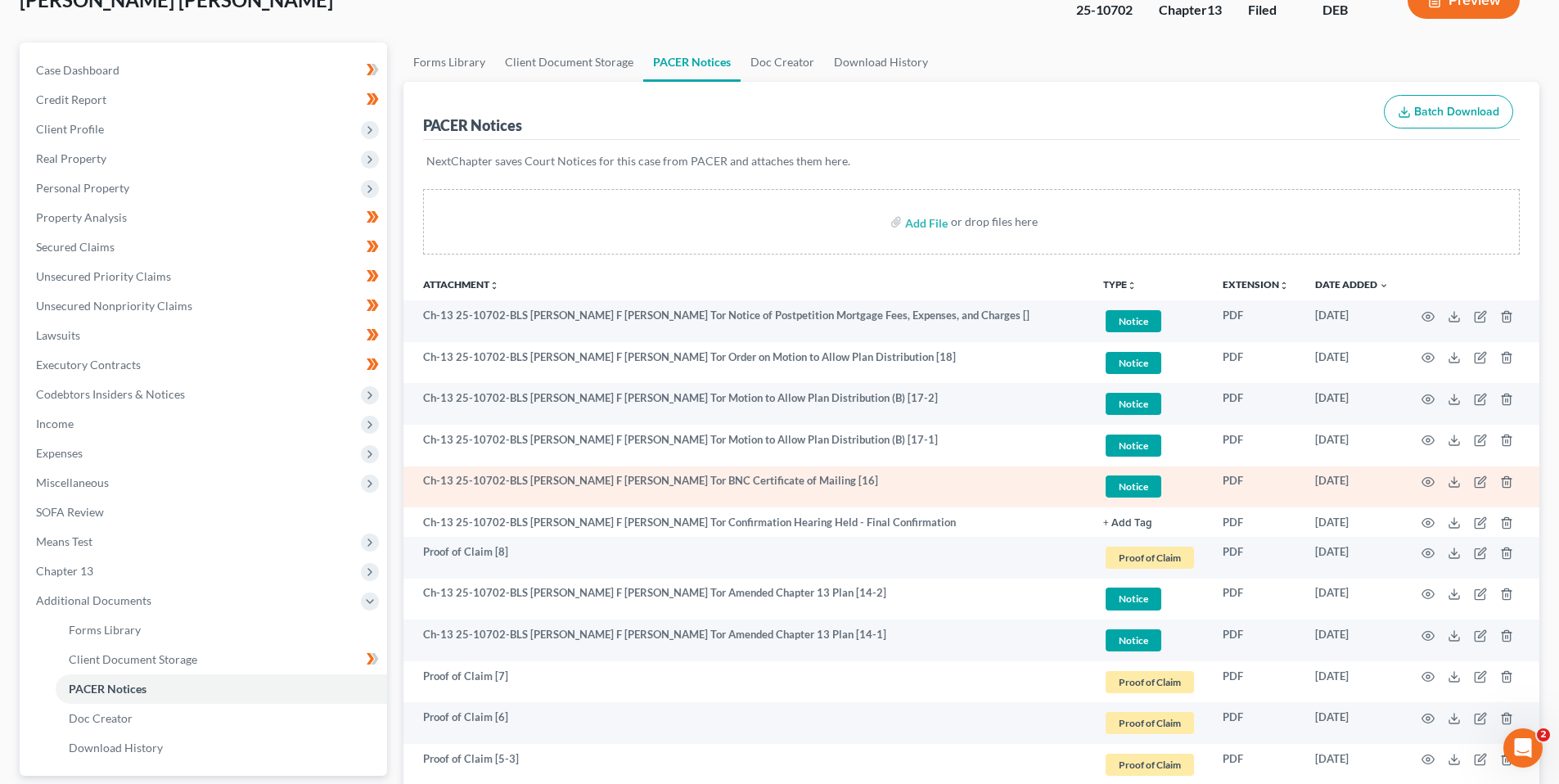
scroll to position [164, 0]
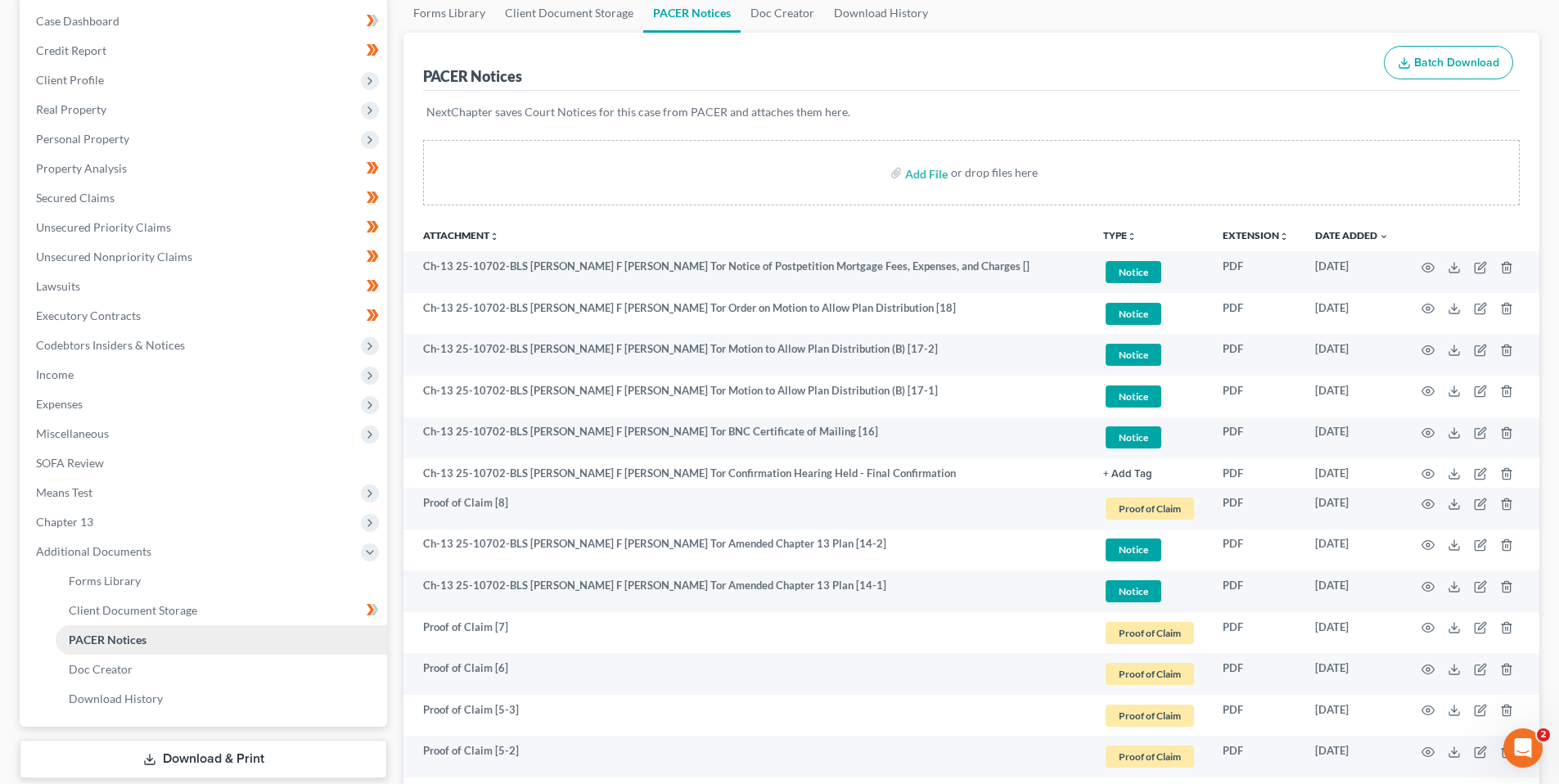
click at [133, 634] on span "PACER Notices" at bounding box center [107, 640] width 78 height 14
click at [132, 636] on span "PACER Notices" at bounding box center [107, 640] width 78 height 14
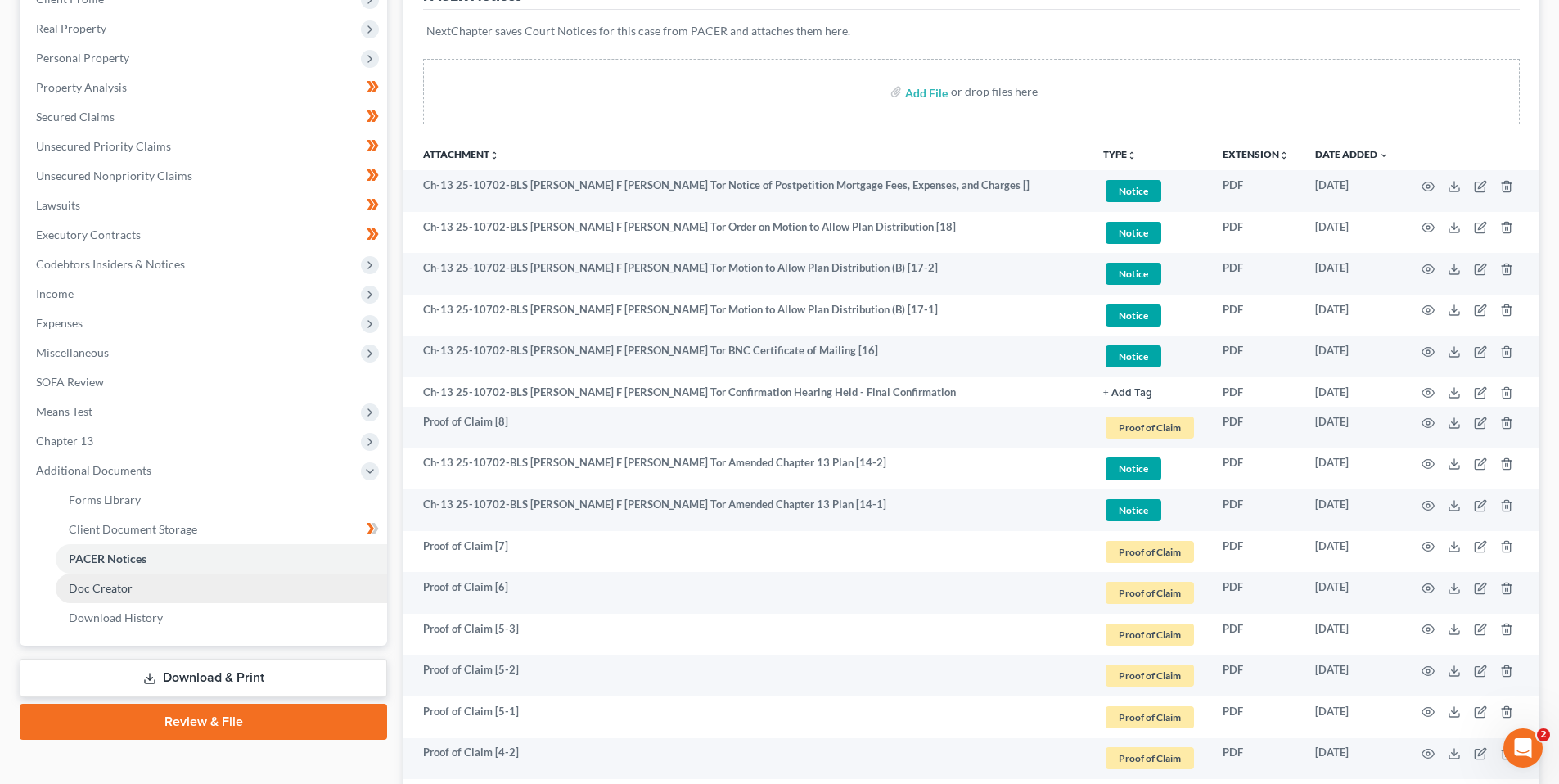
scroll to position [245, 0]
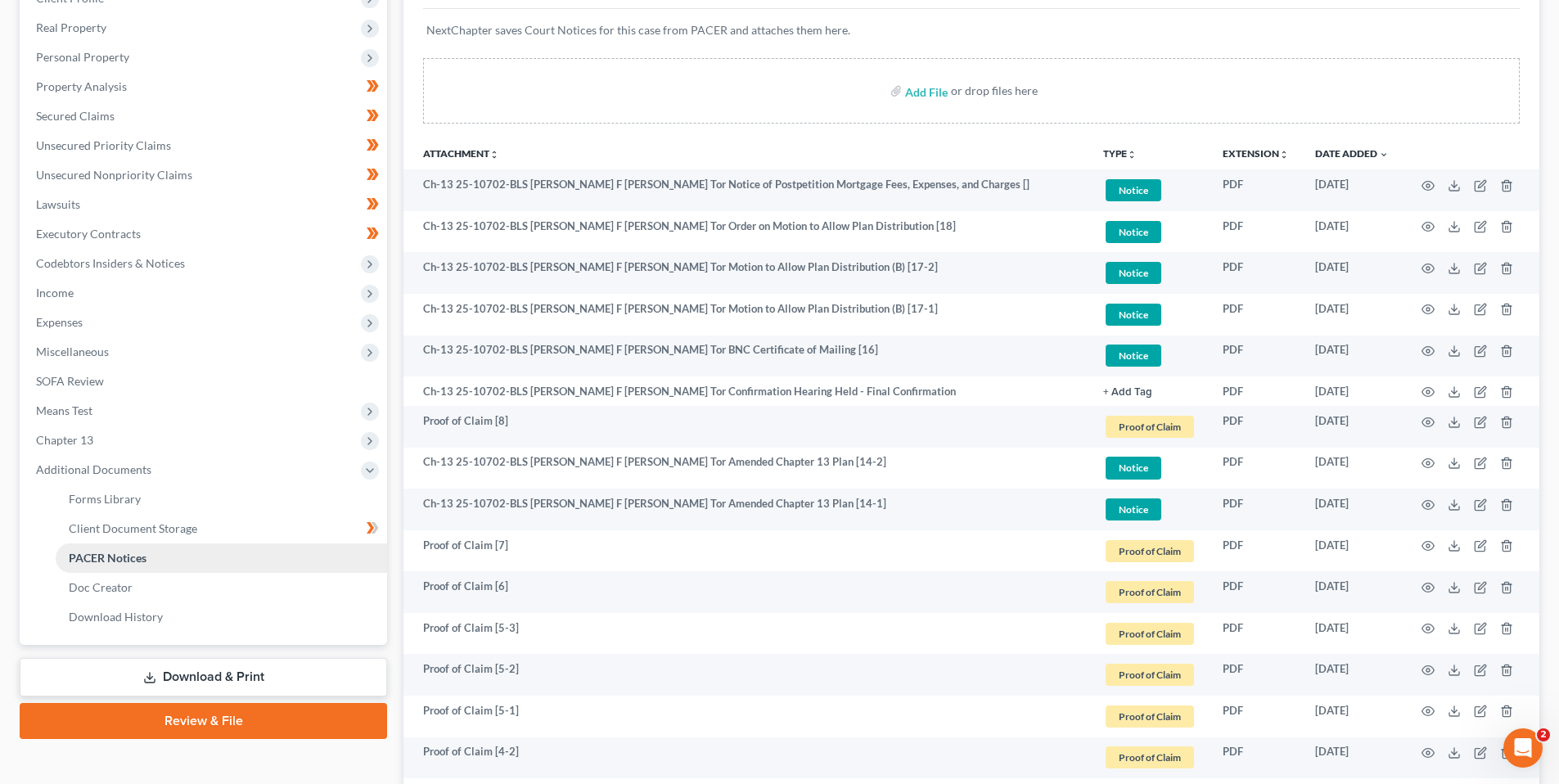
click at [124, 554] on span "PACER Notices" at bounding box center [107, 558] width 78 height 14
click at [119, 557] on span "PACER Notices" at bounding box center [107, 558] width 78 height 14
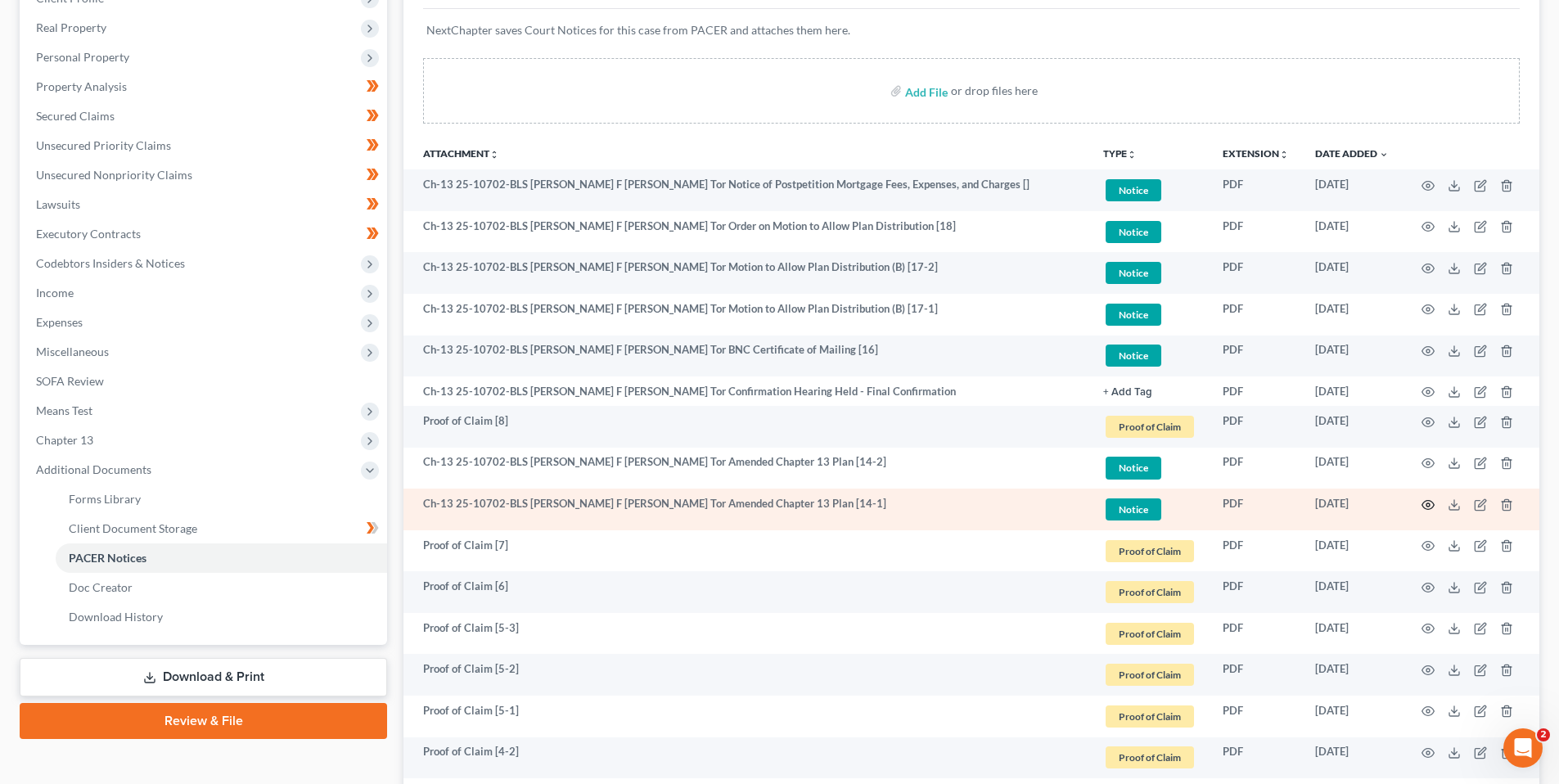
click at [1428, 505] on icon "button" at bounding box center [1428, 505] width 13 height 13
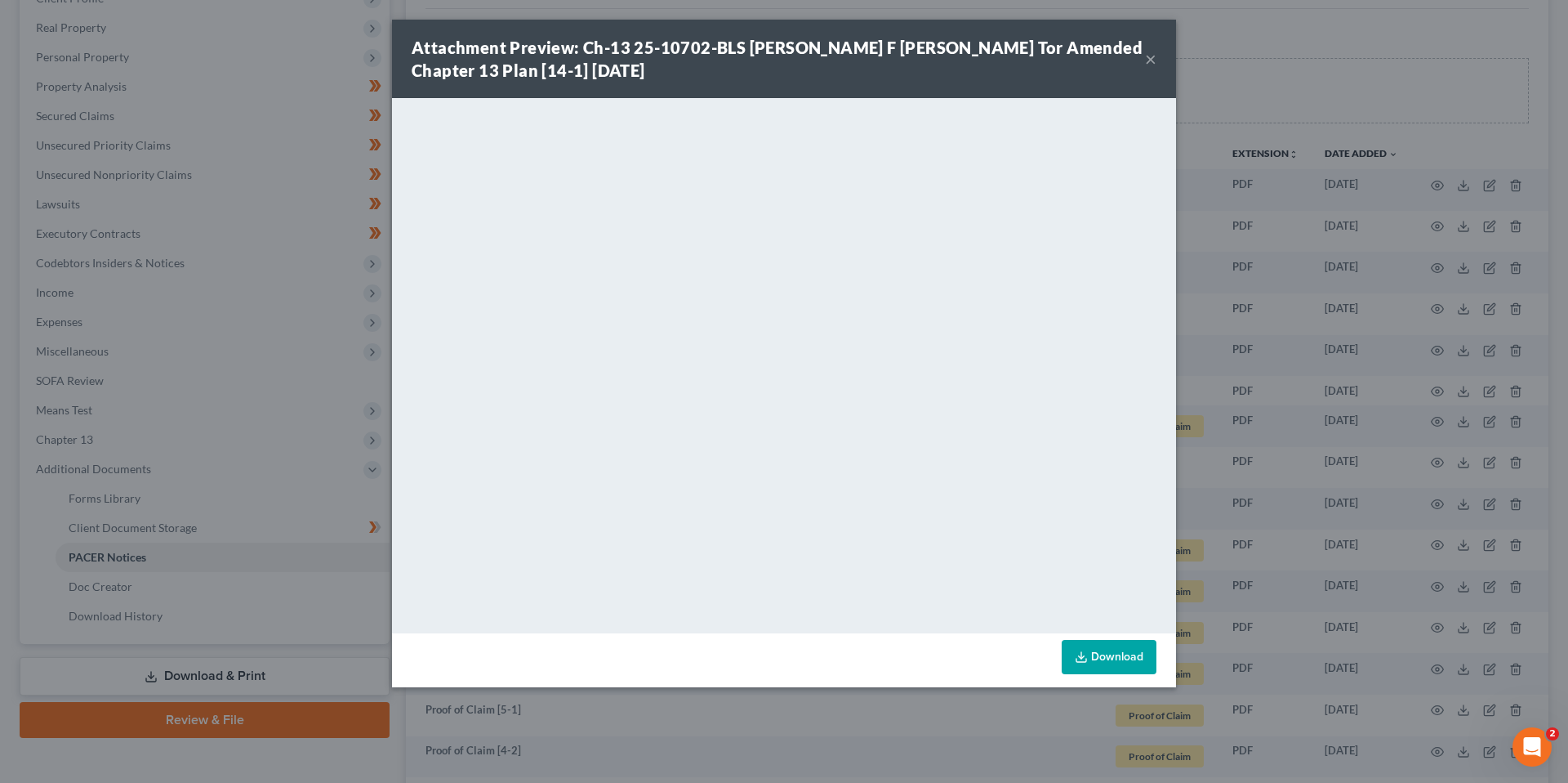
drag, startPoint x: 1150, startPoint y: 55, endPoint x: 1128, endPoint y: 79, distance: 32.6
click at [1150, 55] on button "×" at bounding box center [1150, 59] width 12 height 20
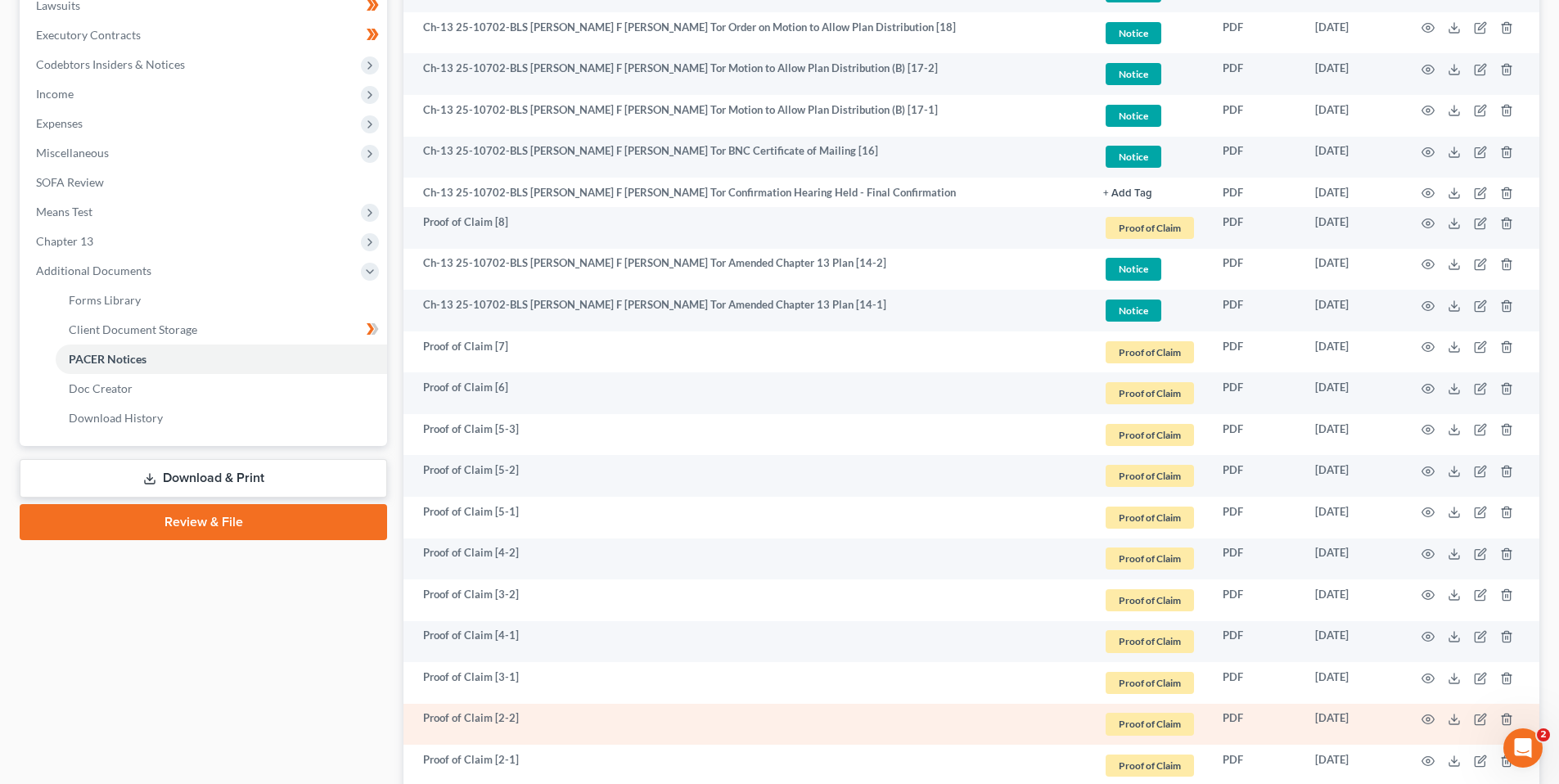
scroll to position [490, 0]
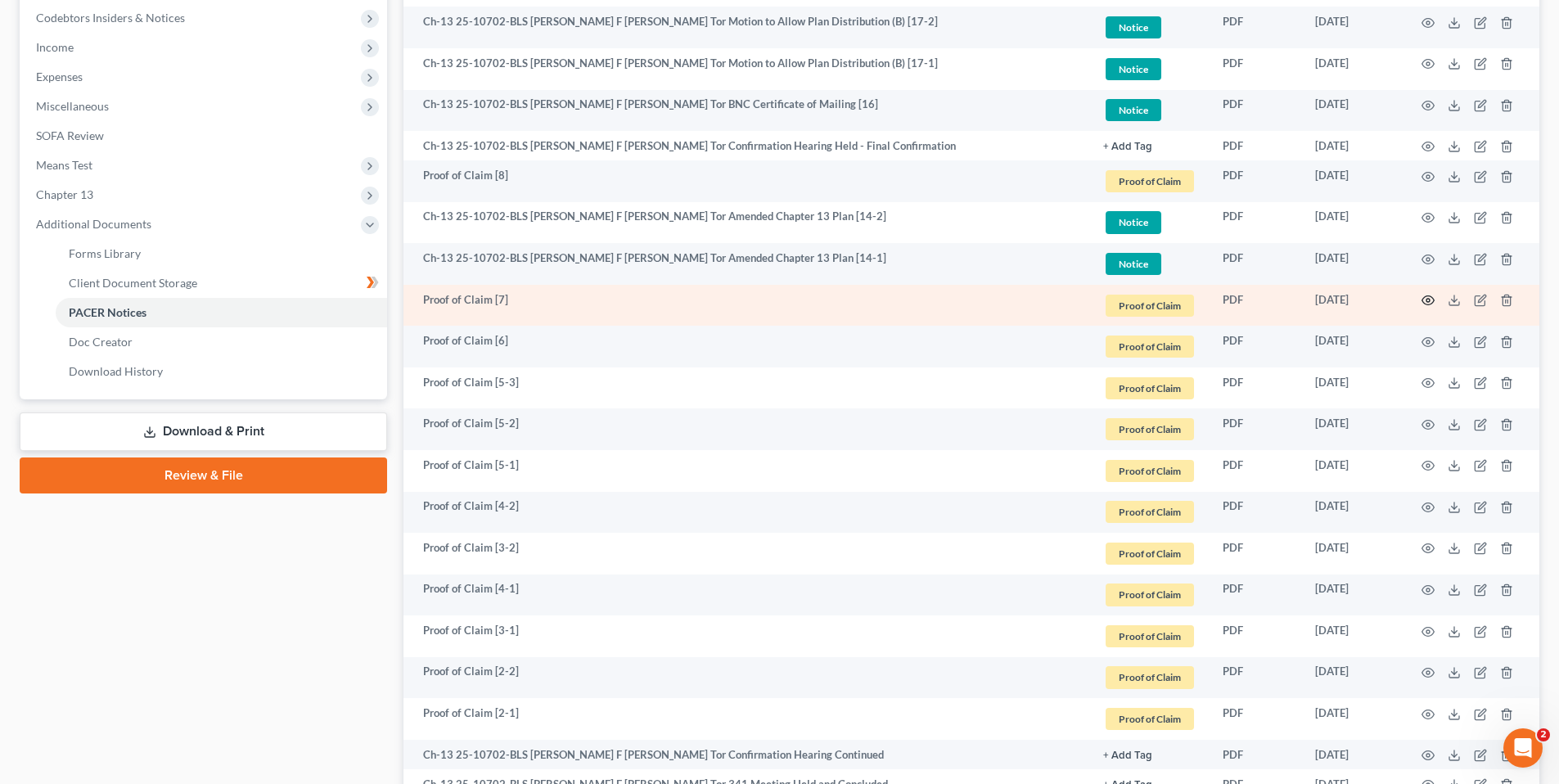
click at [1426, 295] on icon "button" at bounding box center [1428, 300] width 13 height 13
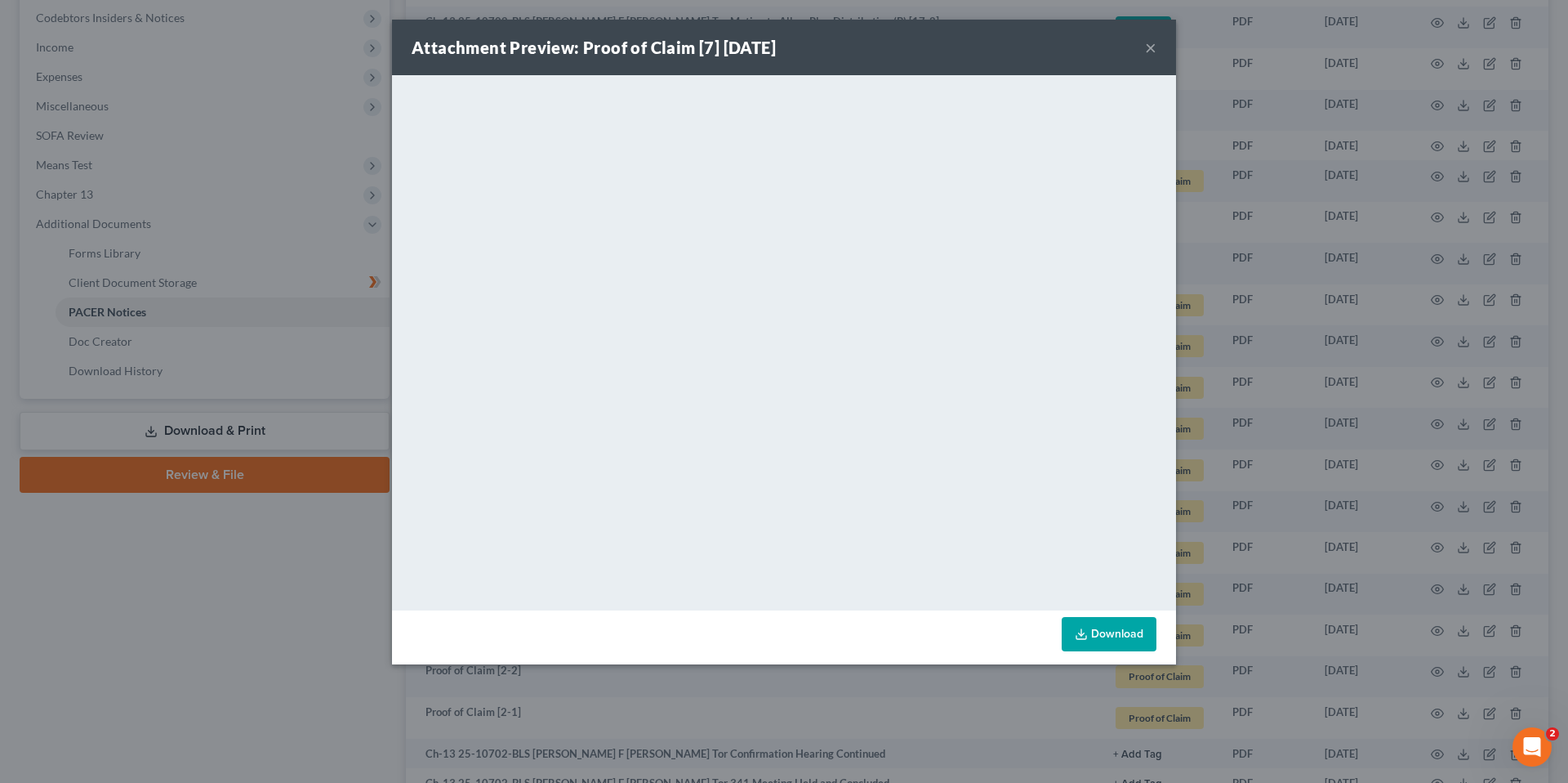
click at [1154, 43] on button "×" at bounding box center [1150, 47] width 12 height 20
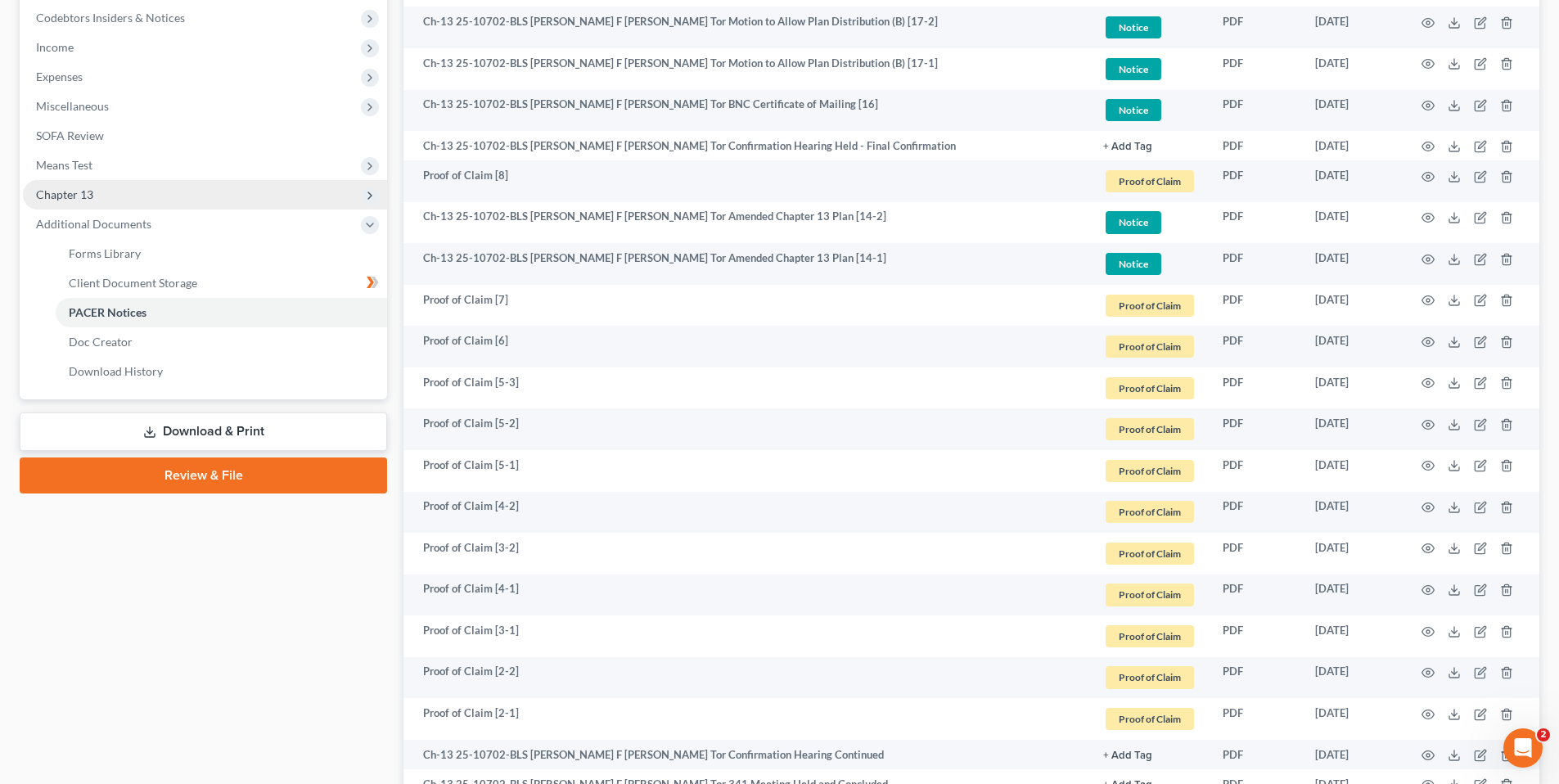
click at [90, 190] on span "Chapter 13" at bounding box center [64, 194] width 57 height 14
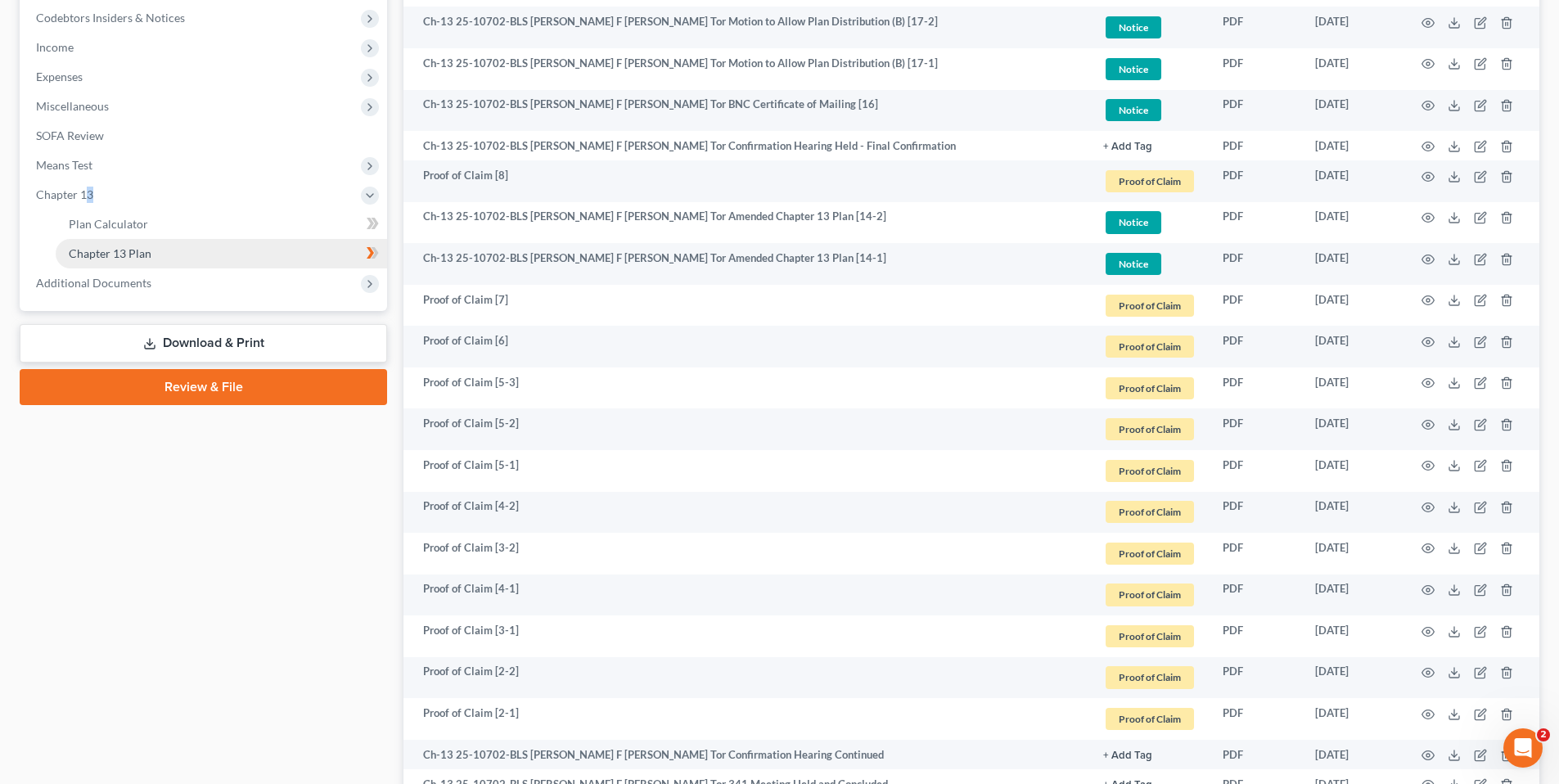
drag, startPoint x: 92, startPoint y: 189, endPoint x: 129, endPoint y: 250, distance: 71.3
click at [129, 250] on span "Chapter 13 Plan" at bounding box center [110, 253] width 82 height 14
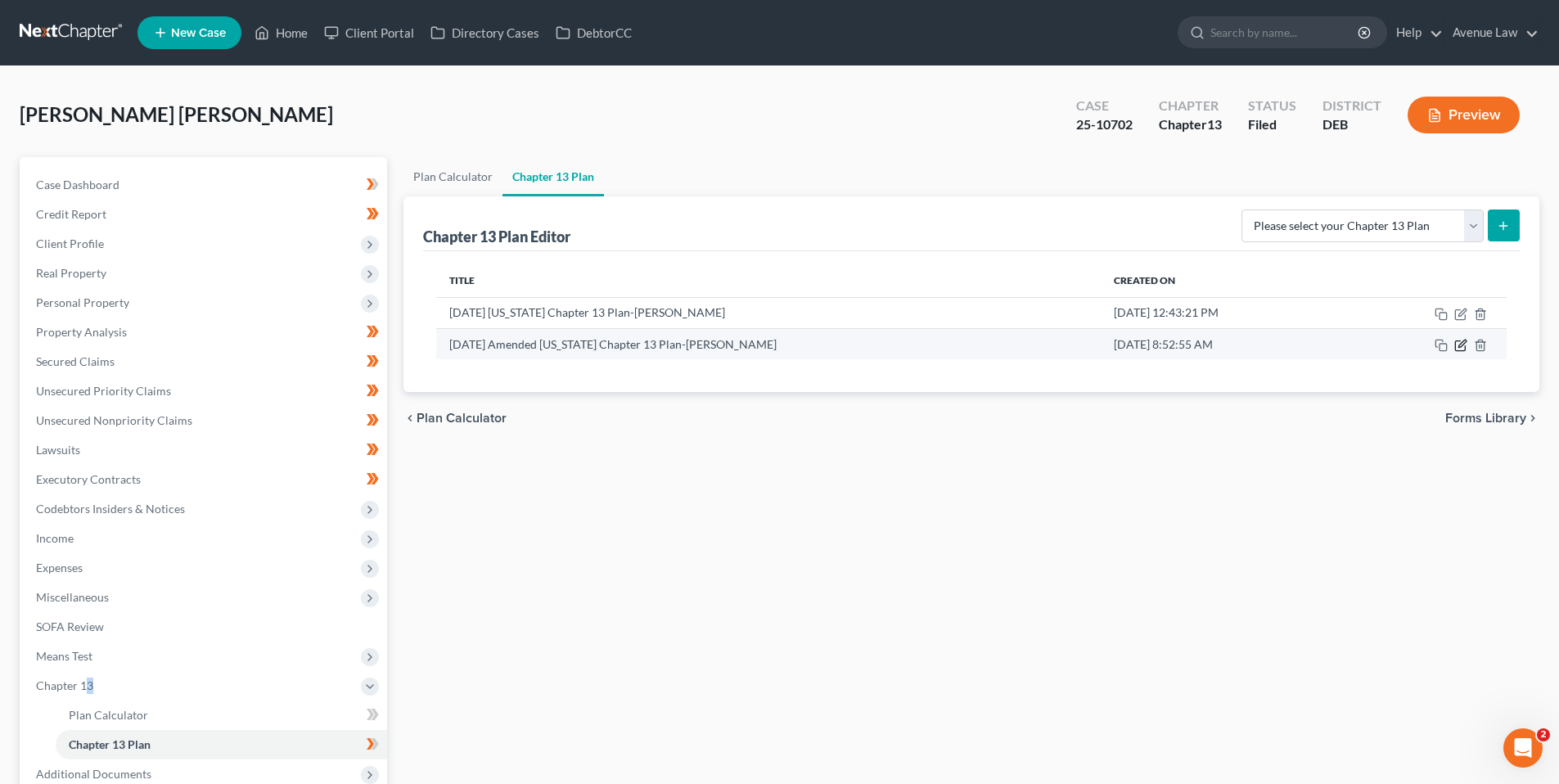
click at [1460, 342] on icon "button" at bounding box center [1460, 345] width 13 height 13
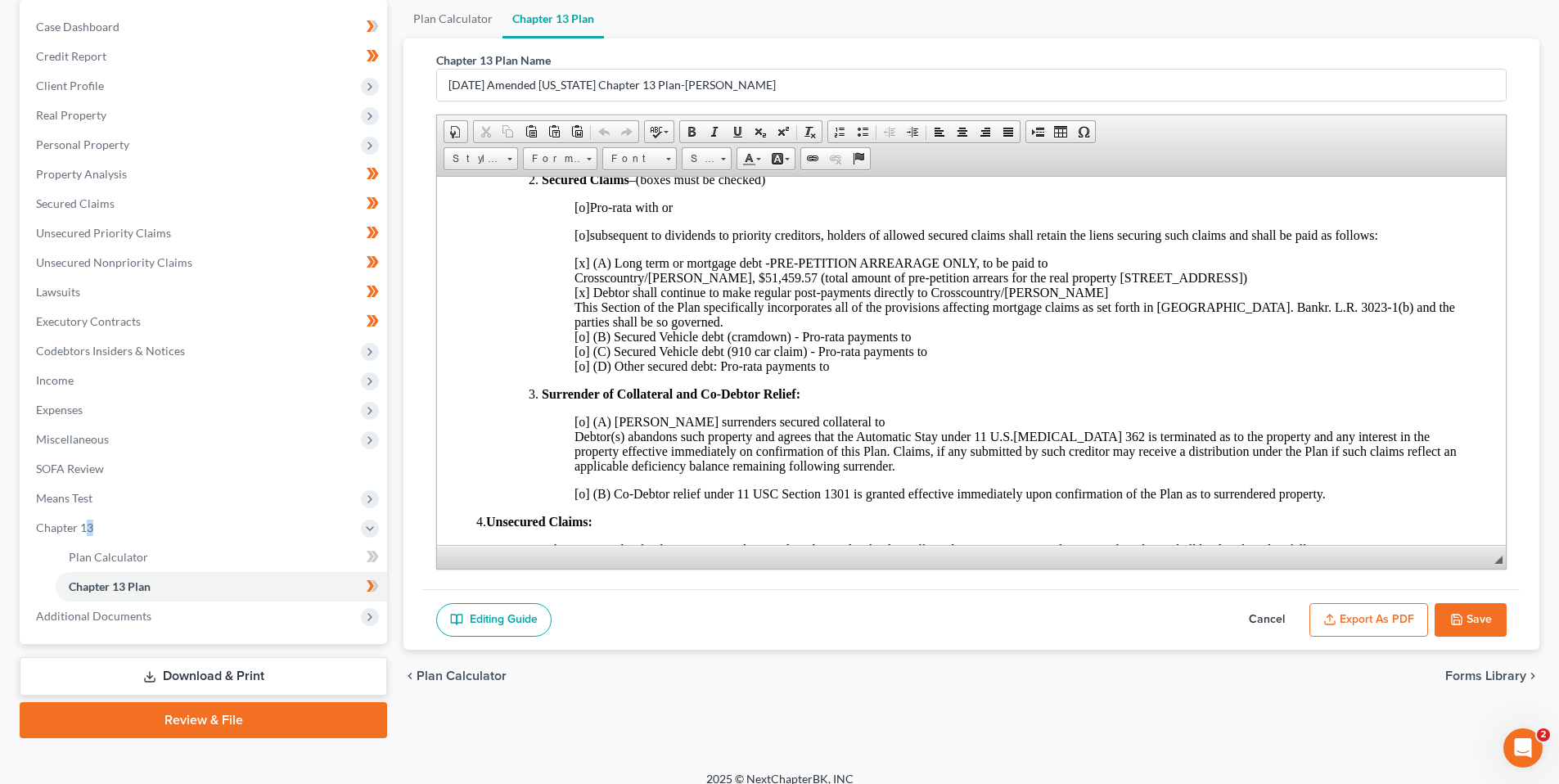
scroll to position [175, 0]
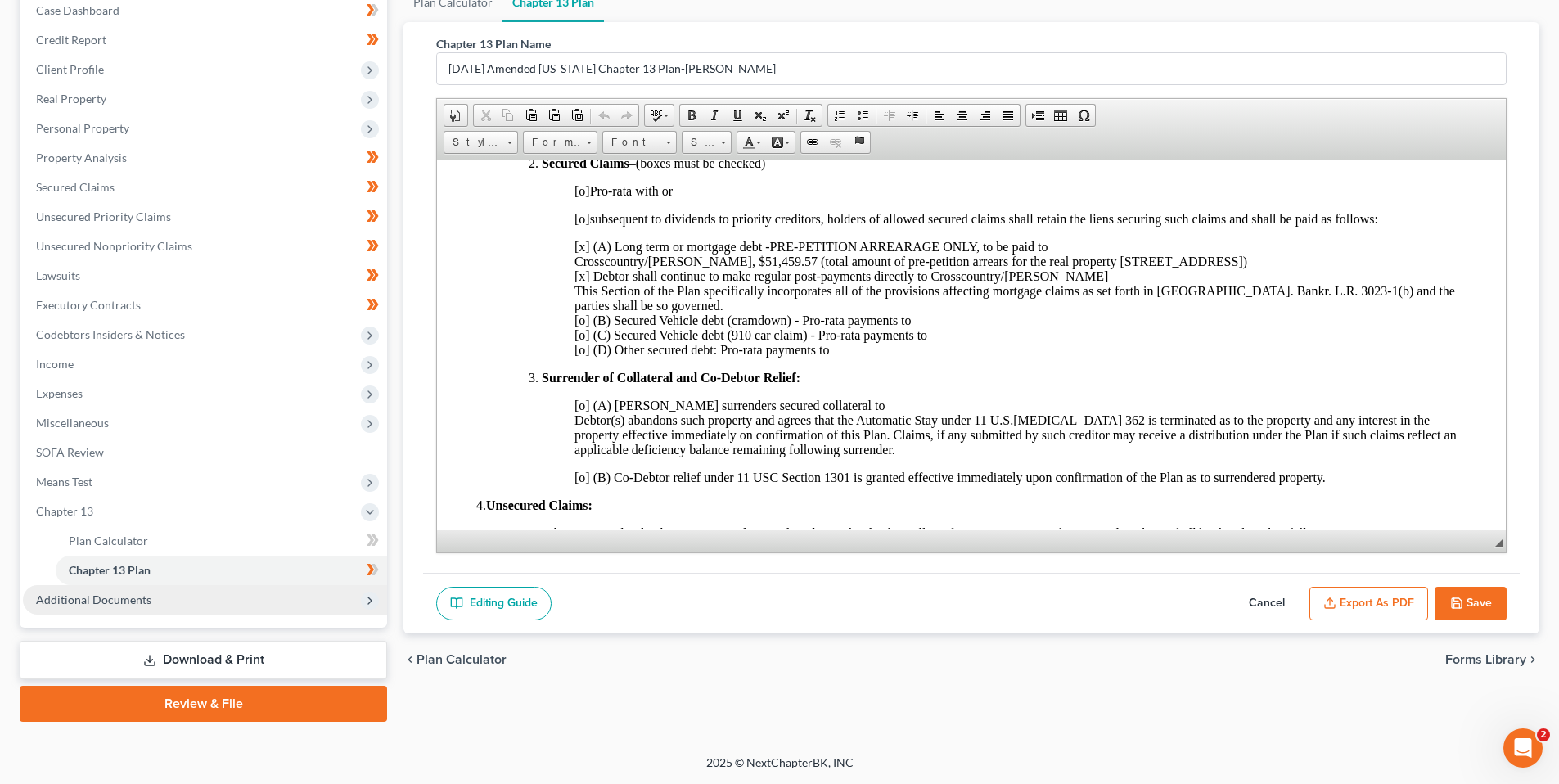
click at [115, 593] on span "Additional Documents" at bounding box center [93, 600] width 116 height 14
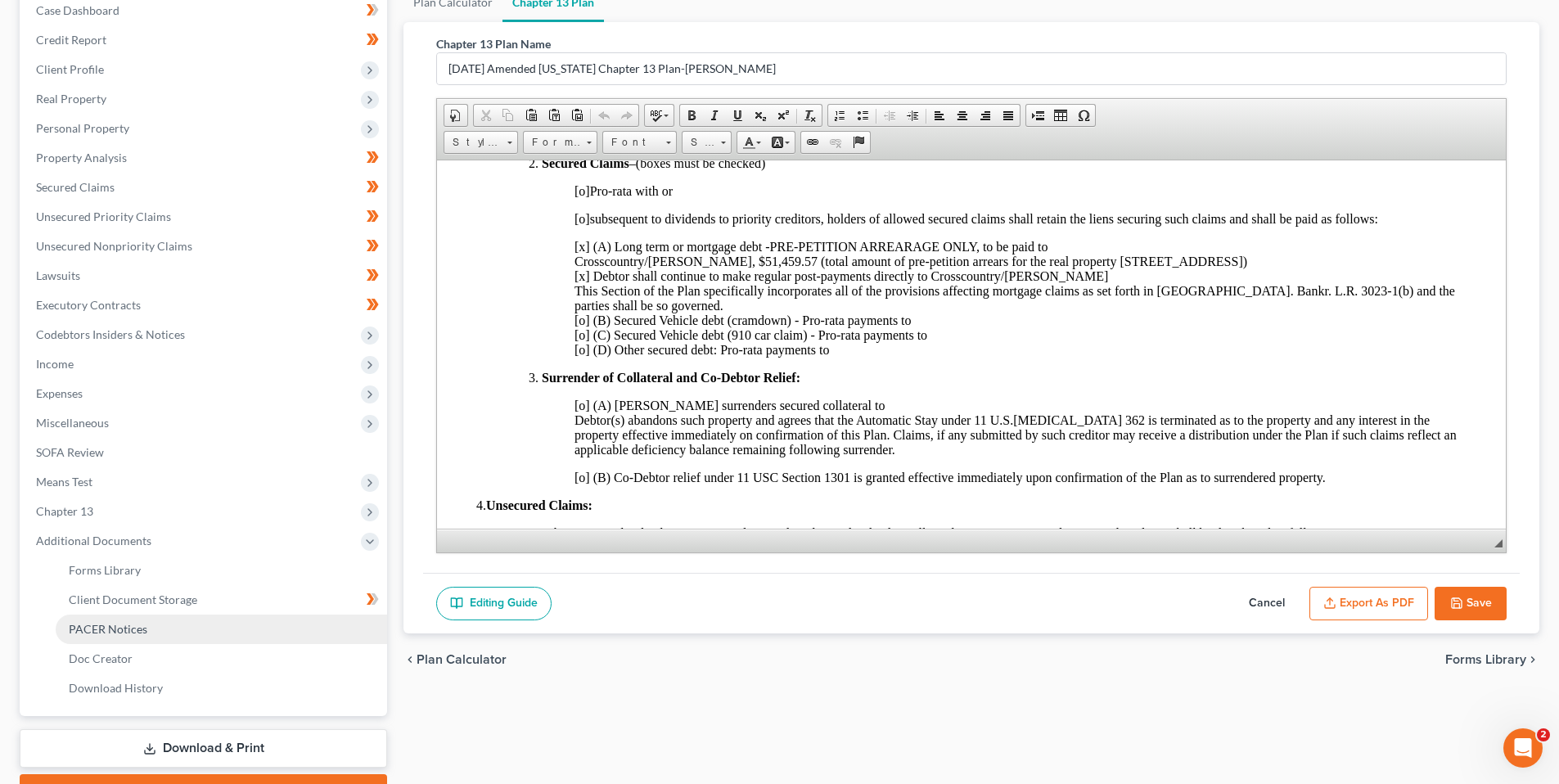
click at [133, 628] on span "PACER Notices" at bounding box center [108, 629] width 79 height 14
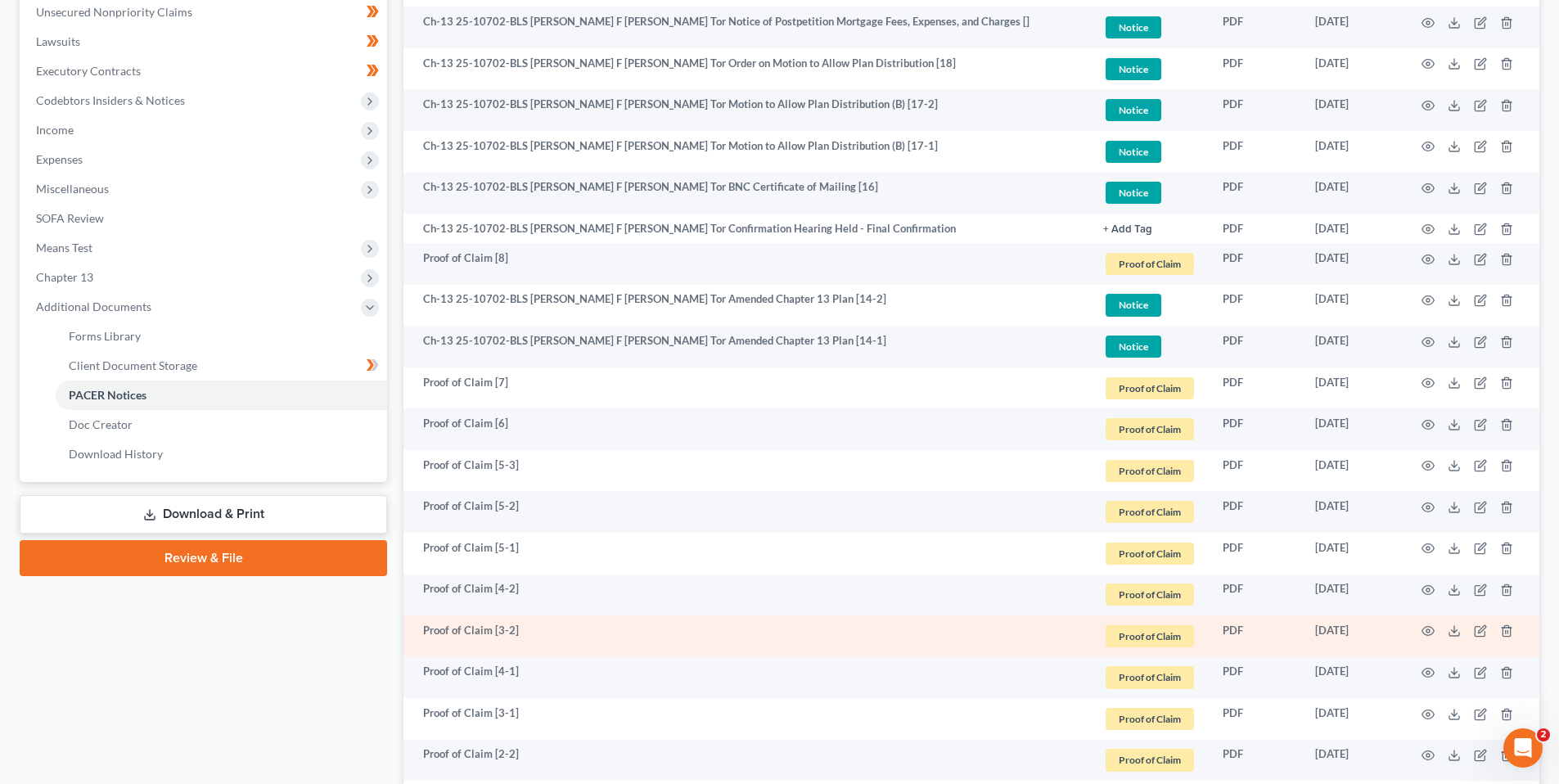
scroll to position [409, 0]
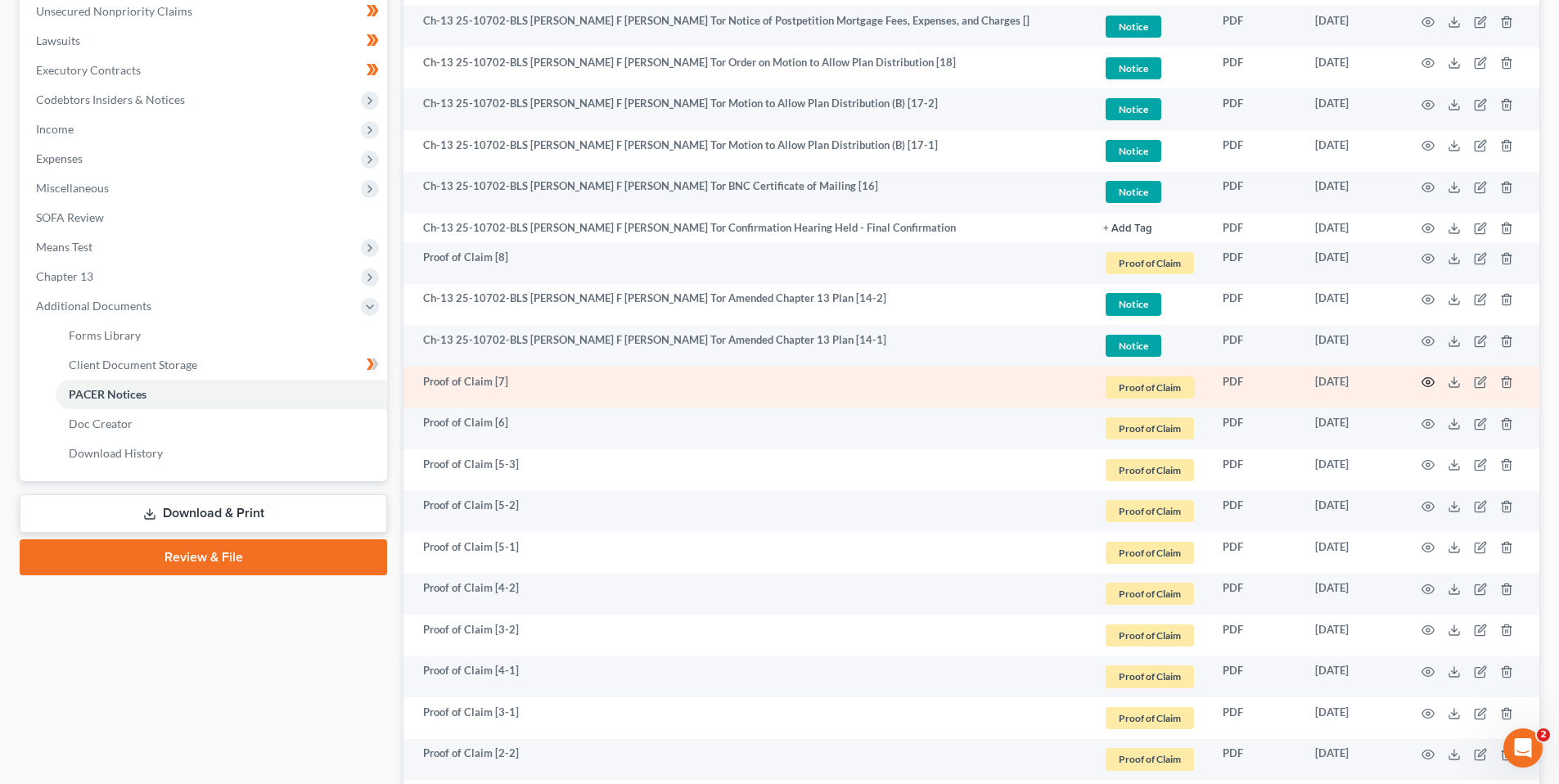
click at [1432, 379] on icon "button" at bounding box center [1429, 382] width 13 height 9
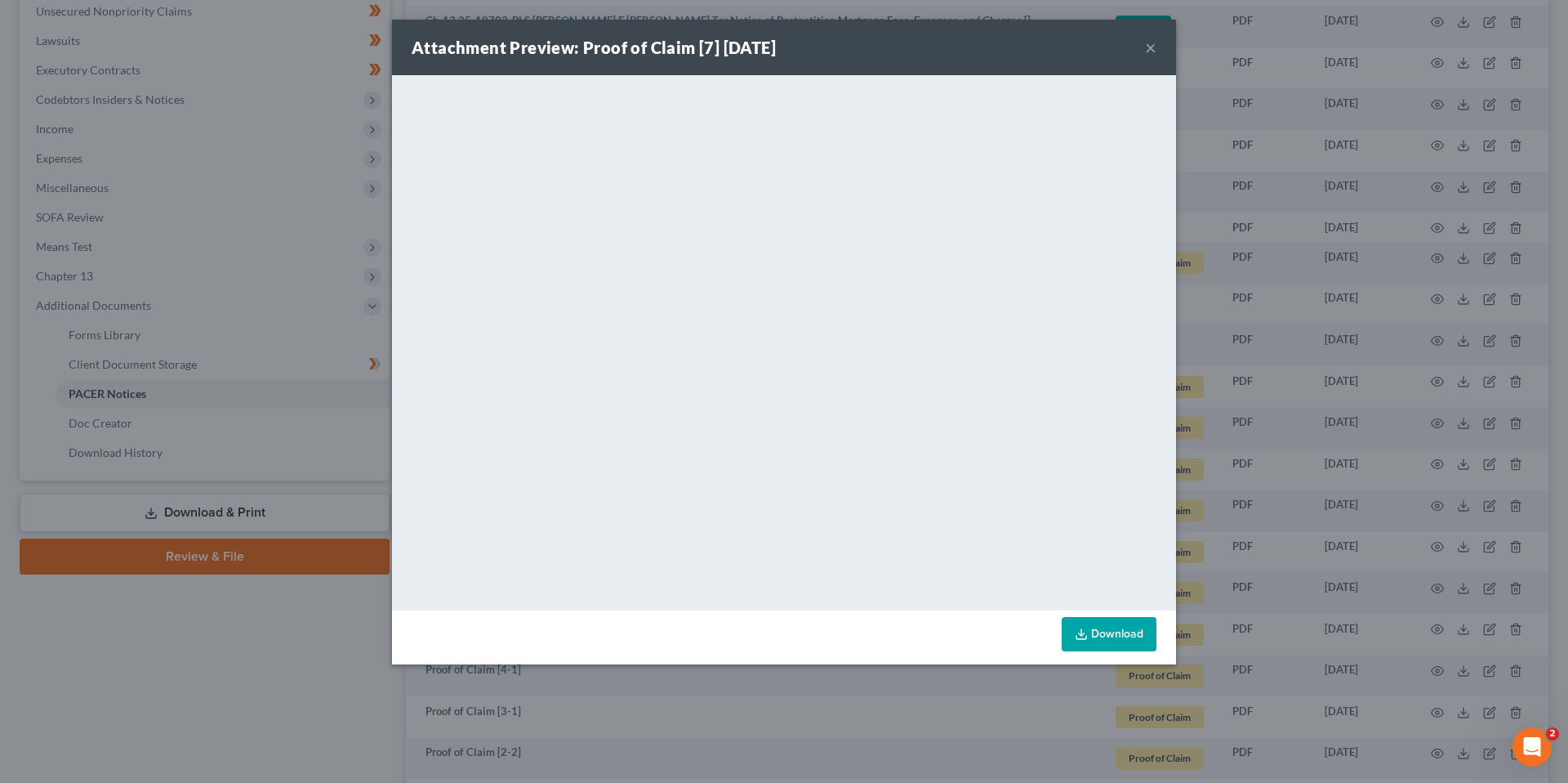
click at [1152, 43] on button "×" at bounding box center [1150, 47] width 12 height 20
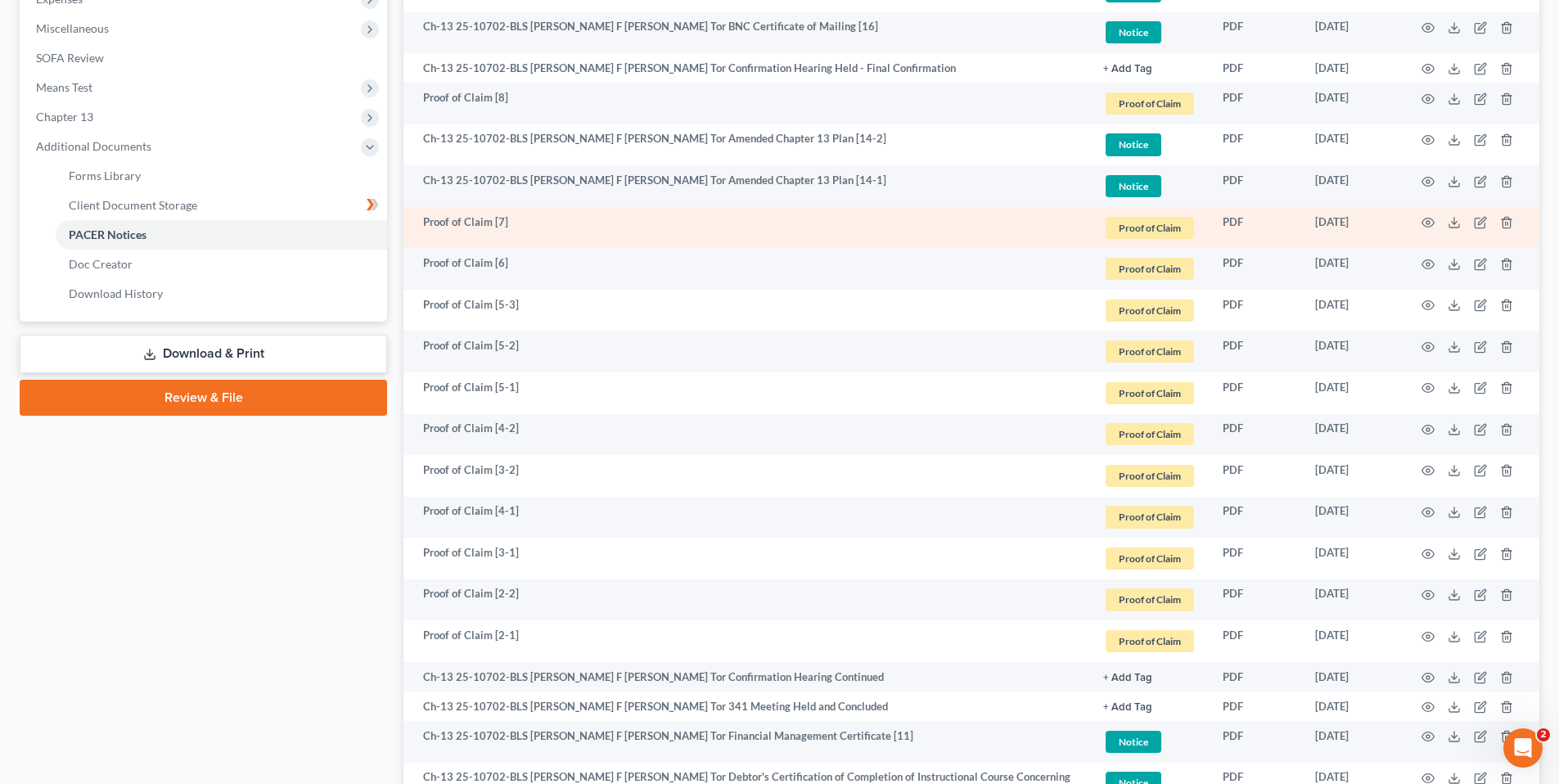
scroll to position [245, 0]
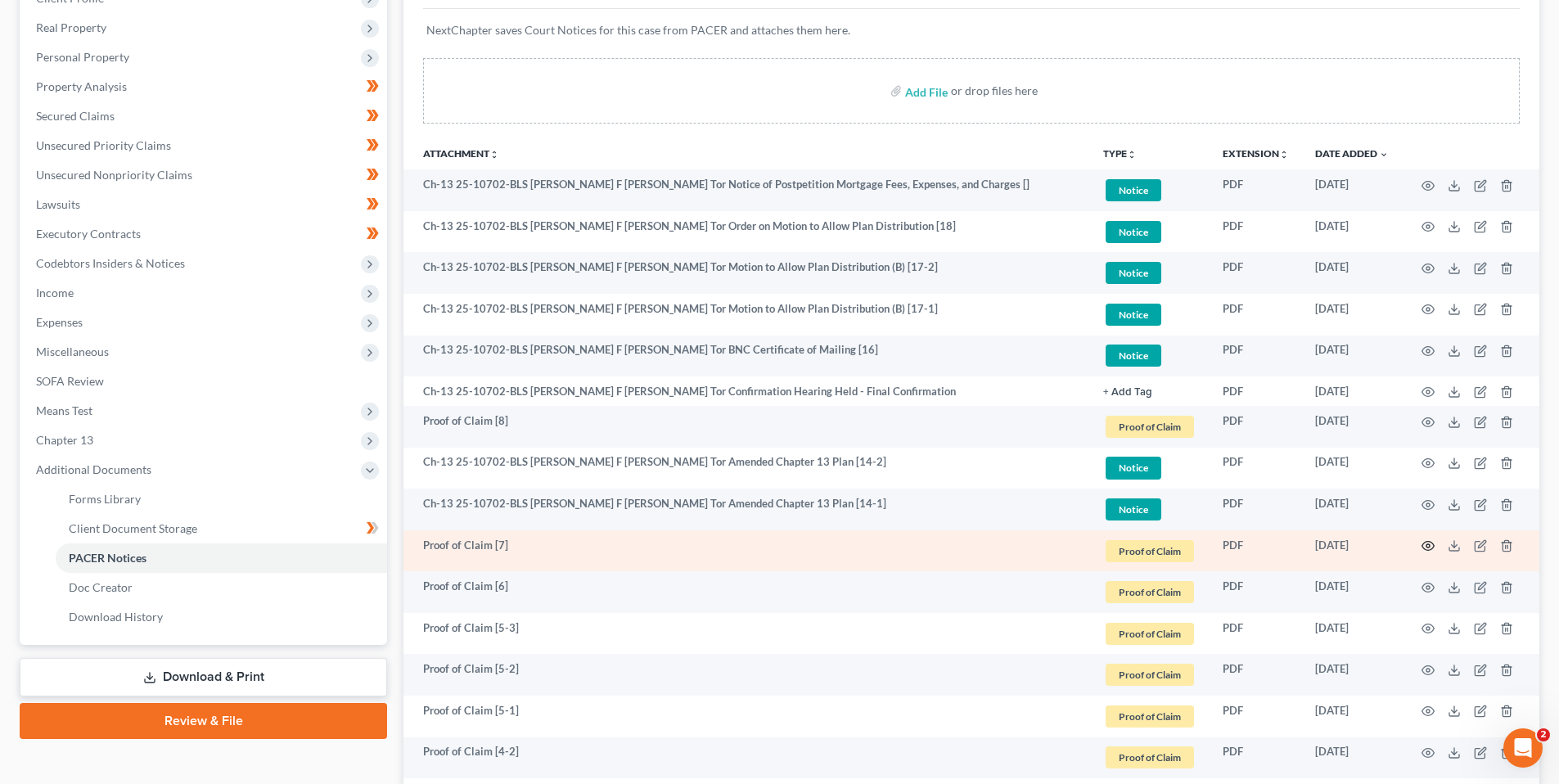
click at [1426, 545] on icon "button" at bounding box center [1428, 545] width 13 height 13
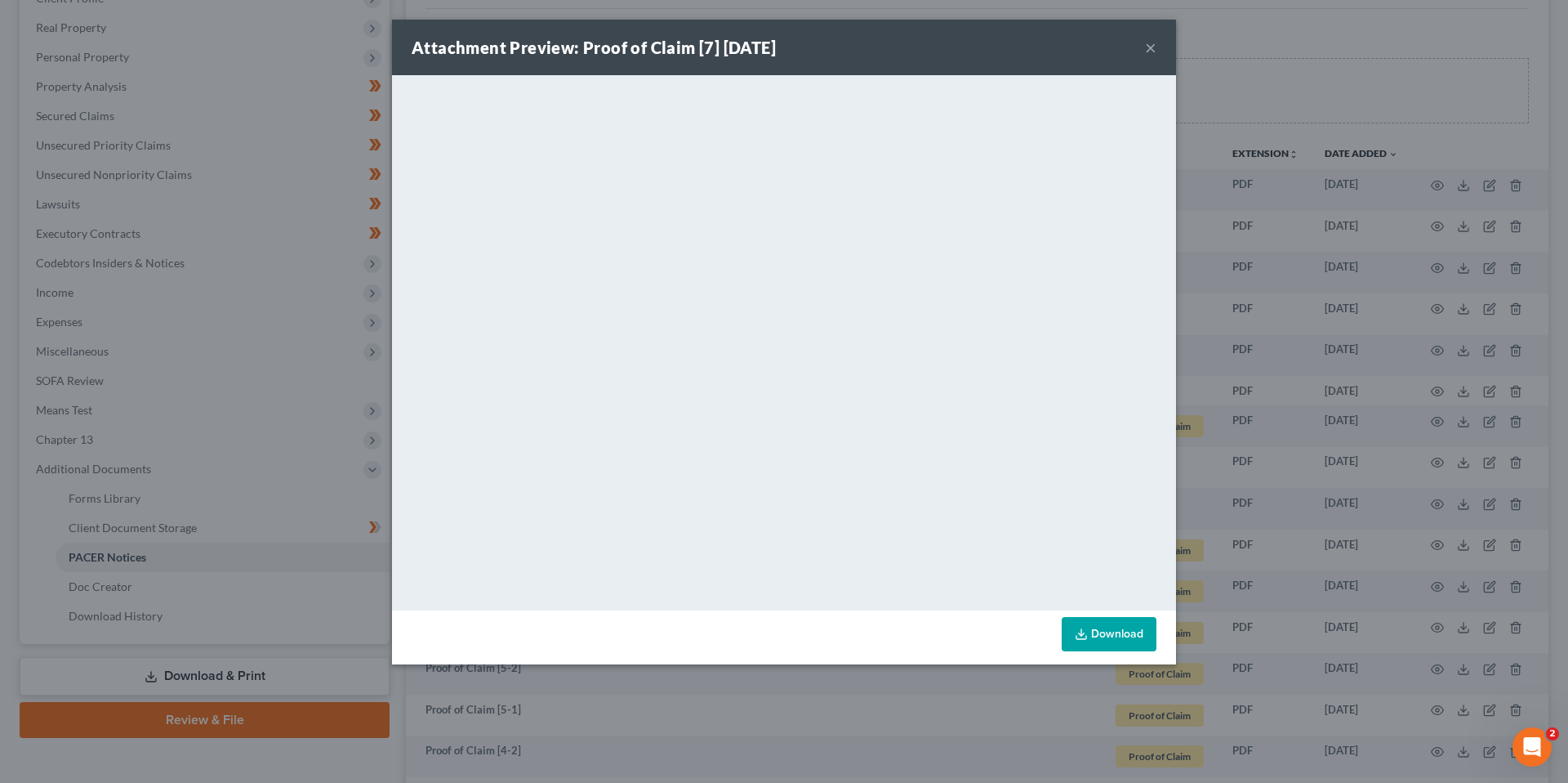
drag, startPoint x: 1151, startPoint y: 50, endPoint x: 1078, endPoint y: 66, distance: 74.7
click at [1151, 50] on button "×" at bounding box center [1150, 47] width 12 height 20
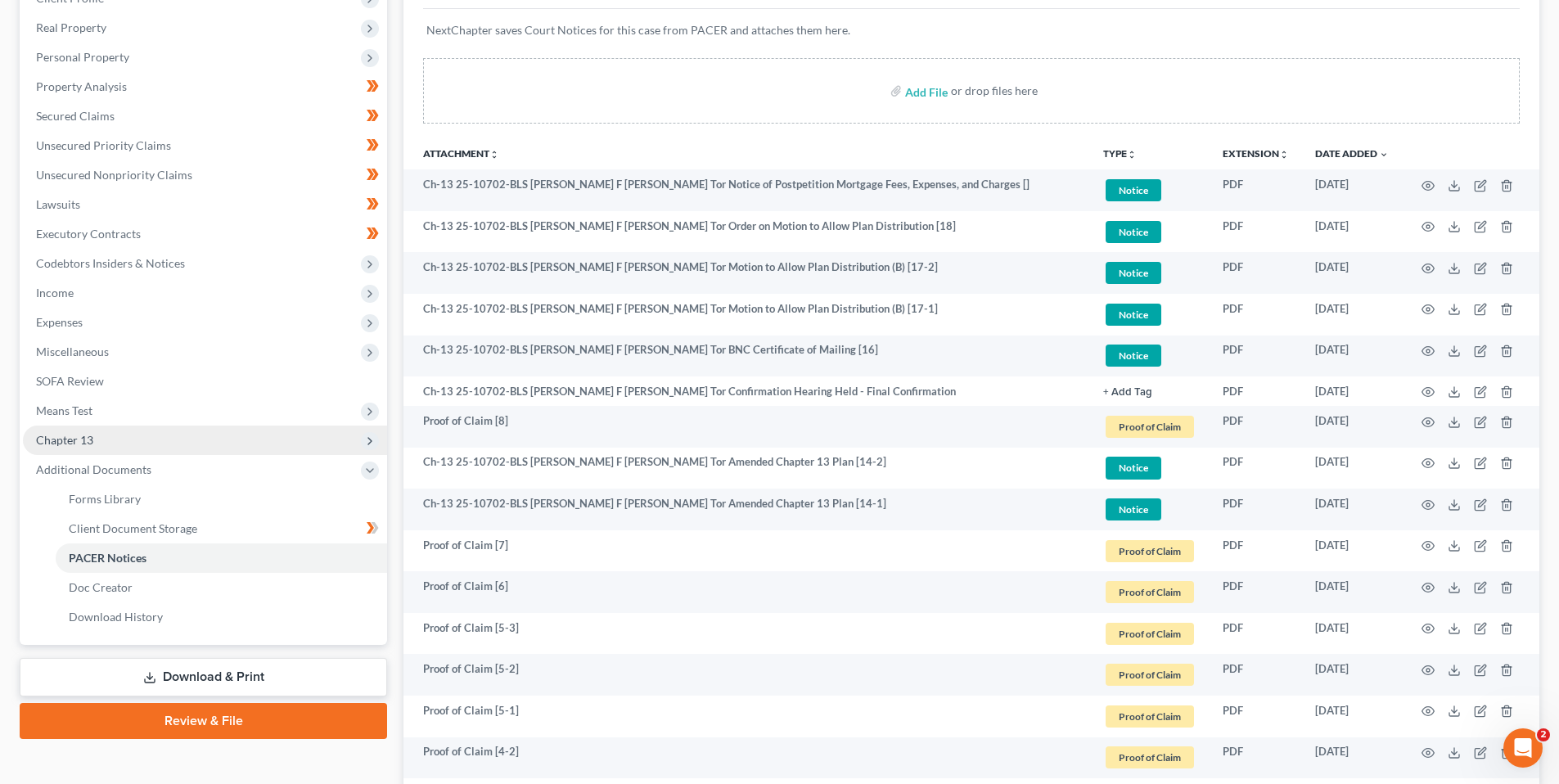
click at [49, 442] on span "Chapter 13" at bounding box center [64, 440] width 57 height 14
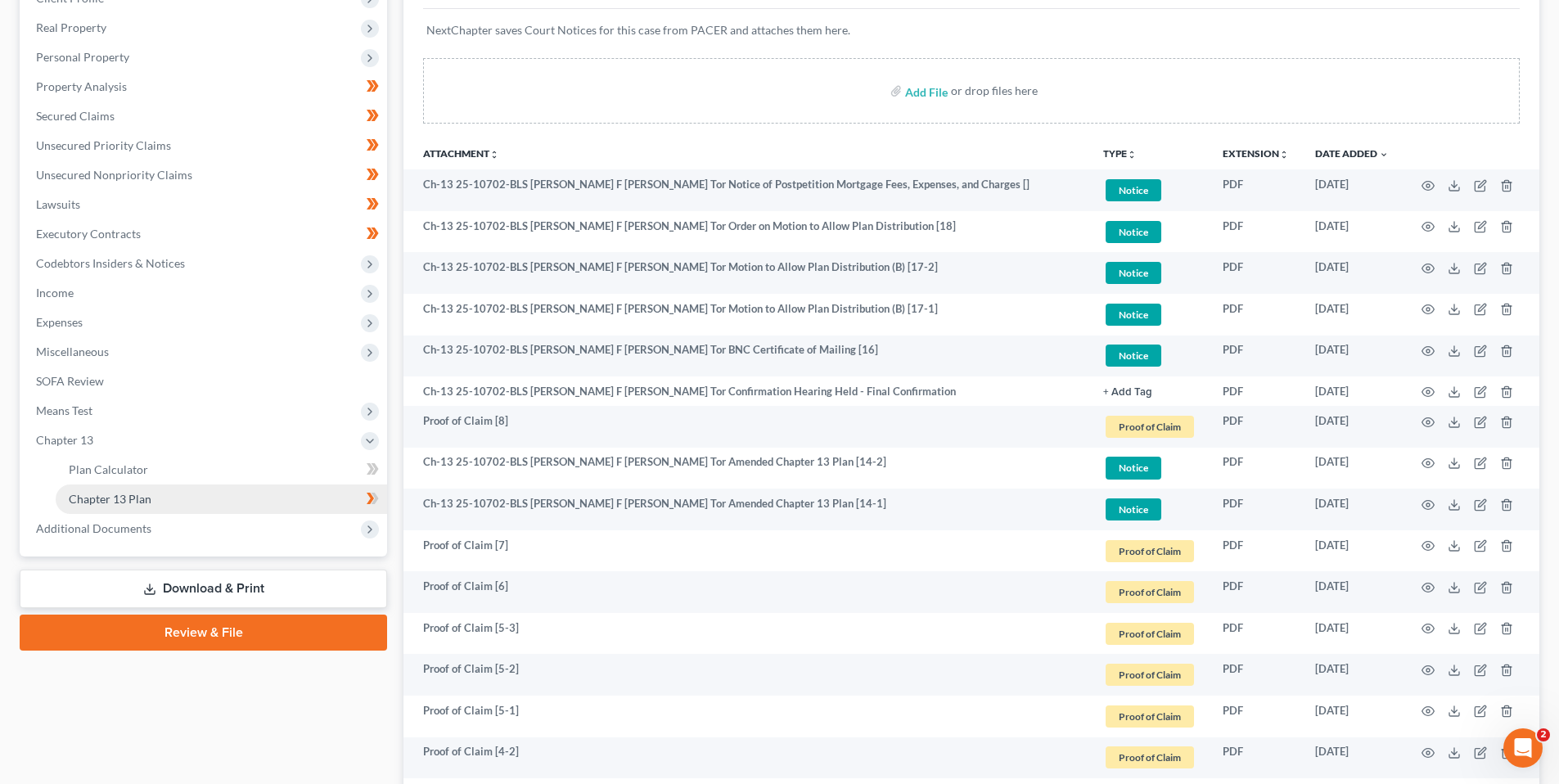
drag, startPoint x: 125, startPoint y: 499, endPoint x: 156, endPoint y: 499, distance: 31.0
click at [125, 499] on span "Chapter 13 Plan" at bounding box center [110, 499] width 82 height 14
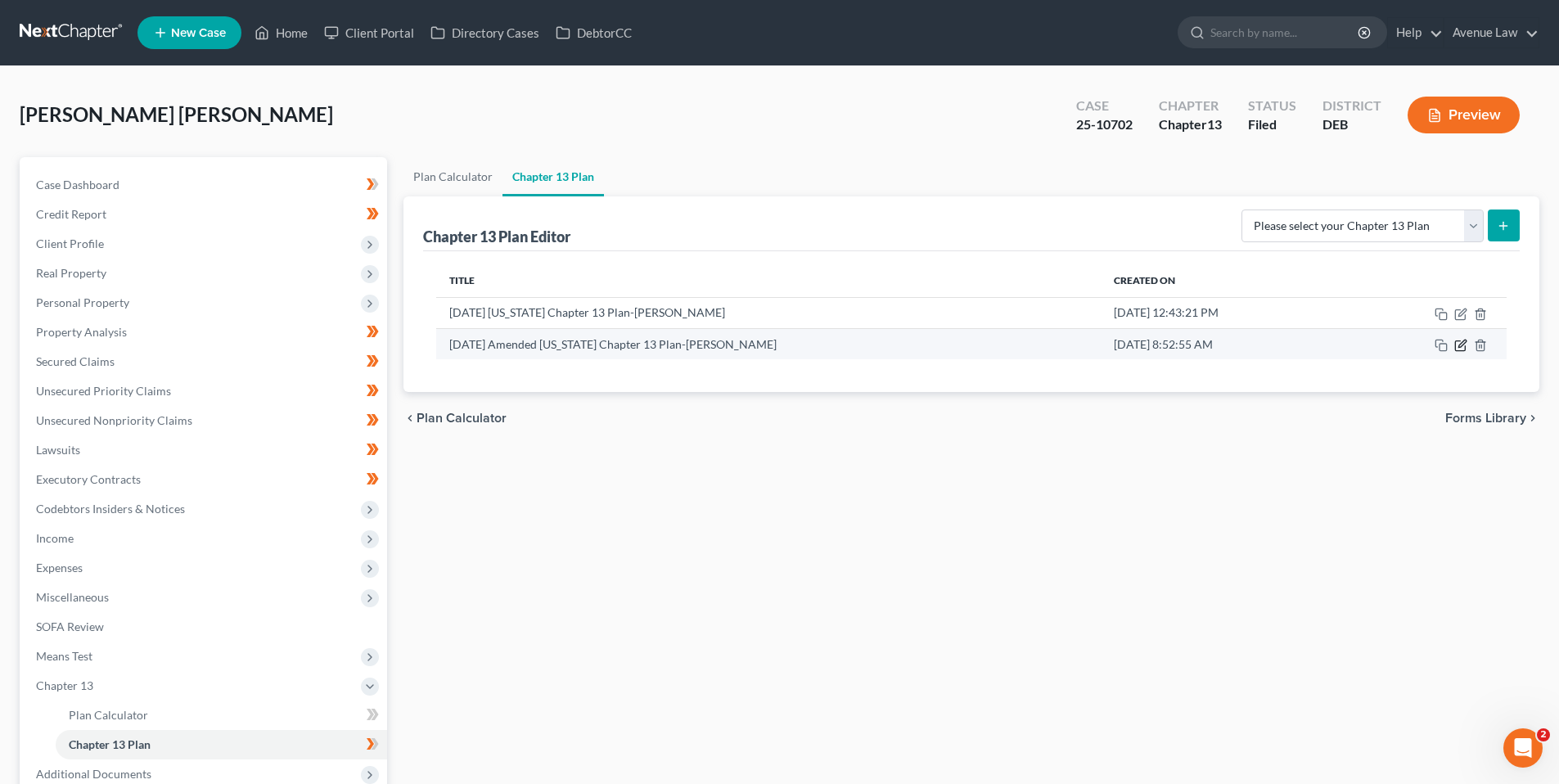
click at [1467, 345] on icon "button" at bounding box center [1460, 345] width 13 height 13
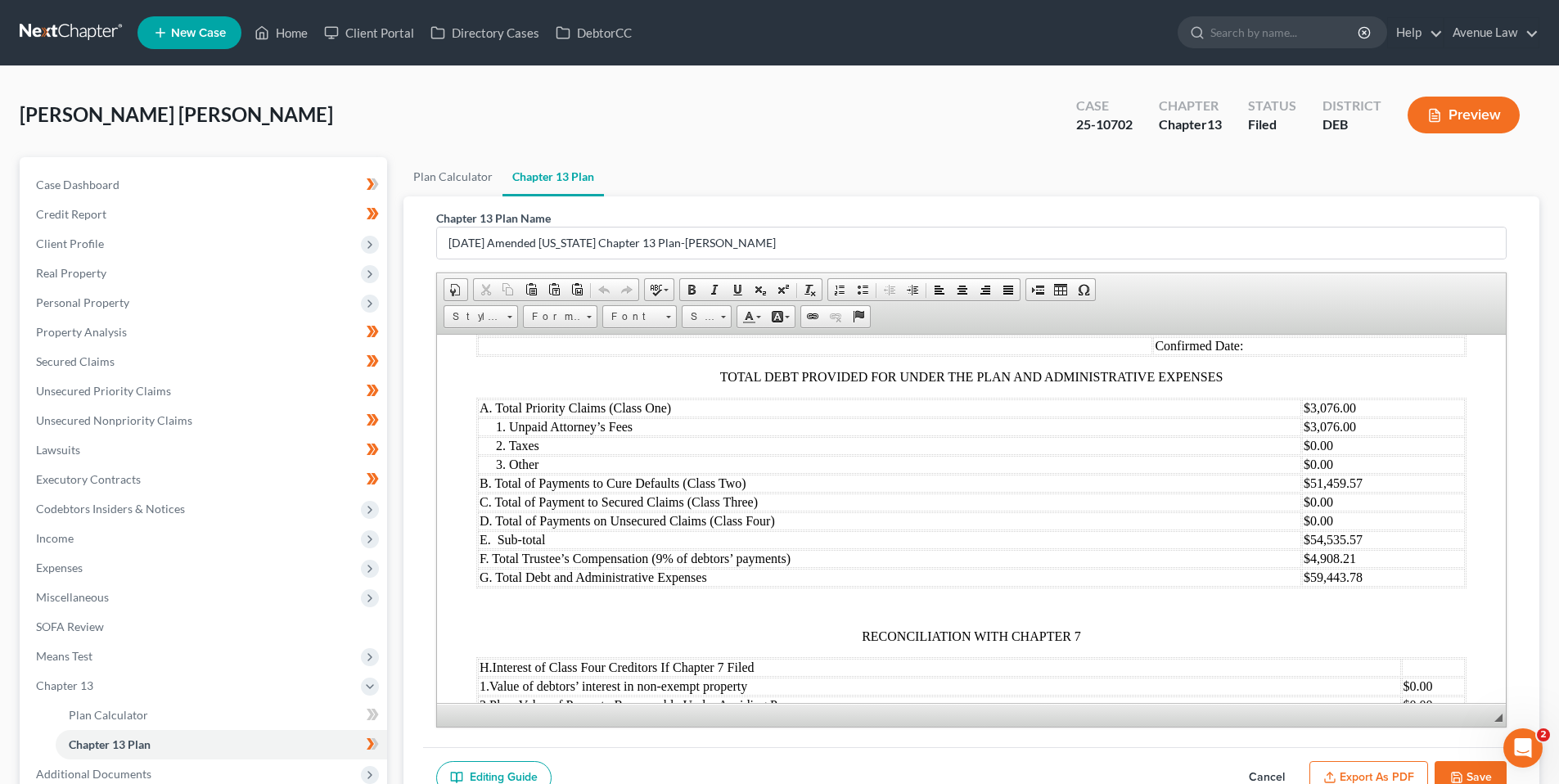
scroll to position [1819, 0]
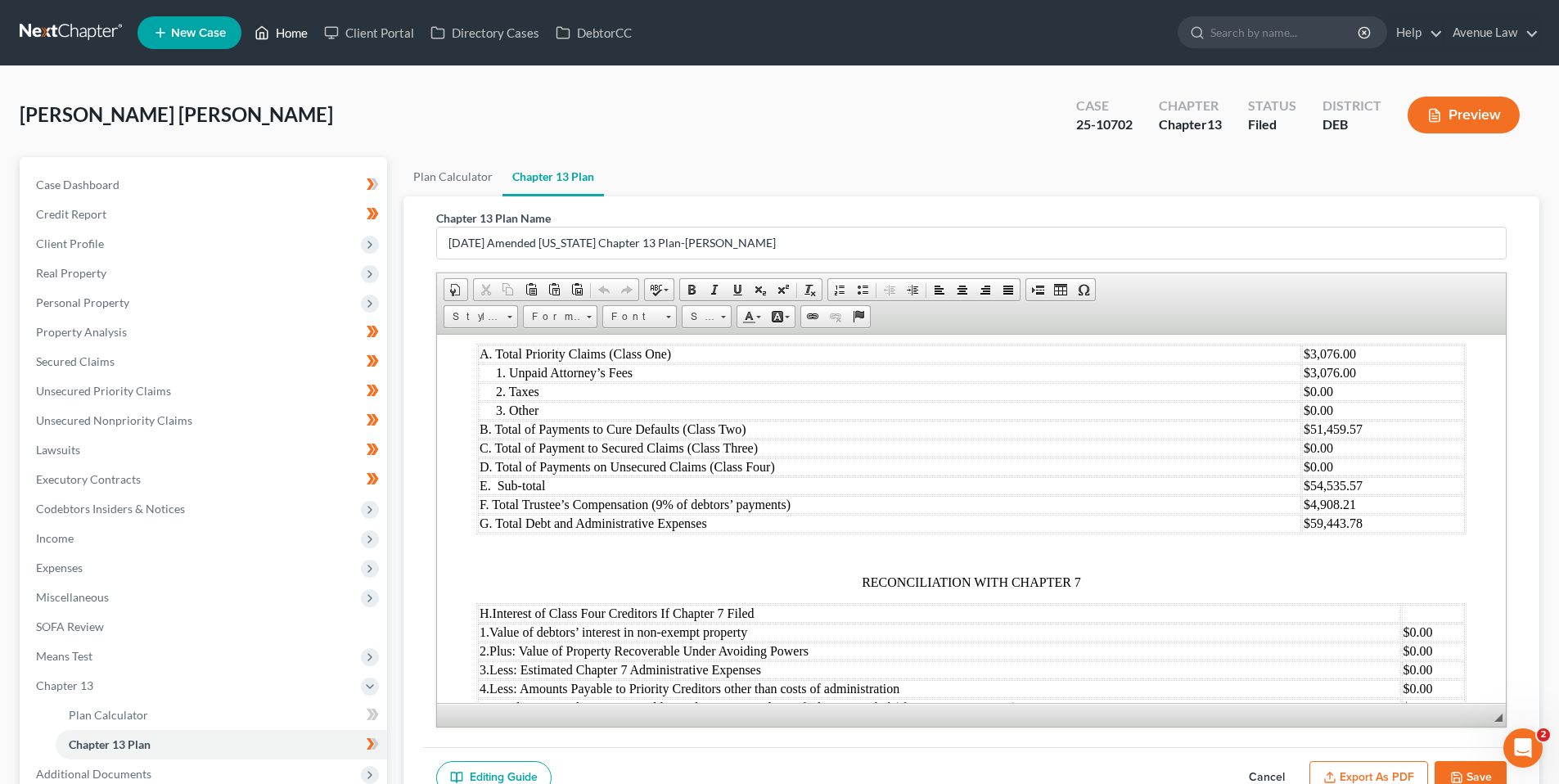
click at [282, 29] on link "Home" at bounding box center [281, 32] width 70 height 30
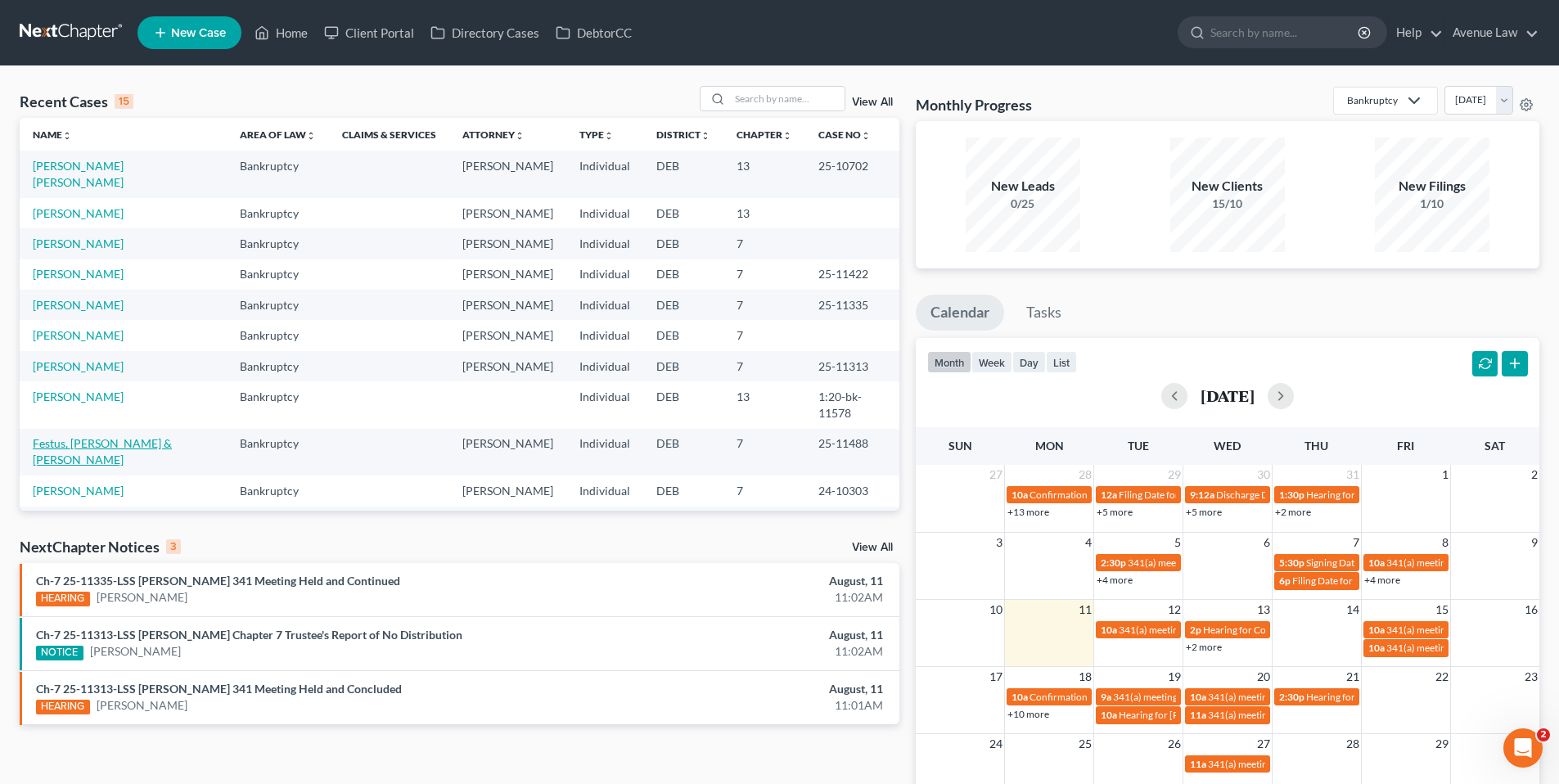
click at [94, 436] on link "Festus, [PERSON_NAME] & [PERSON_NAME]" at bounding box center [102, 451] width 139 height 30
select select "0"
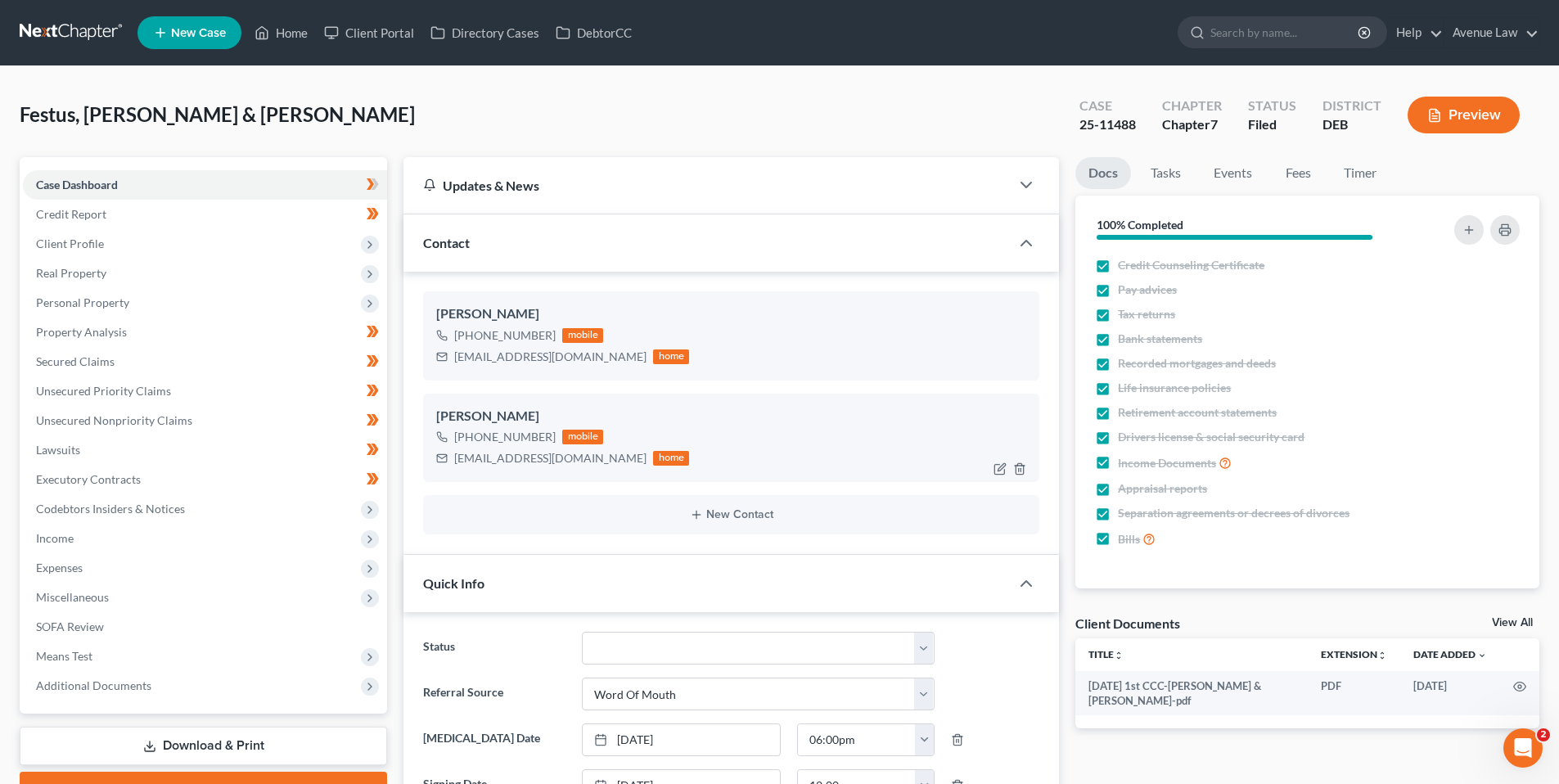
drag, startPoint x: 552, startPoint y: 436, endPoint x: 462, endPoint y: 440, distance: 90.1
click at [462, 440] on div "[PHONE_NUMBER] mobile" at bounding box center [562, 437] width 253 height 21
copy div "[PHONE_NUMBER]"
drag, startPoint x: 285, startPoint y: 29, endPoint x: 377, endPoint y: 7, distance: 94.6
click at [285, 29] on link "Home" at bounding box center [281, 32] width 70 height 30
